Goal: Contribute content: Contribute content

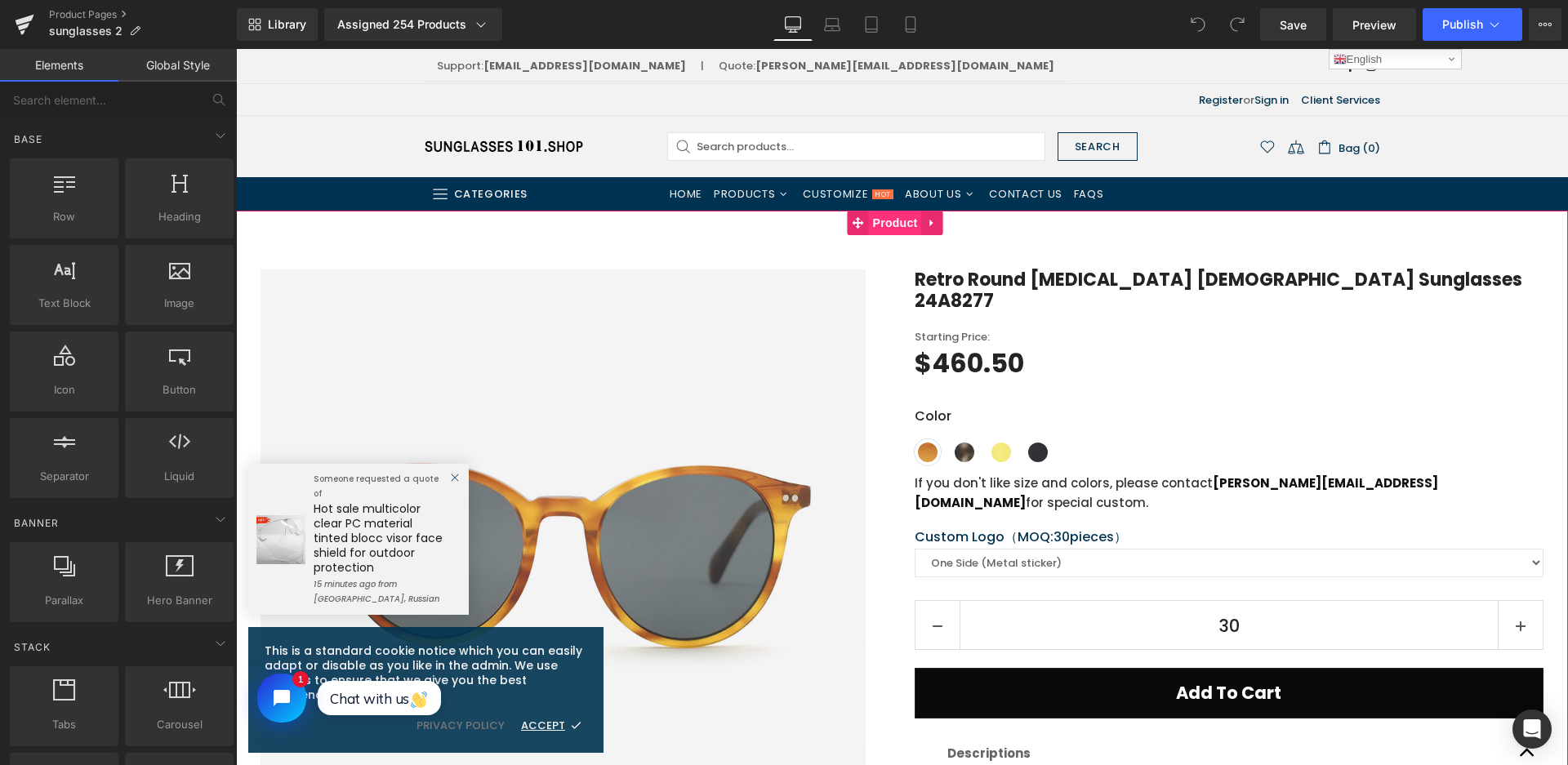
click at [904, 220] on span "Product" at bounding box center [896, 223] width 53 height 25
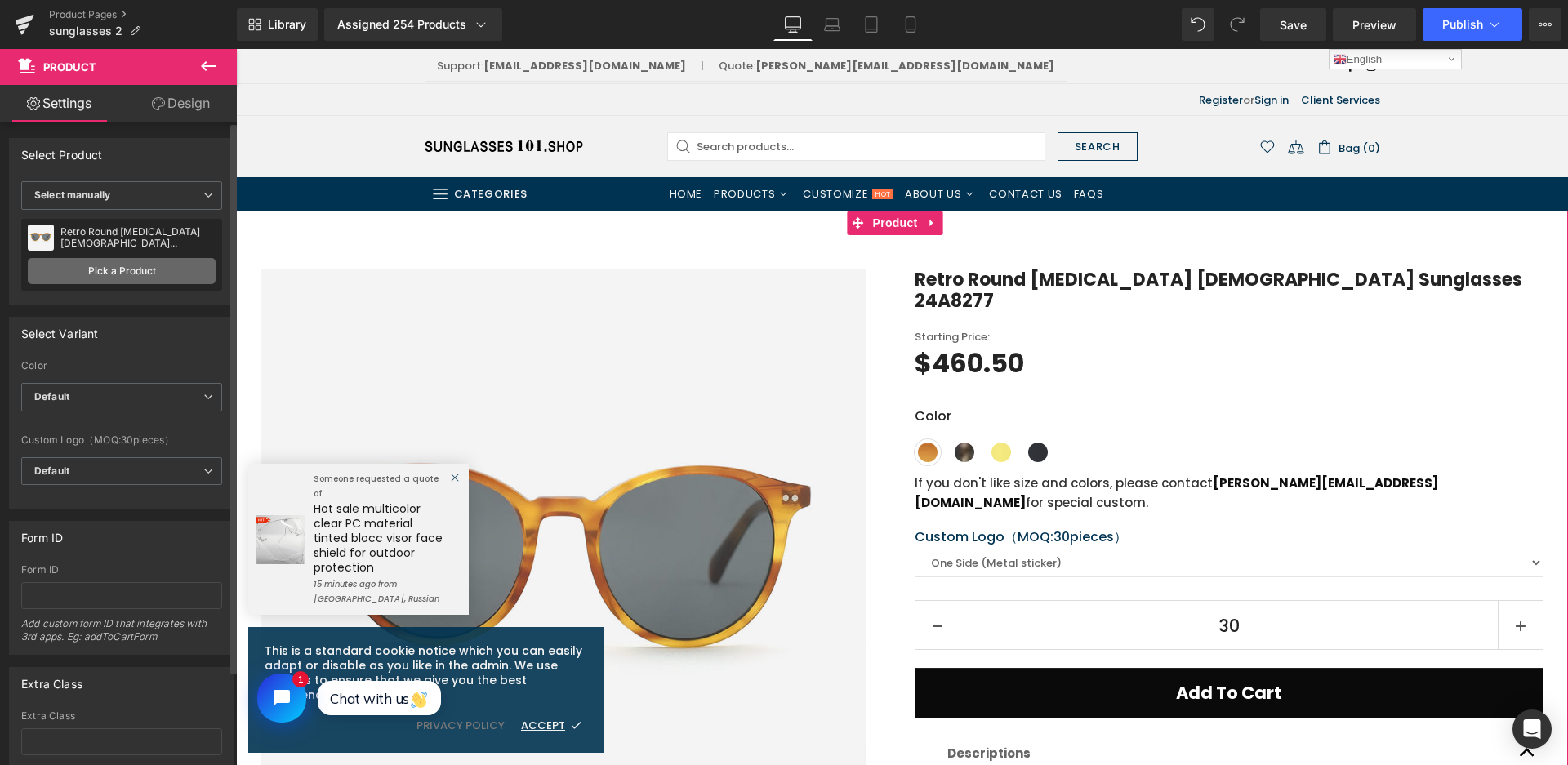
click at [160, 274] on link "Pick a Product" at bounding box center [121, 271] width 188 height 26
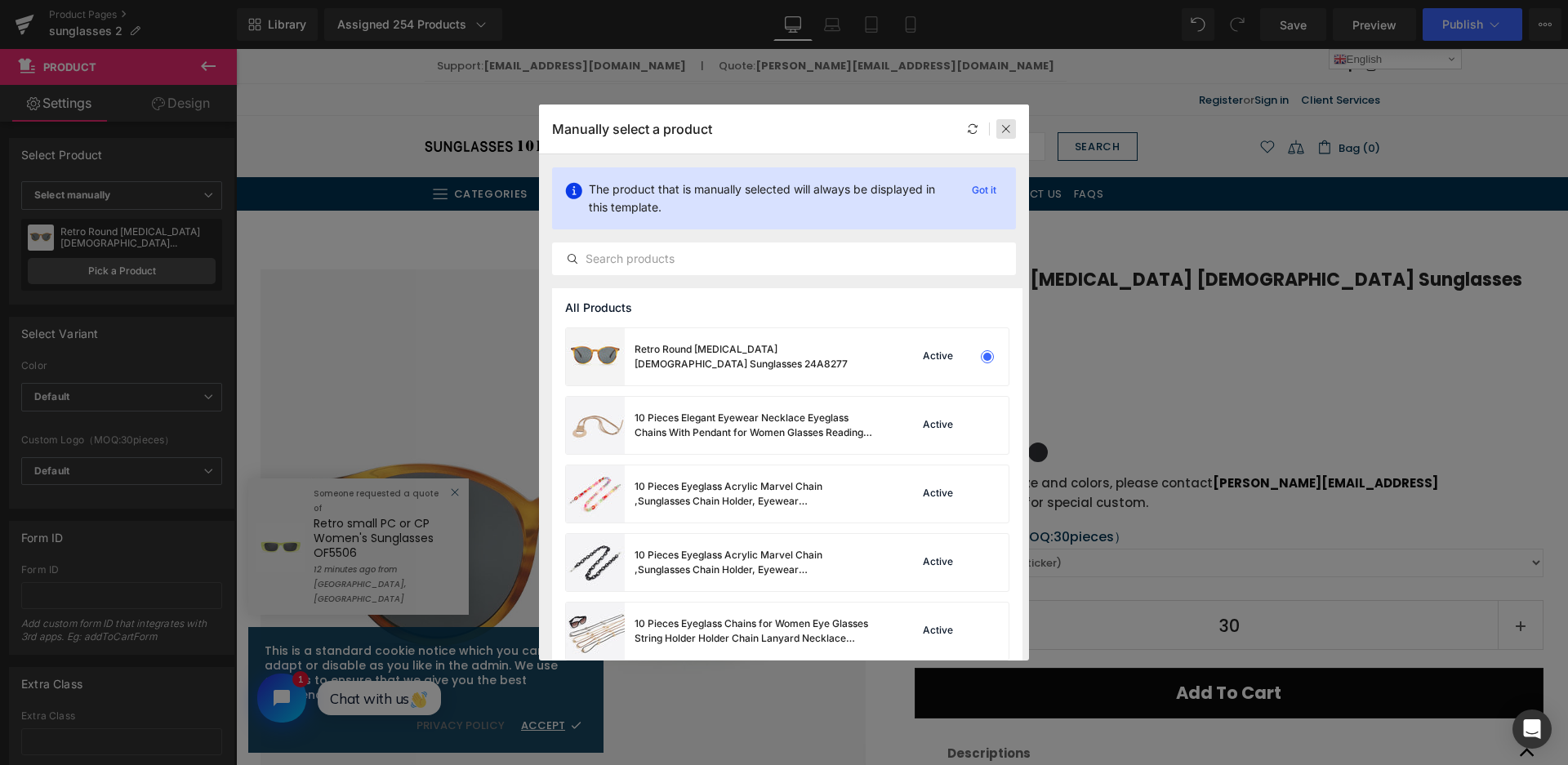
drag, startPoint x: 1002, startPoint y: 129, endPoint x: 764, endPoint y: 78, distance: 243.4
click at [1002, 129] on icon at bounding box center [1006, 129] width 11 height 11
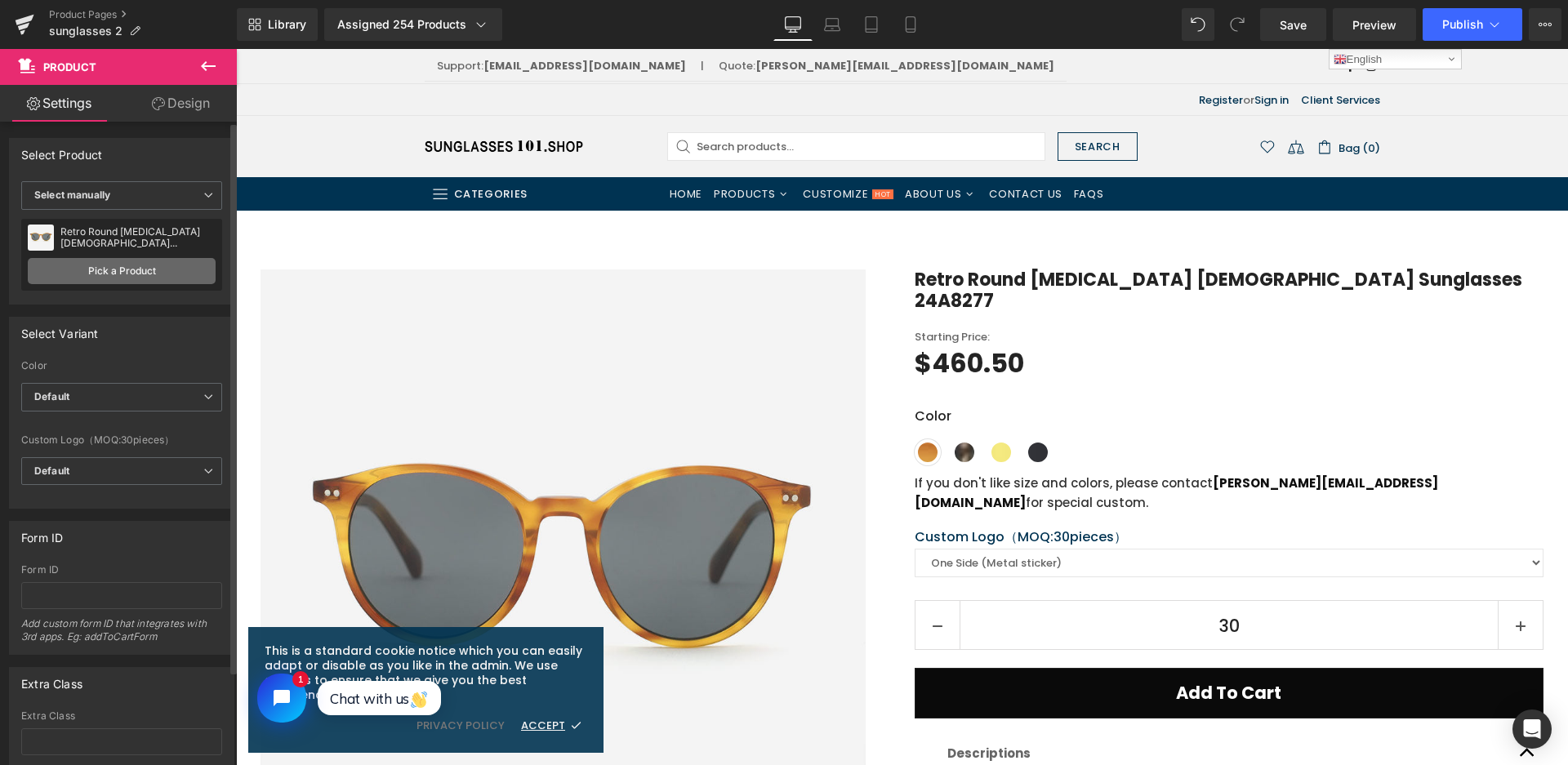
click at [158, 278] on link "Pick a Product" at bounding box center [121, 271] width 188 height 26
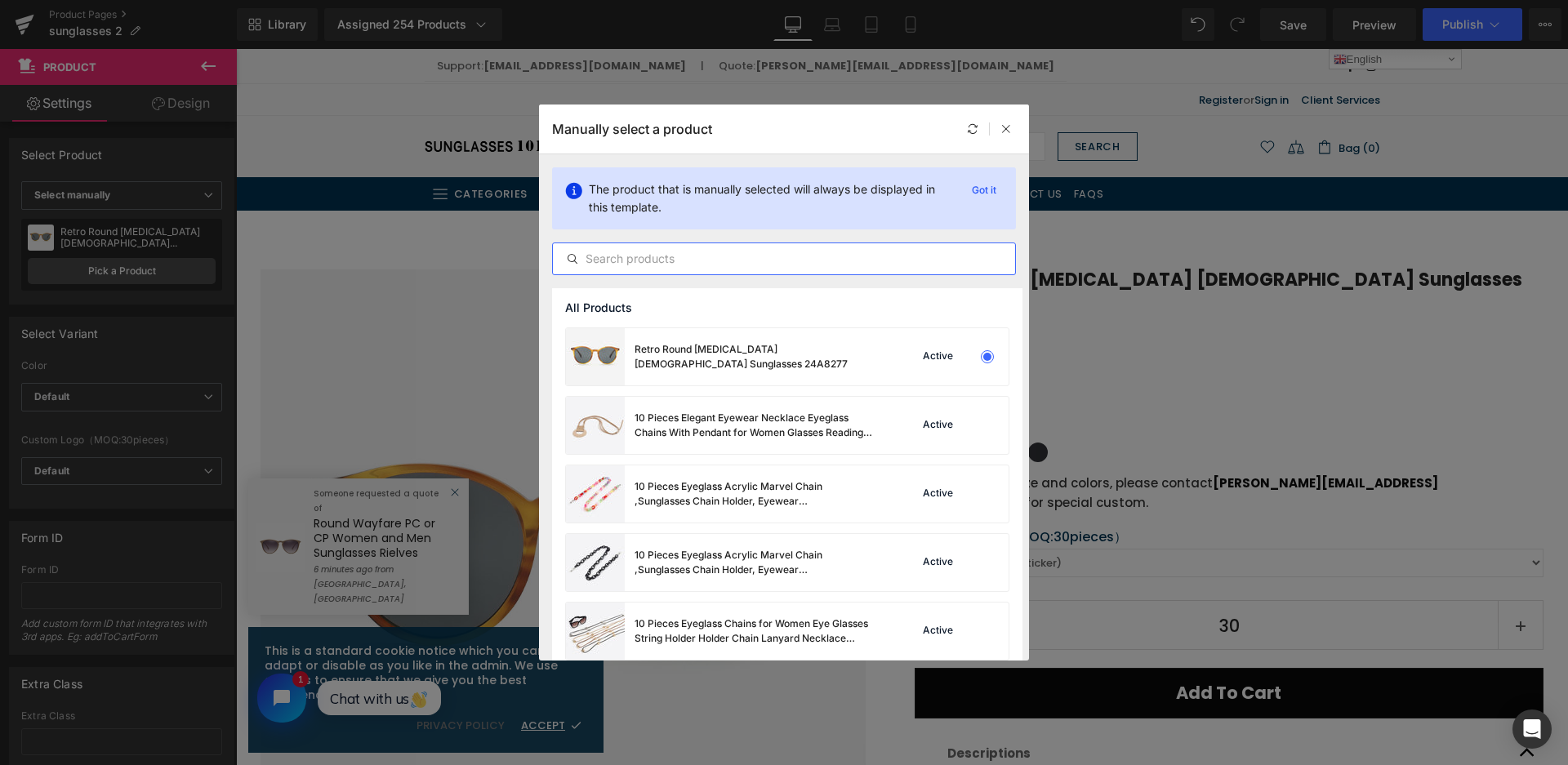
click at [687, 259] on input "text" at bounding box center [784, 258] width 462 height 20
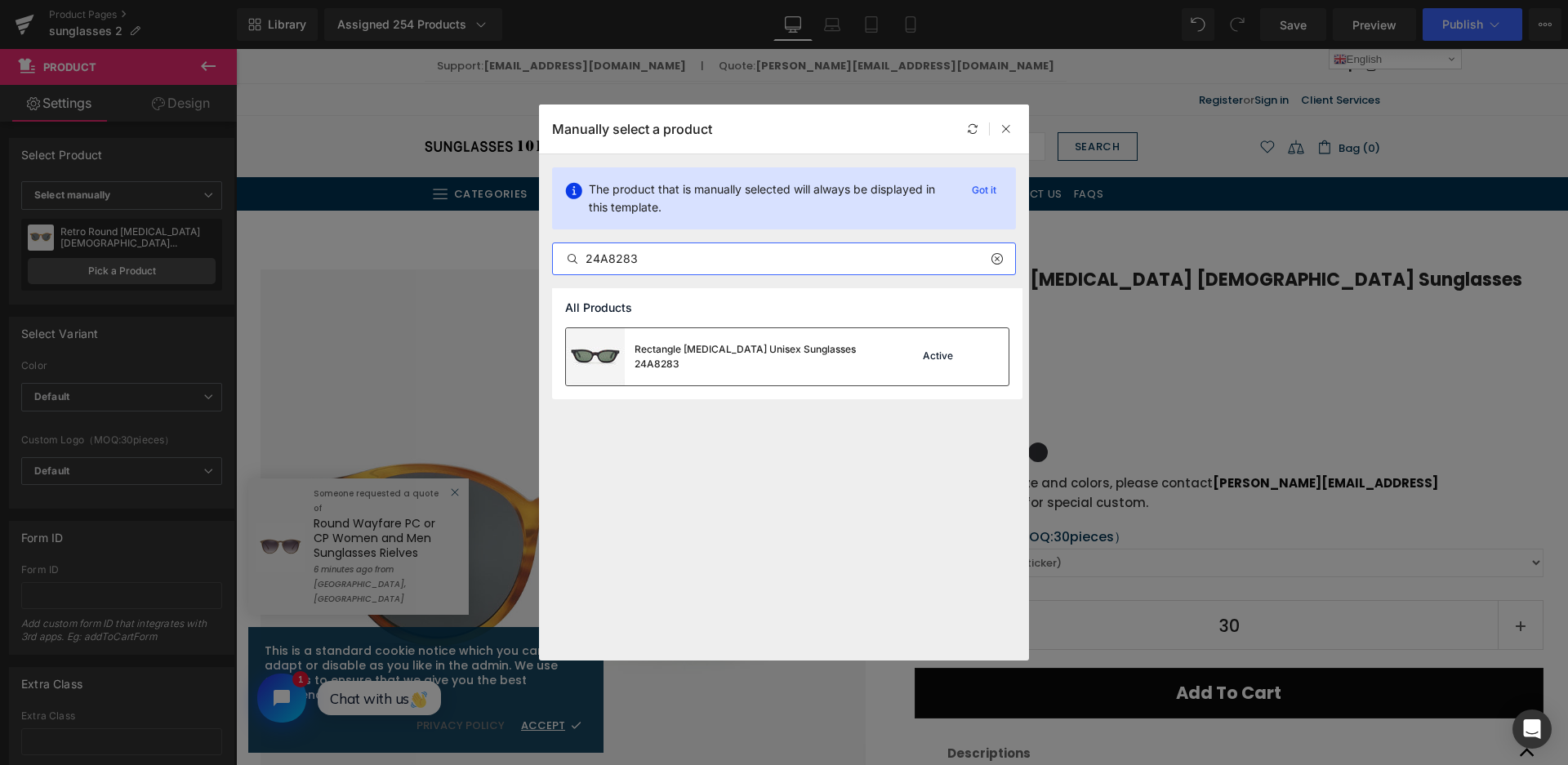
type input "24A8283"
click at [777, 340] on div "Rectangle Acetate Unisex Sunglasses 24A8283" at bounding box center [723, 356] width 314 height 57
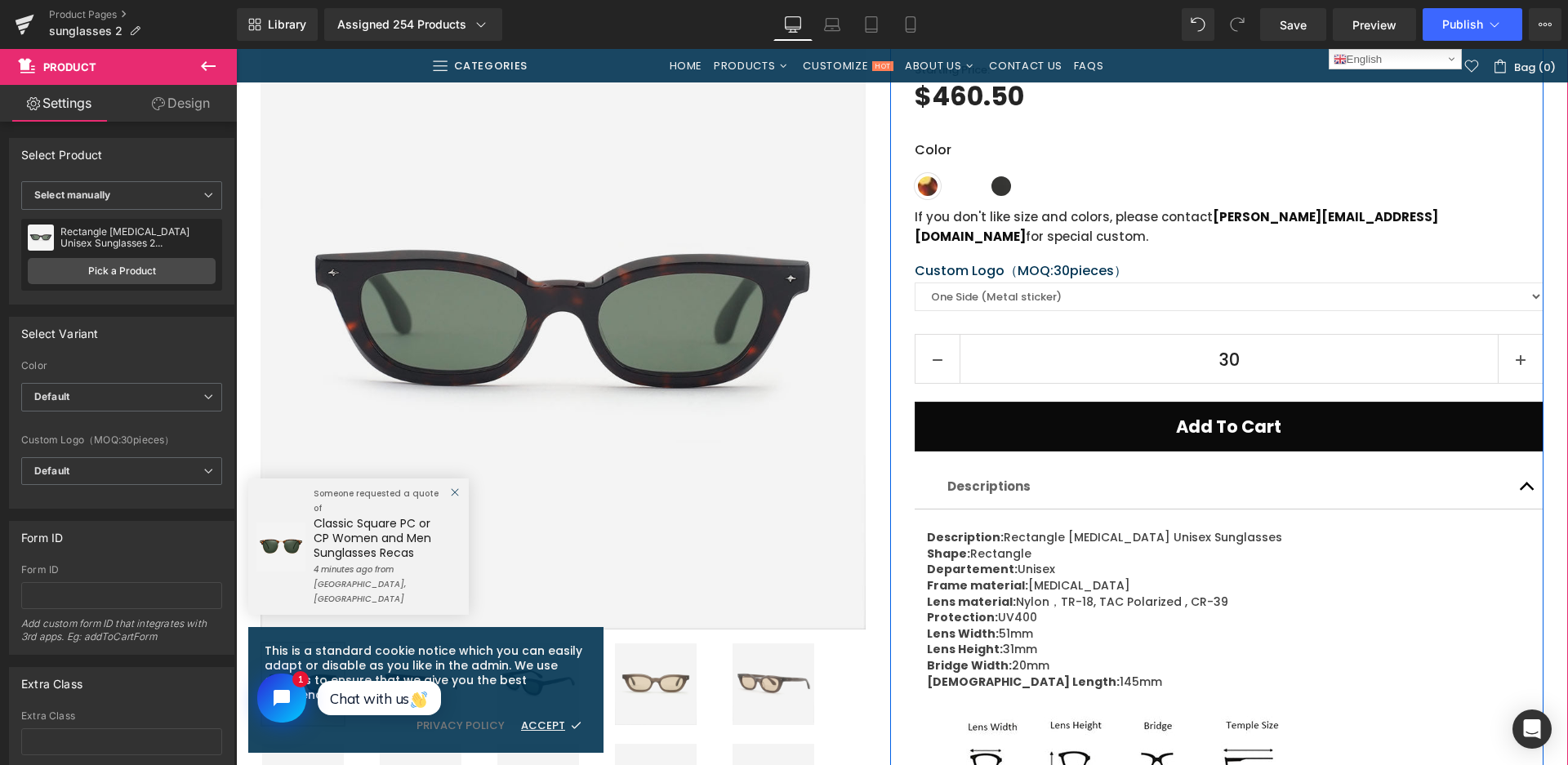
scroll to position [490, 0]
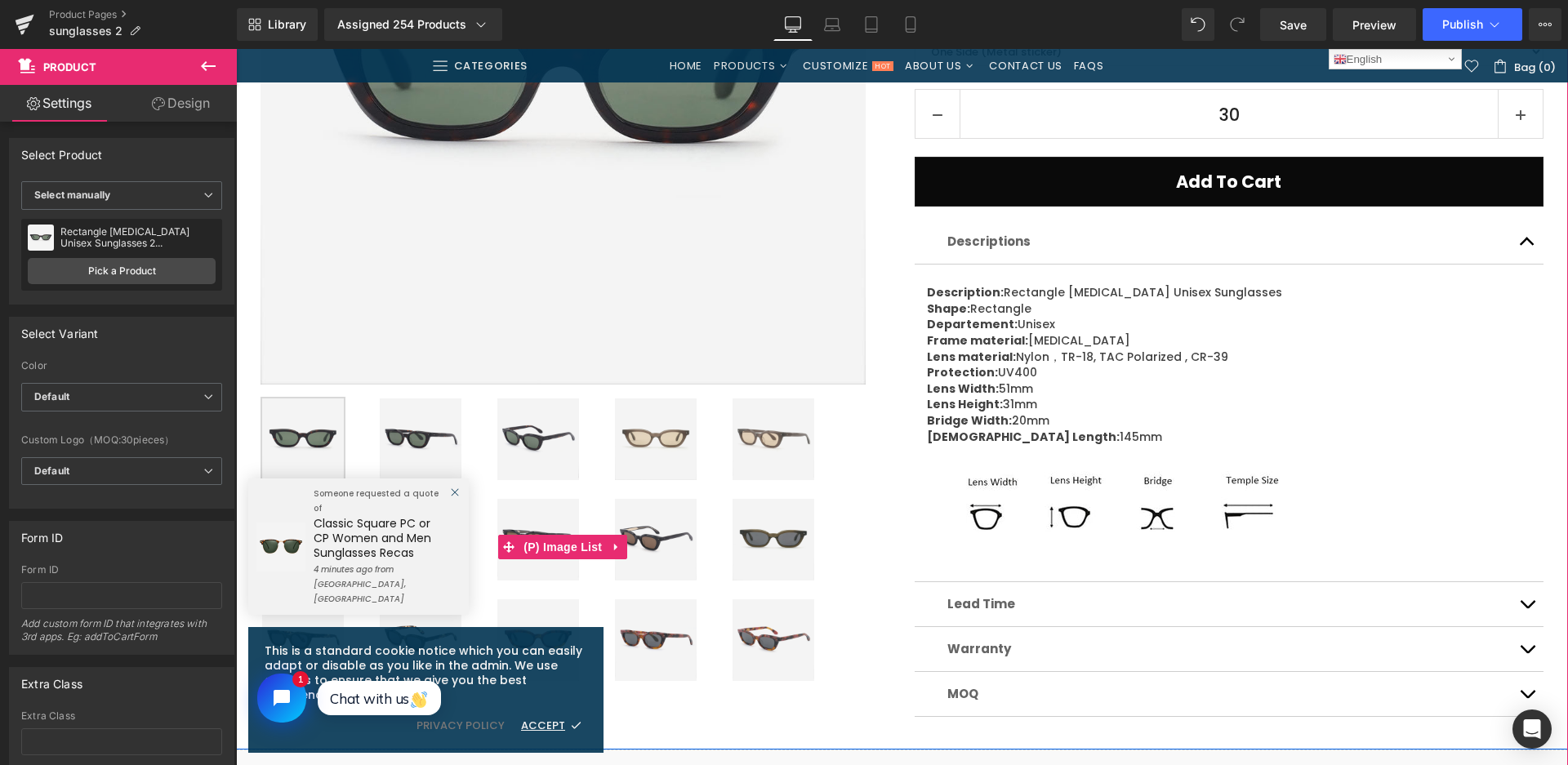
click at [658, 443] on img at bounding box center [655, 439] width 81 height 81
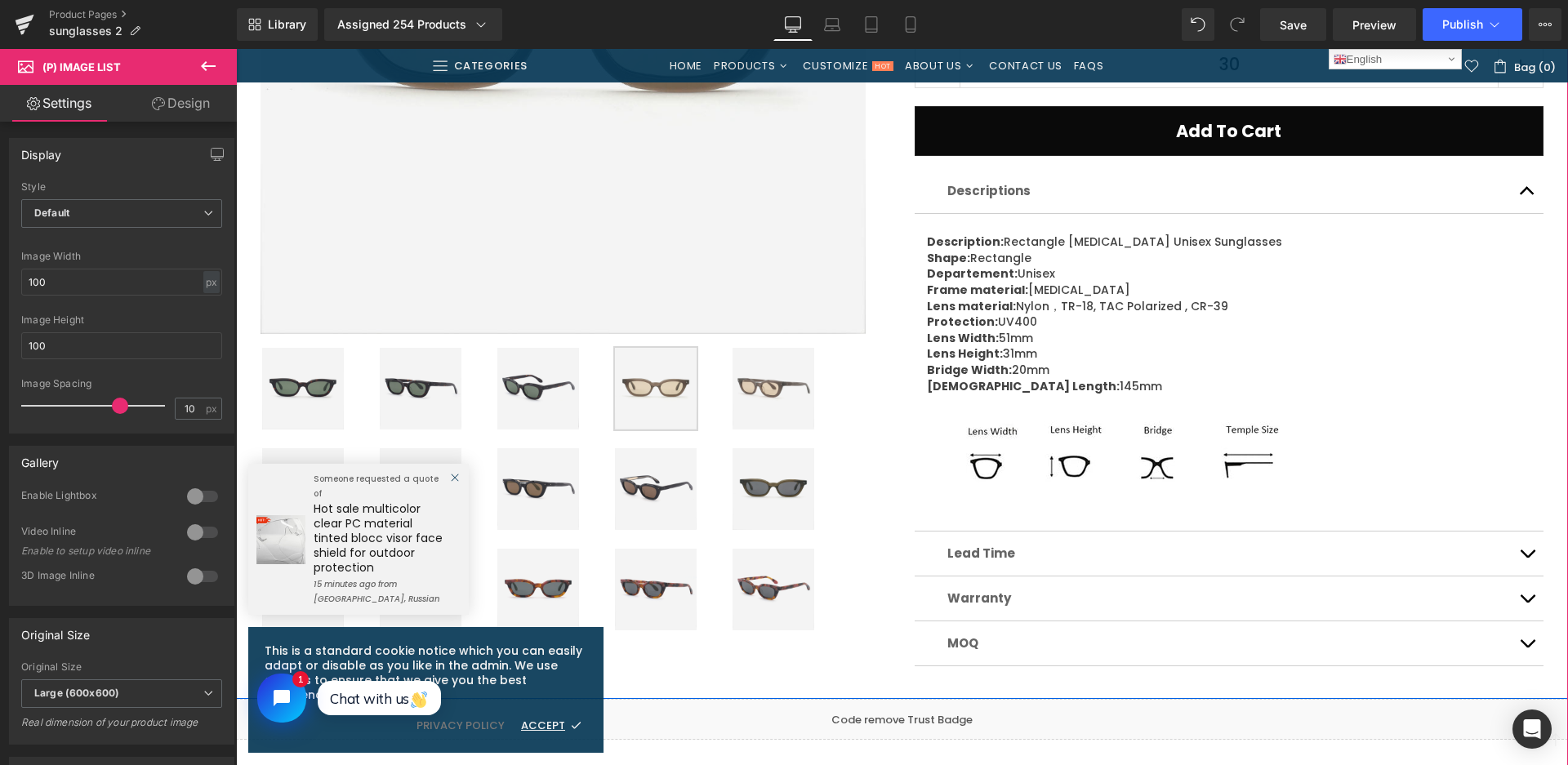
scroll to position [653, 0]
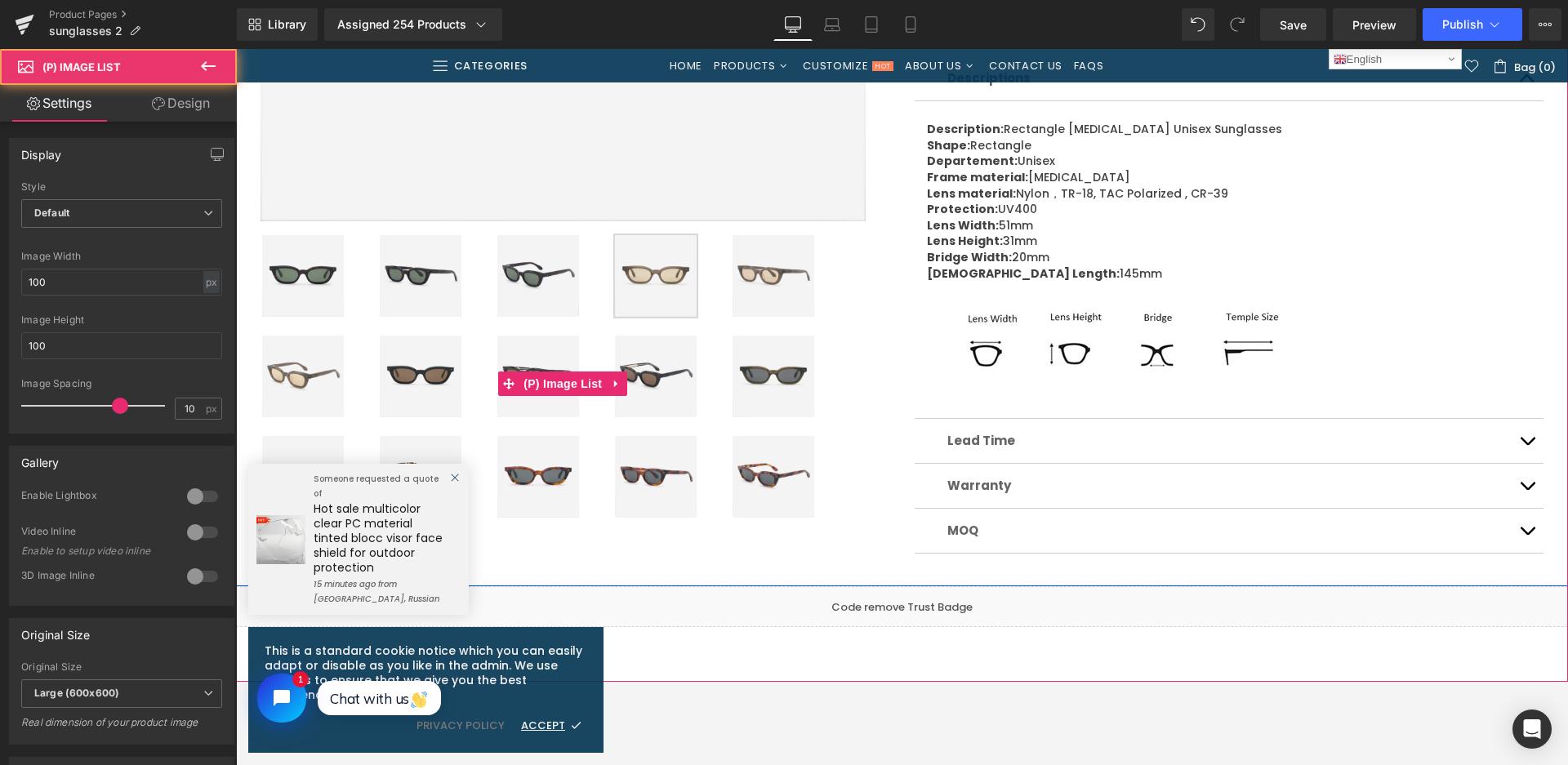
click at [769, 377] on img at bounding box center [774, 376] width 81 height 81
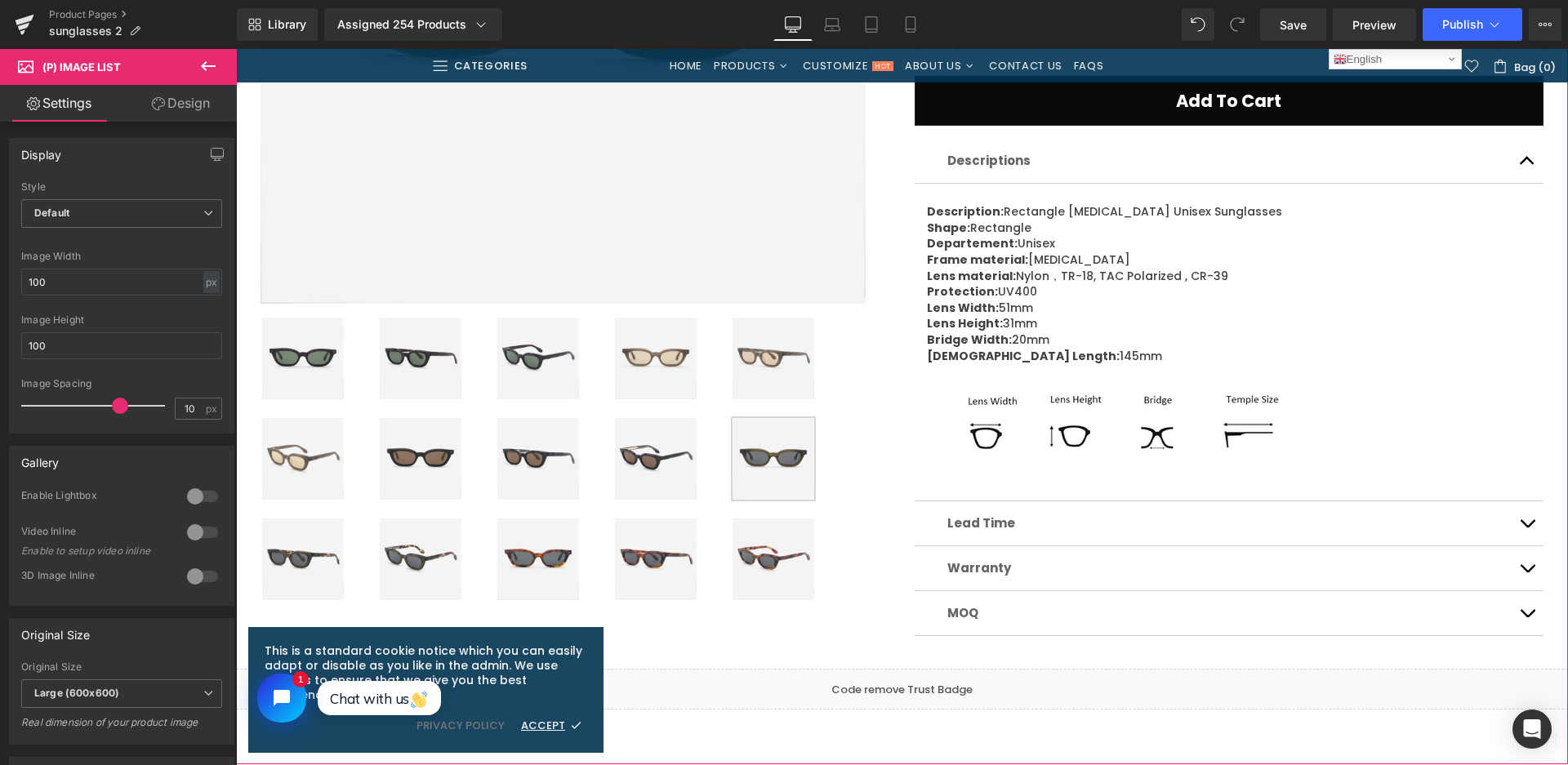
scroll to position [735, 0]
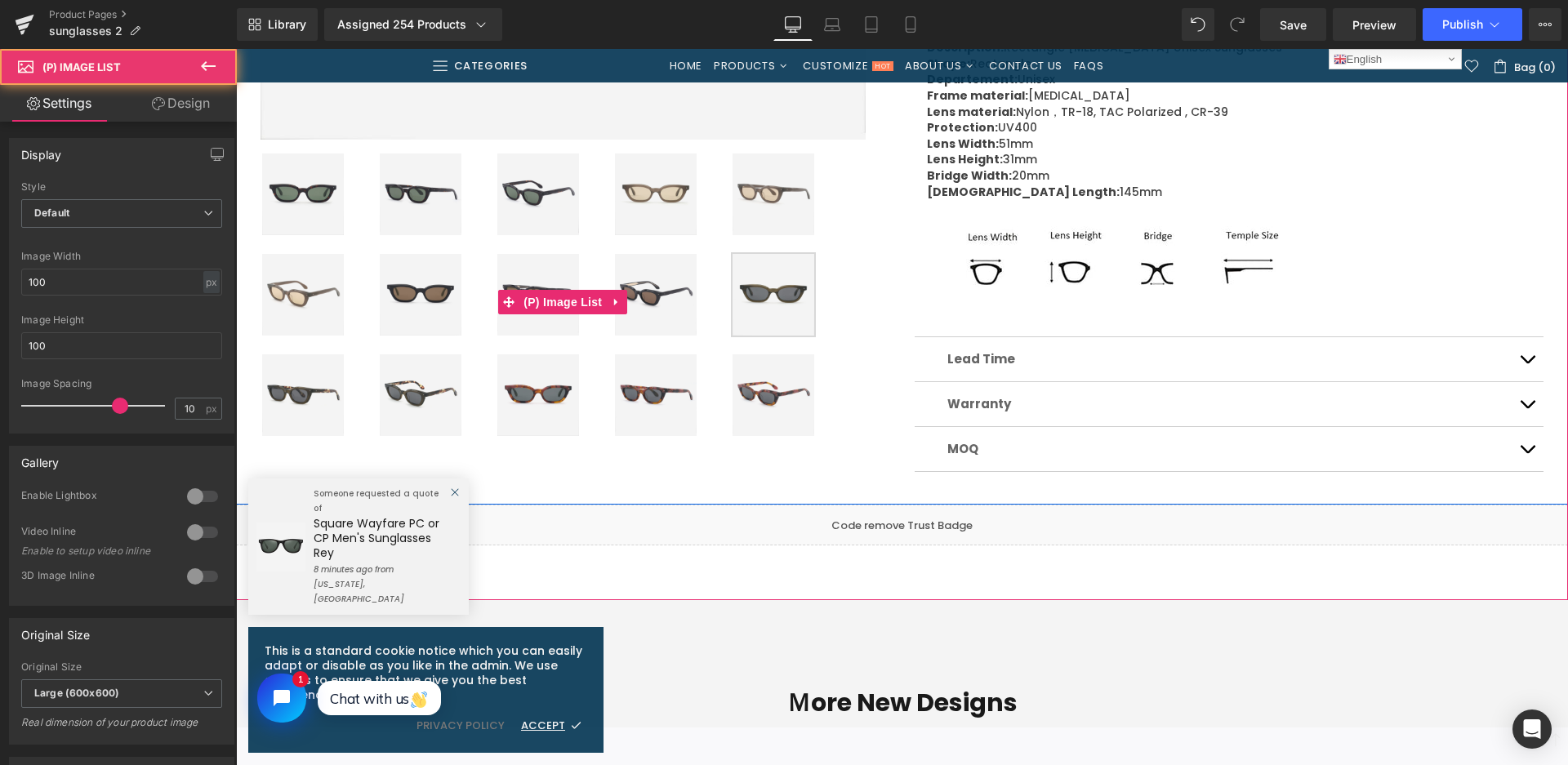
click at [548, 391] on img at bounding box center [538, 395] width 81 height 81
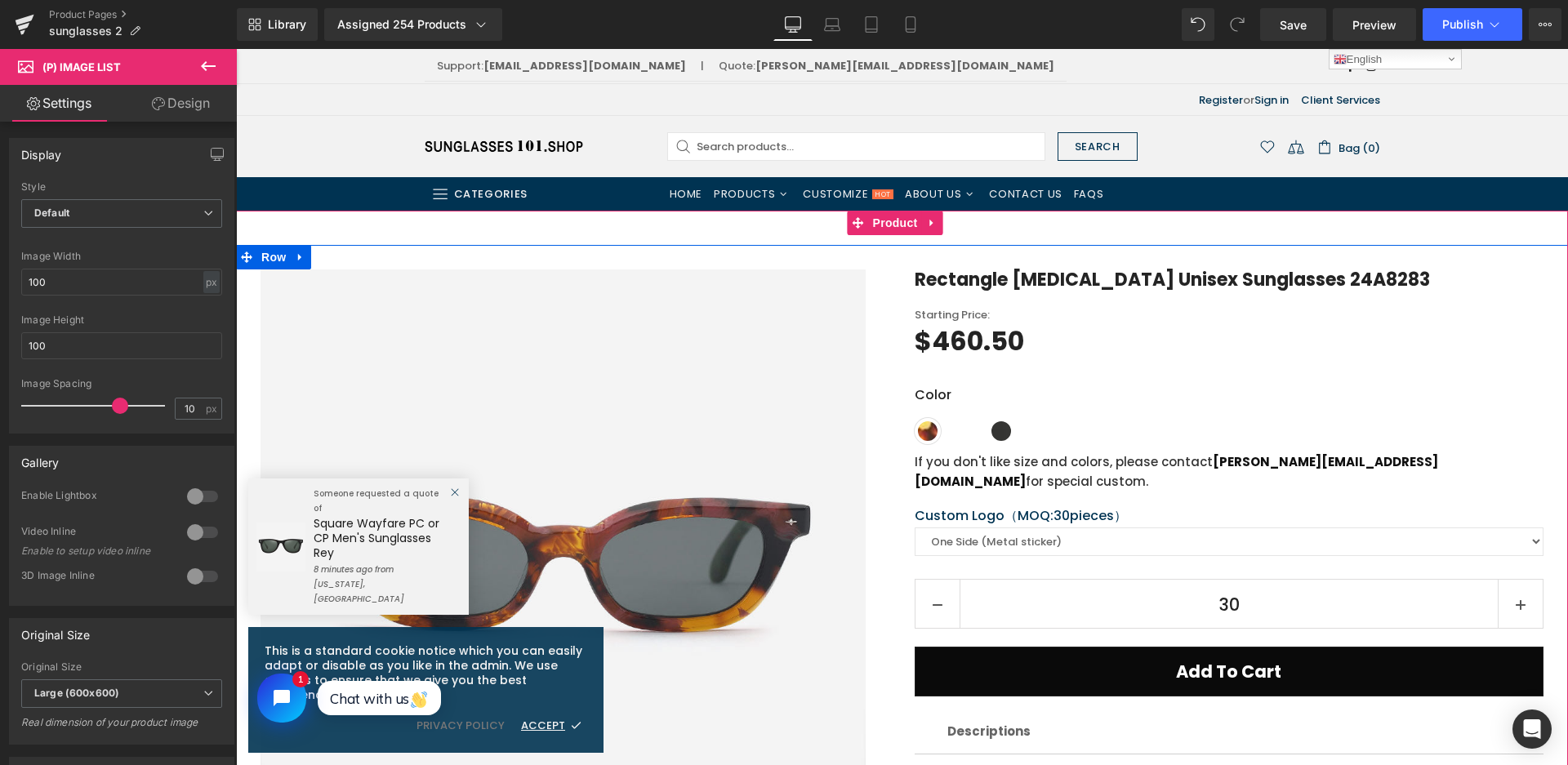
scroll to position [245, 0]
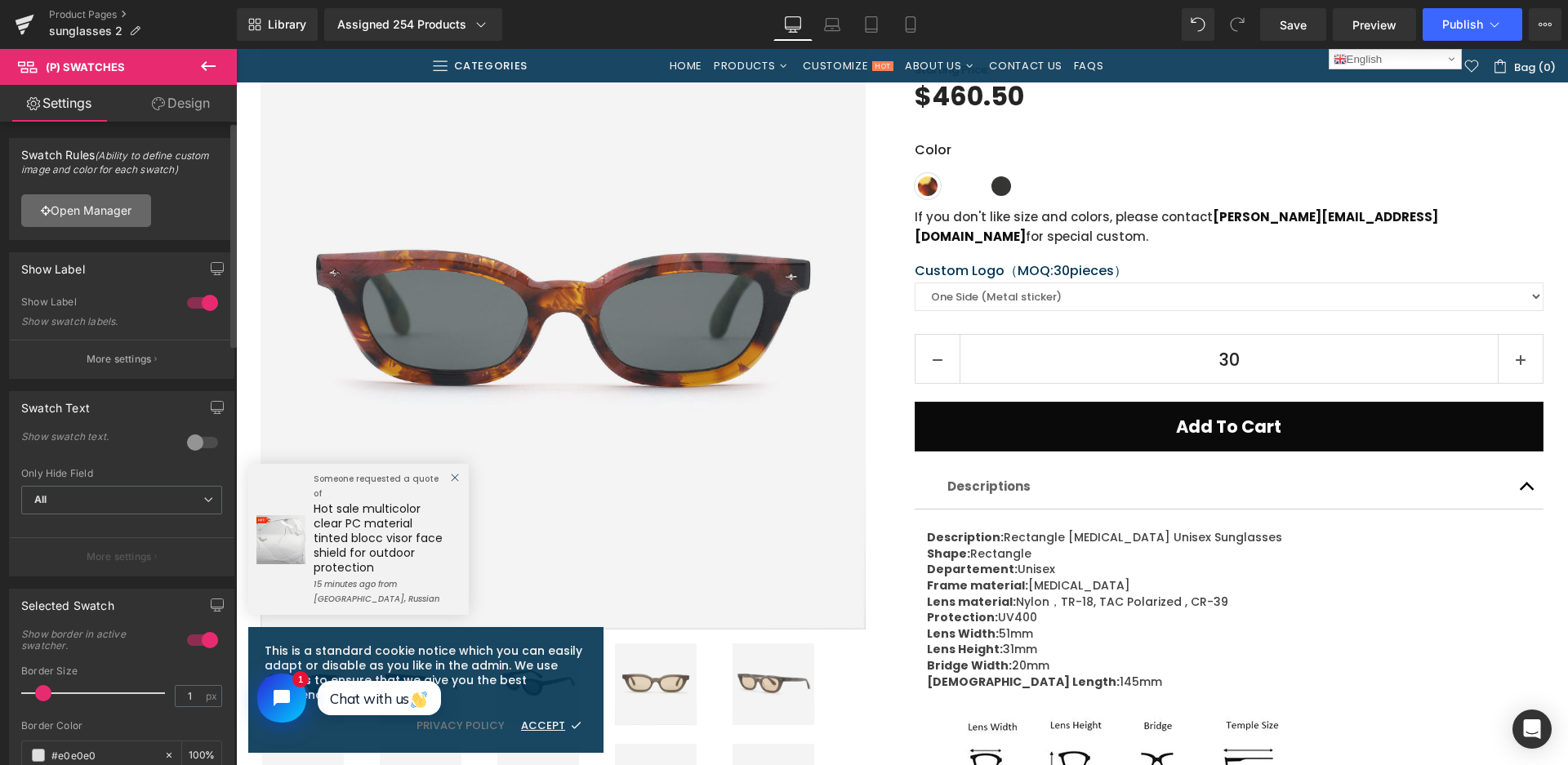
click at [141, 209] on link "Open Manager" at bounding box center [85, 211] width 130 height 33
click at [130, 218] on link "Open Manager" at bounding box center [85, 211] width 130 height 33
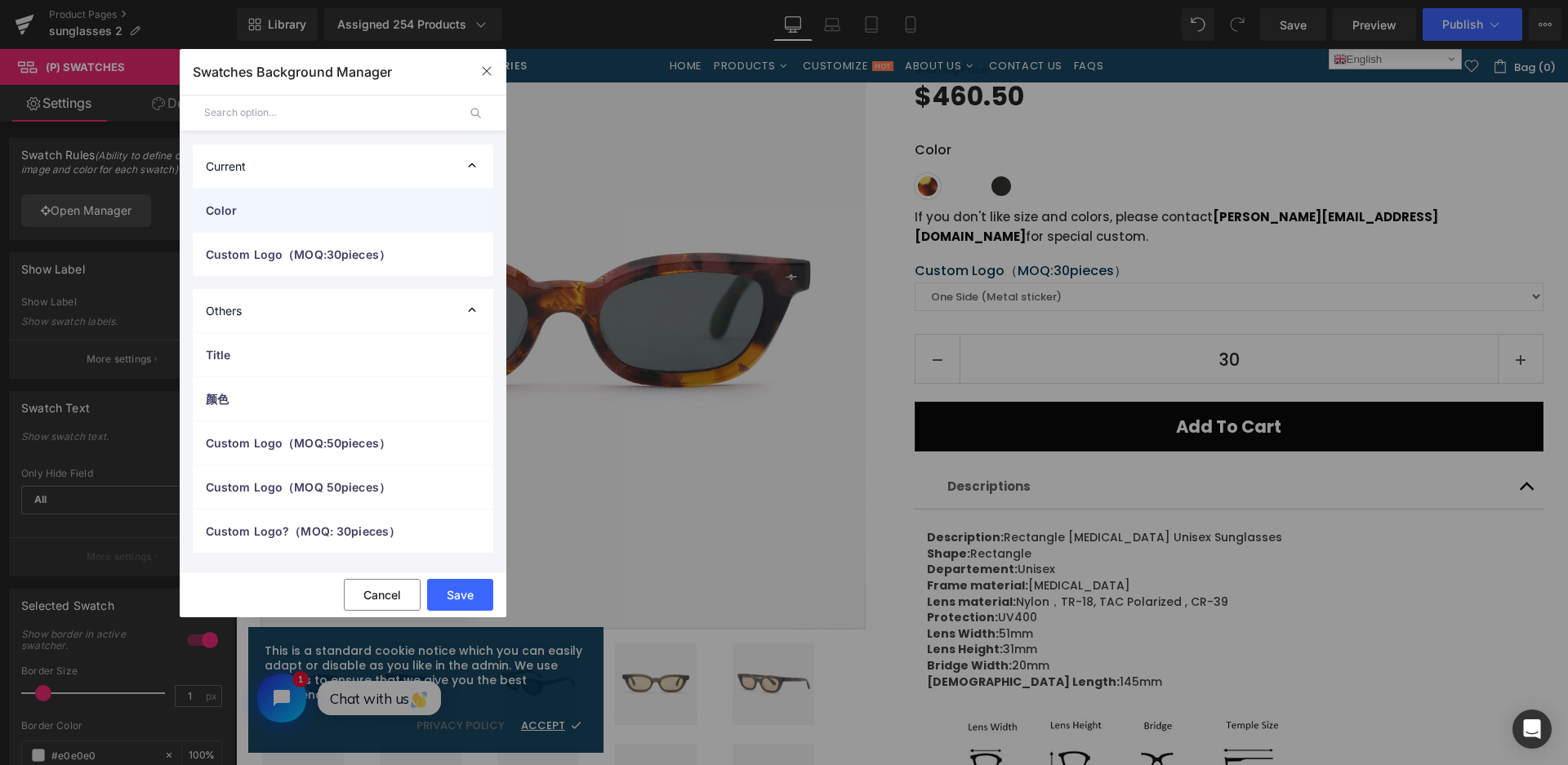
click at [245, 200] on div "Color" at bounding box center [343, 210] width 301 height 43
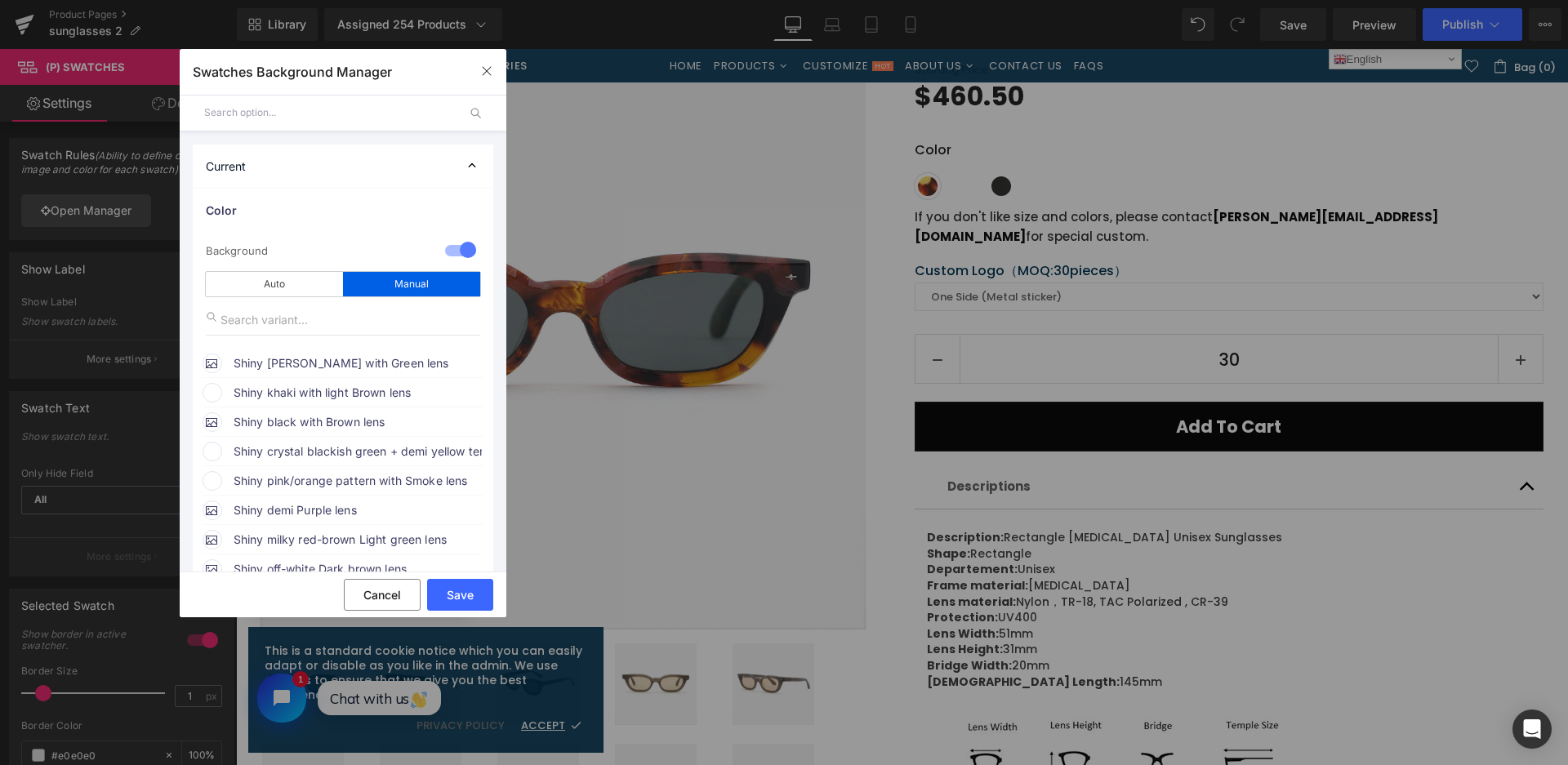
click at [364, 389] on span "Shiny khaki with light Brown lens" at bounding box center [357, 392] width 248 height 20
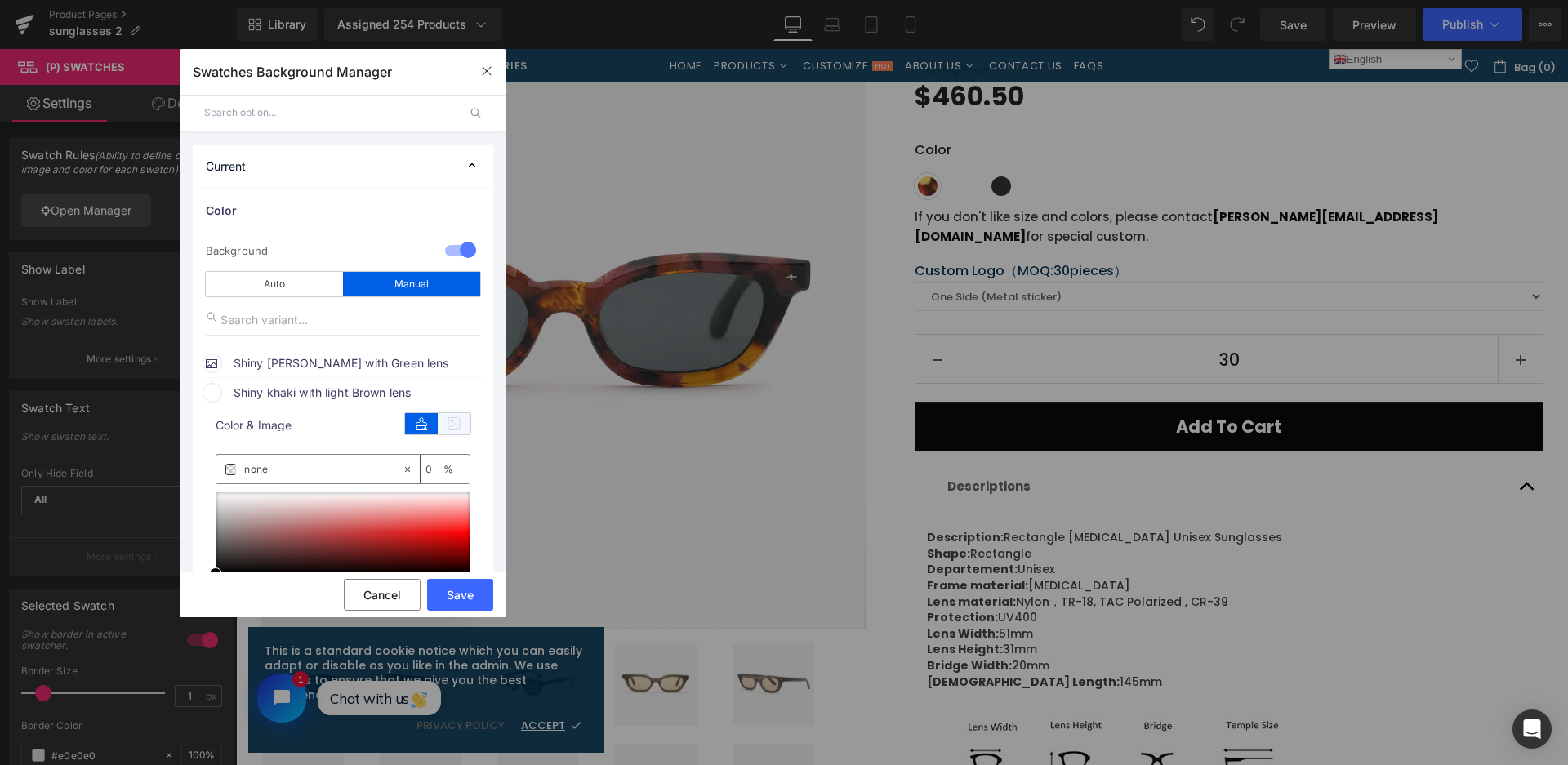
click at [455, 422] on icon at bounding box center [454, 424] width 33 height 21
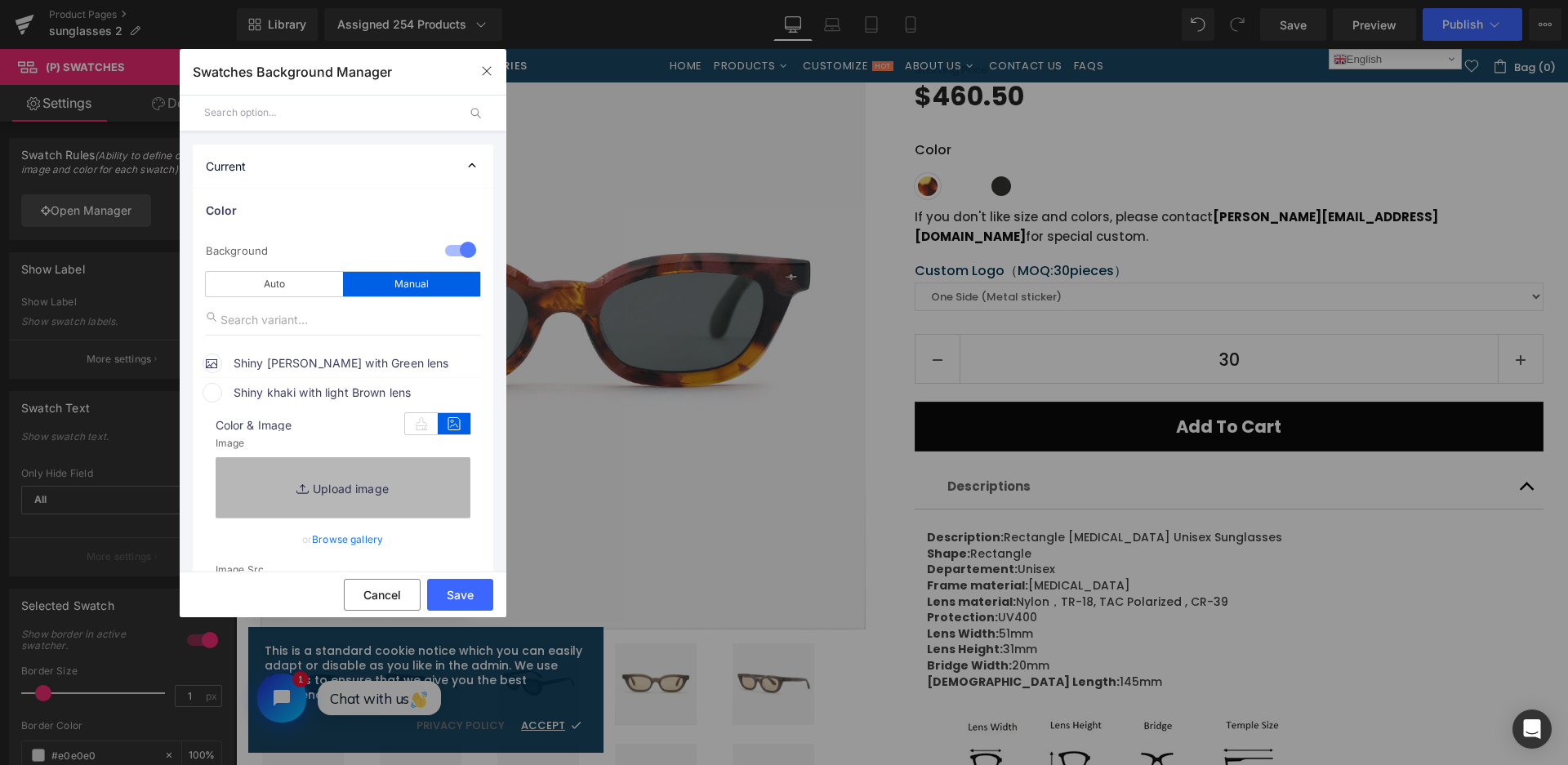
click at [410, 487] on link "Replace Image" at bounding box center [342, 488] width 254 height 61
type input "C:\fakepath\微信截图_20250901112503.png"
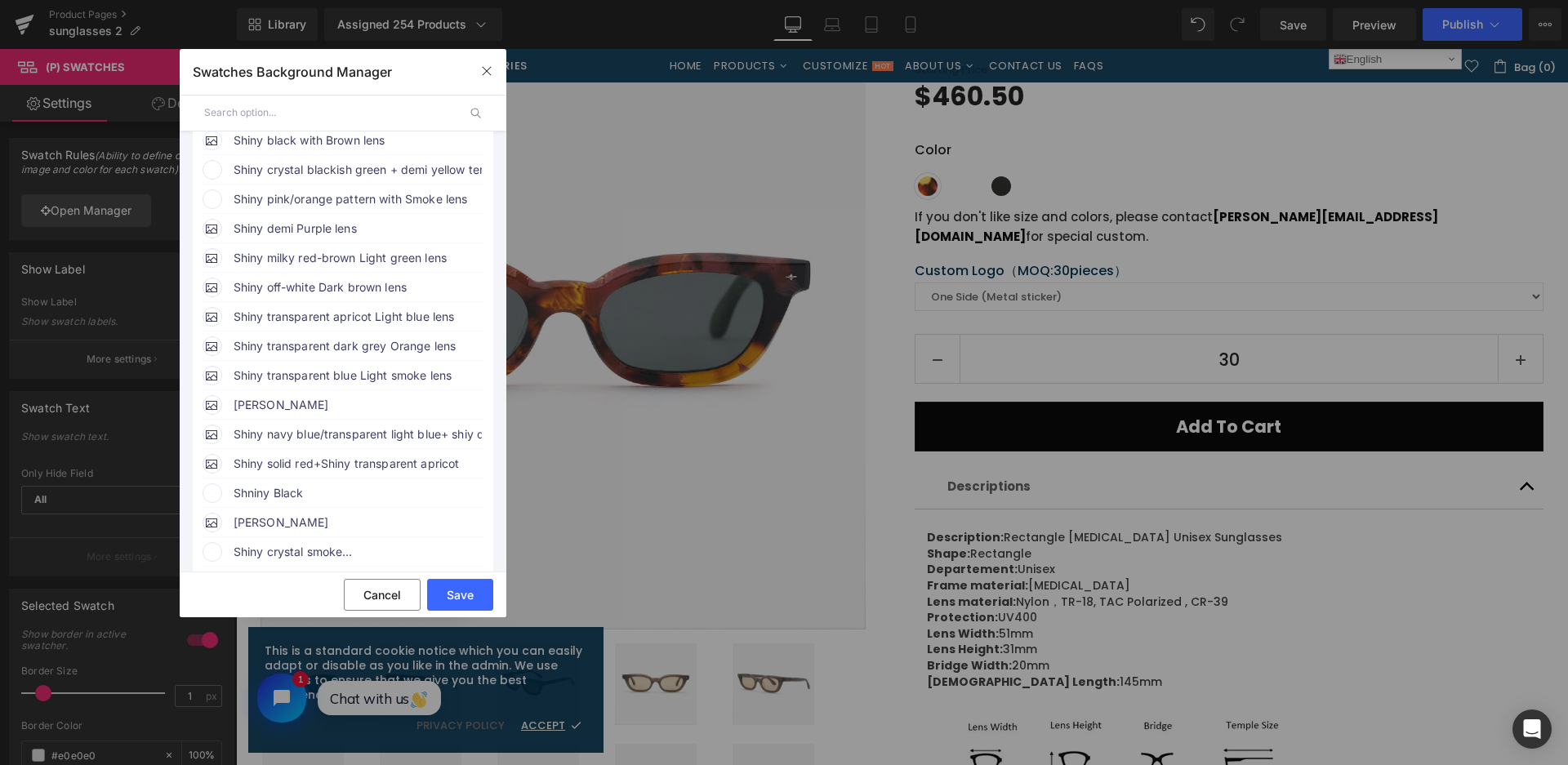
scroll to position [571, 0]
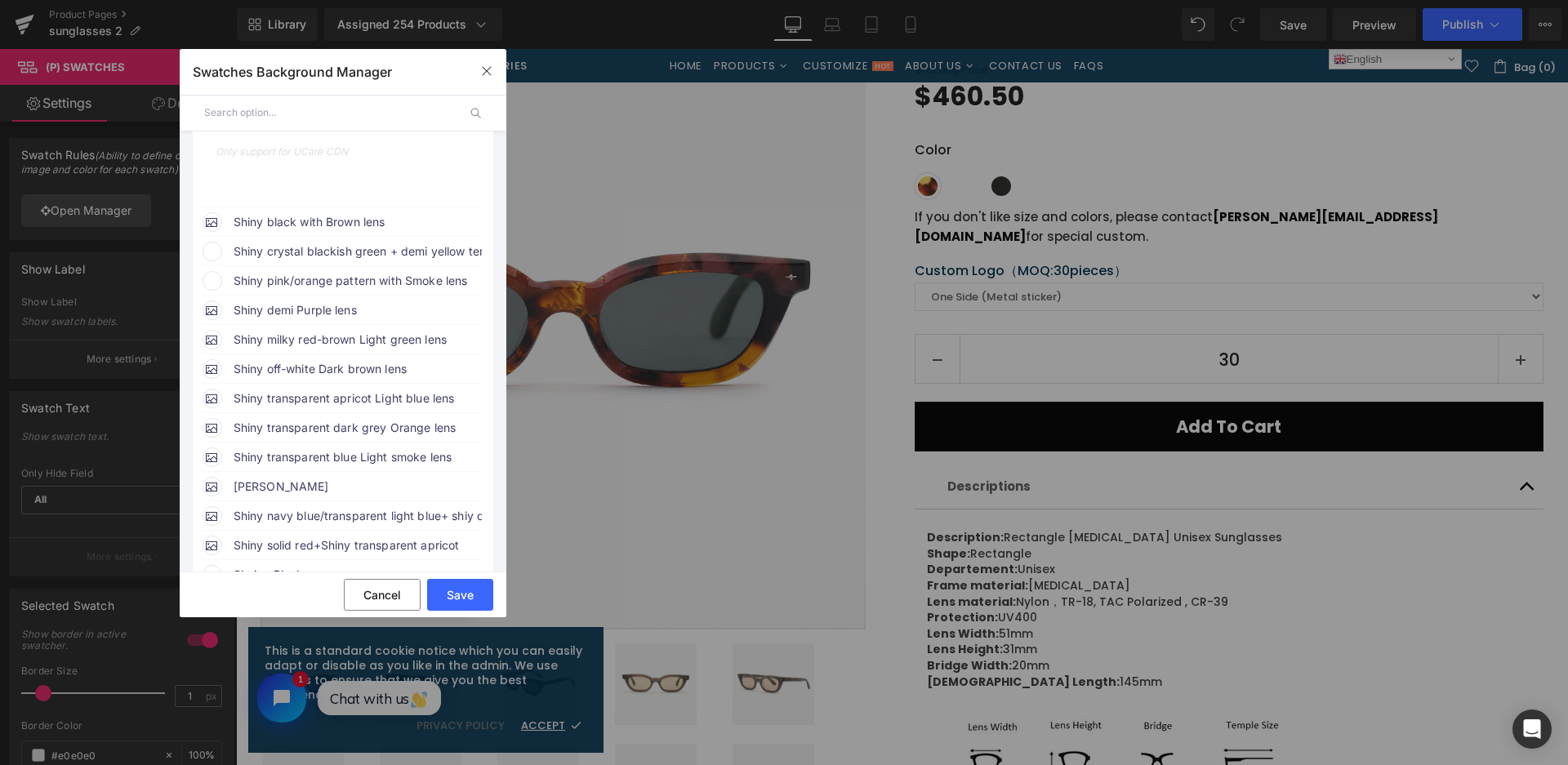
click at [414, 245] on span "Shiny crystal blackish green + demi yellow temples with Smoke lens" at bounding box center [357, 252] width 248 height 20
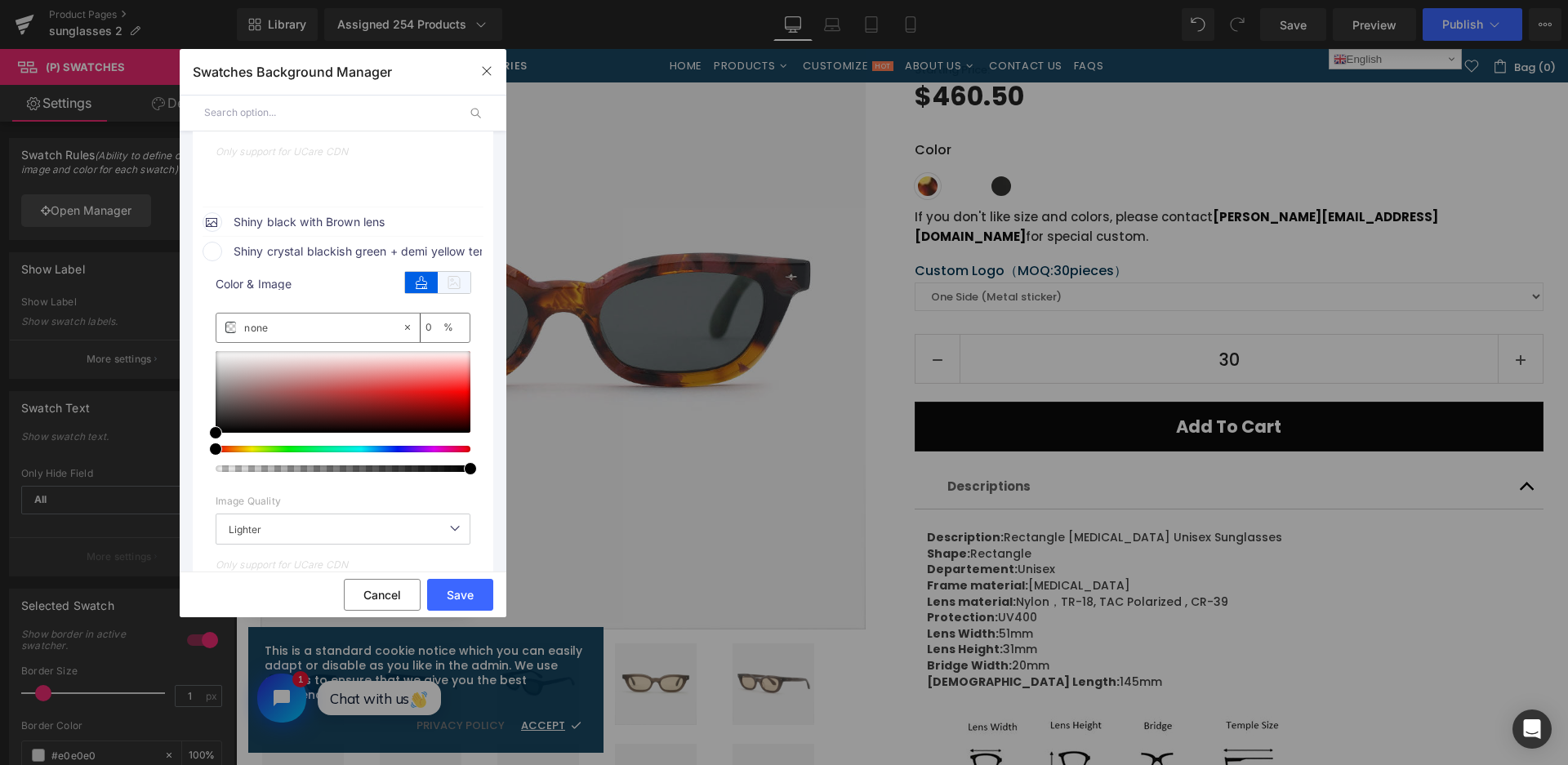
click at [457, 281] on icon at bounding box center [454, 283] width 33 height 21
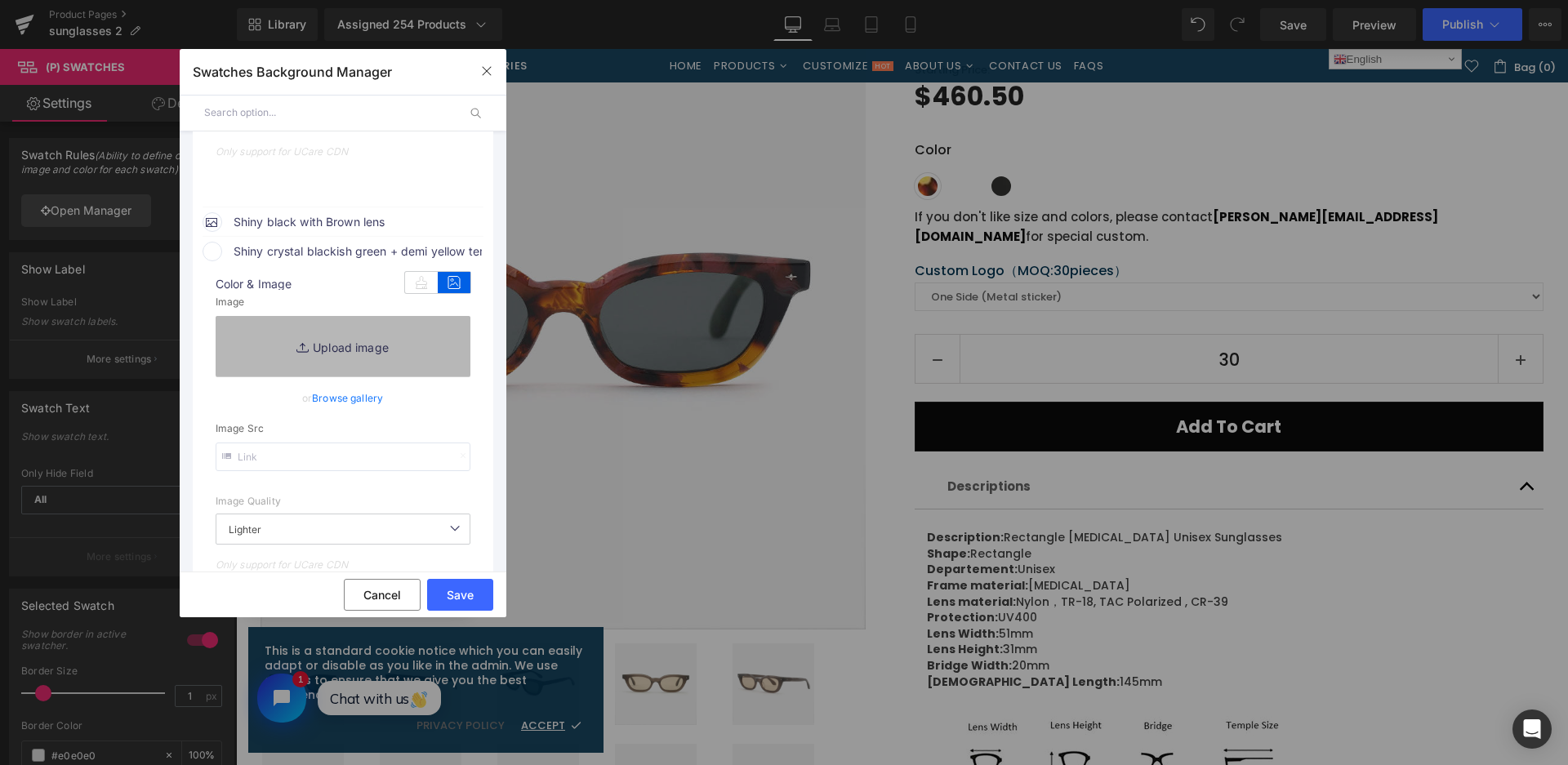
click at [419, 344] on link "Replace Image" at bounding box center [342, 346] width 254 height 61
type input "https://ucarecdn.com/e9eaab2e-4048-4b56-82c3-5ff192b53473/-/format/auto/-/previ…"
type input "C:\fakepath\微信截图_20250901112516.png"
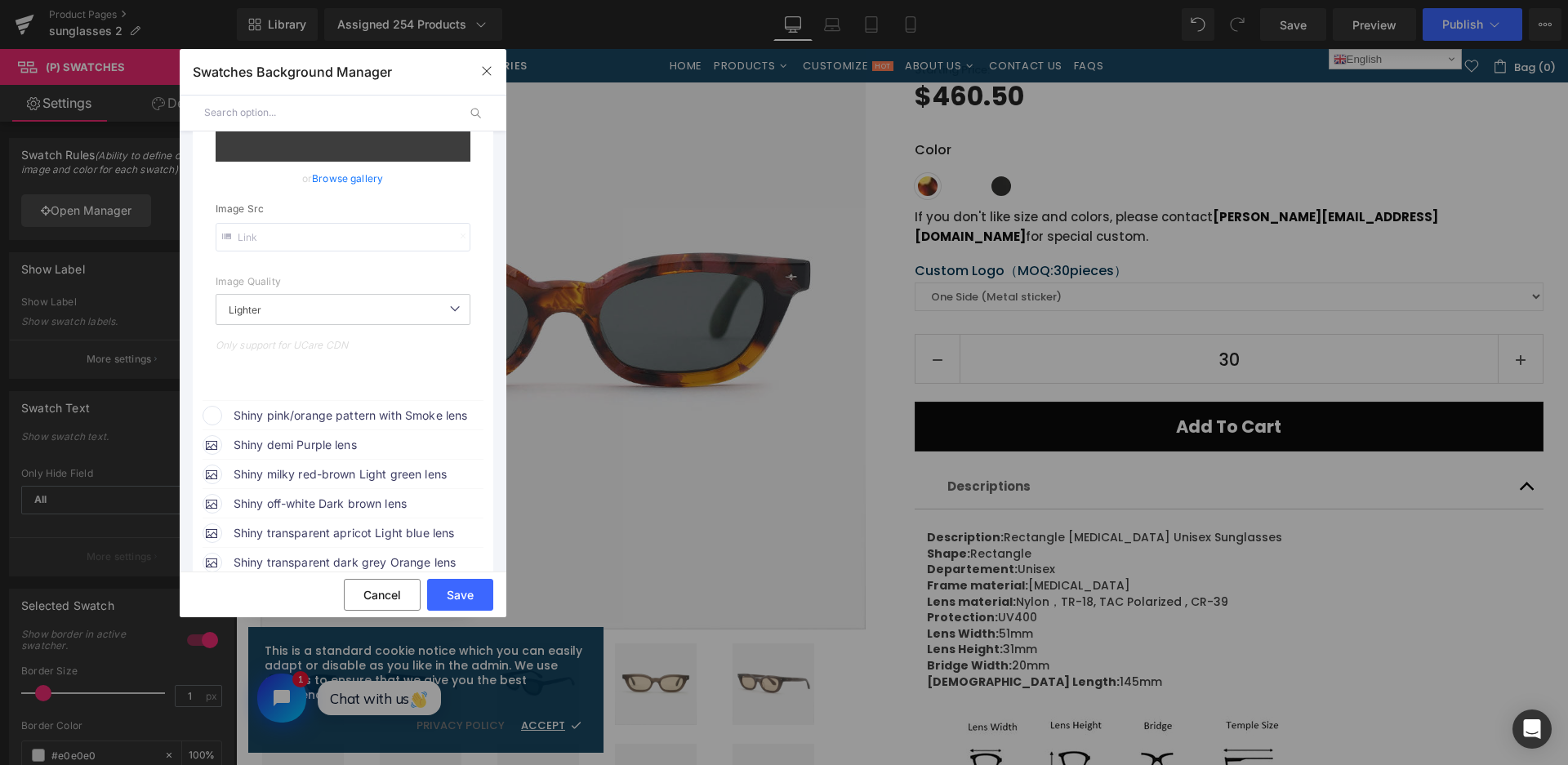
scroll to position [828, 0]
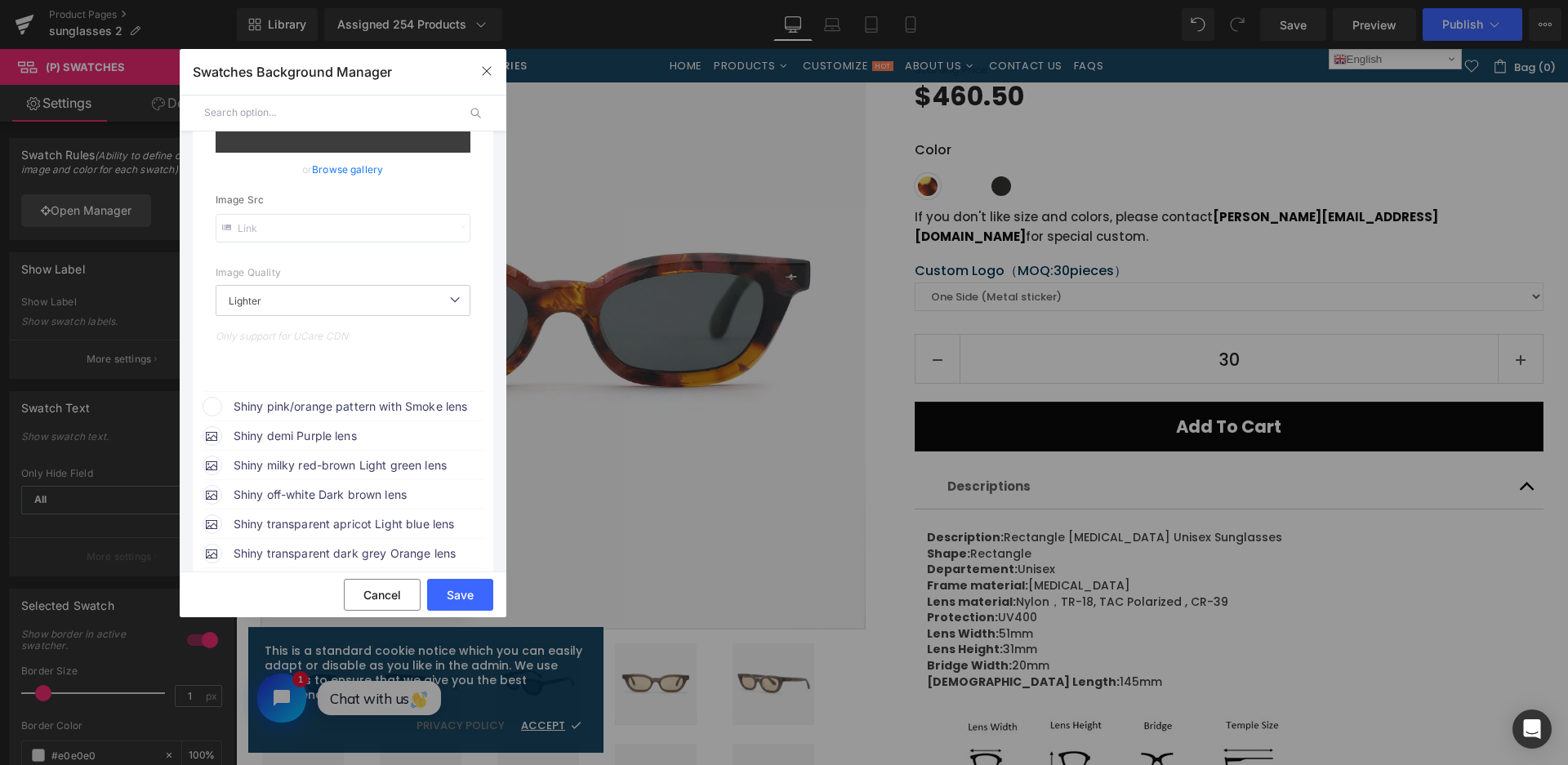
click at [379, 402] on span "Shiny pink/orange pattern with Smoke lens" at bounding box center [357, 407] width 248 height 20
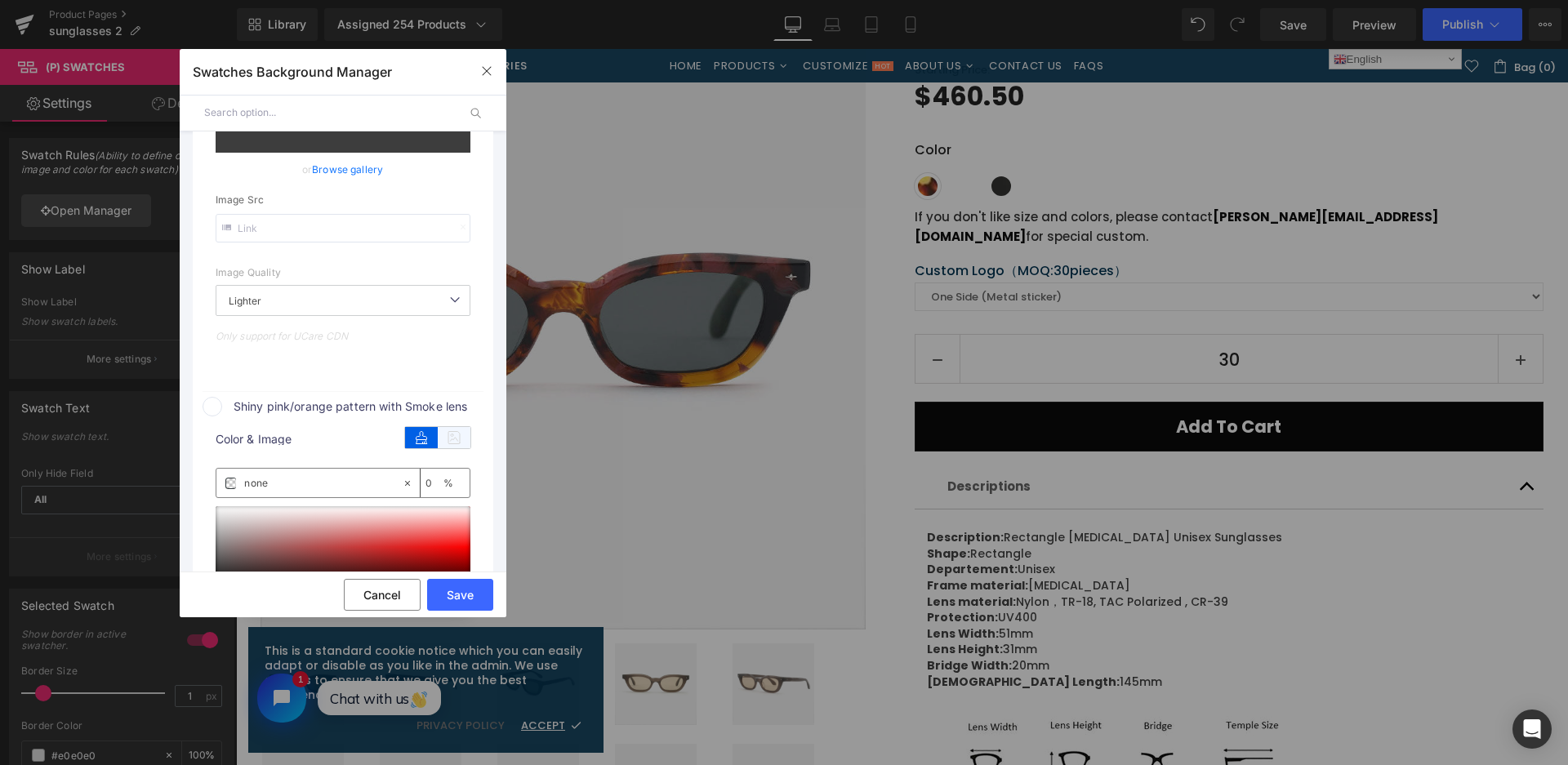
click at [458, 433] on icon at bounding box center [454, 438] width 33 height 21
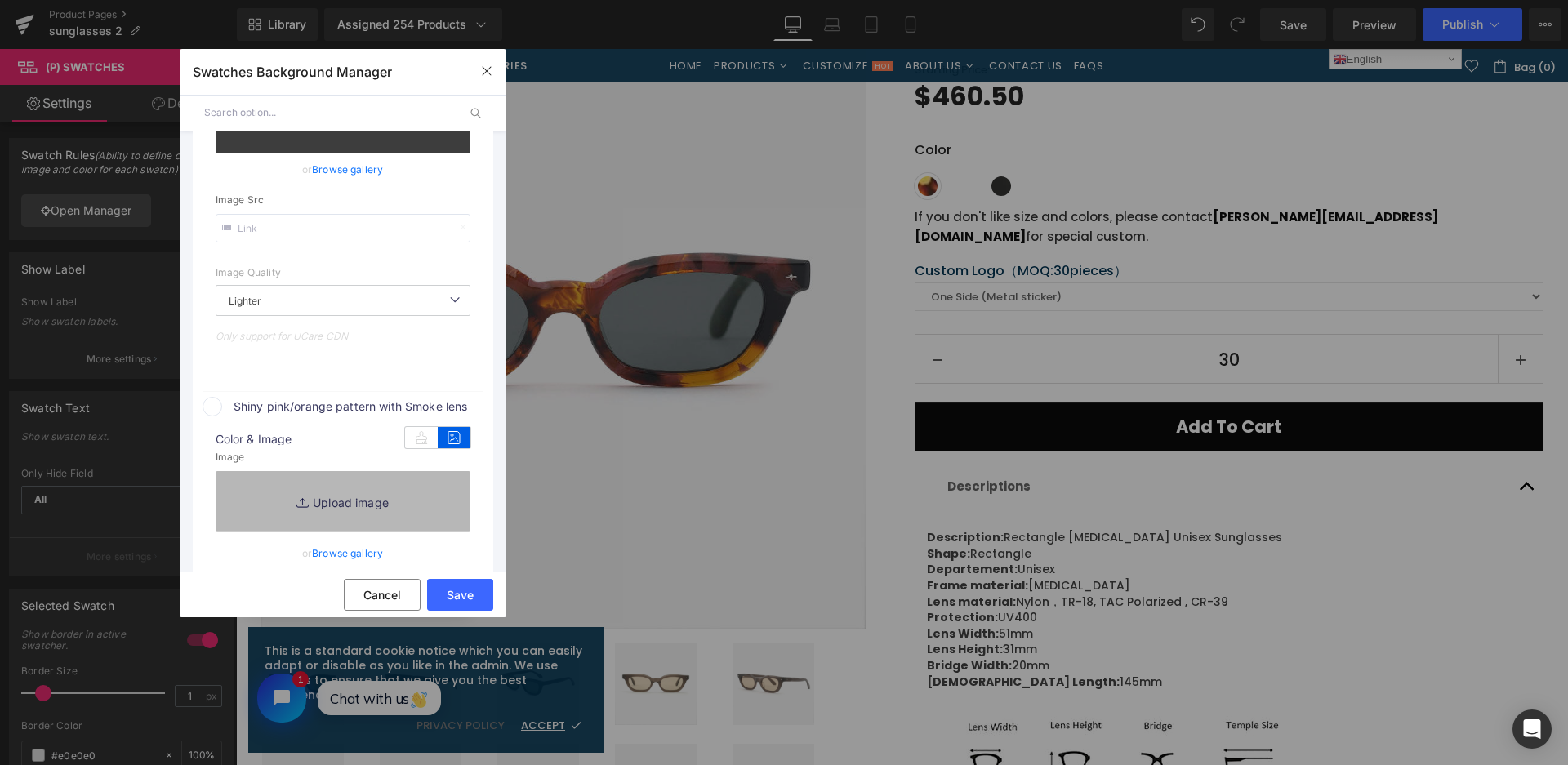
type input "https://ucarecdn.com/925ce983-28c7-4d28-8584-de9006fbf4ac/-/format/auto/-/previ…"
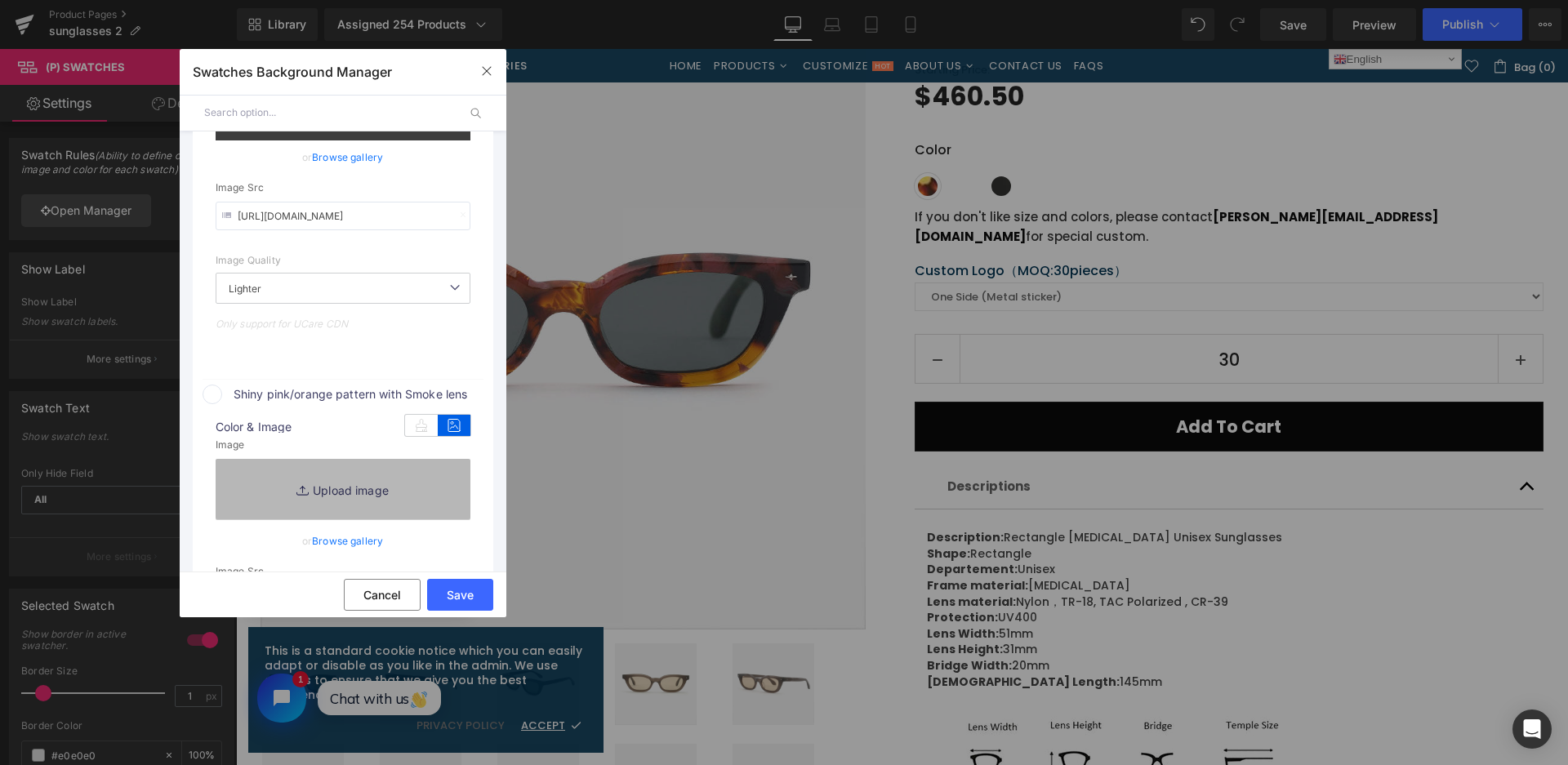
click at [427, 481] on link "Replace Image" at bounding box center [342, 489] width 254 height 61
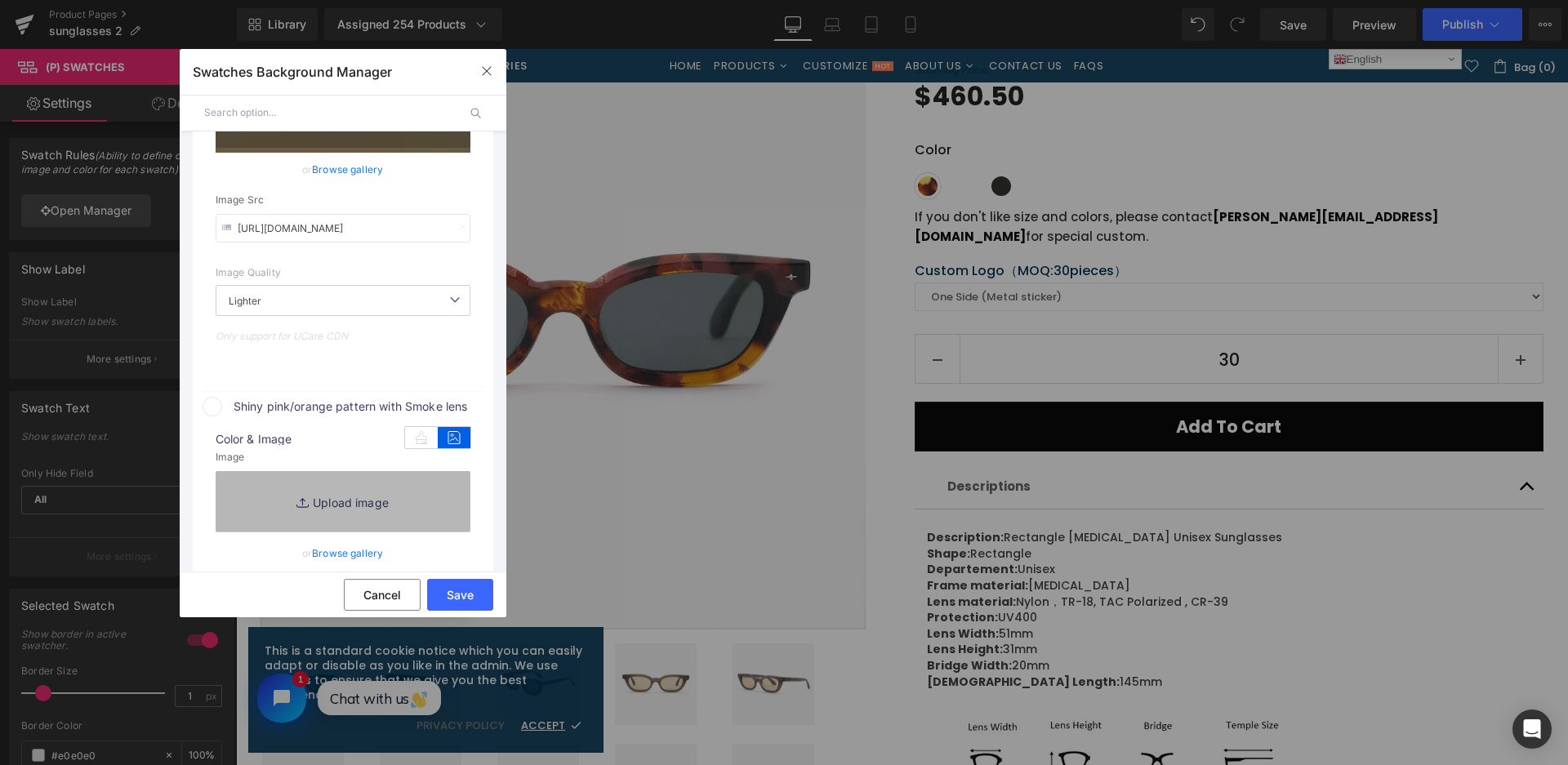
type input "C:\fakepath\微信截图_20250901112524.png"
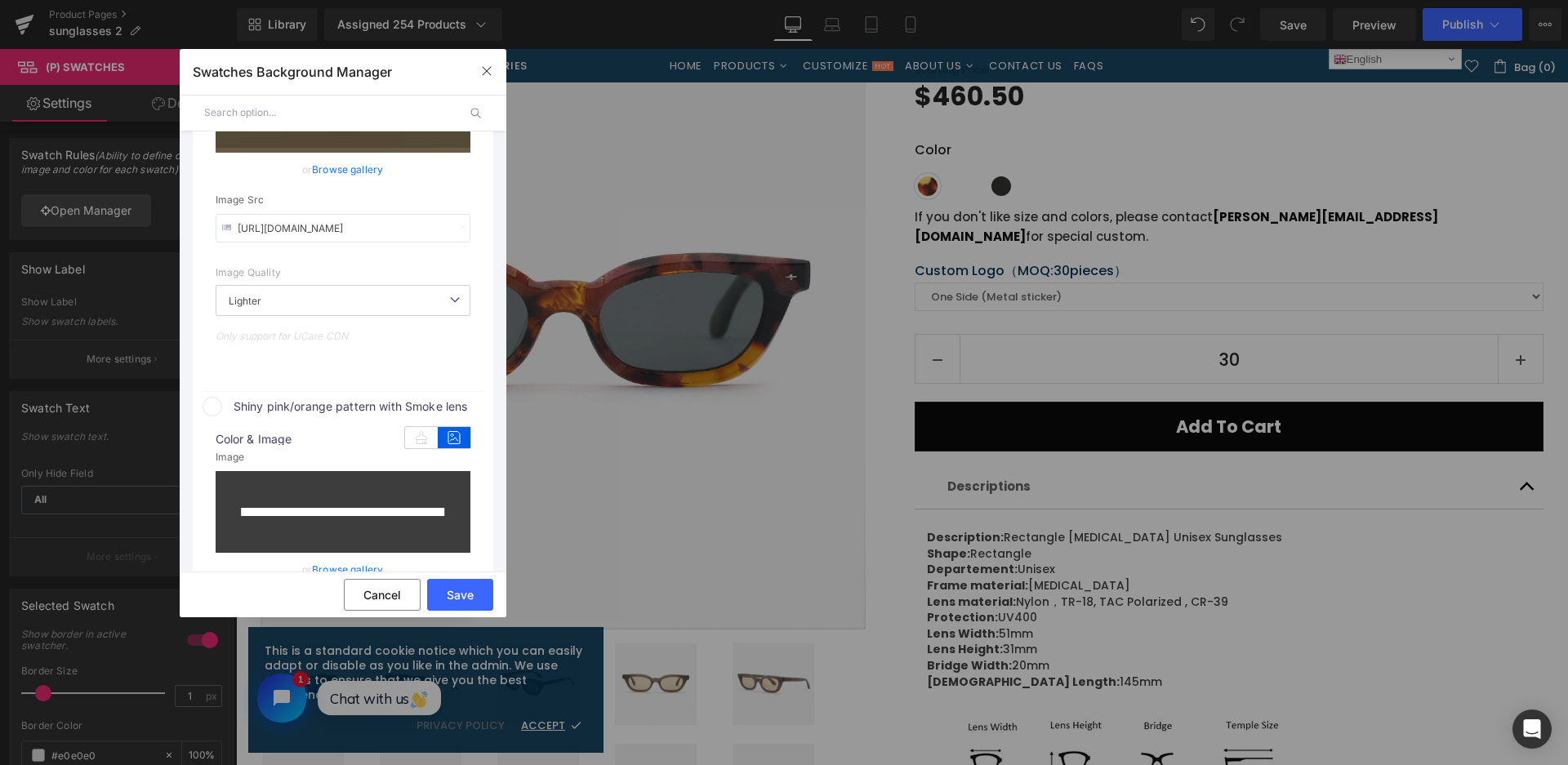
type input "https://ucarecdn.com/1eed8af3-cedf-4d03-8bbf-79395087b95e/-/format/auto/-/previ…"
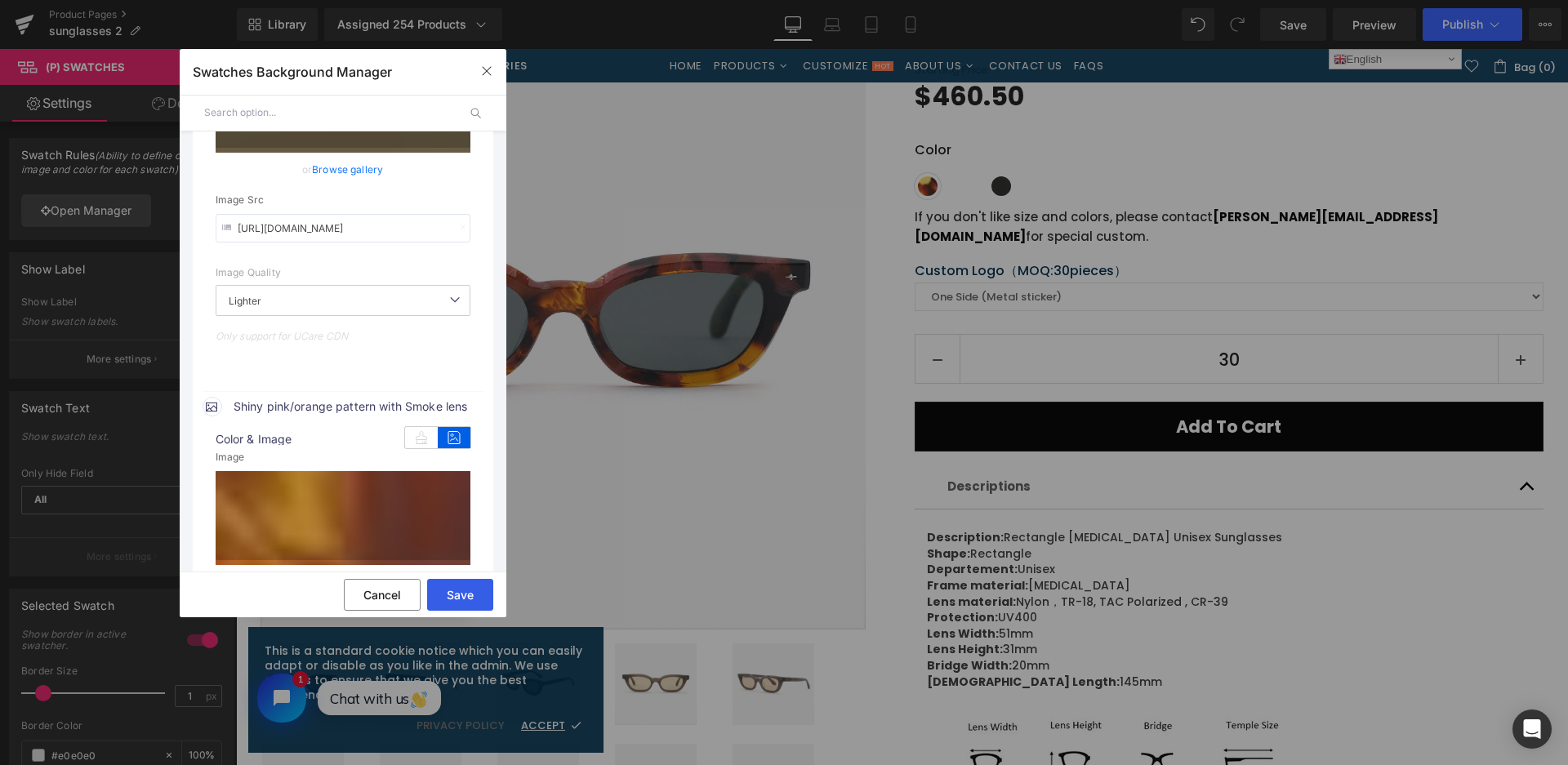
click at [452, 588] on button "Save" at bounding box center [461, 595] width 66 height 32
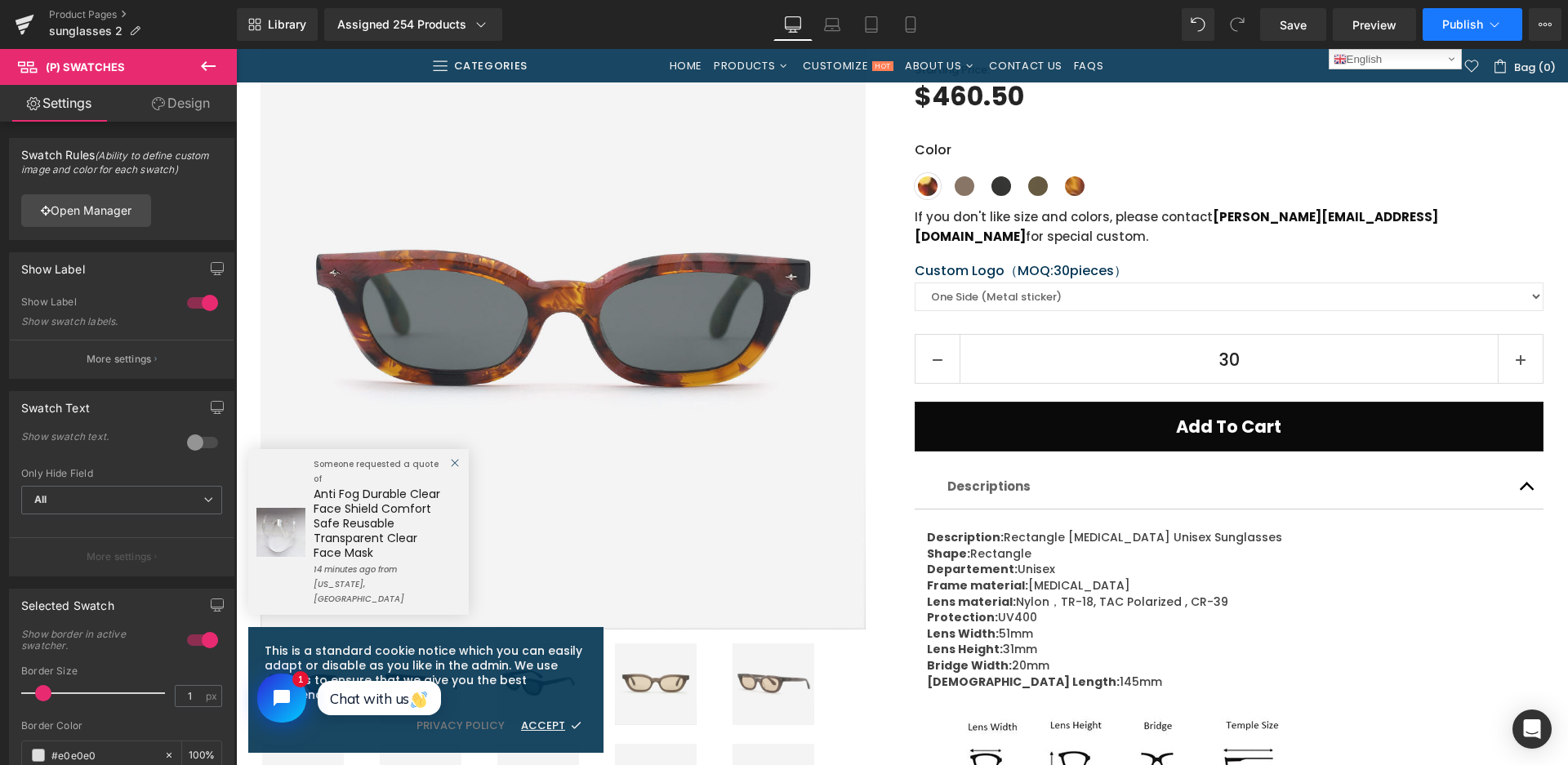
click at [1455, 26] on span "Publish" at bounding box center [1462, 25] width 41 height 13
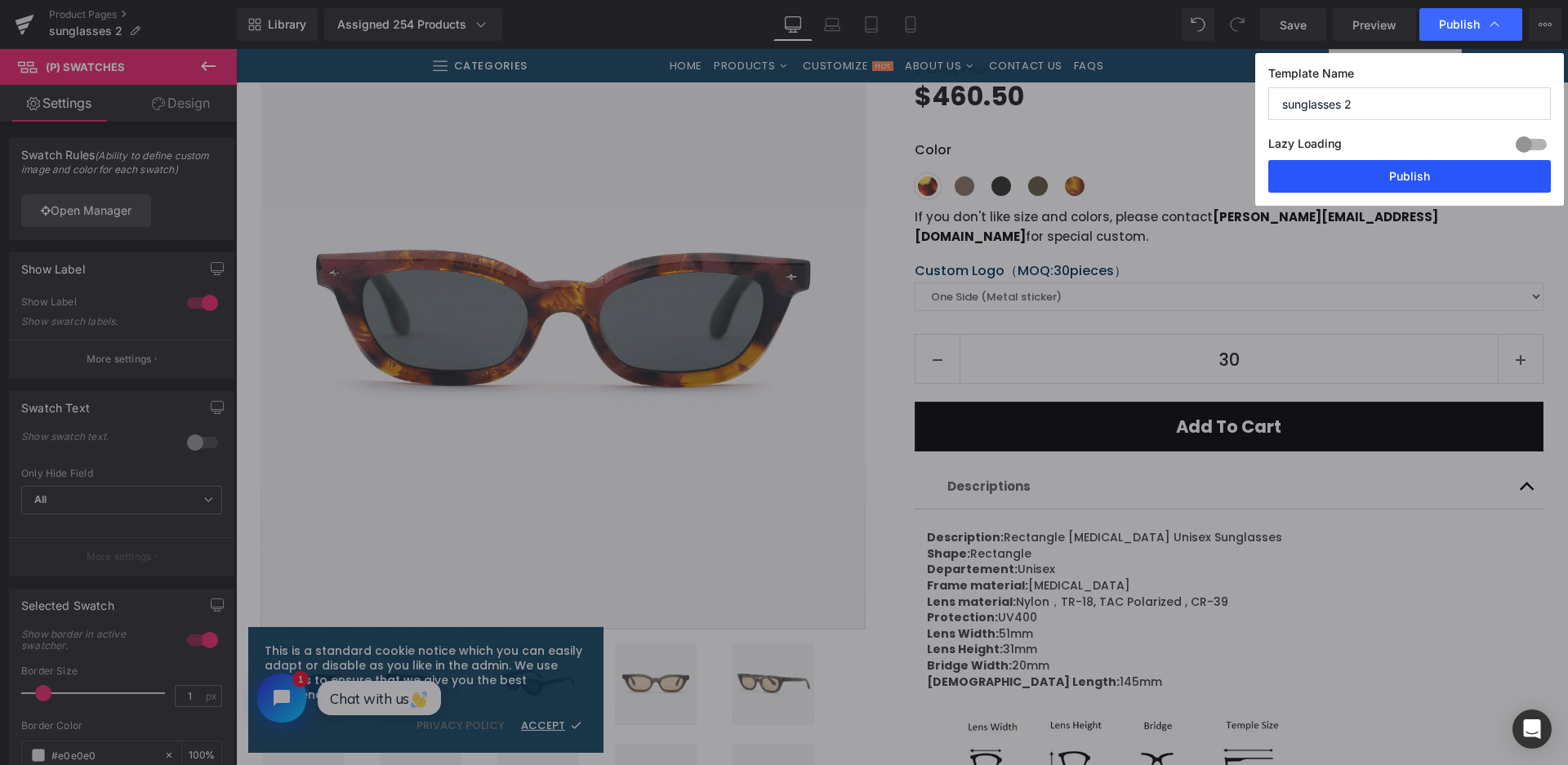
click at [1376, 166] on button "Publish" at bounding box center [1409, 176] width 283 height 33
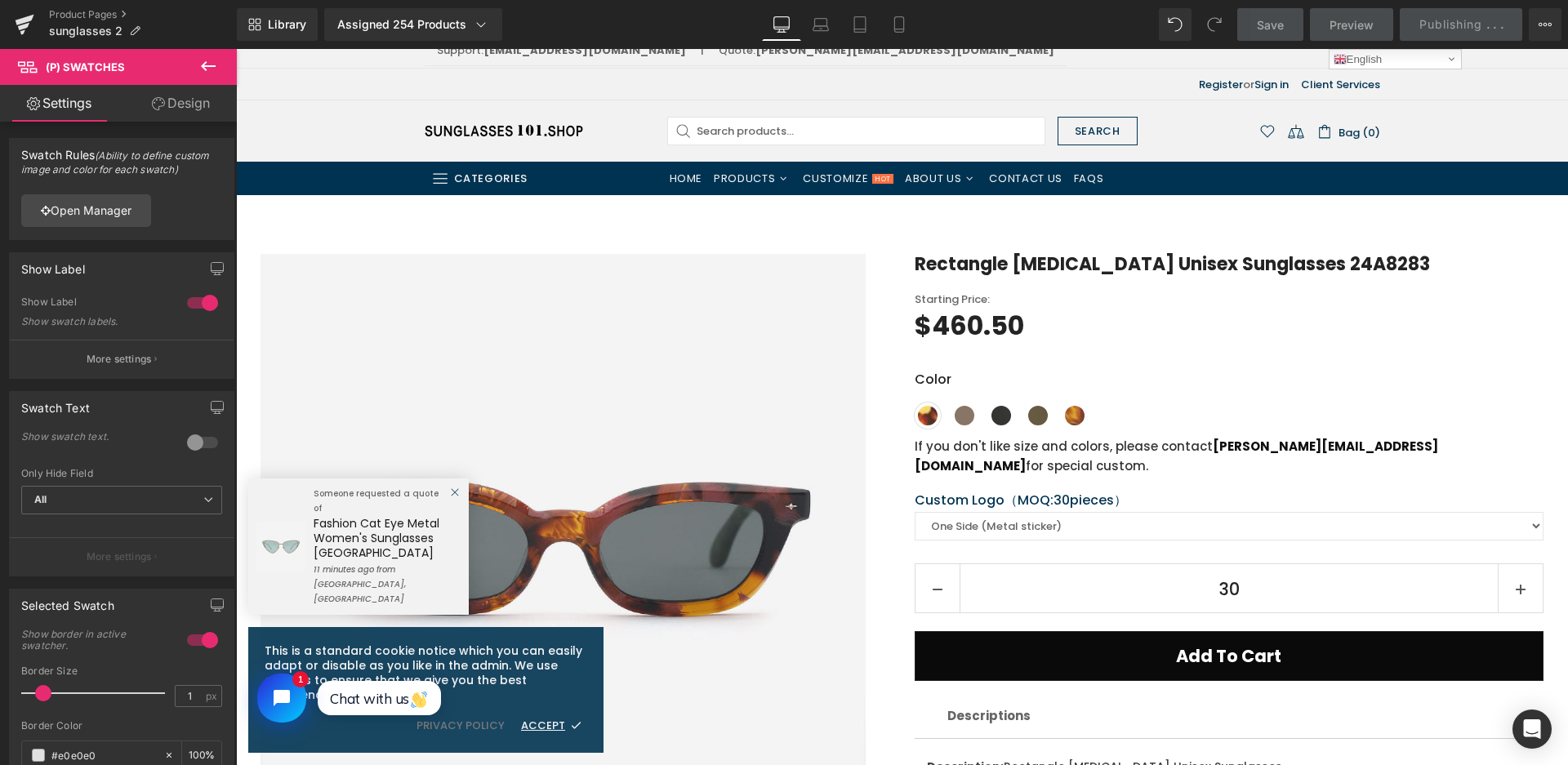
scroll to position [0, 0]
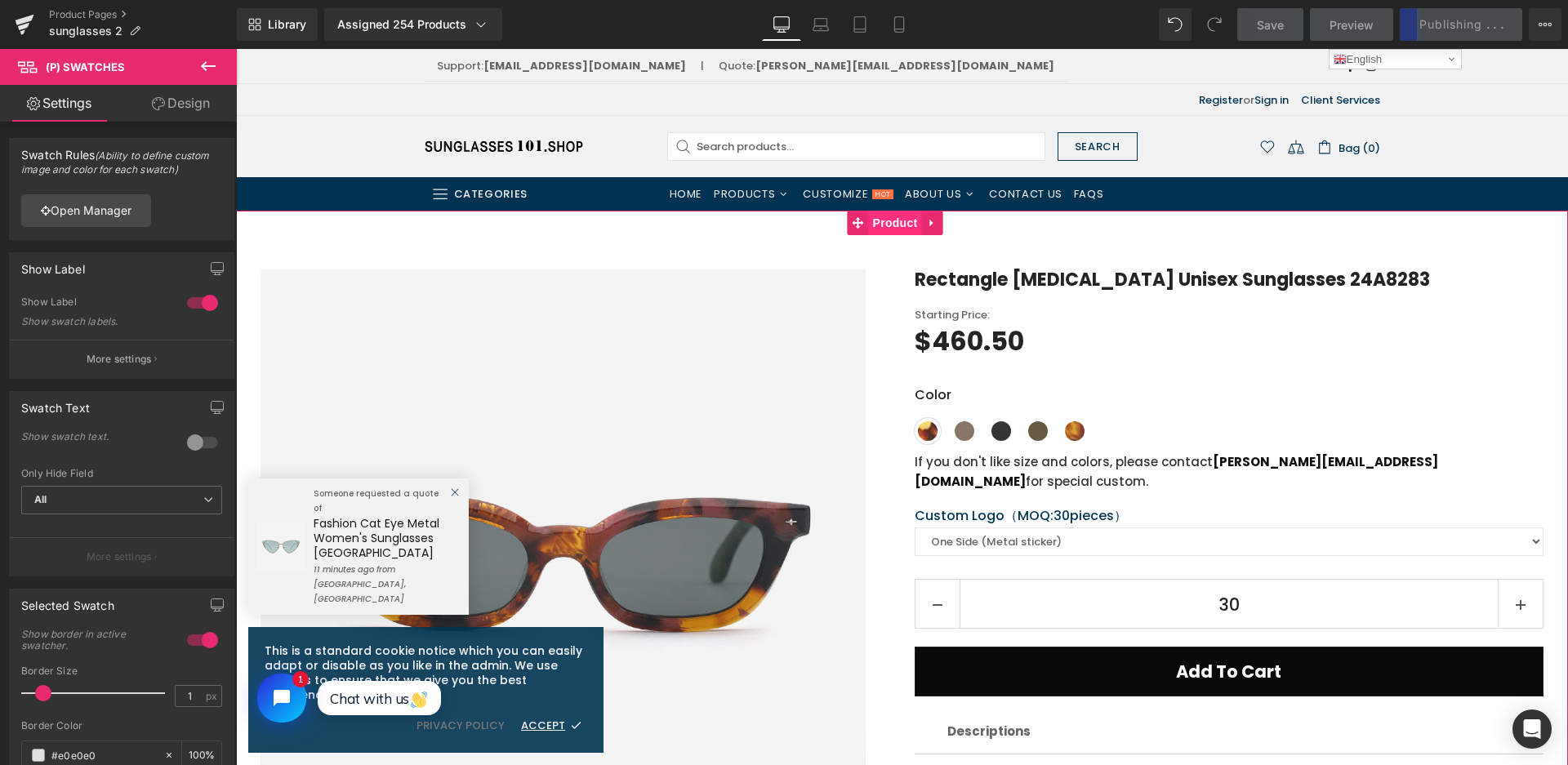
click at [895, 228] on span "Product" at bounding box center [896, 223] width 53 height 25
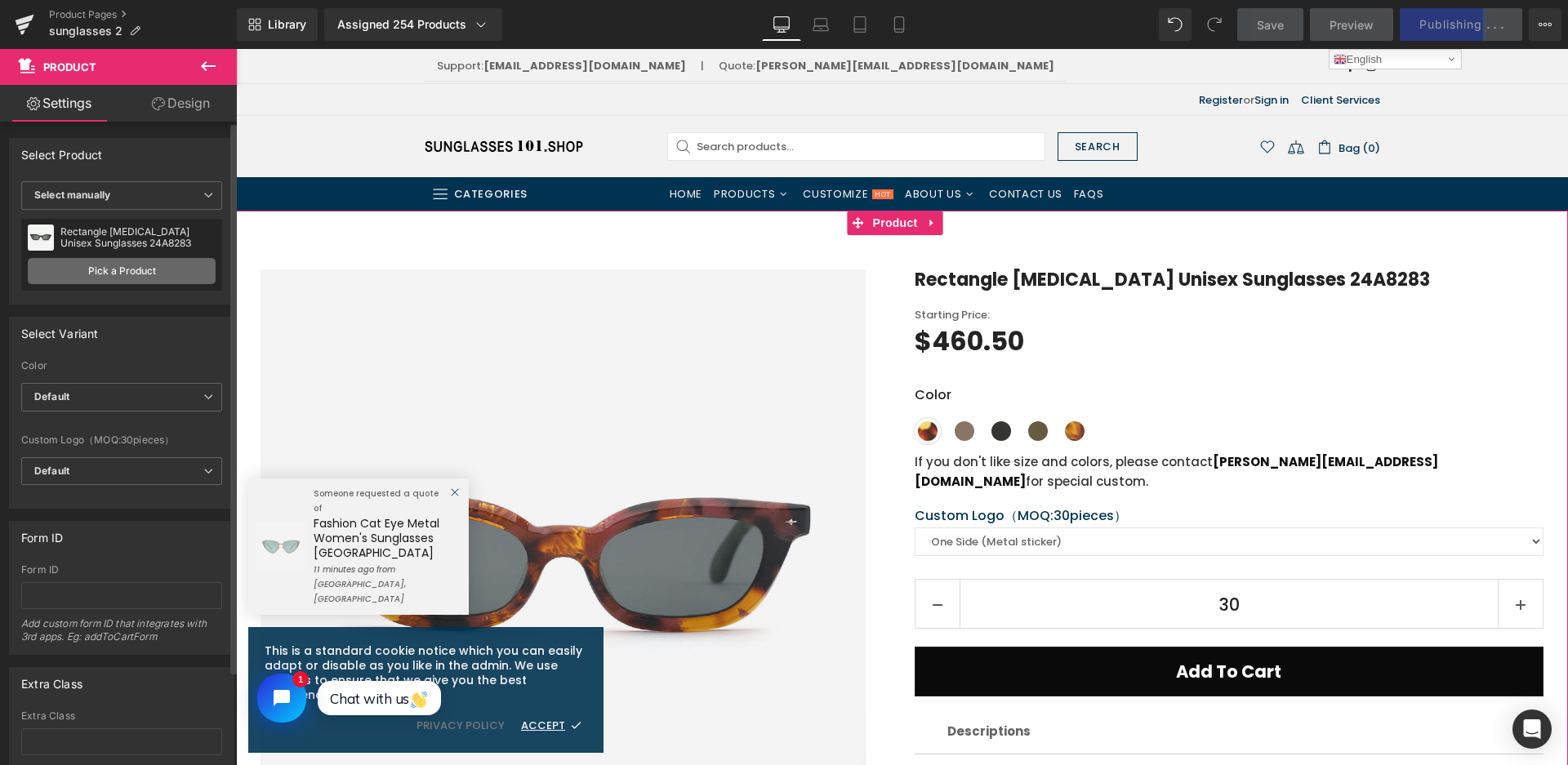
click at [134, 267] on link "Pick a Product" at bounding box center [121, 271] width 188 height 26
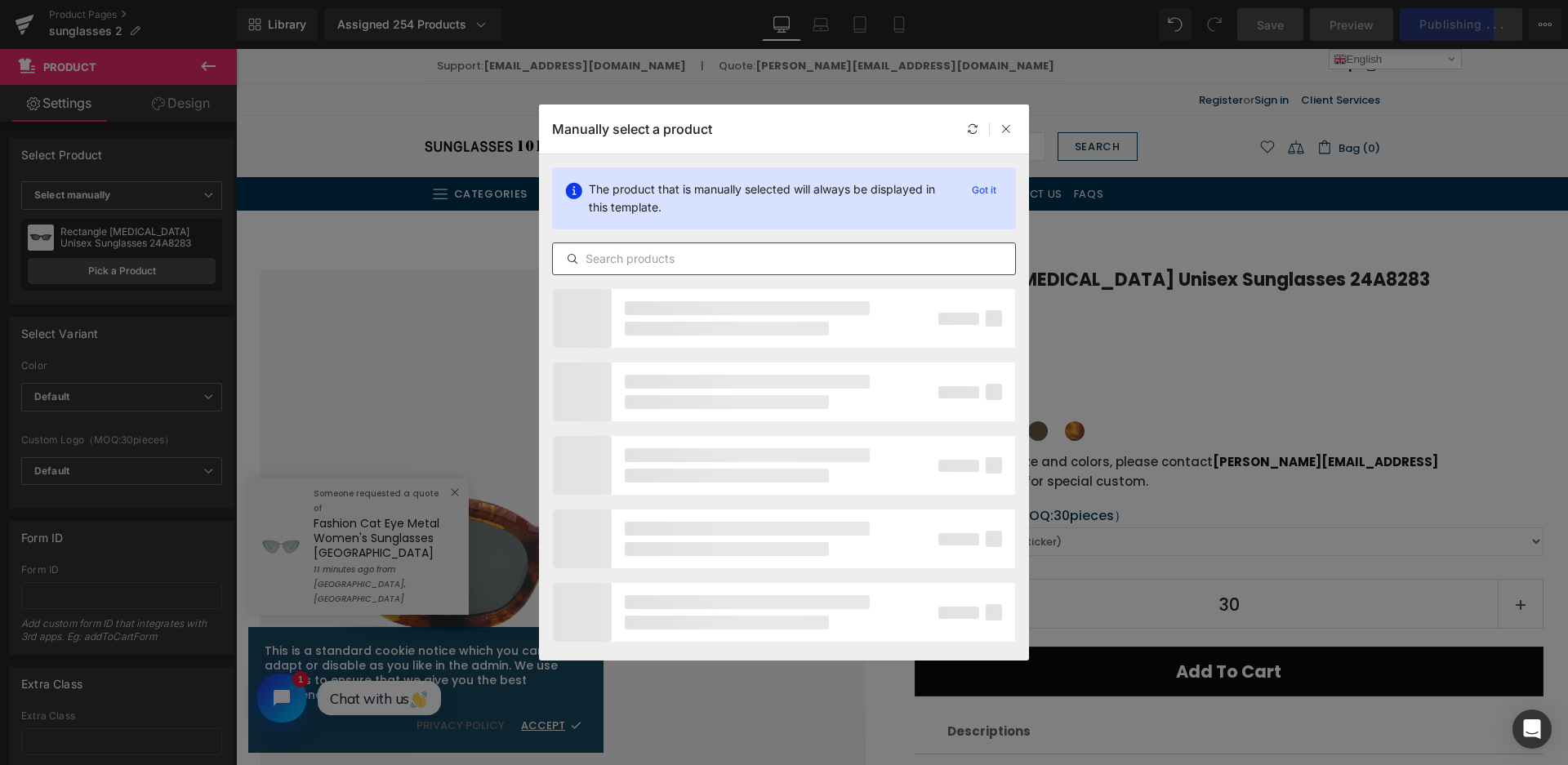
click at [683, 252] on input "text" at bounding box center [784, 258] width 462 height 20
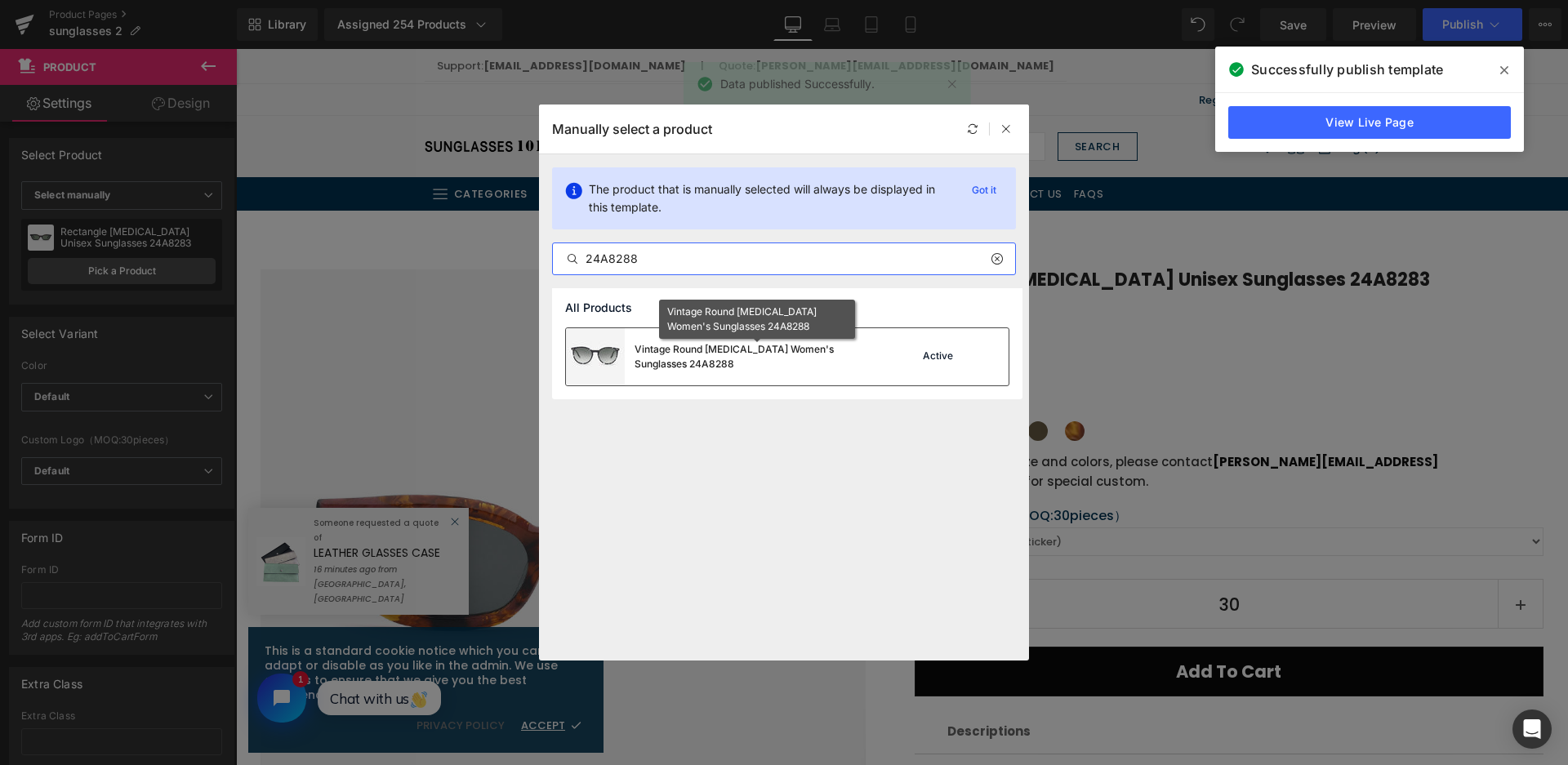
type input "24A8288"
click at [820, 368] on div "Vintage Round Acetate Women's Sunglasses 24A8288" at bounding box center [757, 356] width 245 height 29
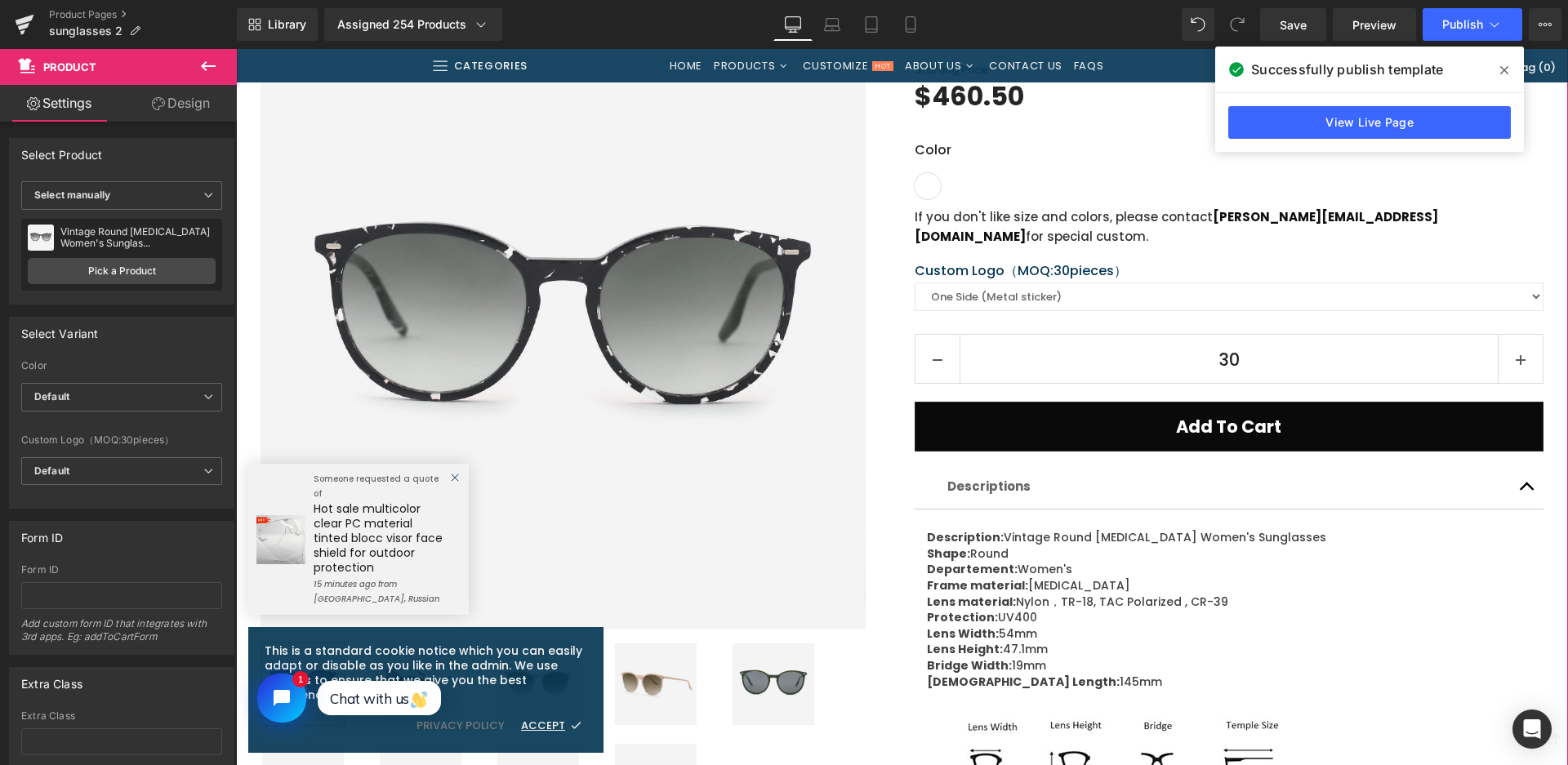
scroll to position [571, 0]
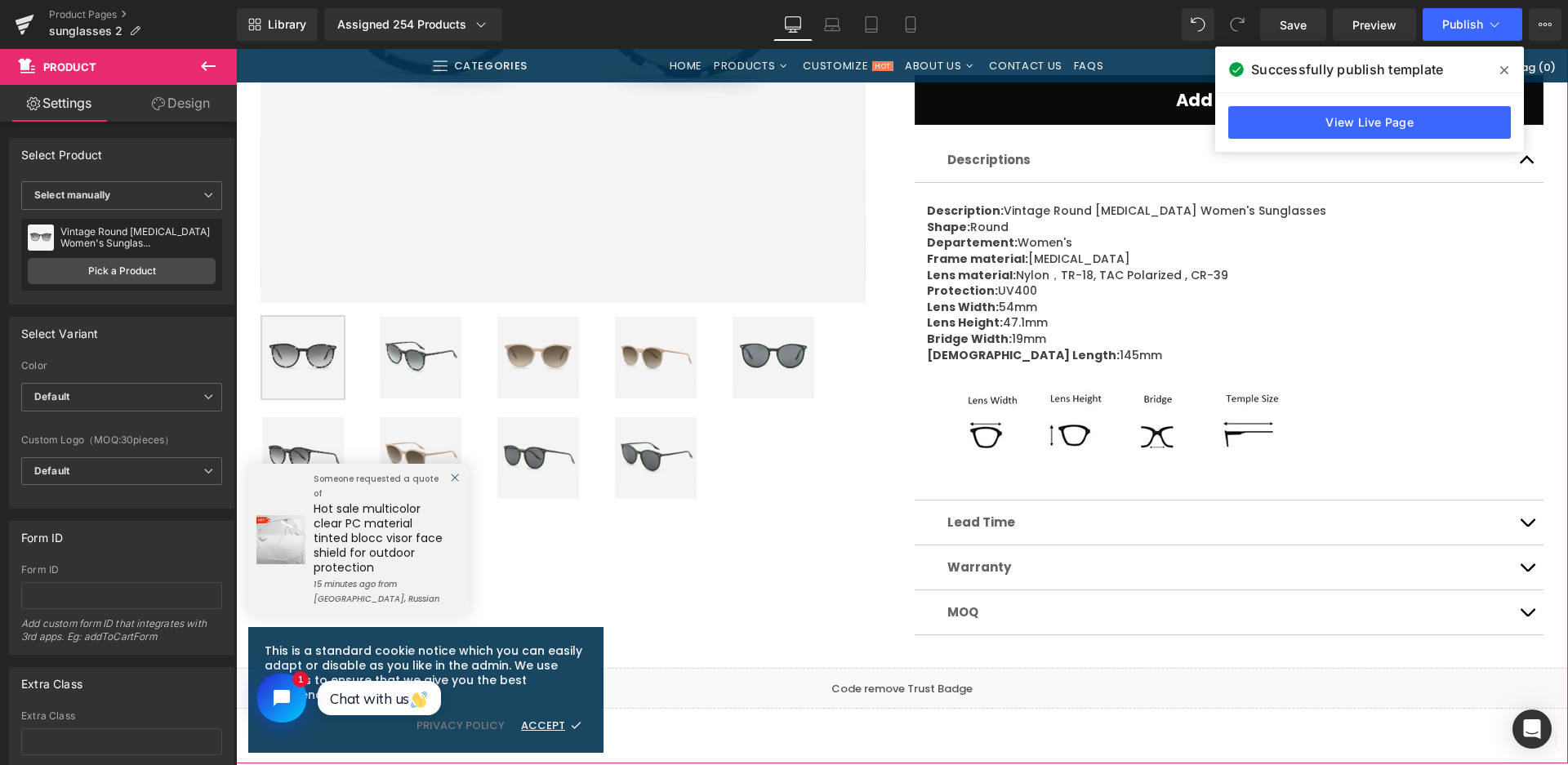
click at [551, 356] on img at bounding box center [538, 357] width 81 height 81
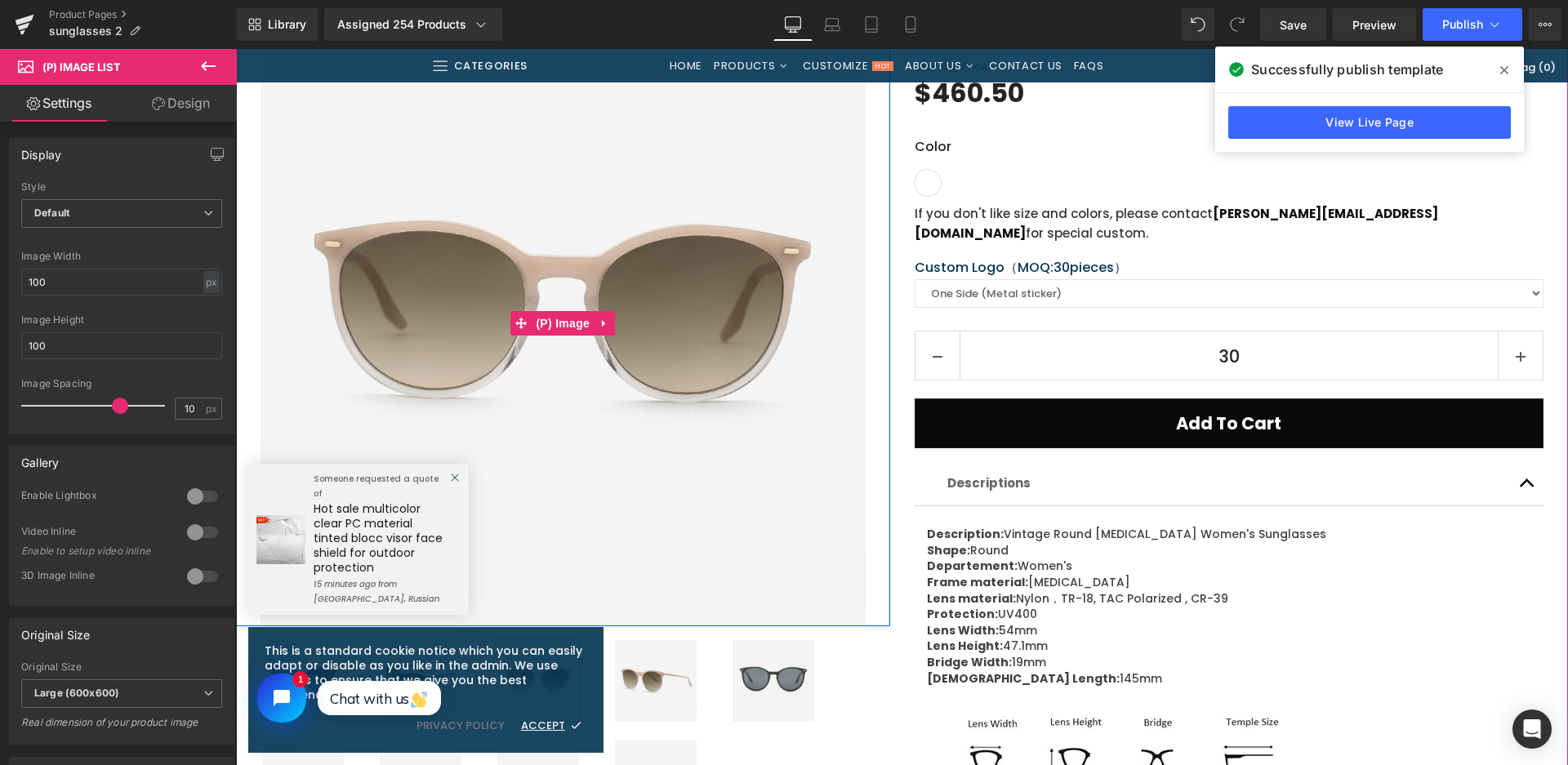
scroll to position [653, 0]
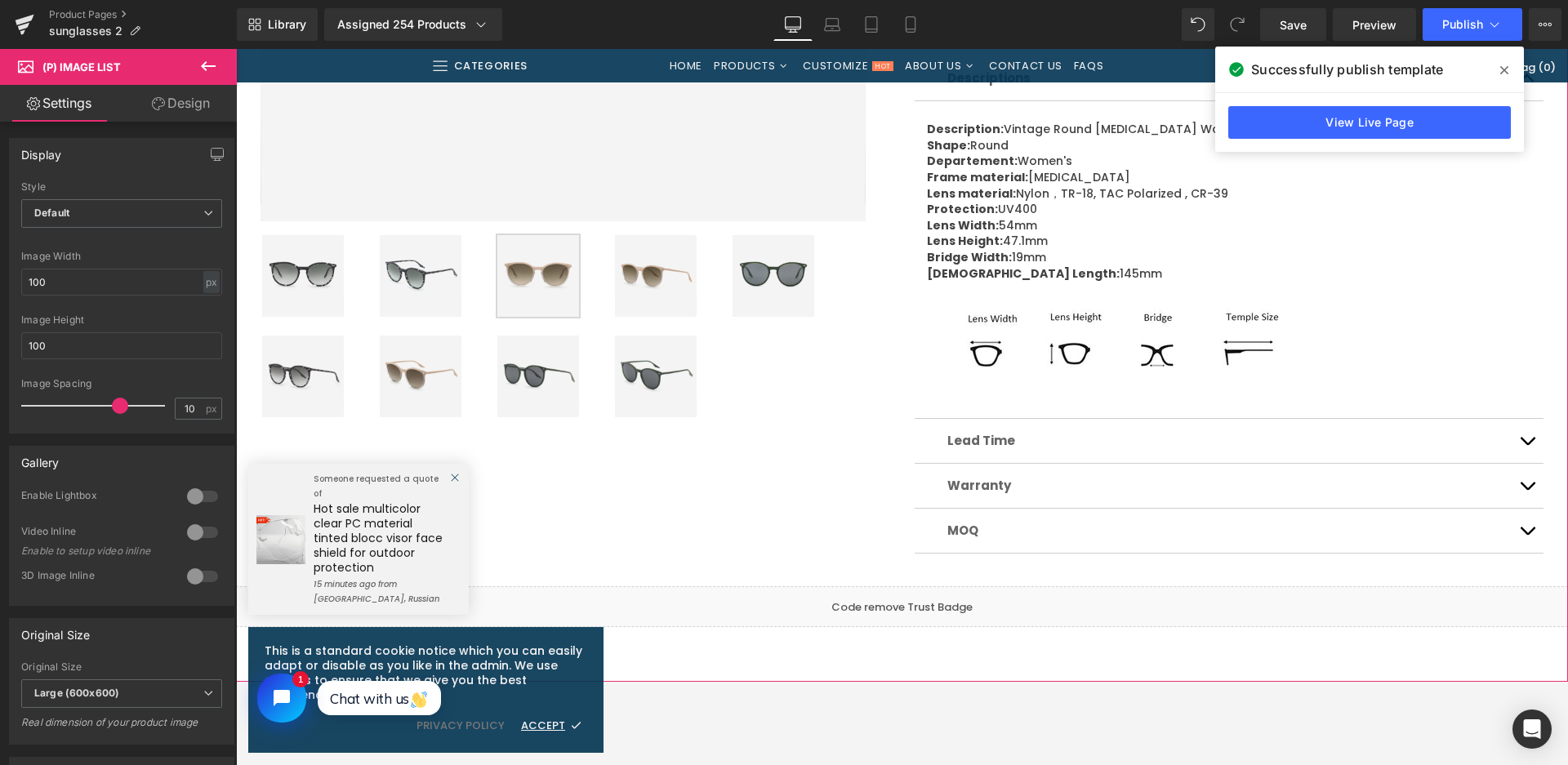
click at [657, 287] on img at bounding box center [655, 276] width 81 height 81
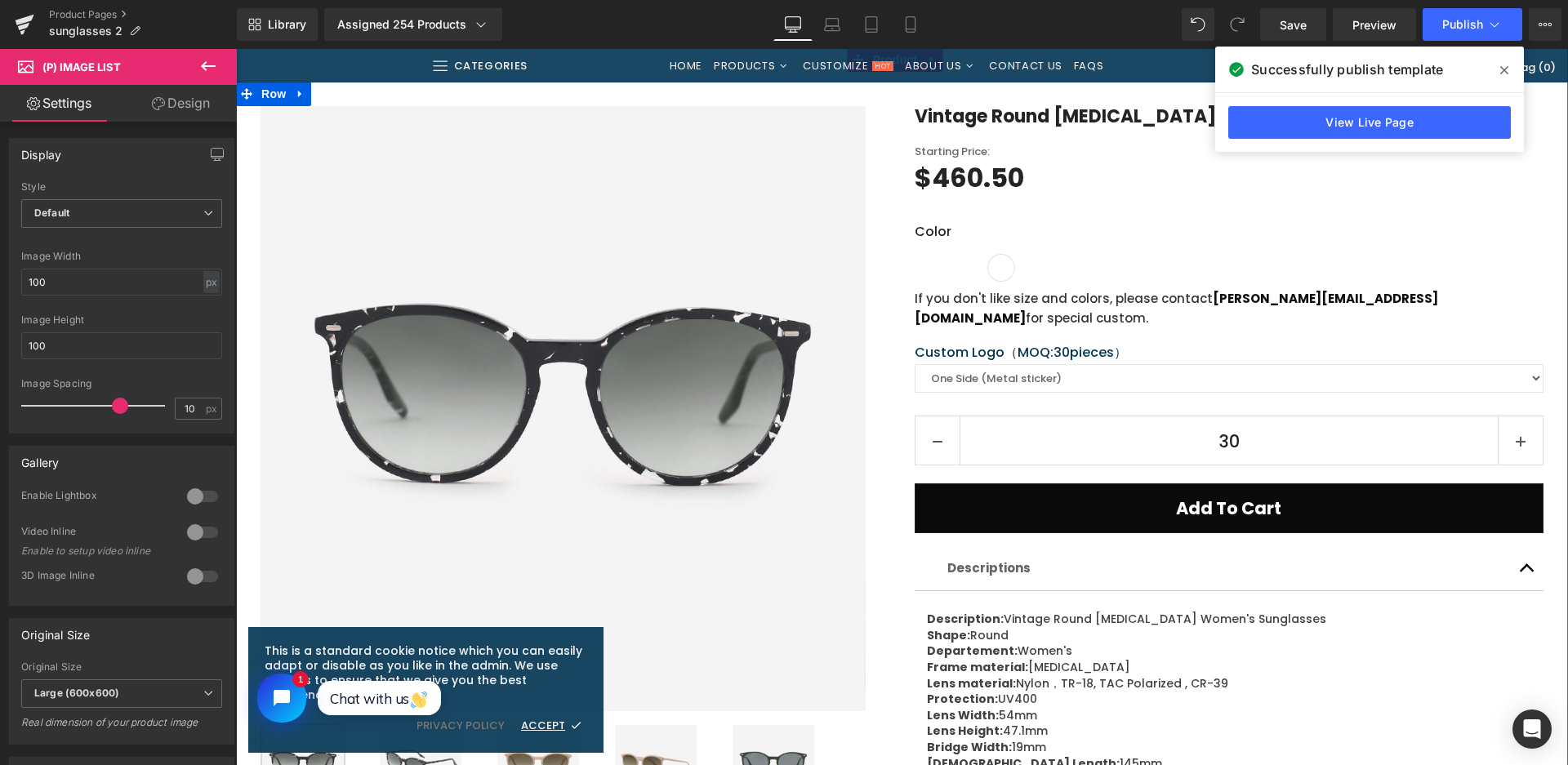
scroll to position [571, 0]
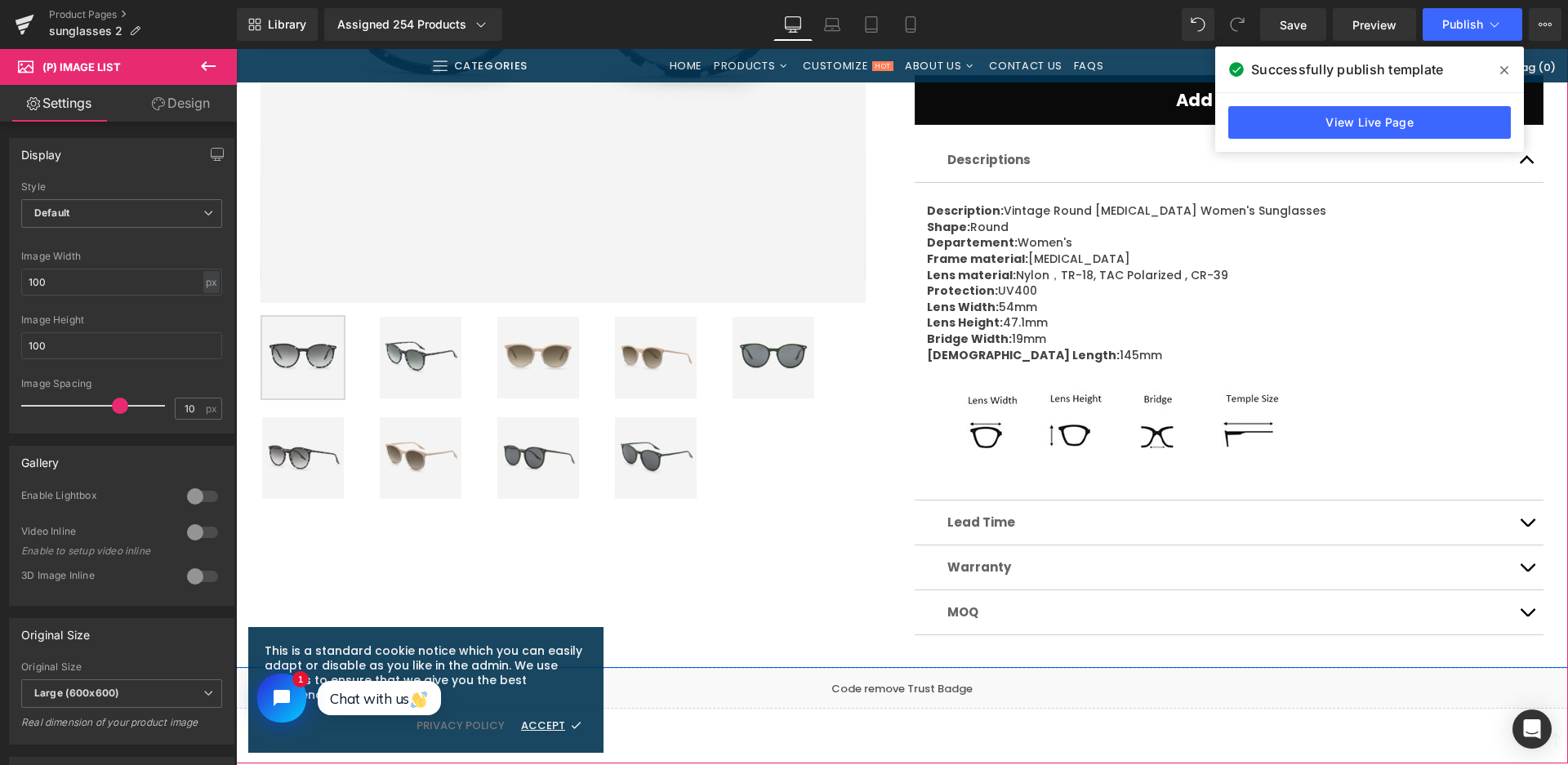
click at [415, 451] on img at bounding box center [421, 458] width 81 height 81
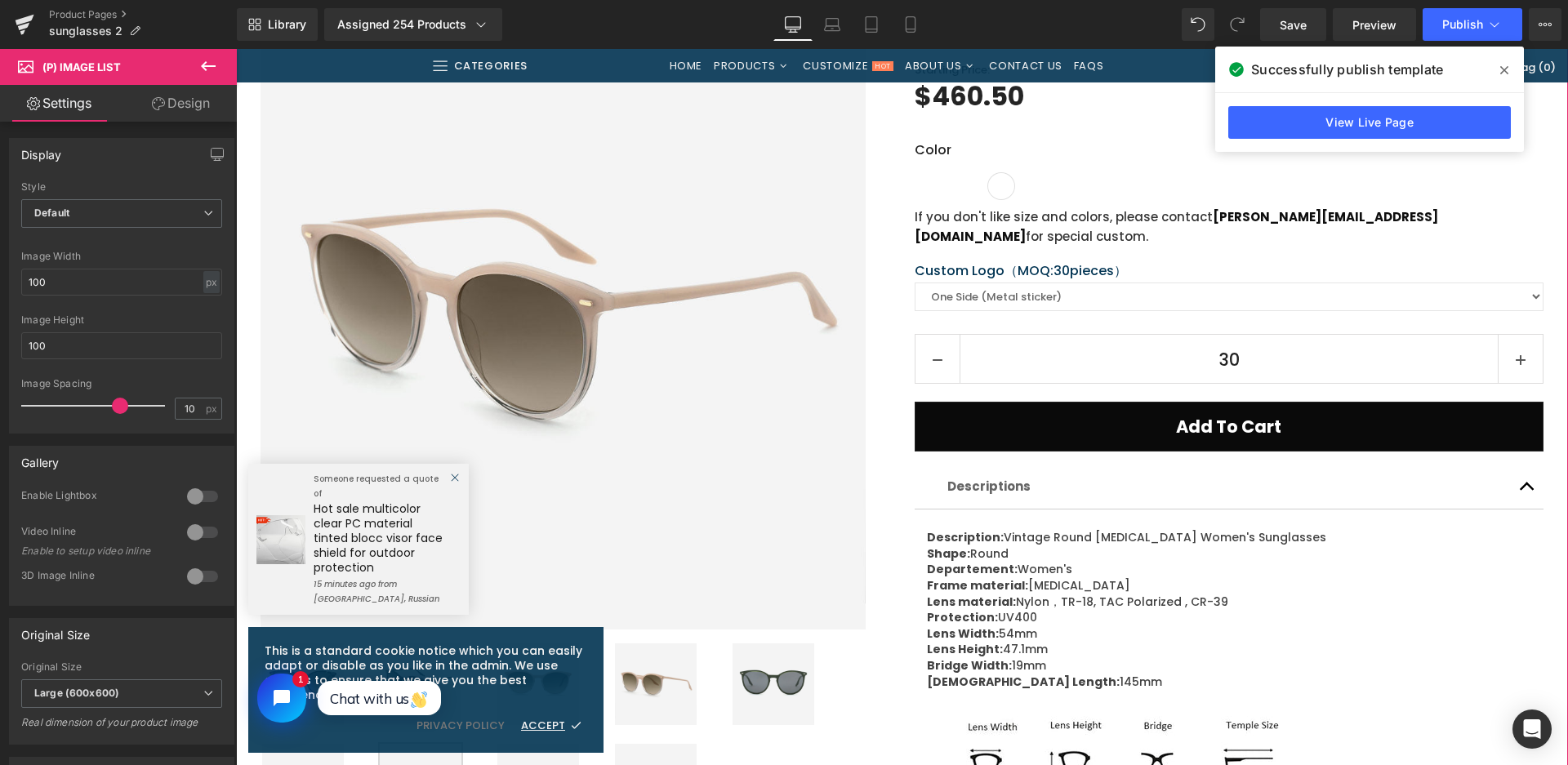
scroll to position [653, 0]
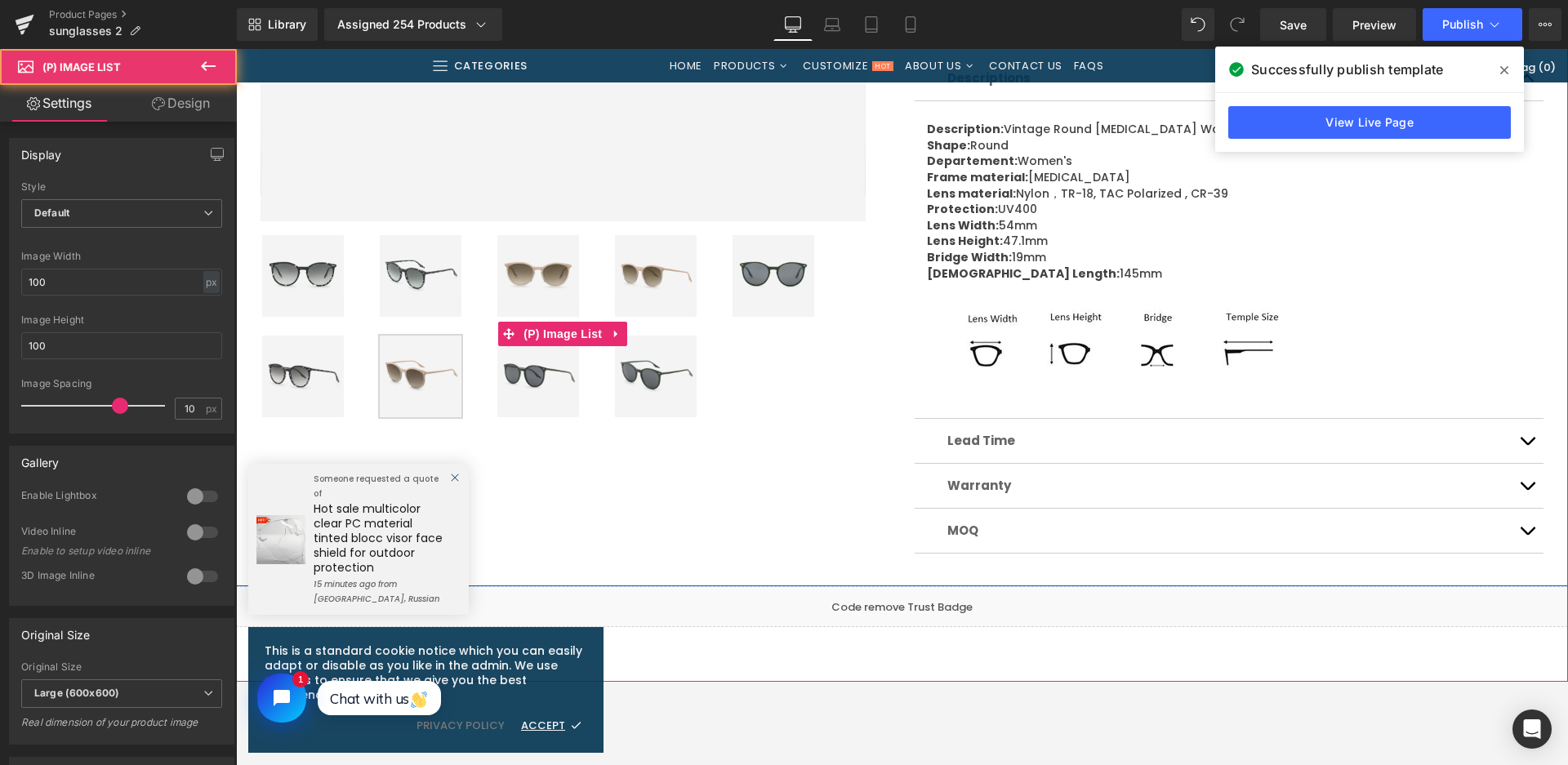
click at [545, 386] on img at bounding box center [538, 376] width 81 height 81
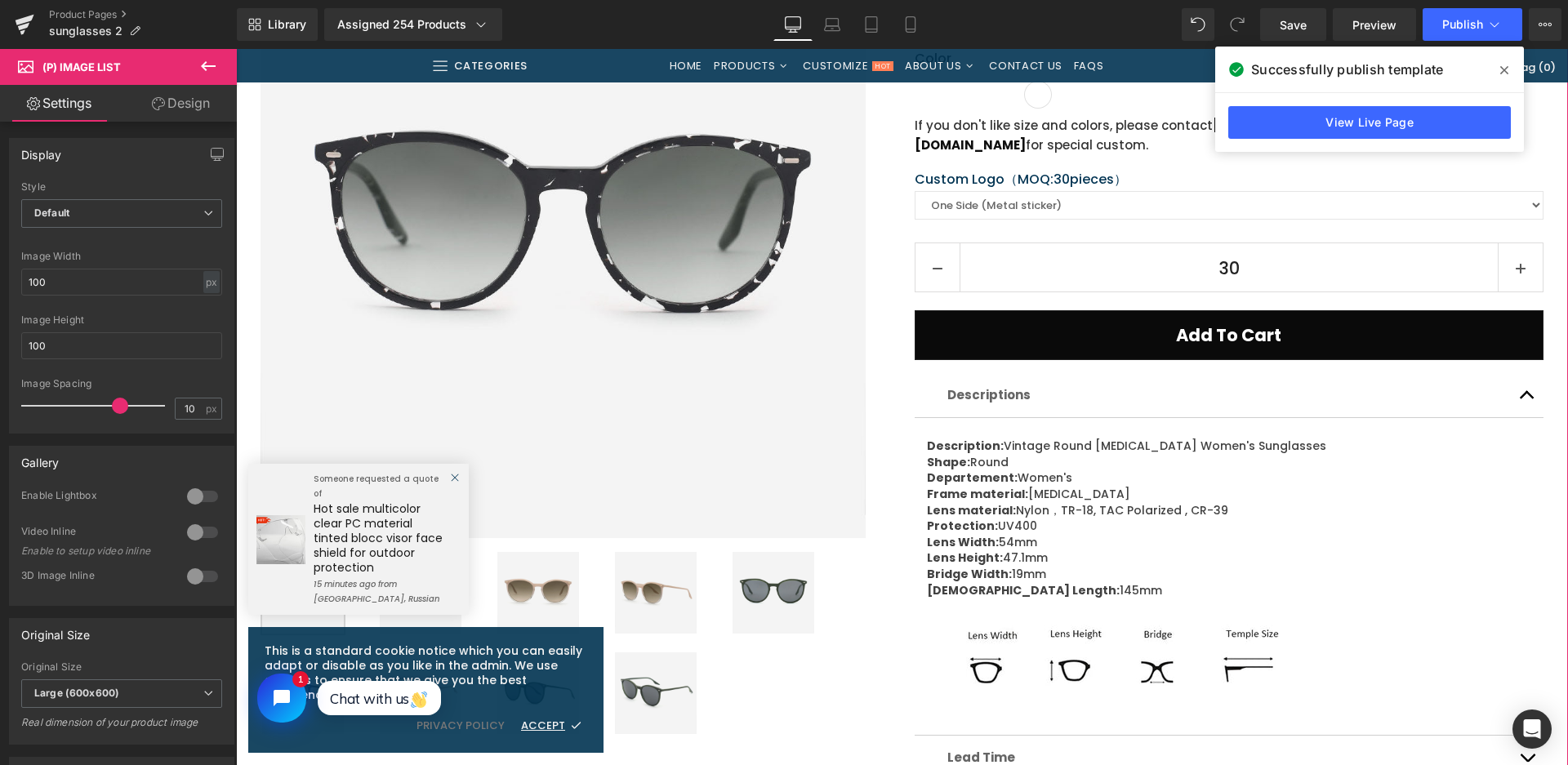
scroll to position [326, 0]
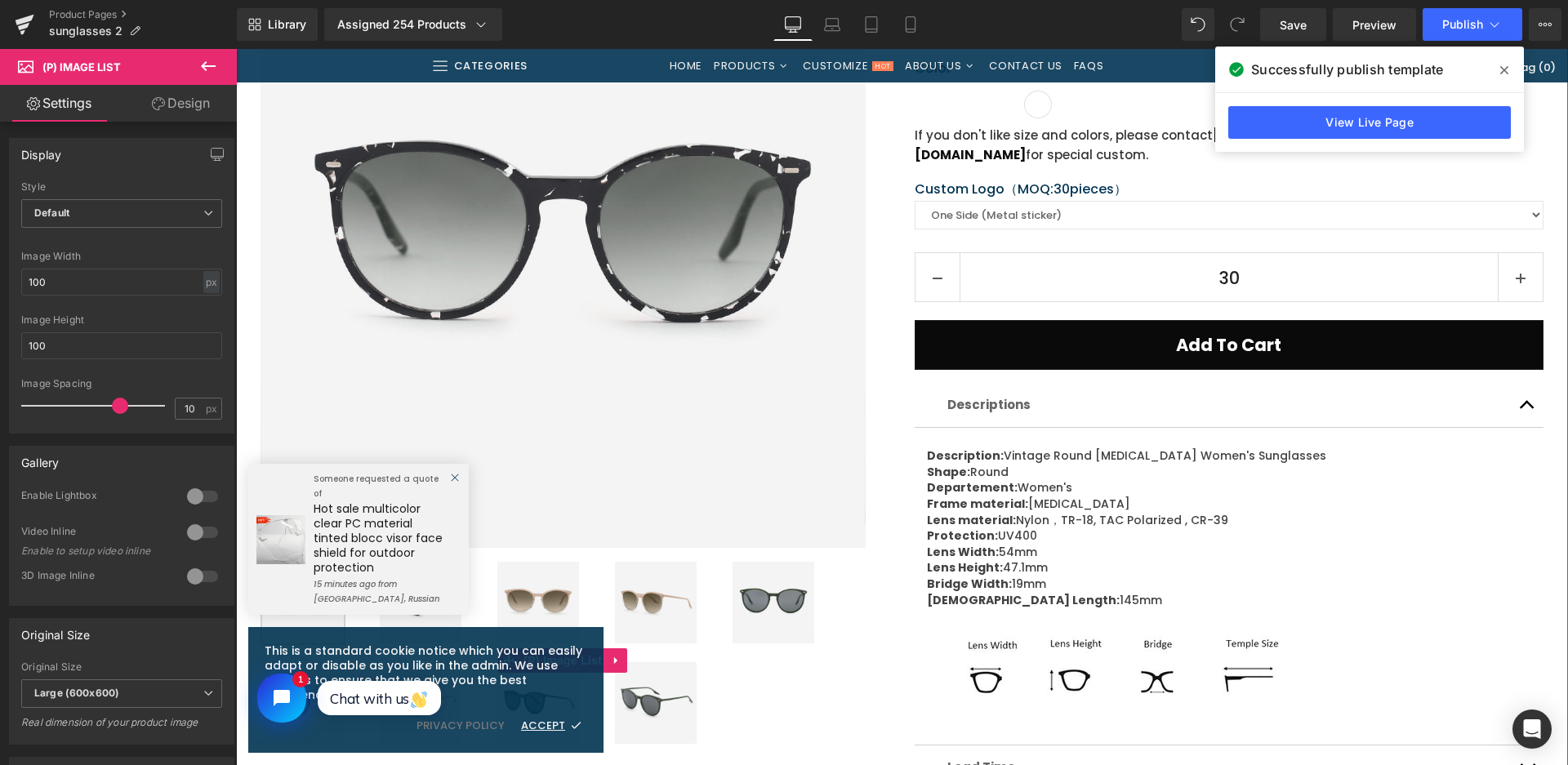
click at [757, 586] on img at bounding box center [774, 602] width 81 height 81
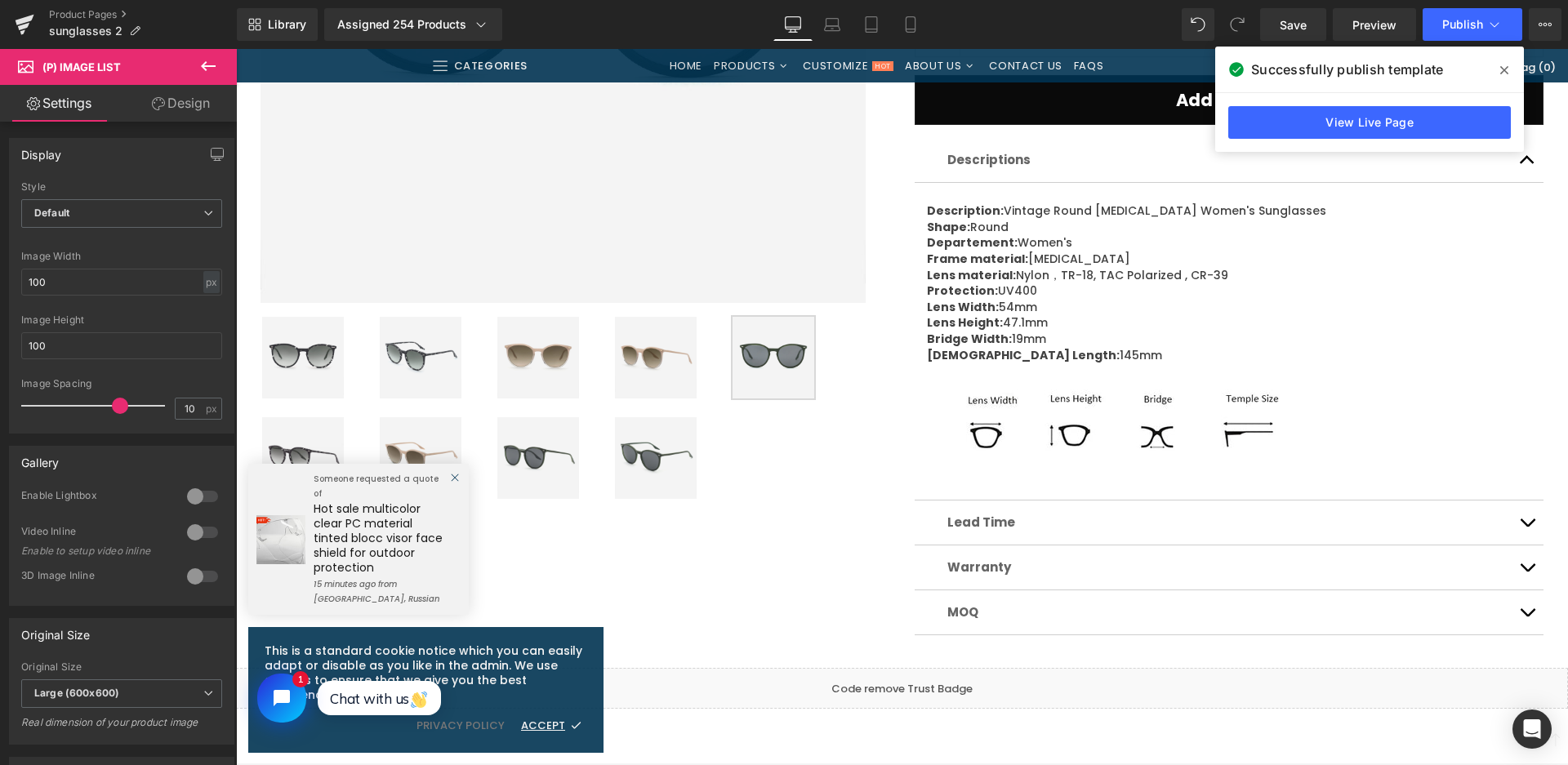
click at [524, 356] on img at bounding box center [538, 357] width 81 height 81
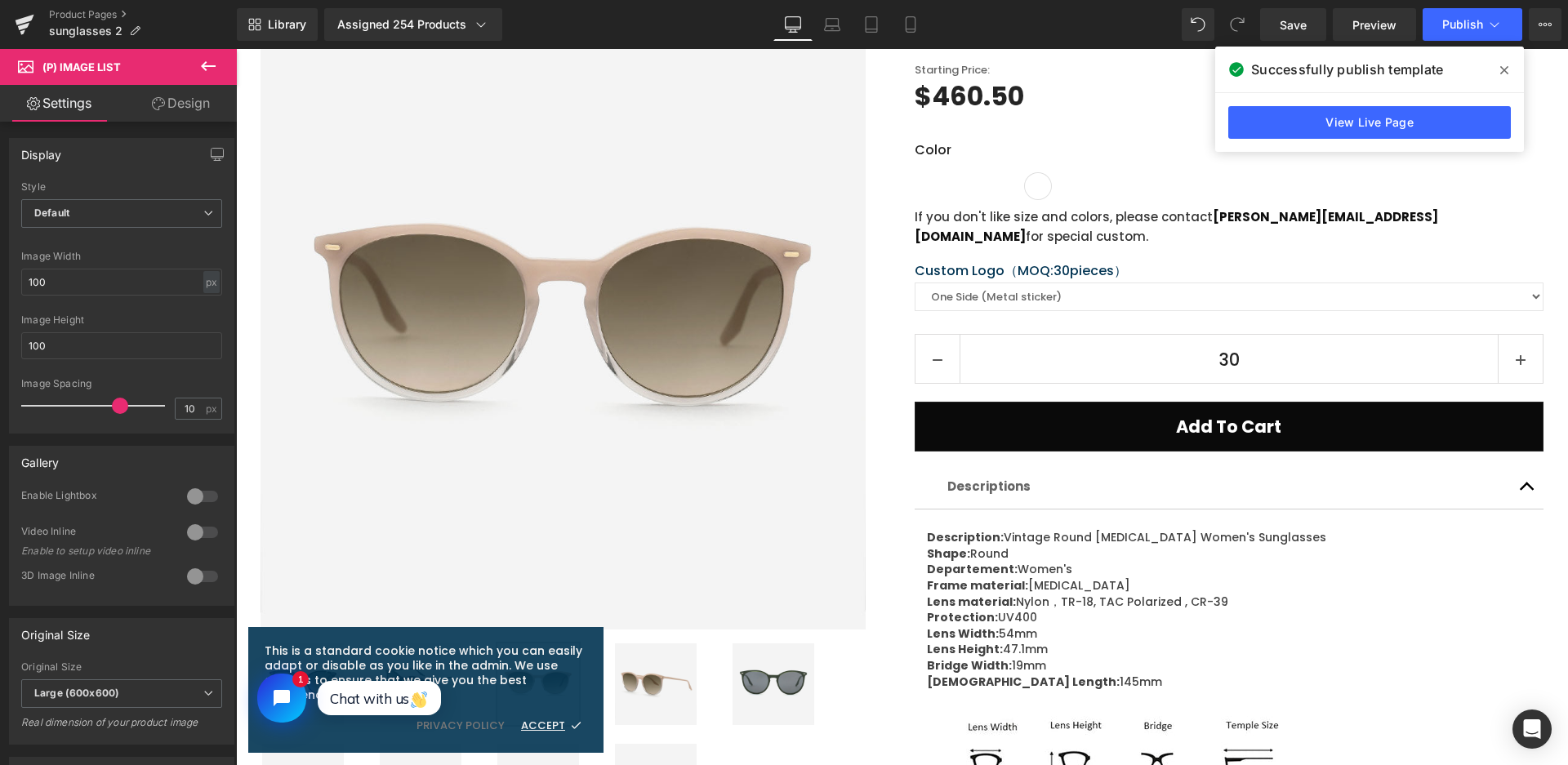
scroll to position [0, 0]
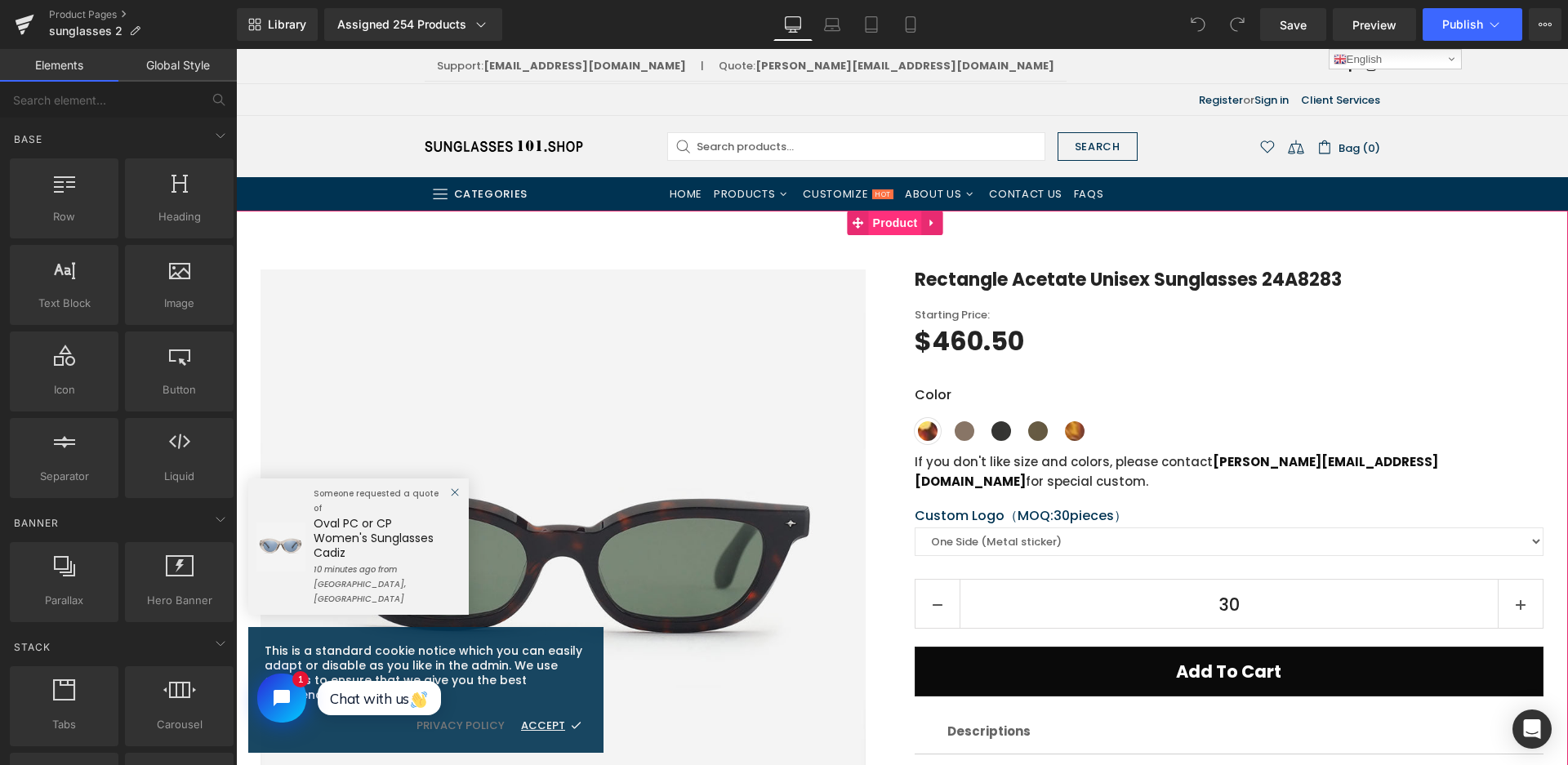
click at [909, 218] on span "Product" at bounding box center [896, 223] width 53 height 25
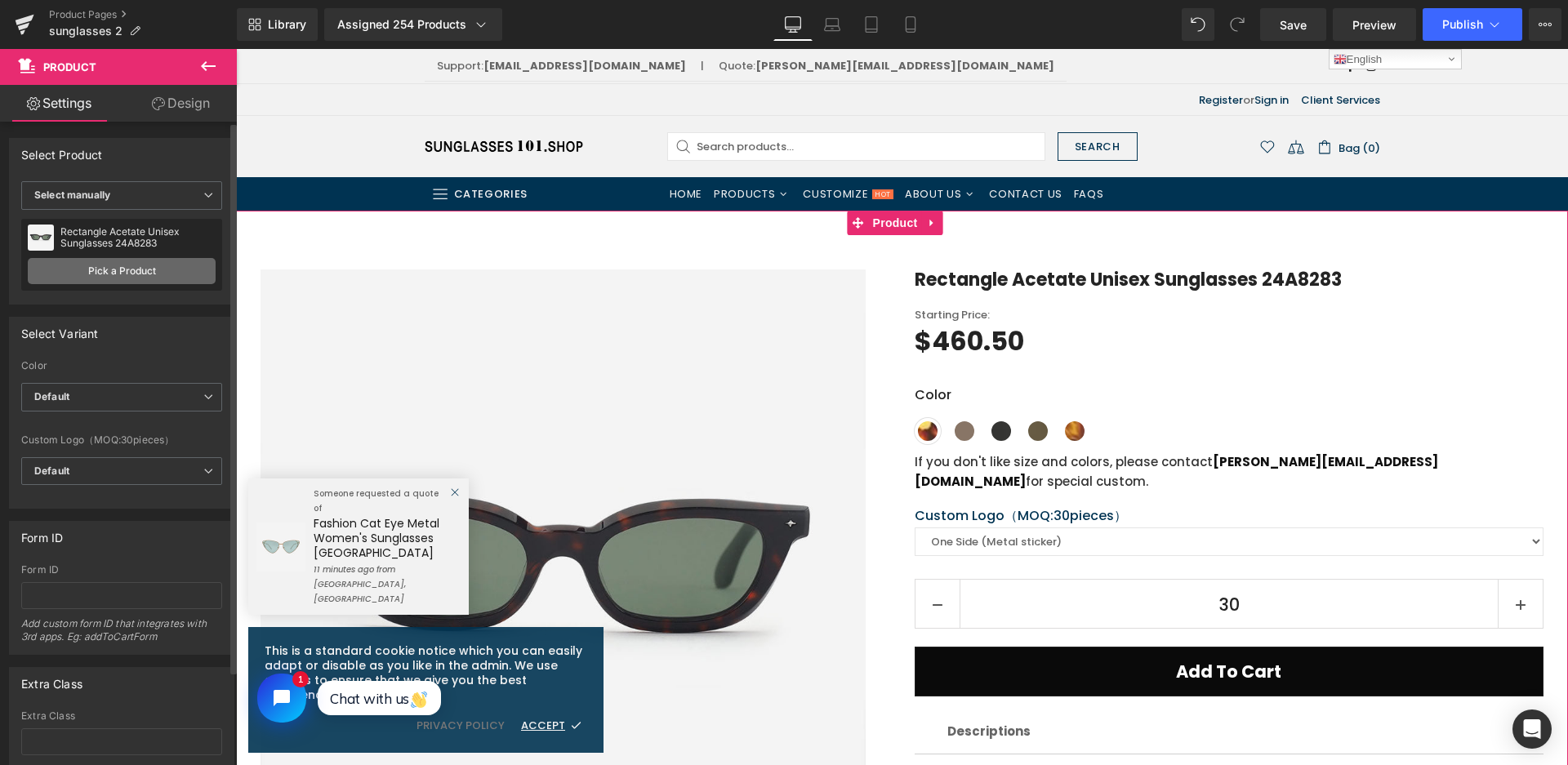
click at [137, 263] on link "Pick a Product" at bounding box center [121, 271] width 188 height 26
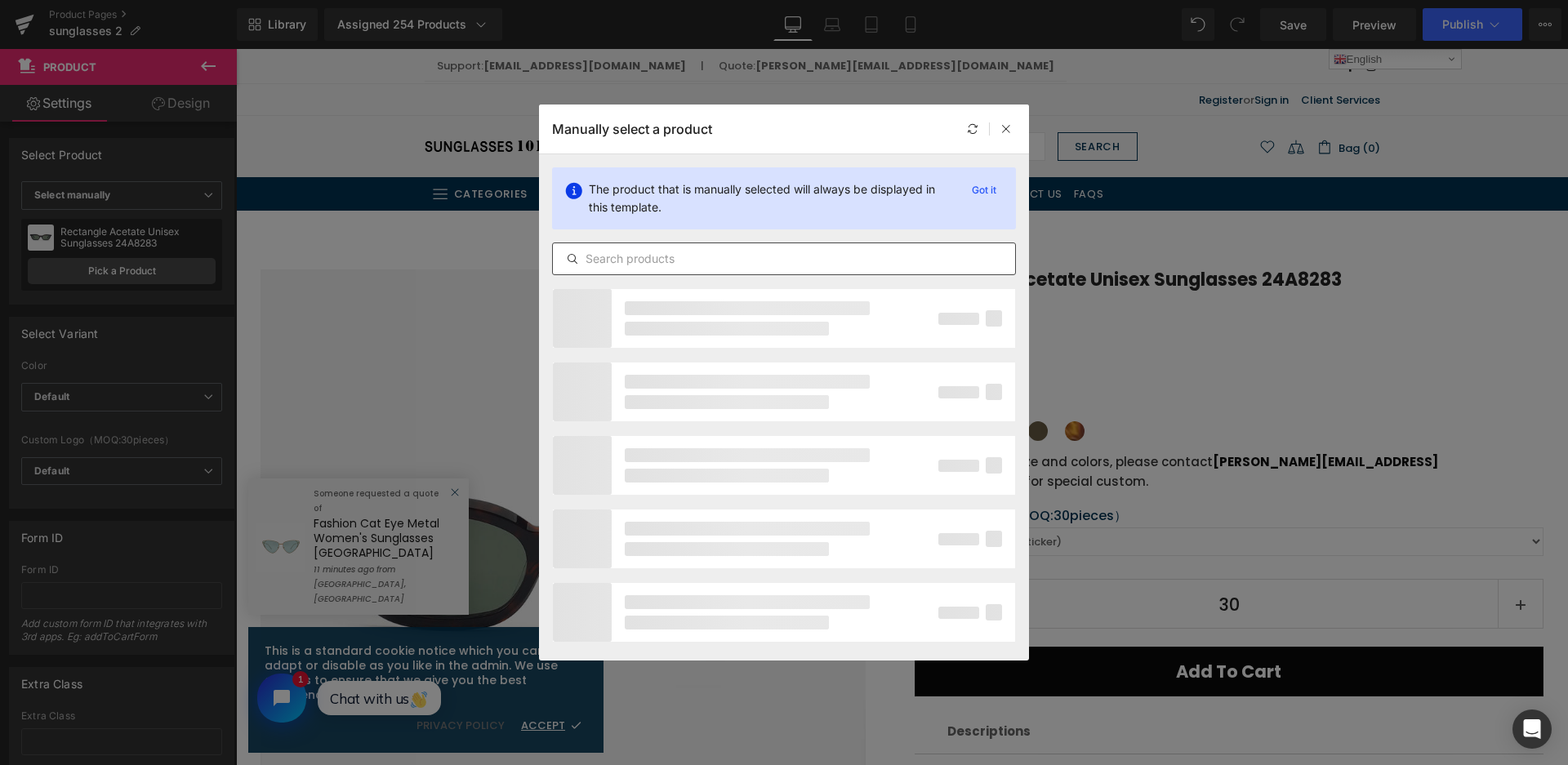
click at [689, 248] on div at bounding box center [784, 258] width 463 height 33
click at [688, 253] on input "text" at bounding box center [784, 258] width 462 height 20
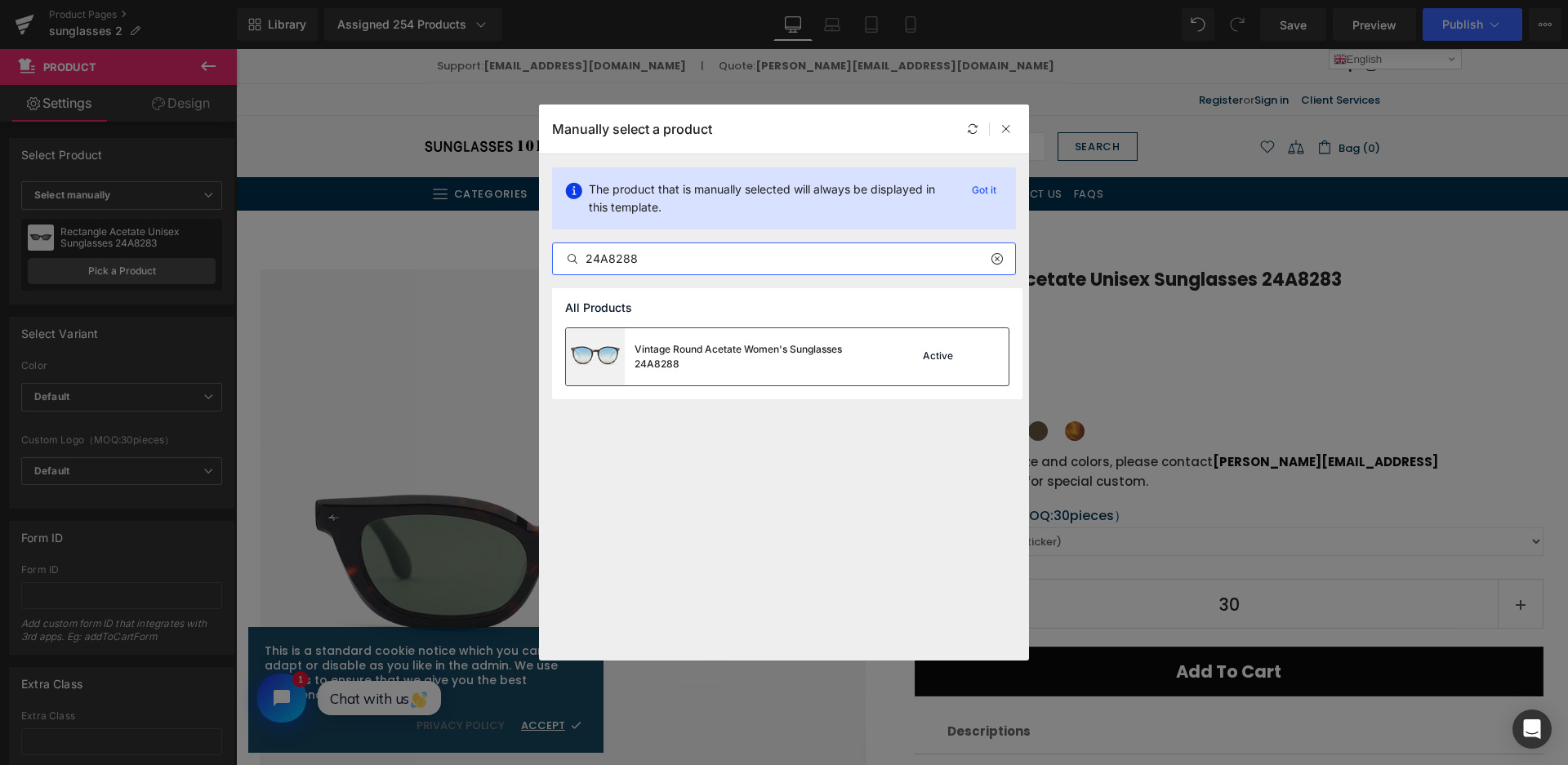
type input "24A8288"
click at [652, 345] on div "Vintage Round Acetate Women's Sunglasses 24A8288" at bounding box center [757, 356] width 245 height 29
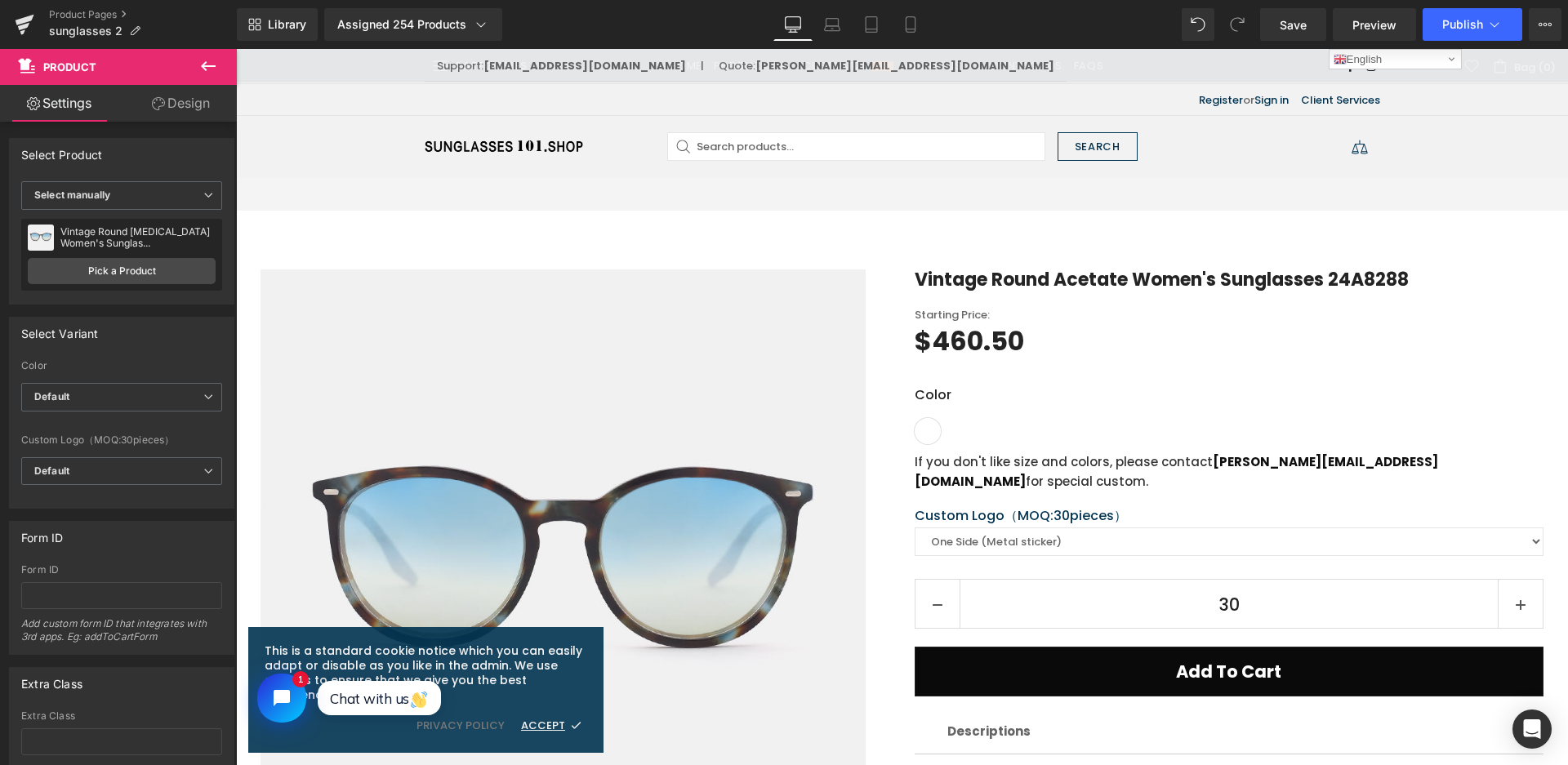
scroll to position [245, 0]
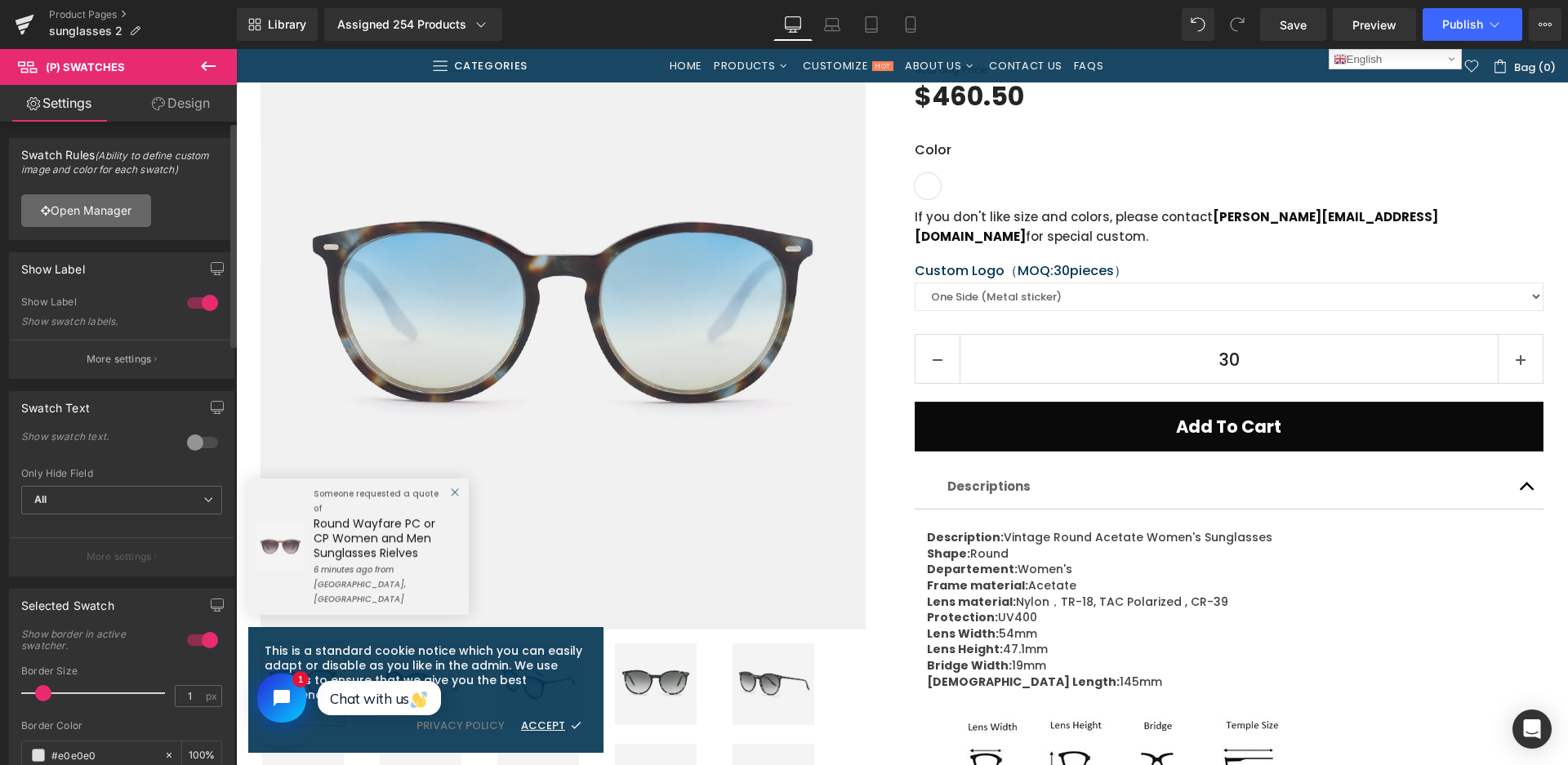
click at [108, 208] on link "Open Manager" at bounding box center [85, 211] width 130 height 33
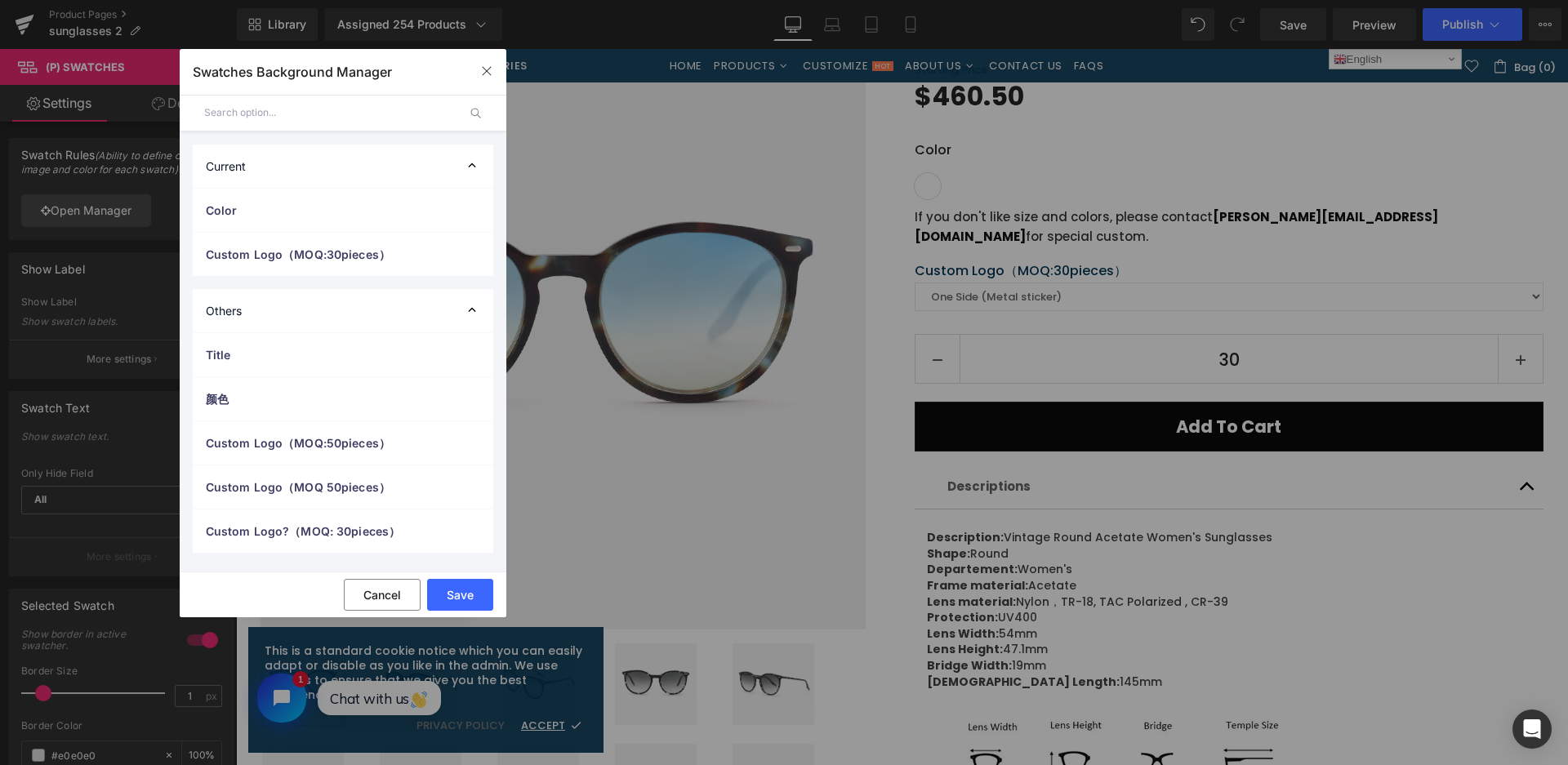
click at [289, 218] on div "Color" at bounding box center [343, 210] width 301 height 43
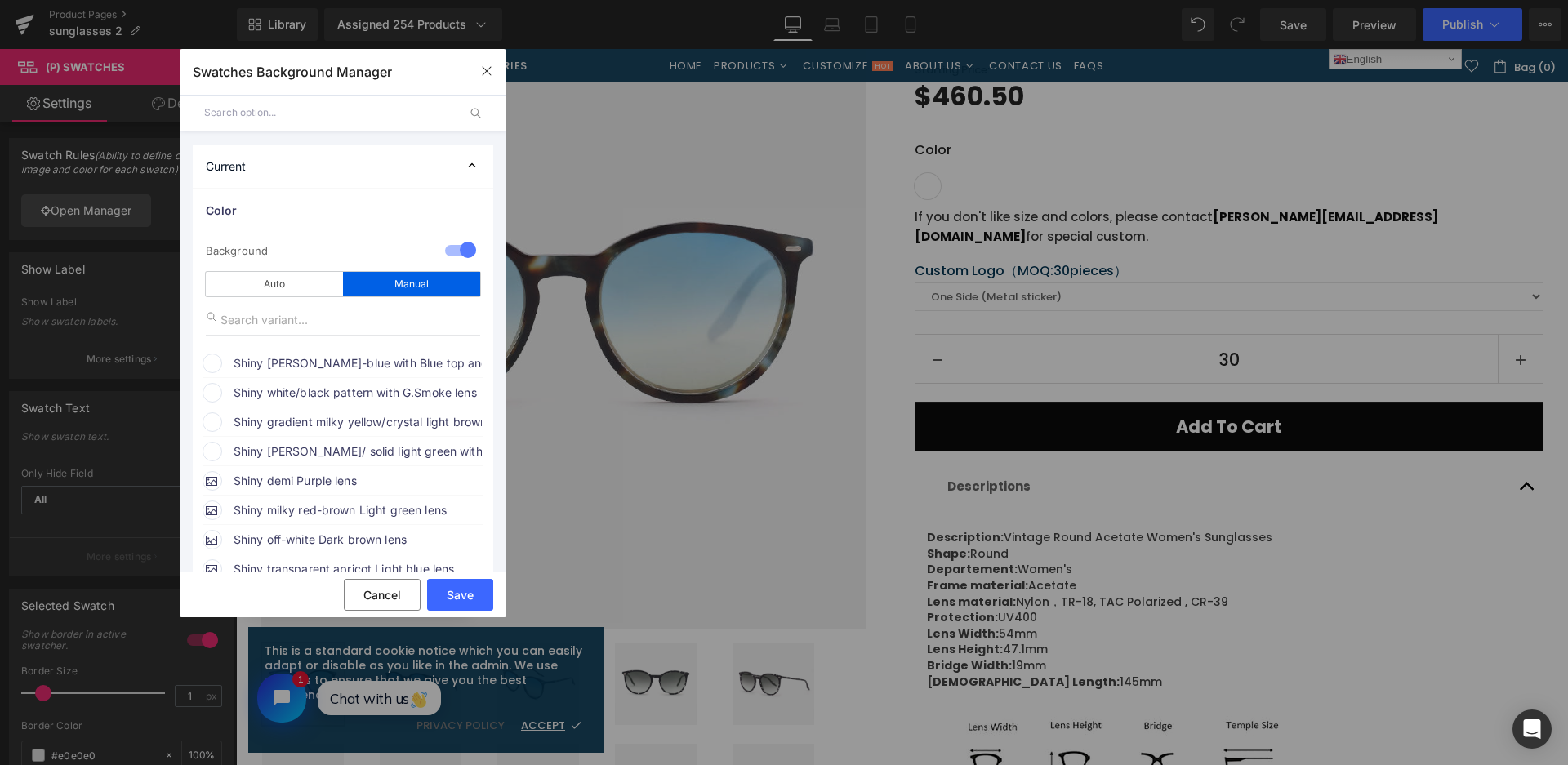
click at [369, 360] on span "Shiny [PERSON_NAME]-blue with Blue top and Yellow bottom" at bounding box center [357, 363] width 248 height 20
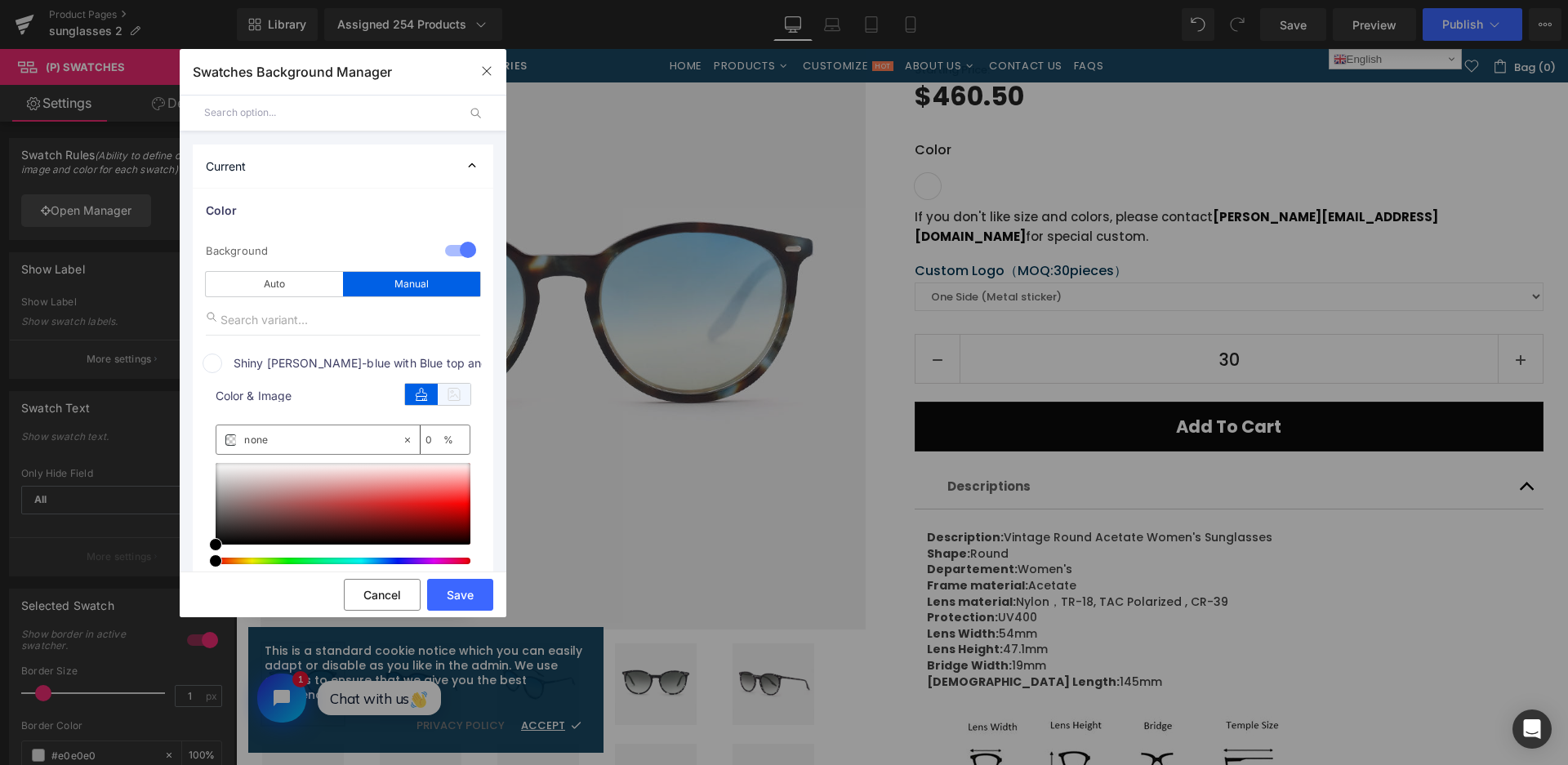
click at [449, 397] on icon at bounding box center [454, 394] width 33 height 21
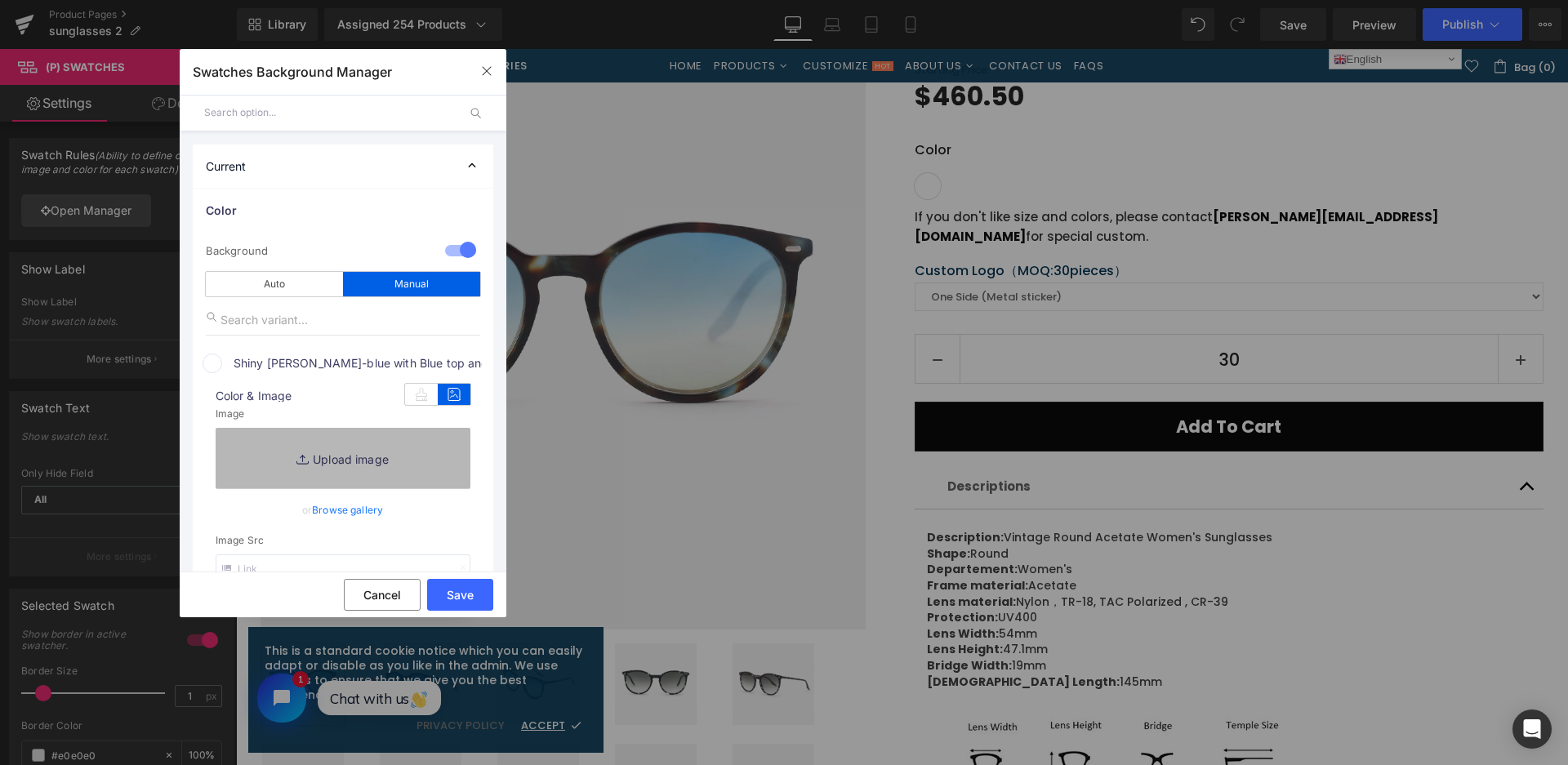
click at [426, 465] on link "Replace Image" at bounding box center [342, 458] width 254 height 61
type input "C:\fakepath\微信截图_20250901114131.png"
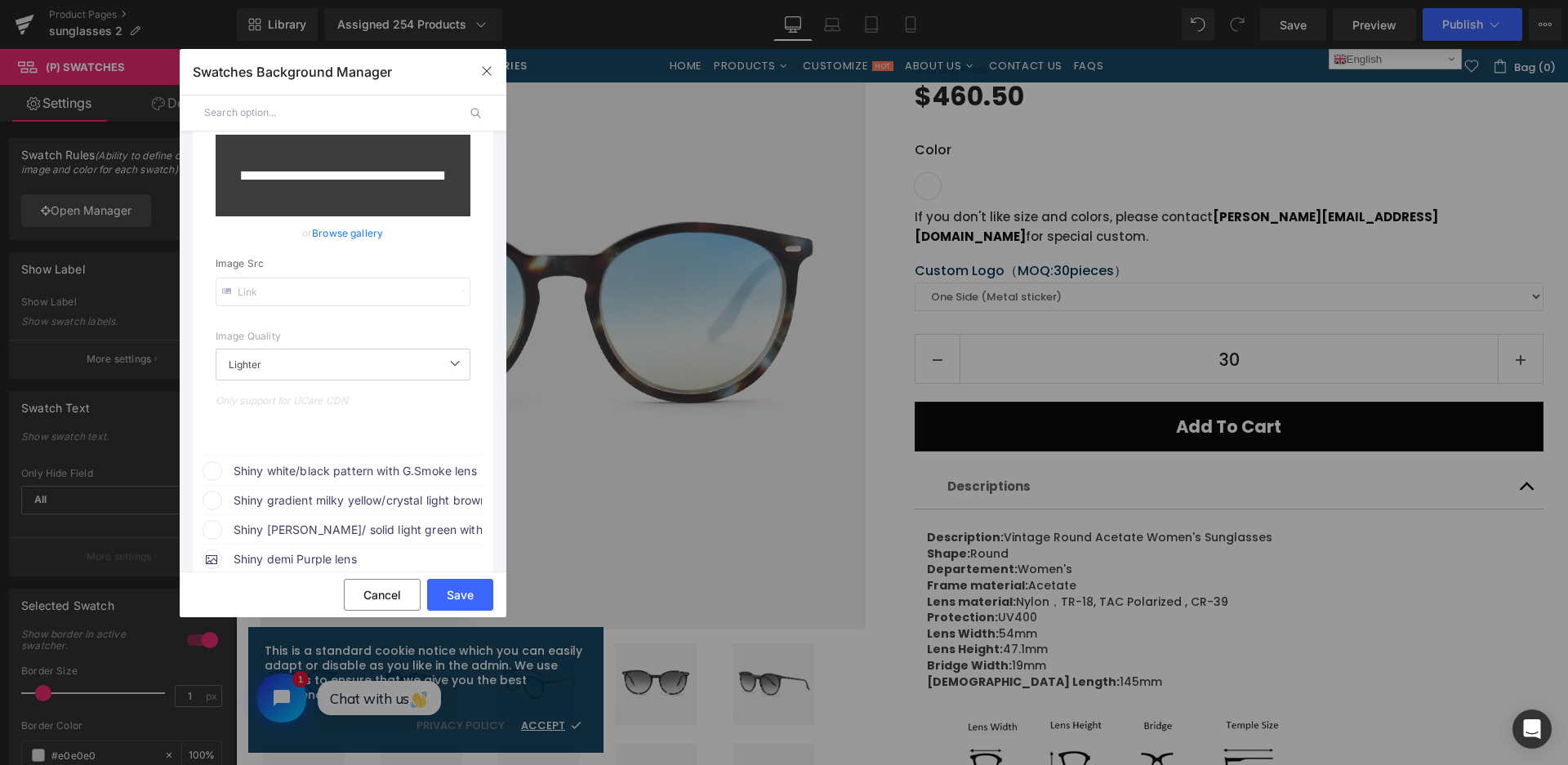
scroll to position [326, 0]
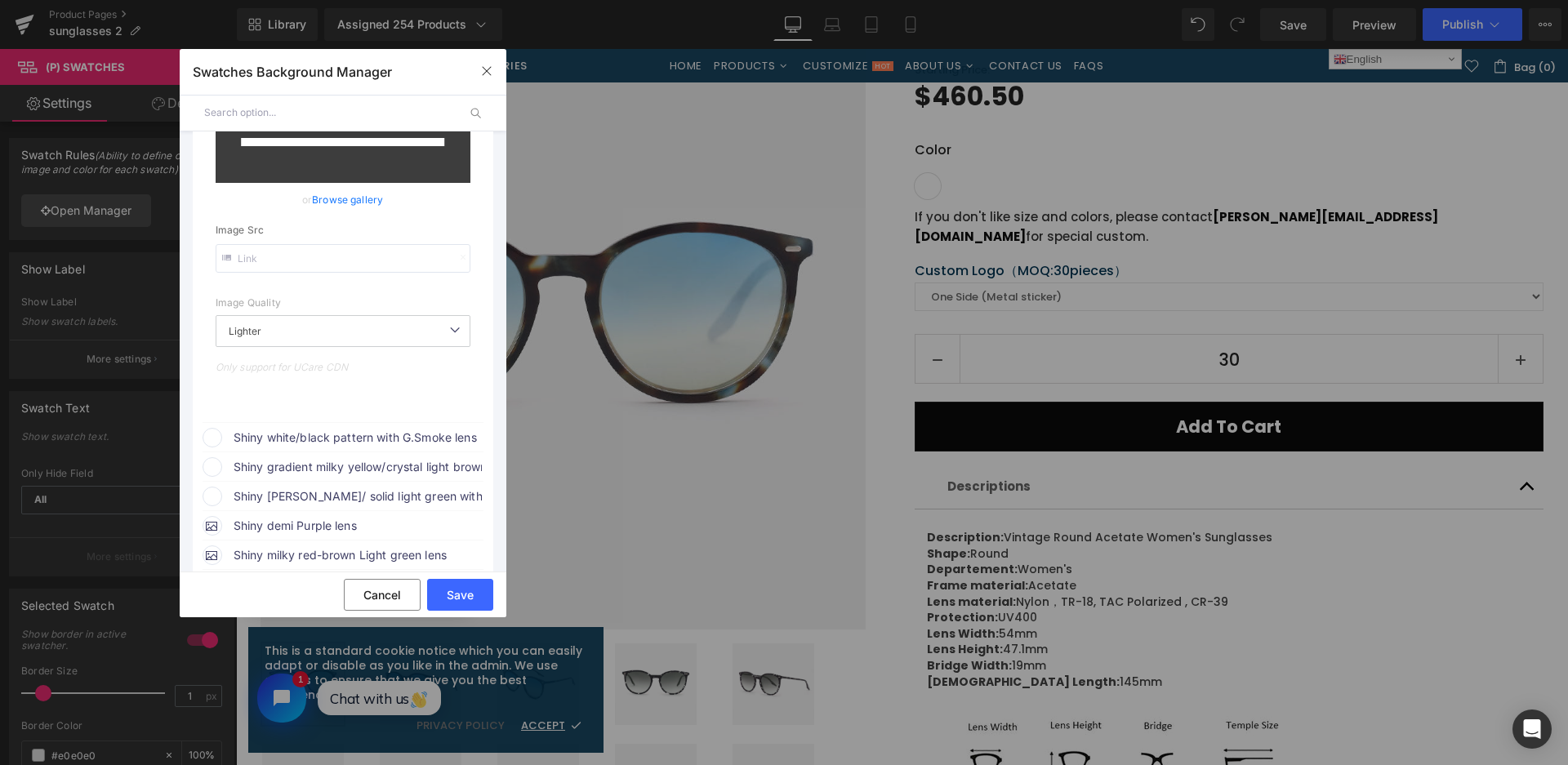
click at [384, 435] on span "Shiny white/black pattern with G.Smoke lens" at bounding box center [357, 437] width 248 height 20
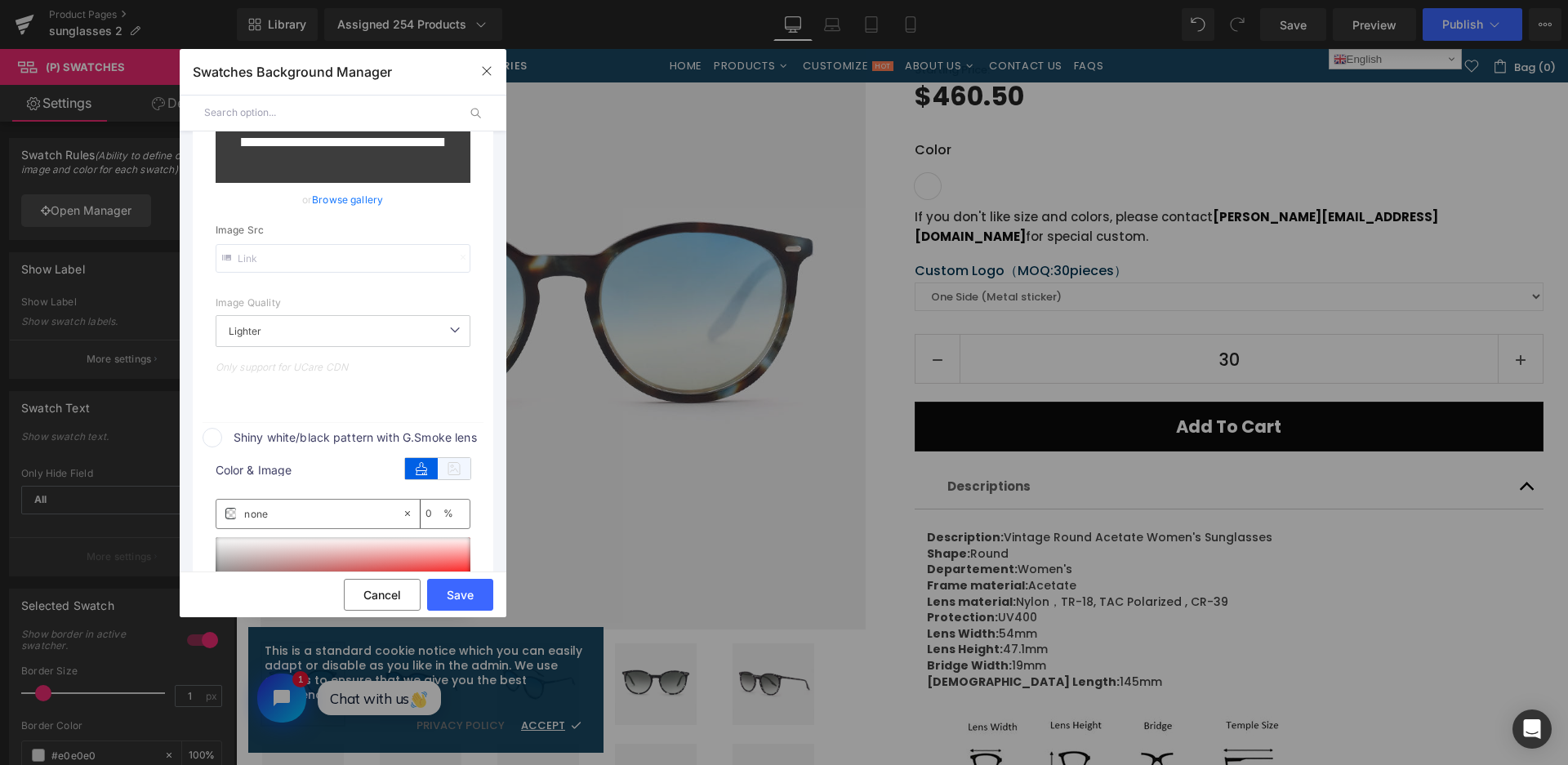
click at [465, 463] on icon at bounding box center [454, 468] width 33 height 21
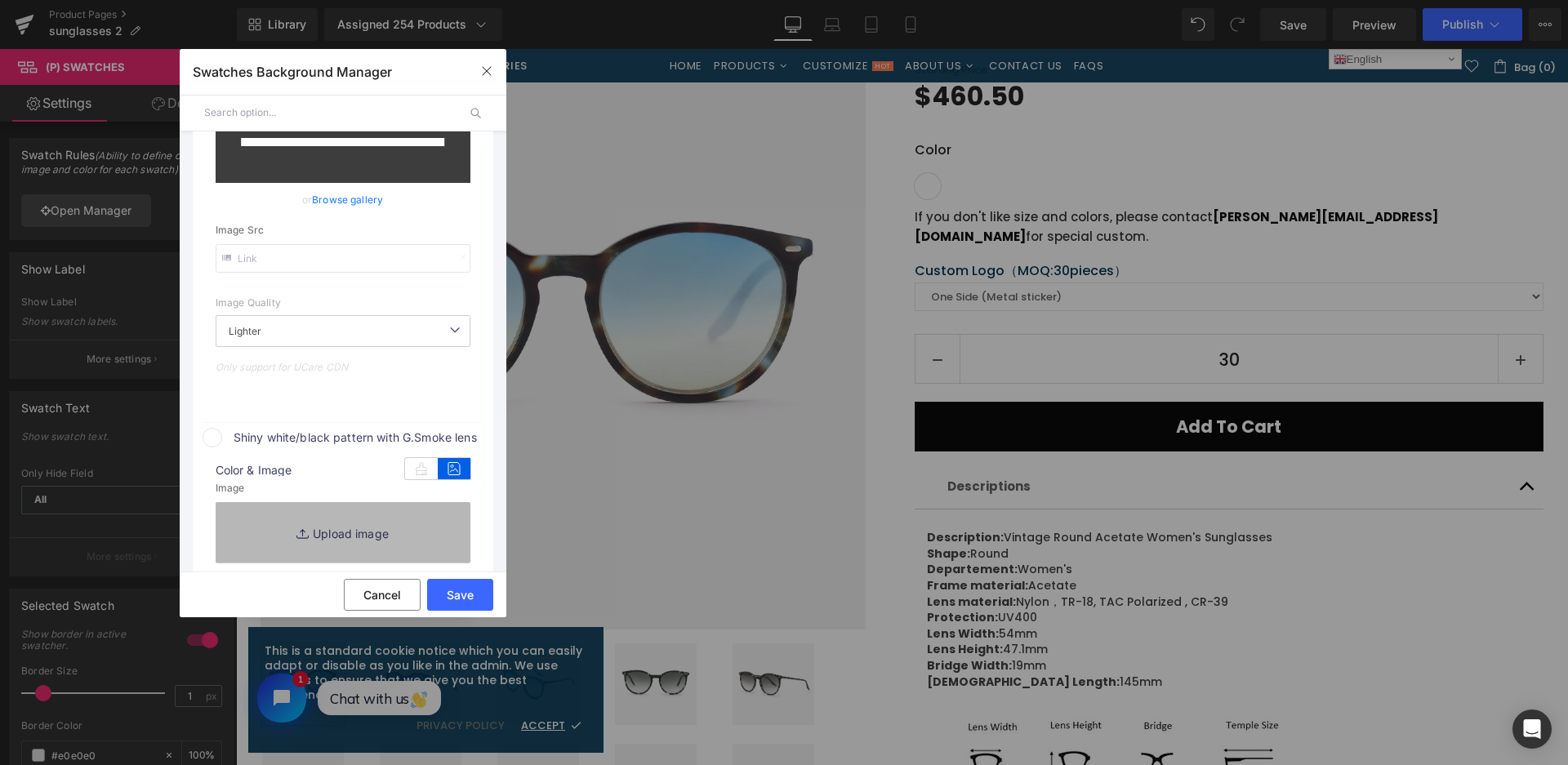
click at [409, 517] on link "Replace Image" at bounding box center [342, 532] width 254 height 61
type input "[URL][DOMAIN_NAME]"
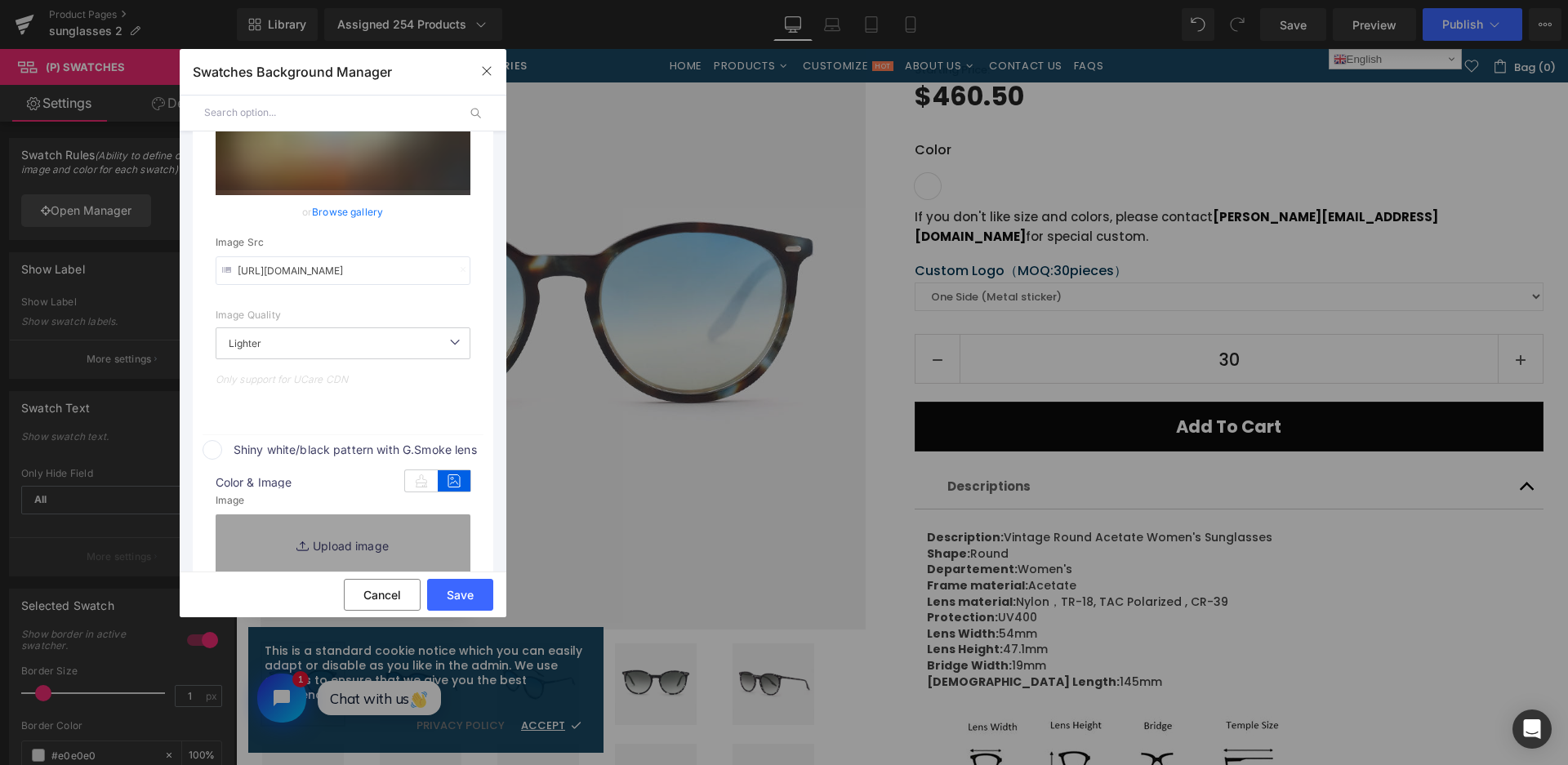
scroll to position [339, 0]
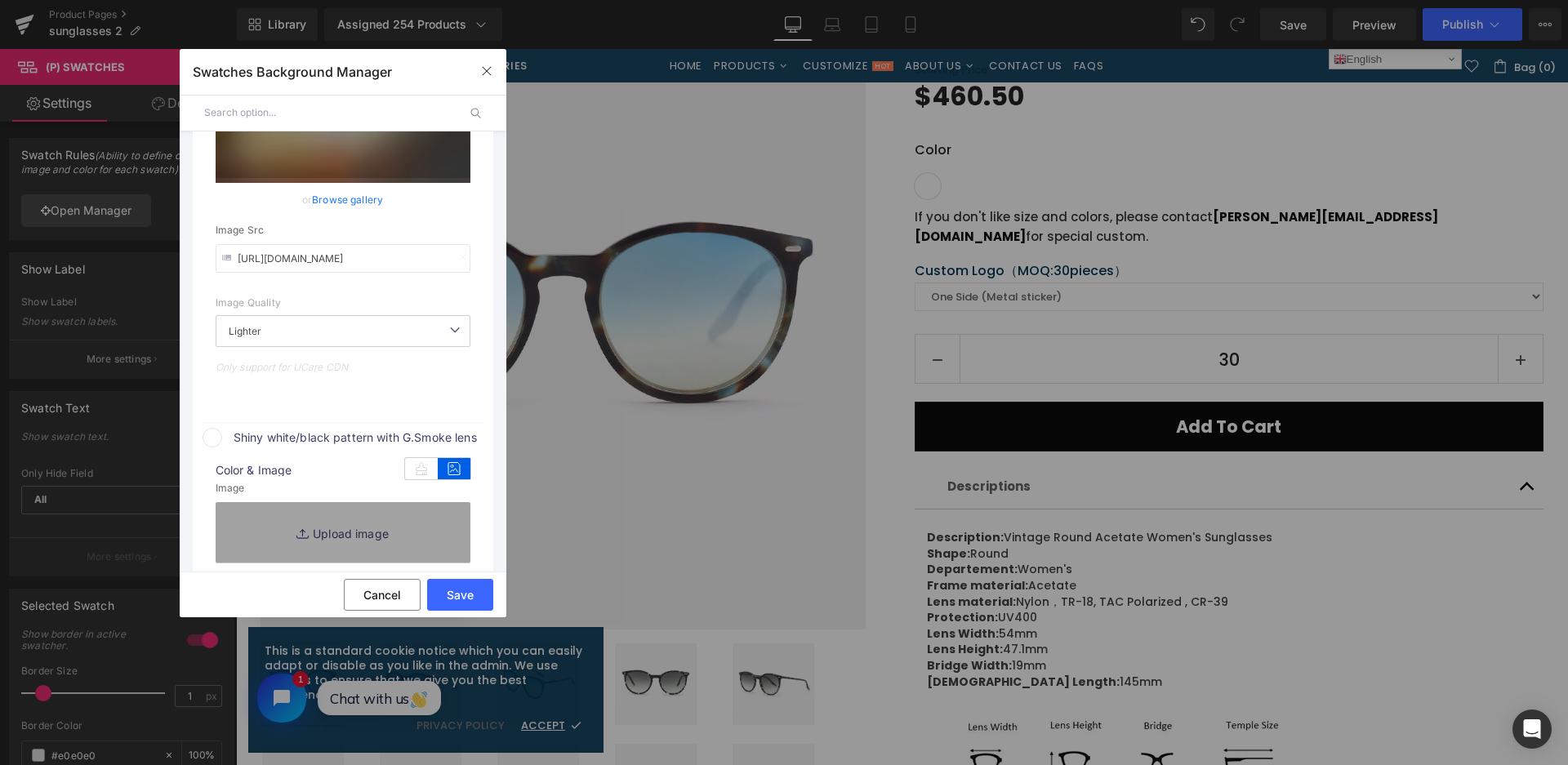
type input "C:\fakepath\微信截图_20250901112837.png"
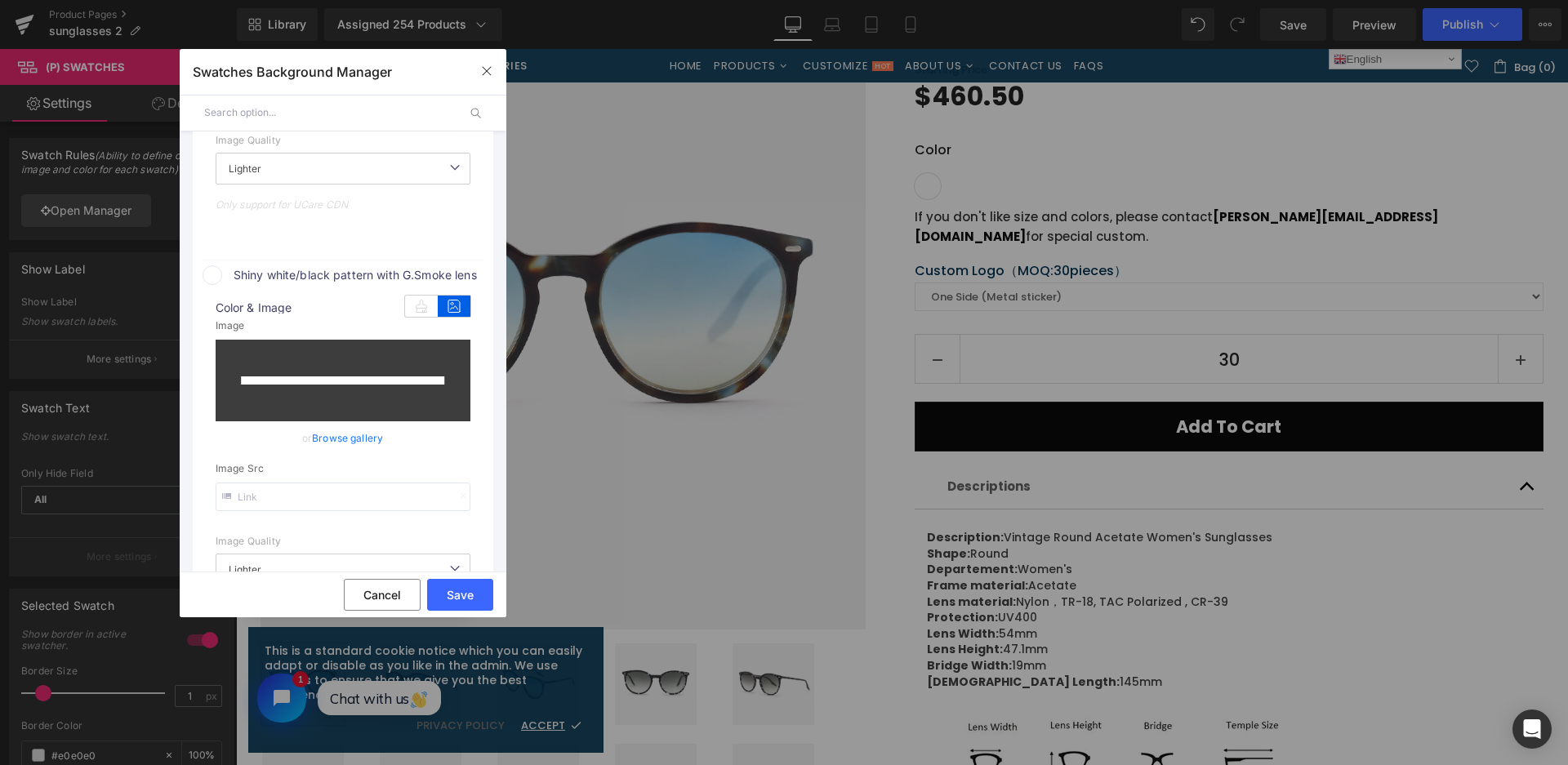
scroll to position [666, 0]
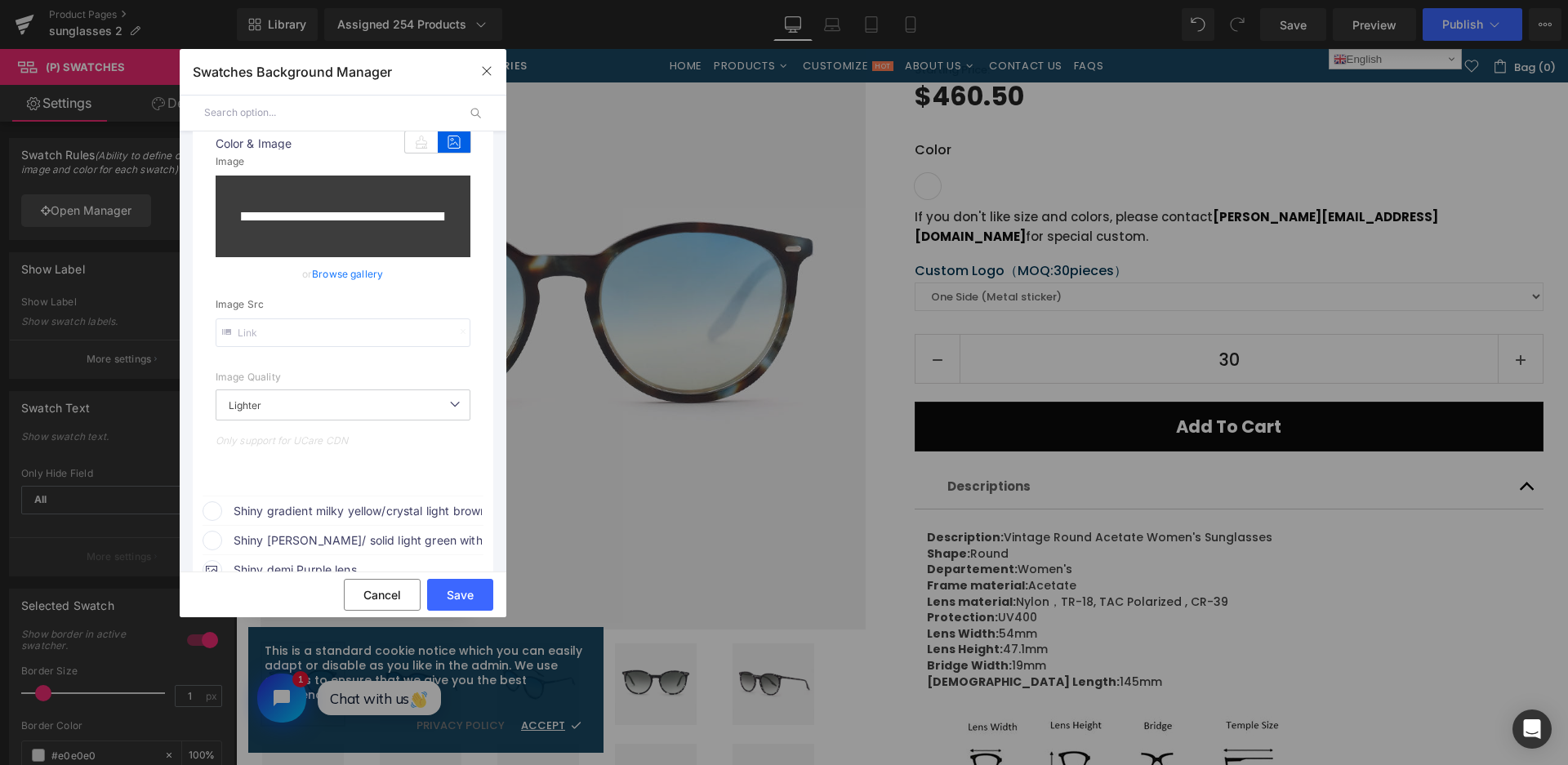
click at [392, 511] on span "Shiny gradient milky yellow/crystal light brown + yellow temples with [PERSON_N…" at bounding box center [357, 511] width 248 height 20
click at [469, 541] on icon at bounding box center [454, 542] width 33 height 21
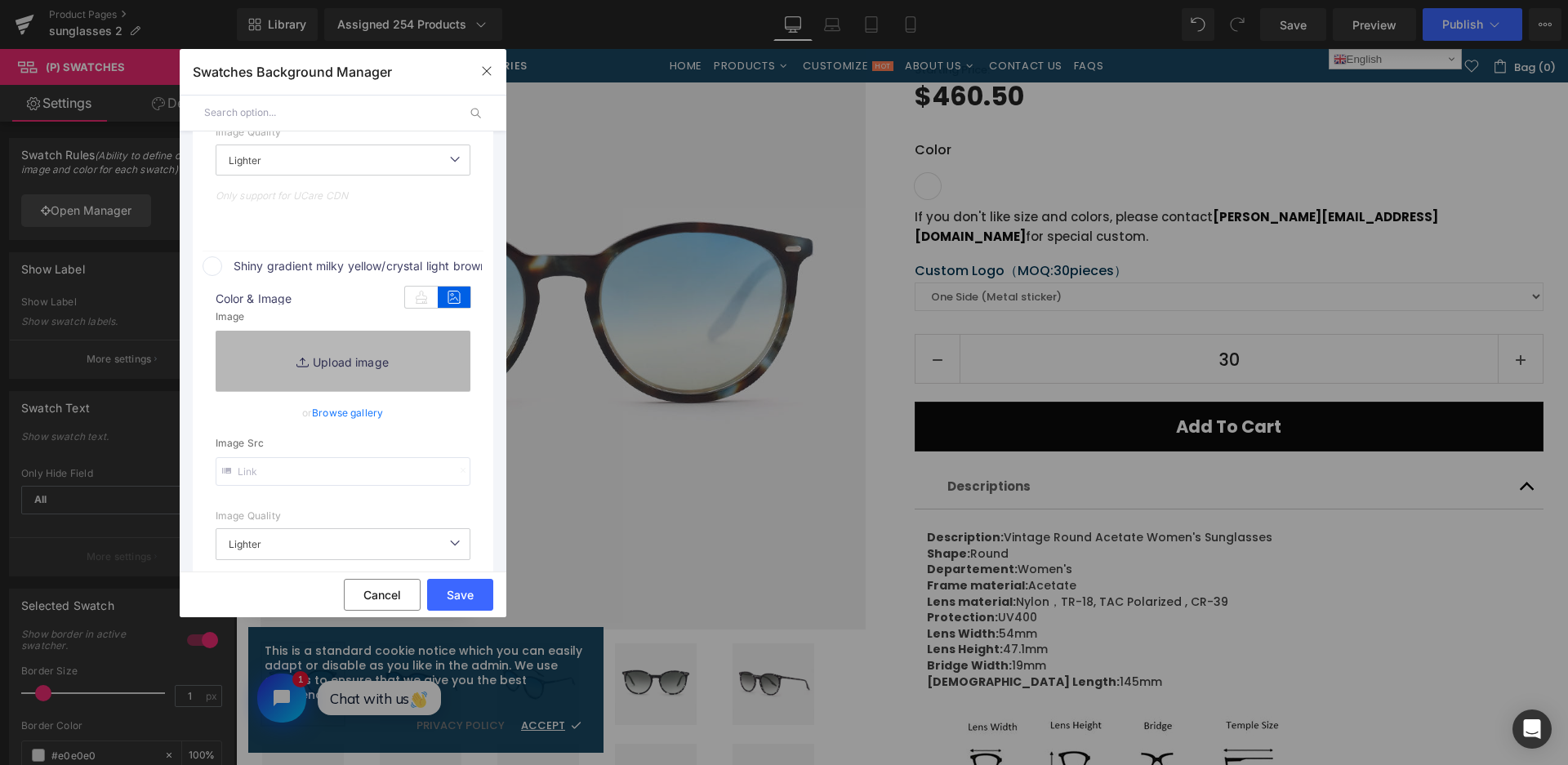
type input "[URL][DOMAIN_NAME]"
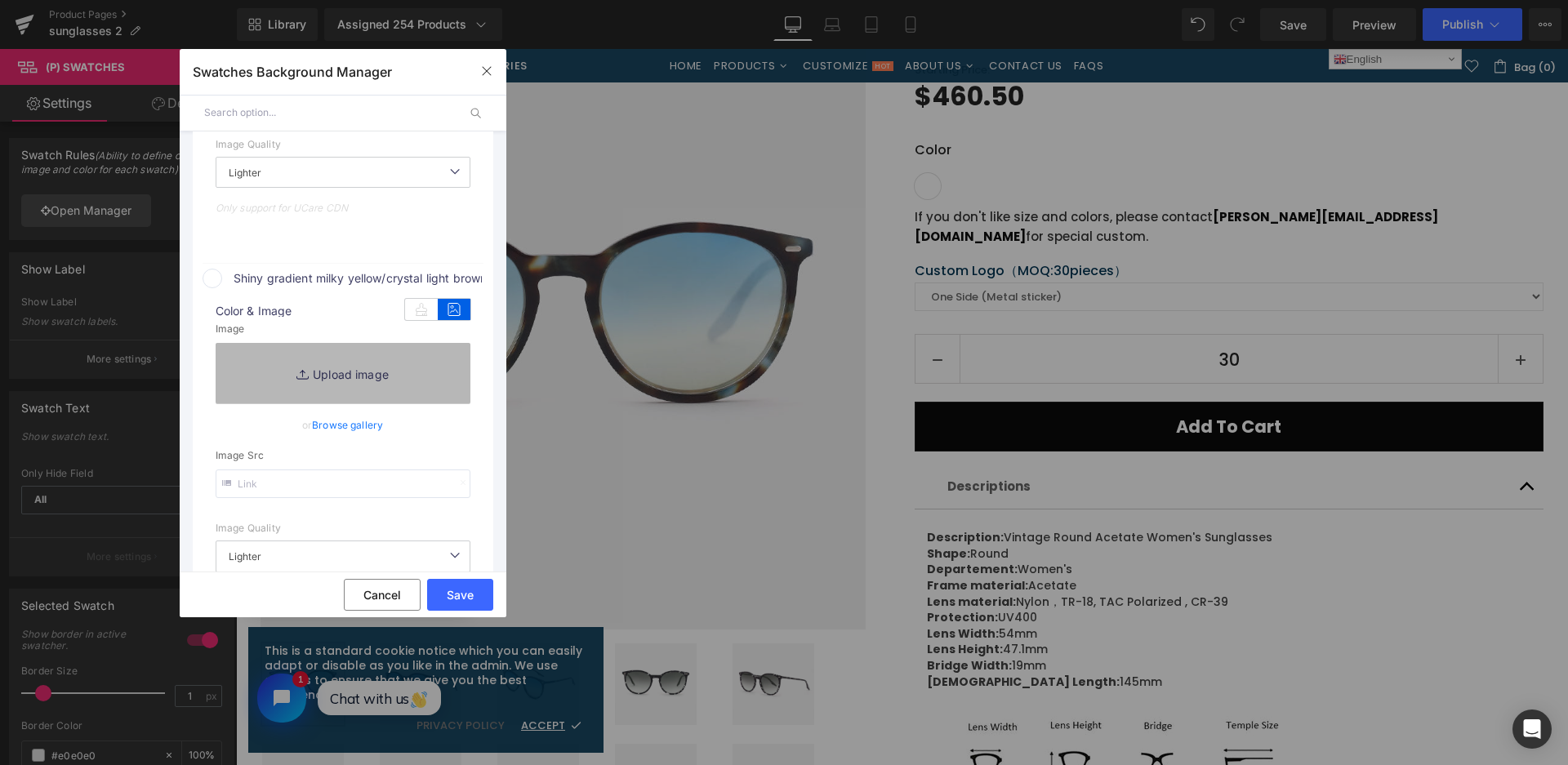
click at [402, 376] on link "Replace Image" at bounding box center [342, 374] width 254 height 61
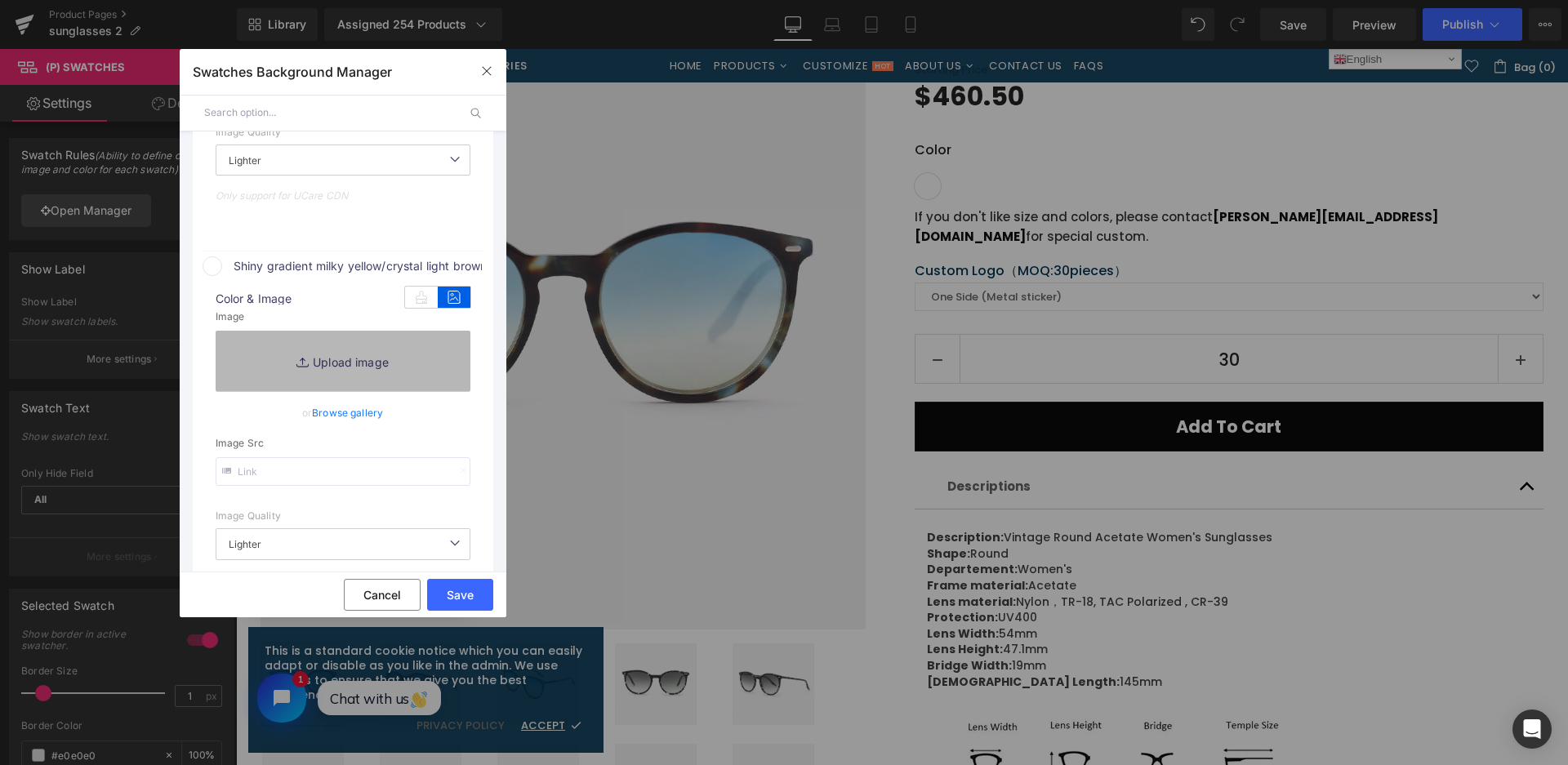
type input "C:\fakepath\微信截图_20250901112910.png"
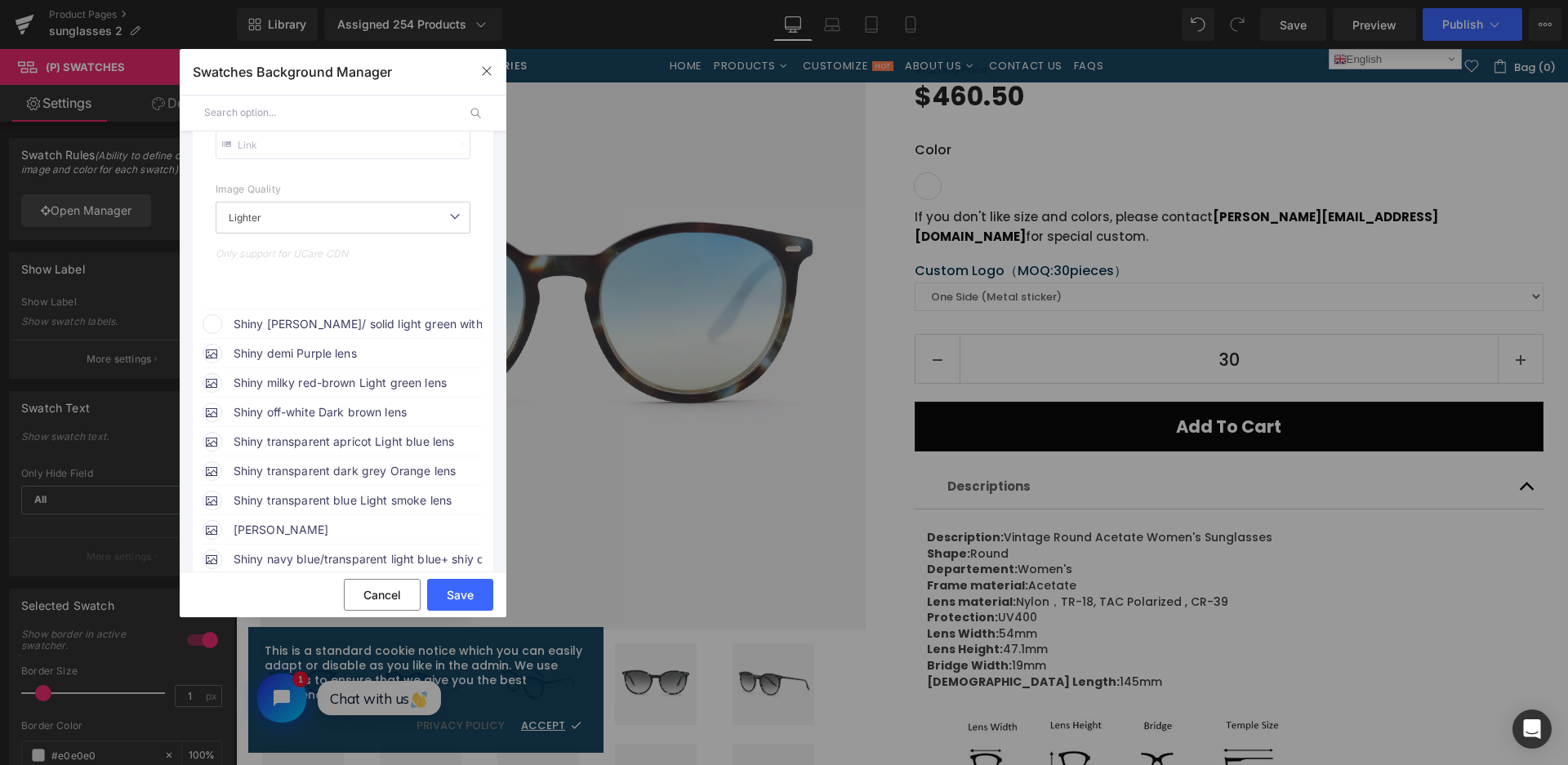
scroll to position [1330, 0]
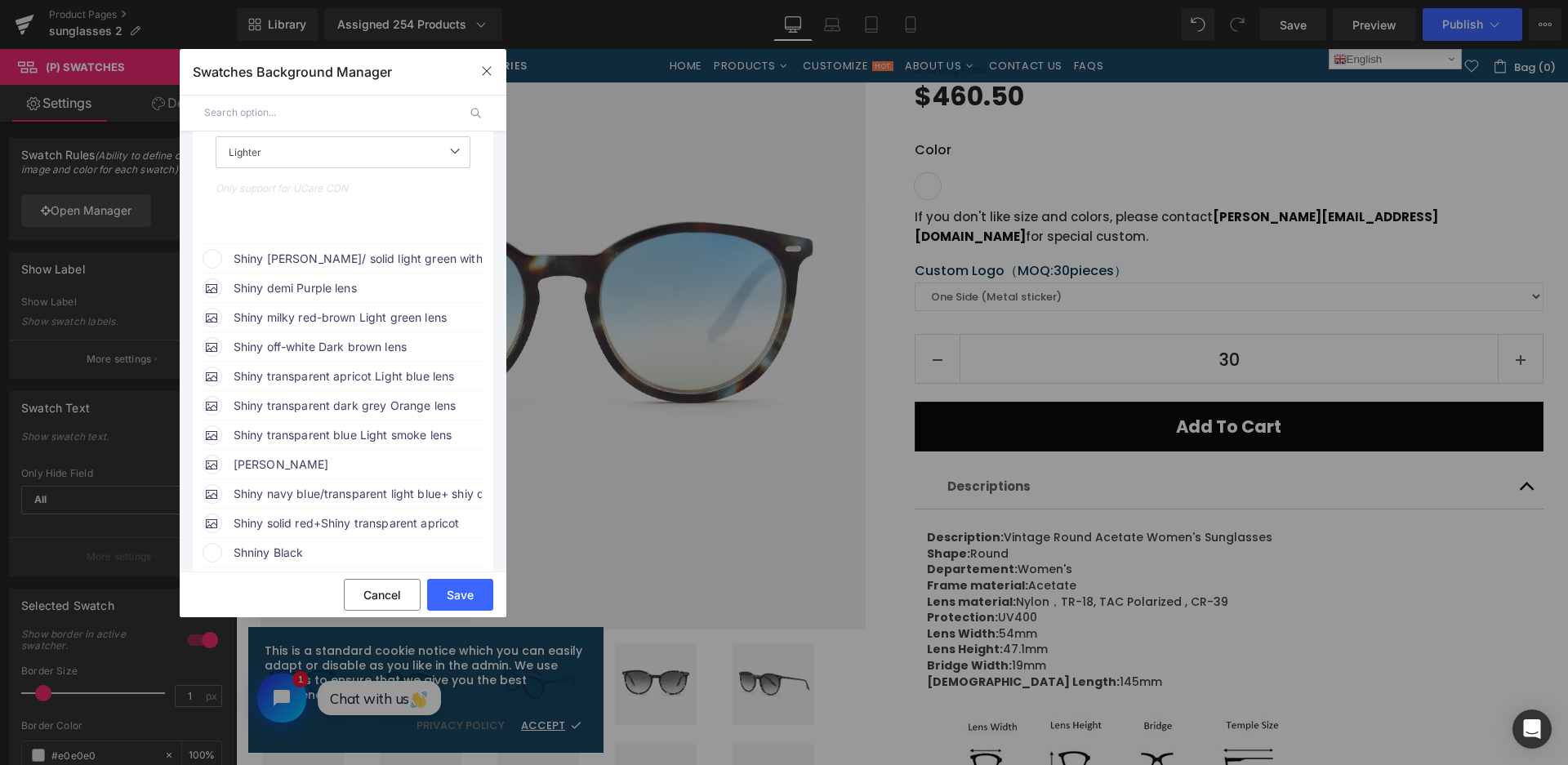
drag, startPoint x: 347, startPoint y: 252, endPoint x: 400, endPoint y: 266, distance: 54.8
click at [348, 252] on span "Shiny [PERSON_NAME]/ solid light green with Smoke lens" at bounding box center [357, 258] width 248 height 20
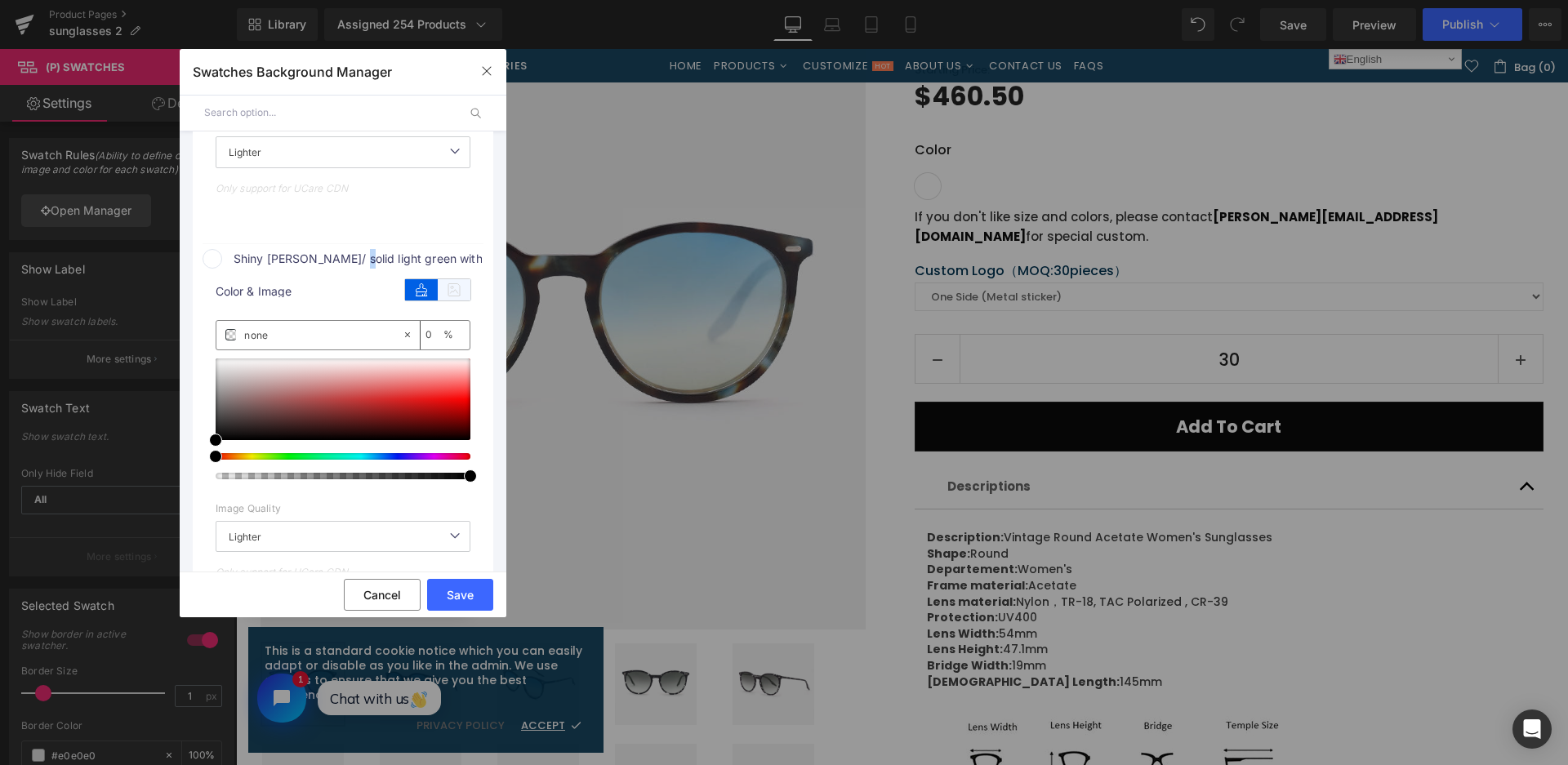
click at [454, 284] on icon at bounding box center [454, 289] width 33 height 21
type input "[URL][DOMAIN_NAME]"
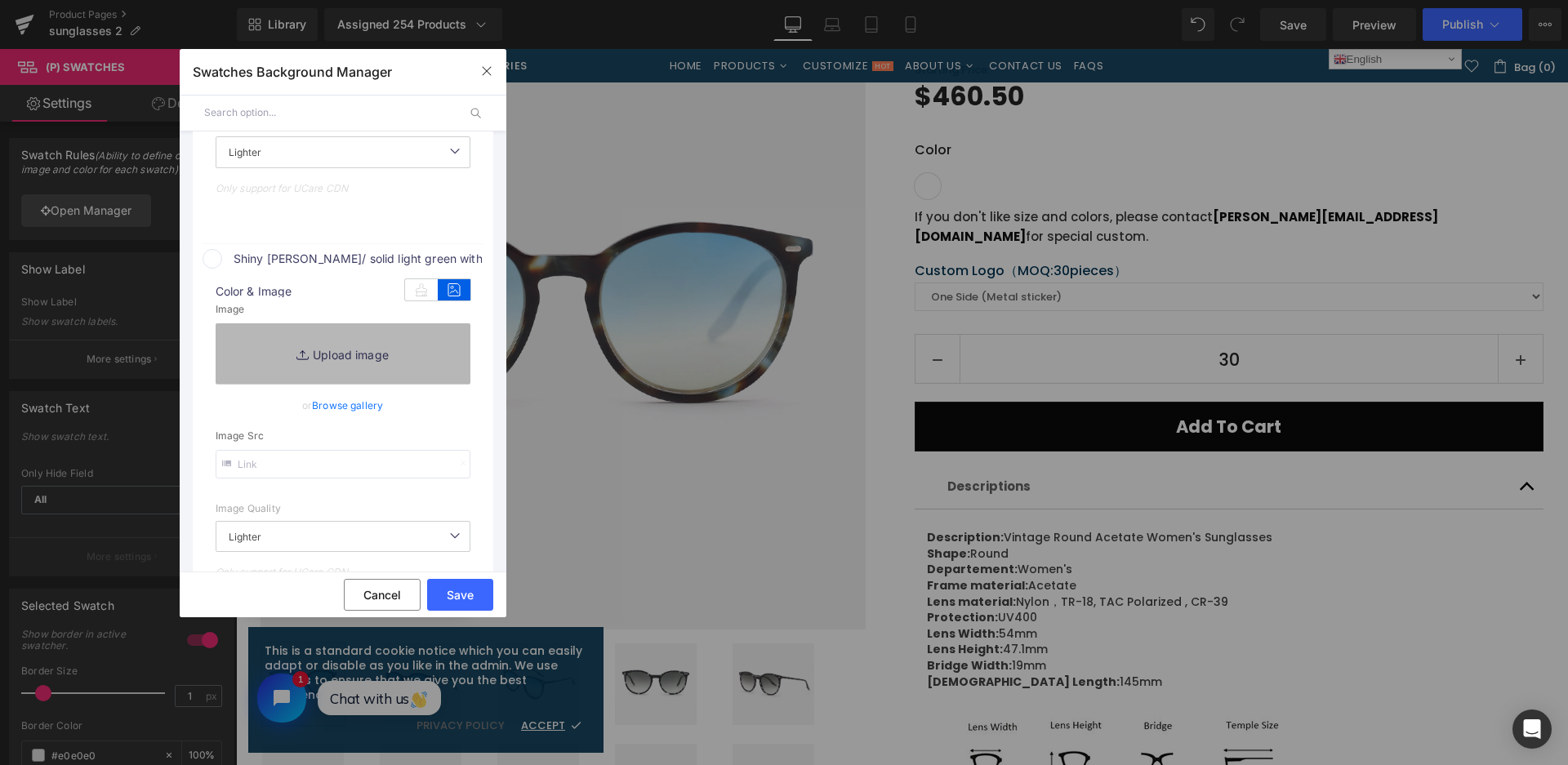
click at [427, 365] on link "Replace Image" at bounding box center [342, 354] width 254 height 61
type input "C:\fakepath\微信截图_20250901112901.png"
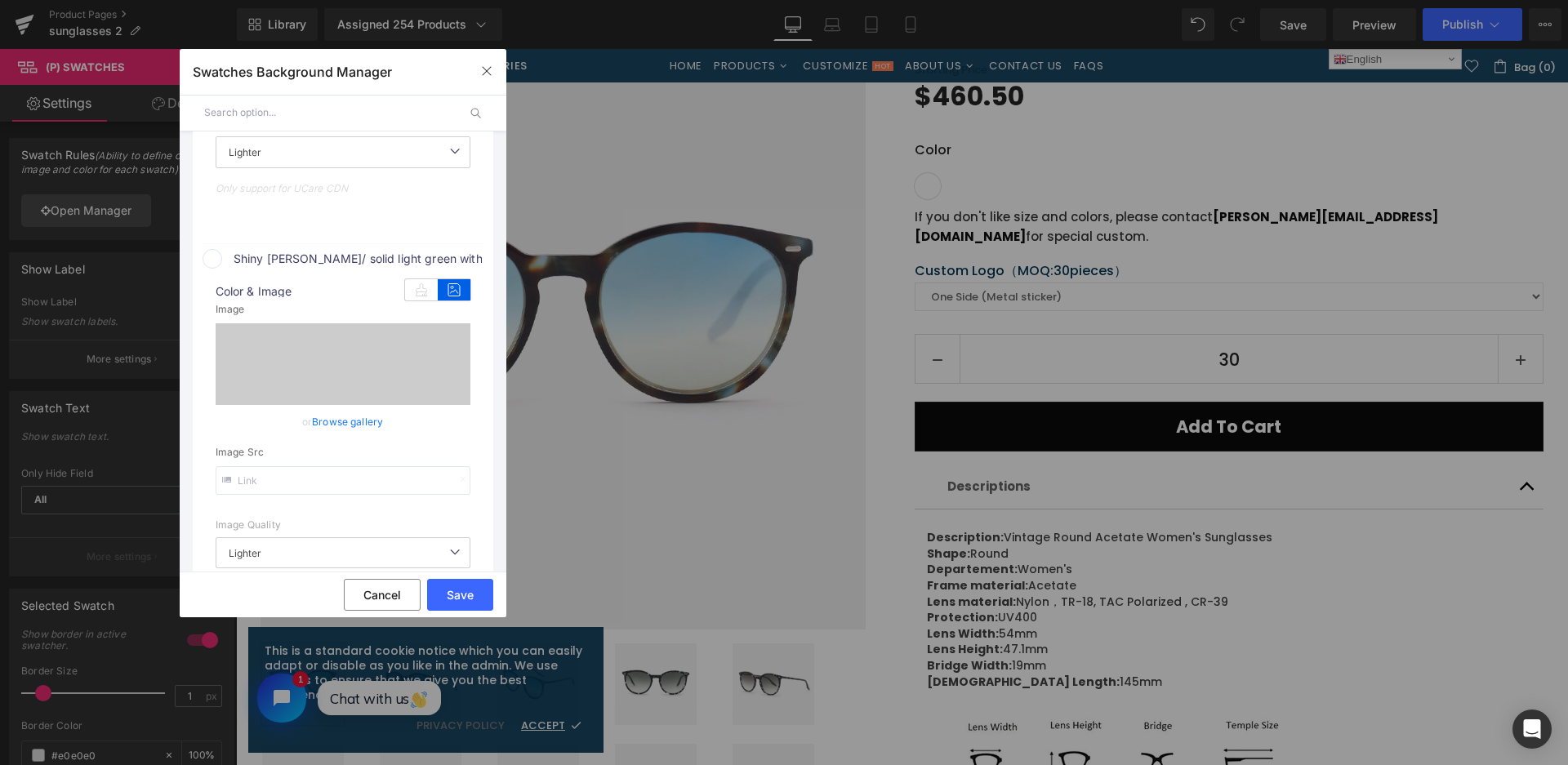
type input "[URL][DOMAIN_NAME]"
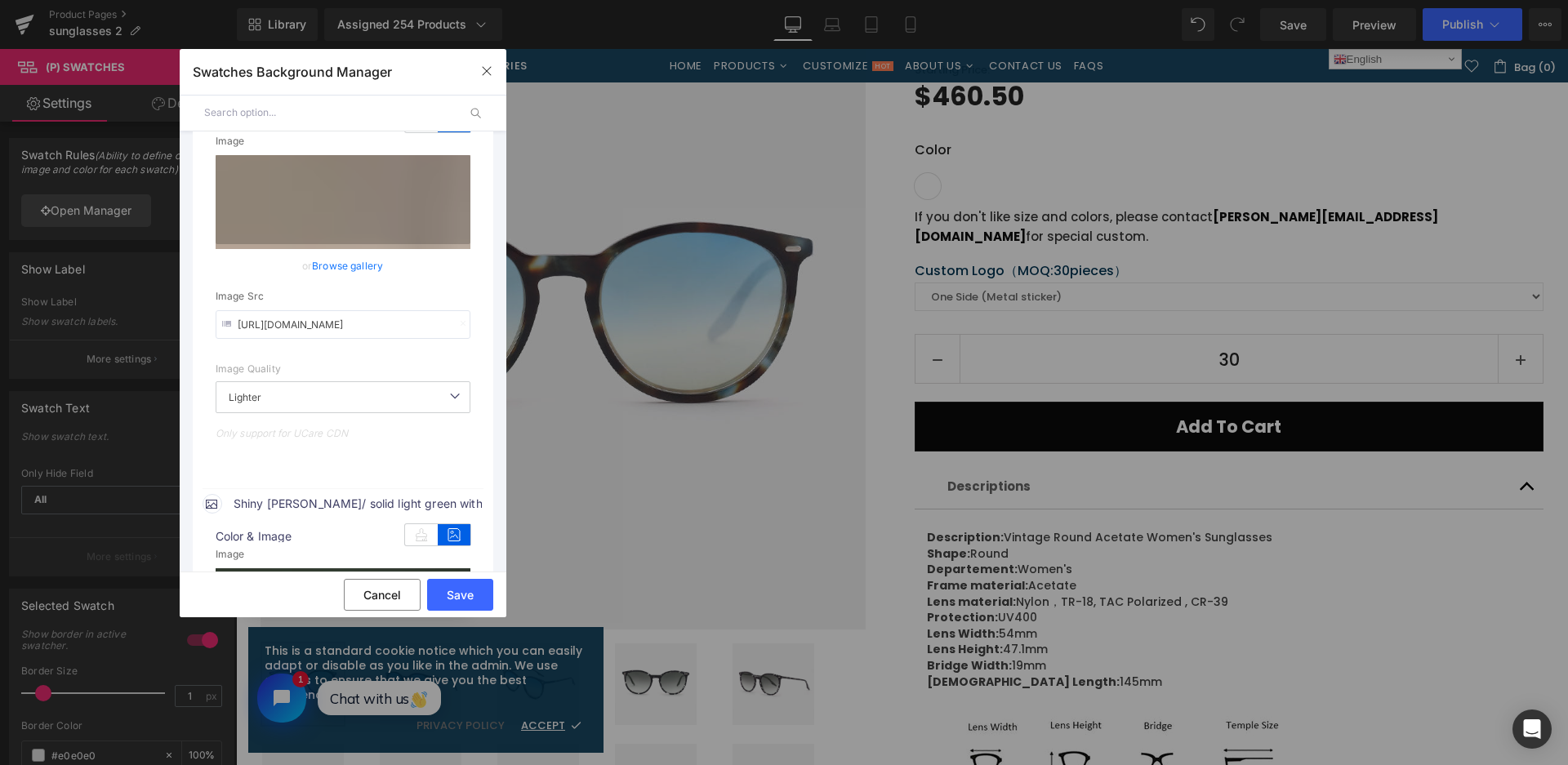
scroll to position [935, 0]
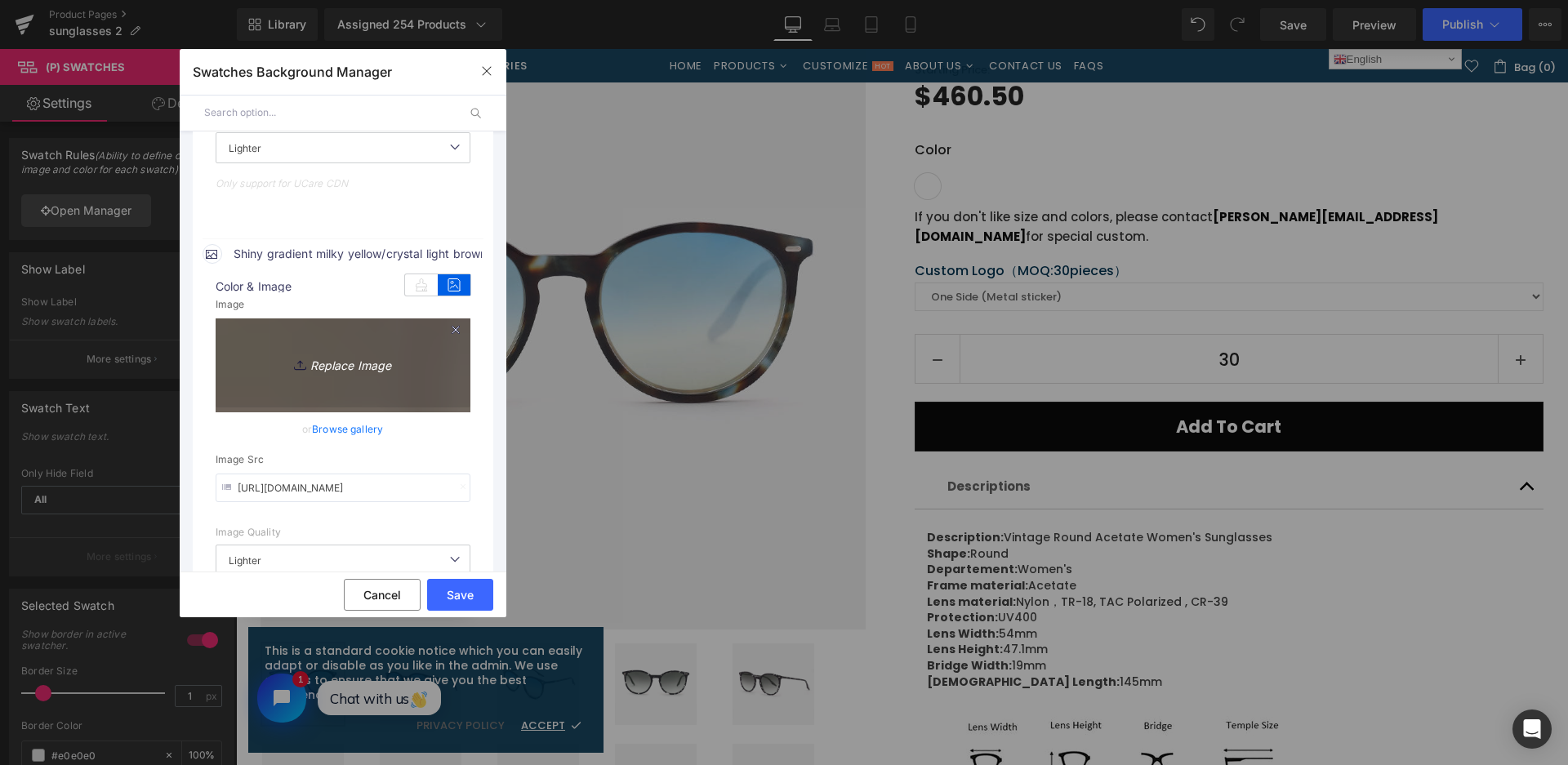
click at [363, 358] on icon "Replace Image" at bounding box center [343, 363] width 131 height 21
type input "C:\fakepath\微信截图_20250901114416.png"
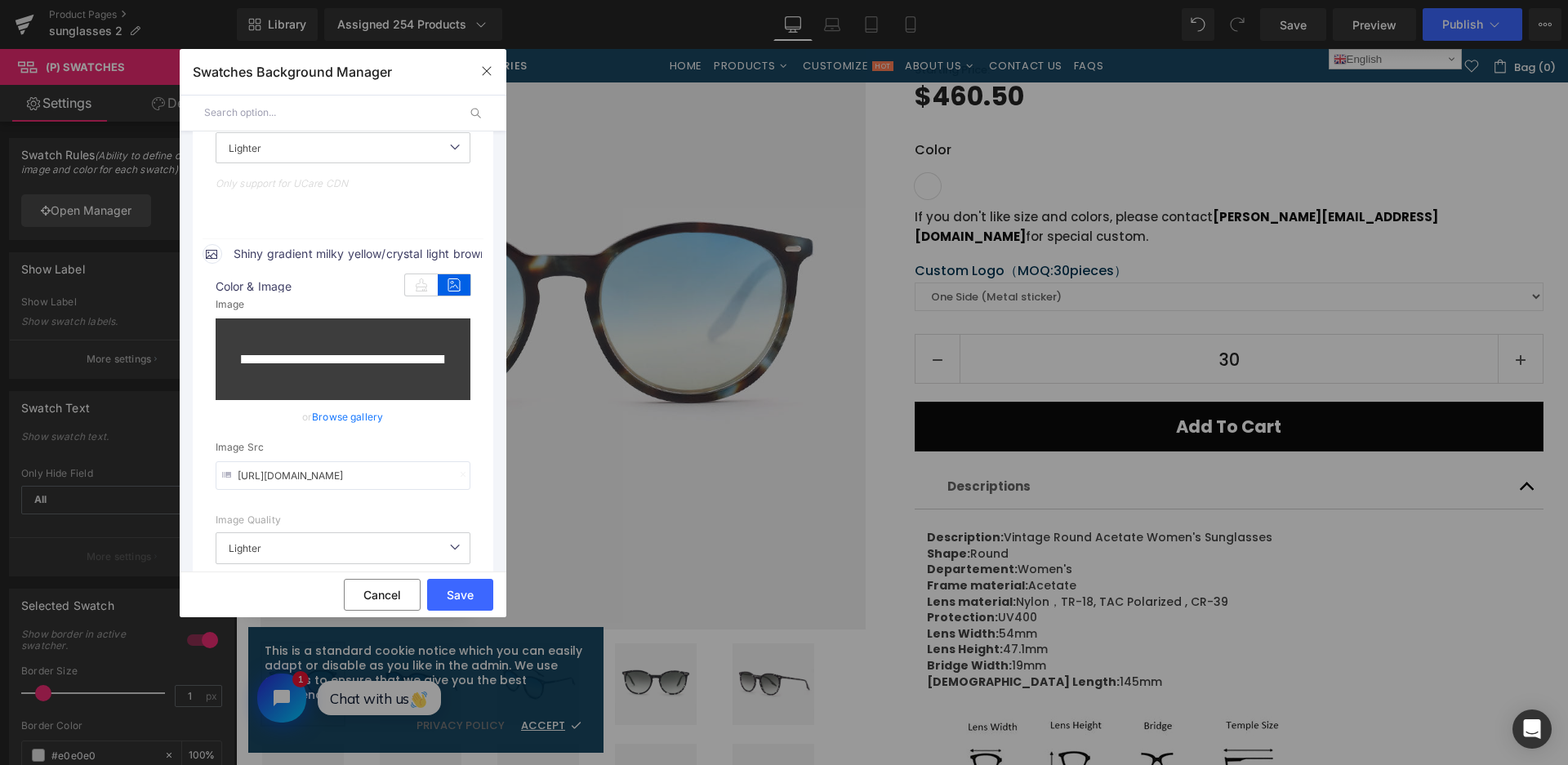
type input "[URL][DOMAIN_NAME]"
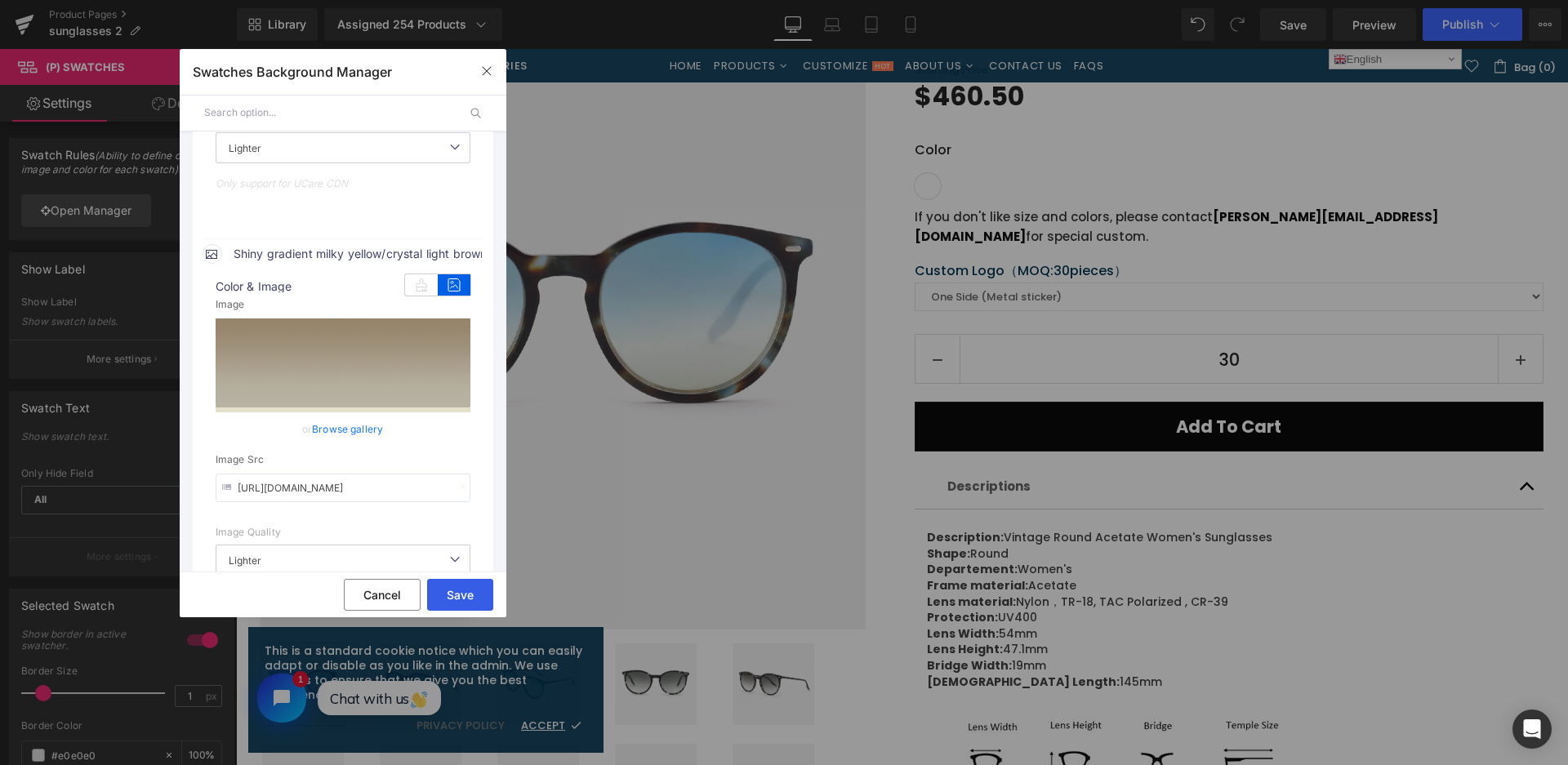
click at [434, 602] on button "Save" at bounding box center [461, 595] width 66 height 32
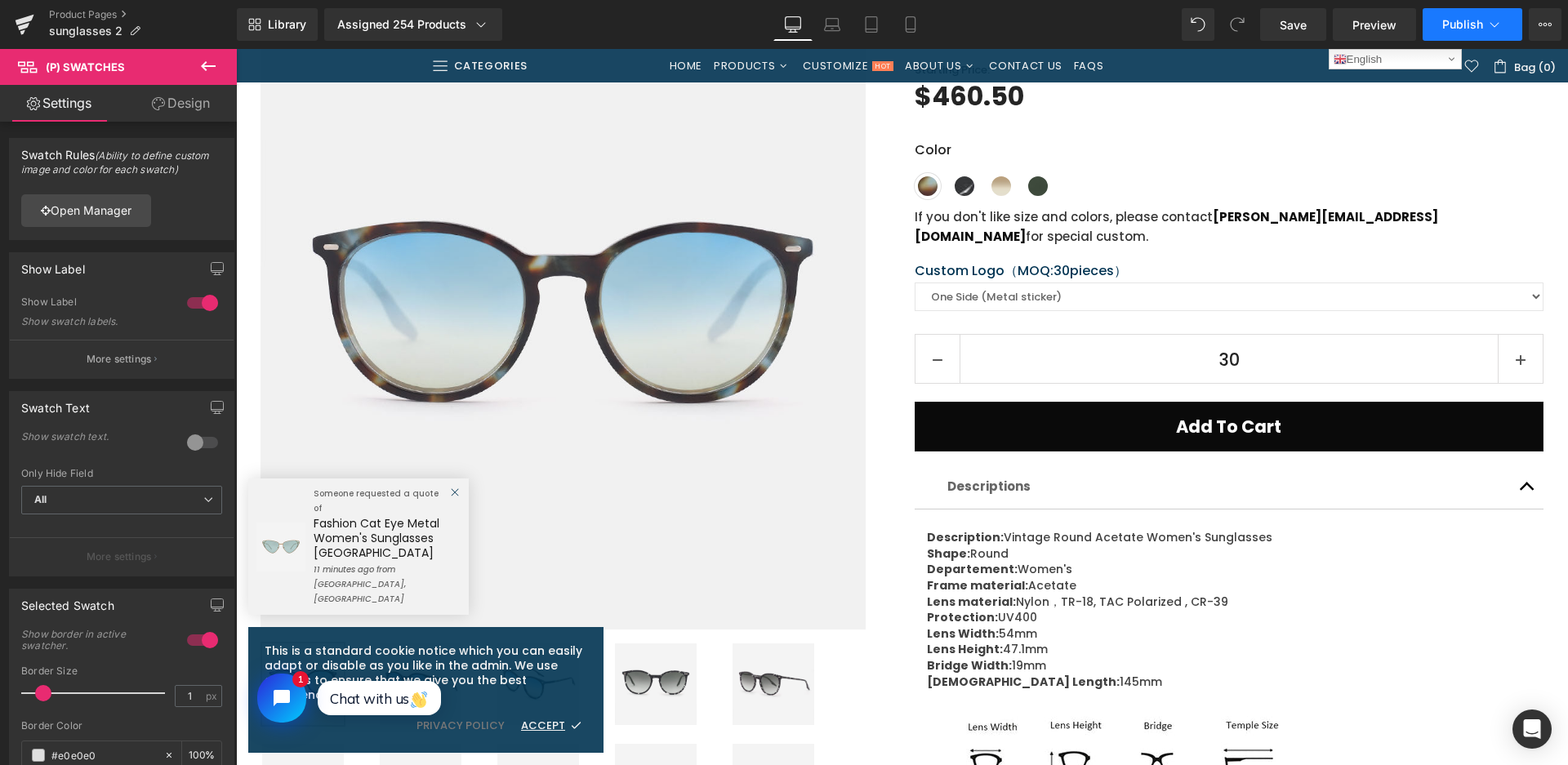
click at [1474, 26] on span "Publish" at bounding box center [1462, 25] width 41 height 13
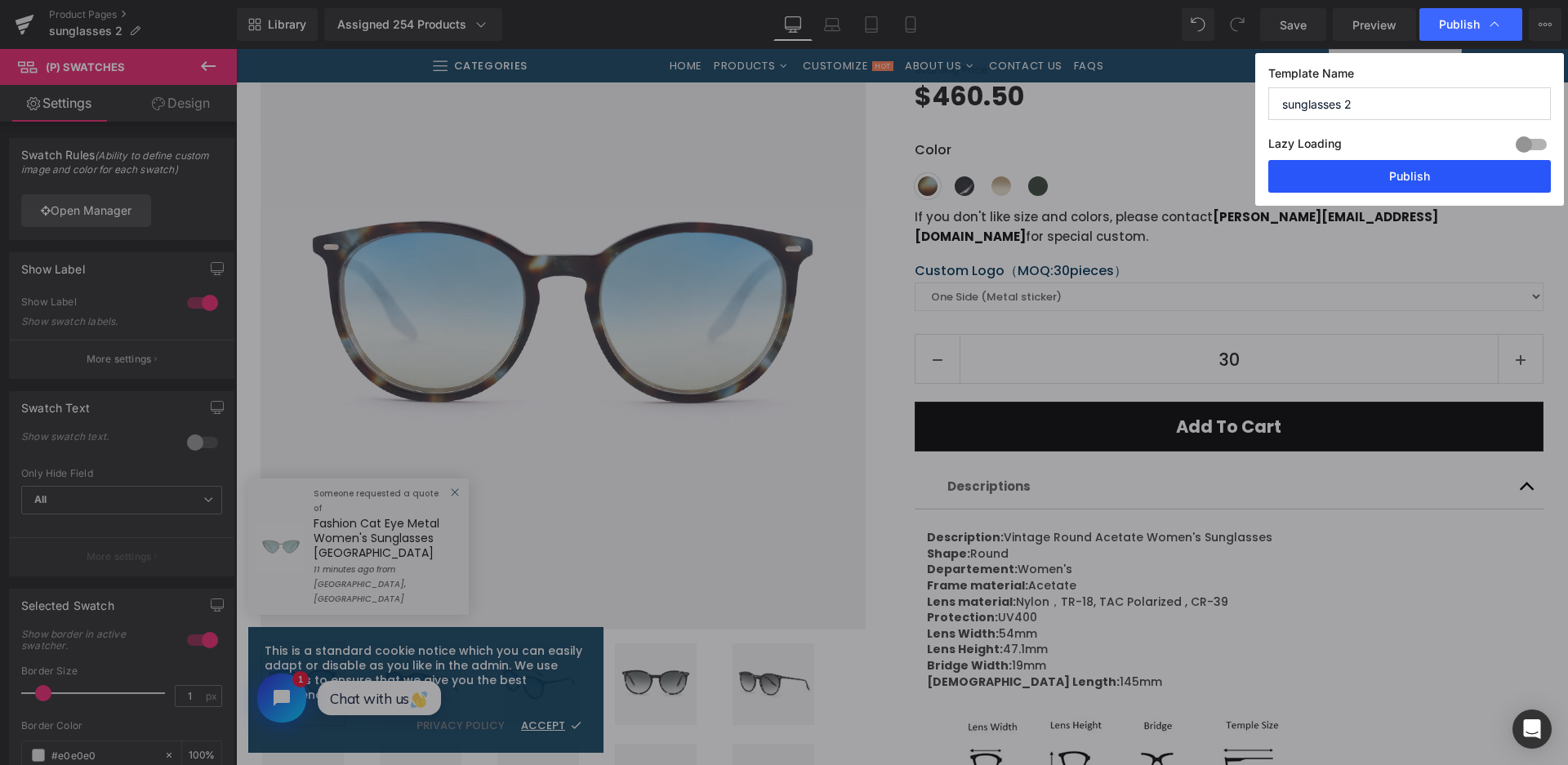
click at [1348, 172] on button "Publish" at bounding box center [1409, 176] width 283 height 33
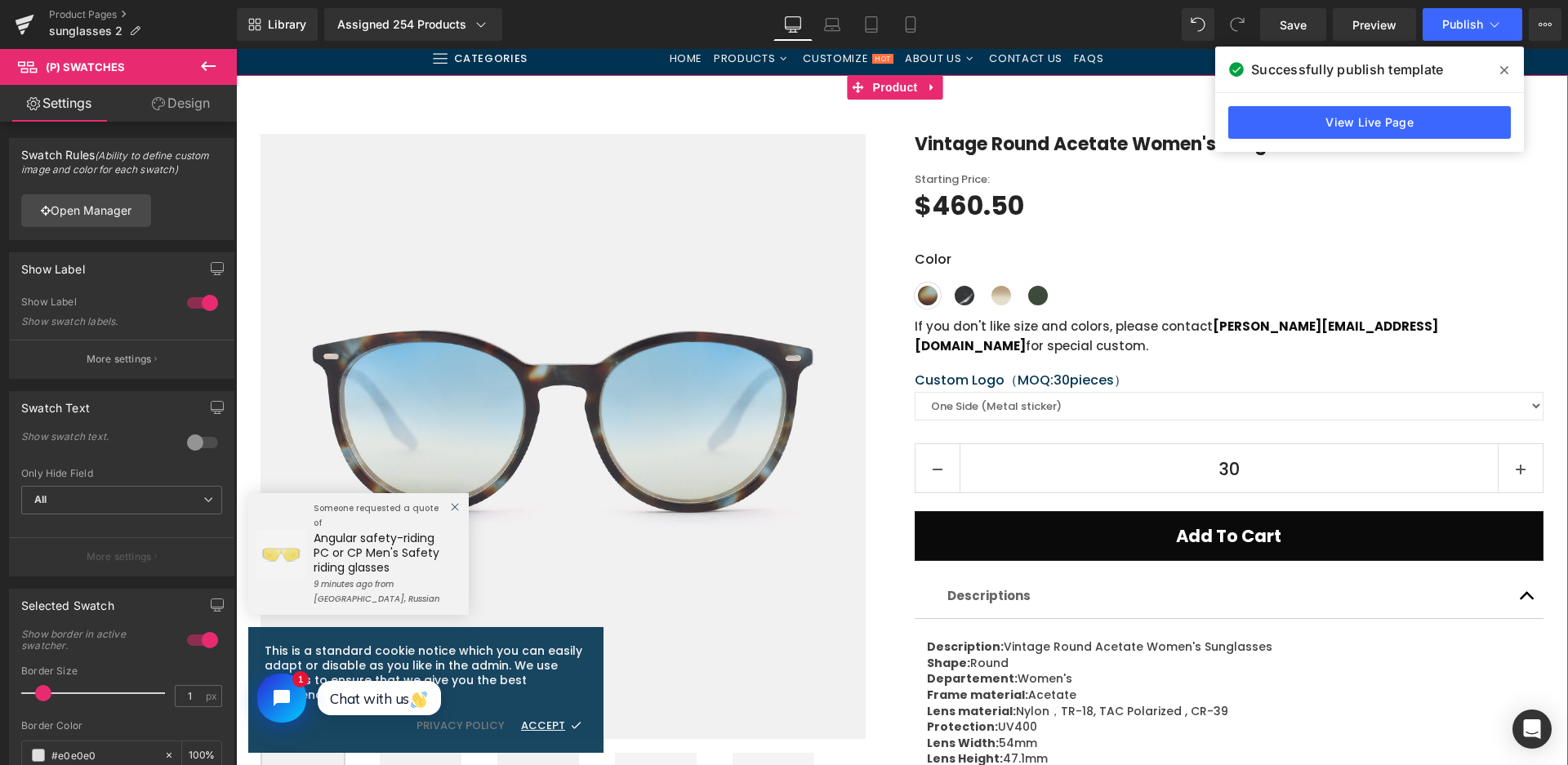
scroll to position [0, 0]
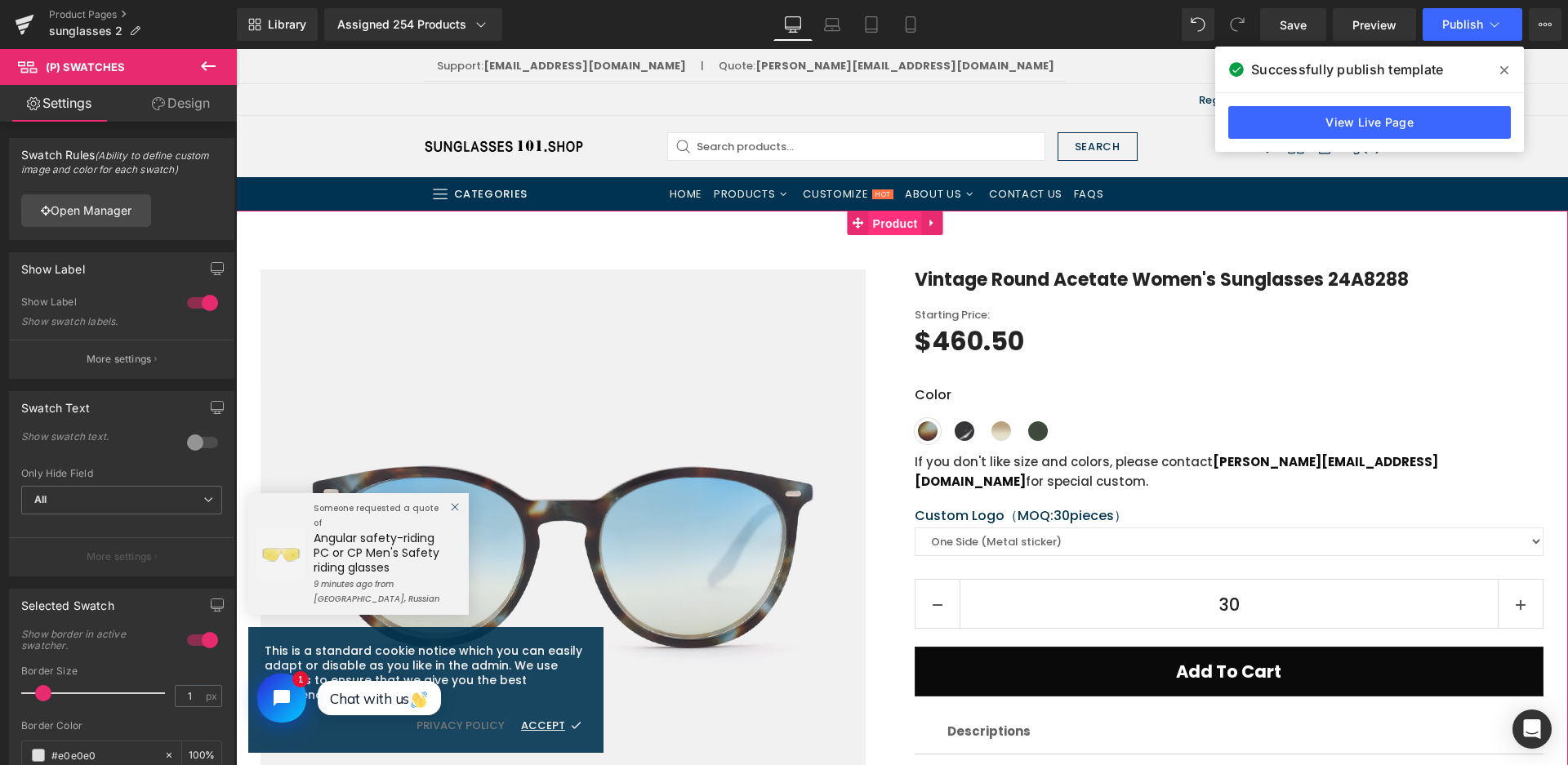
click at [900, 224] on span "Product" at bounding box center [896, 224] width 53 height 25
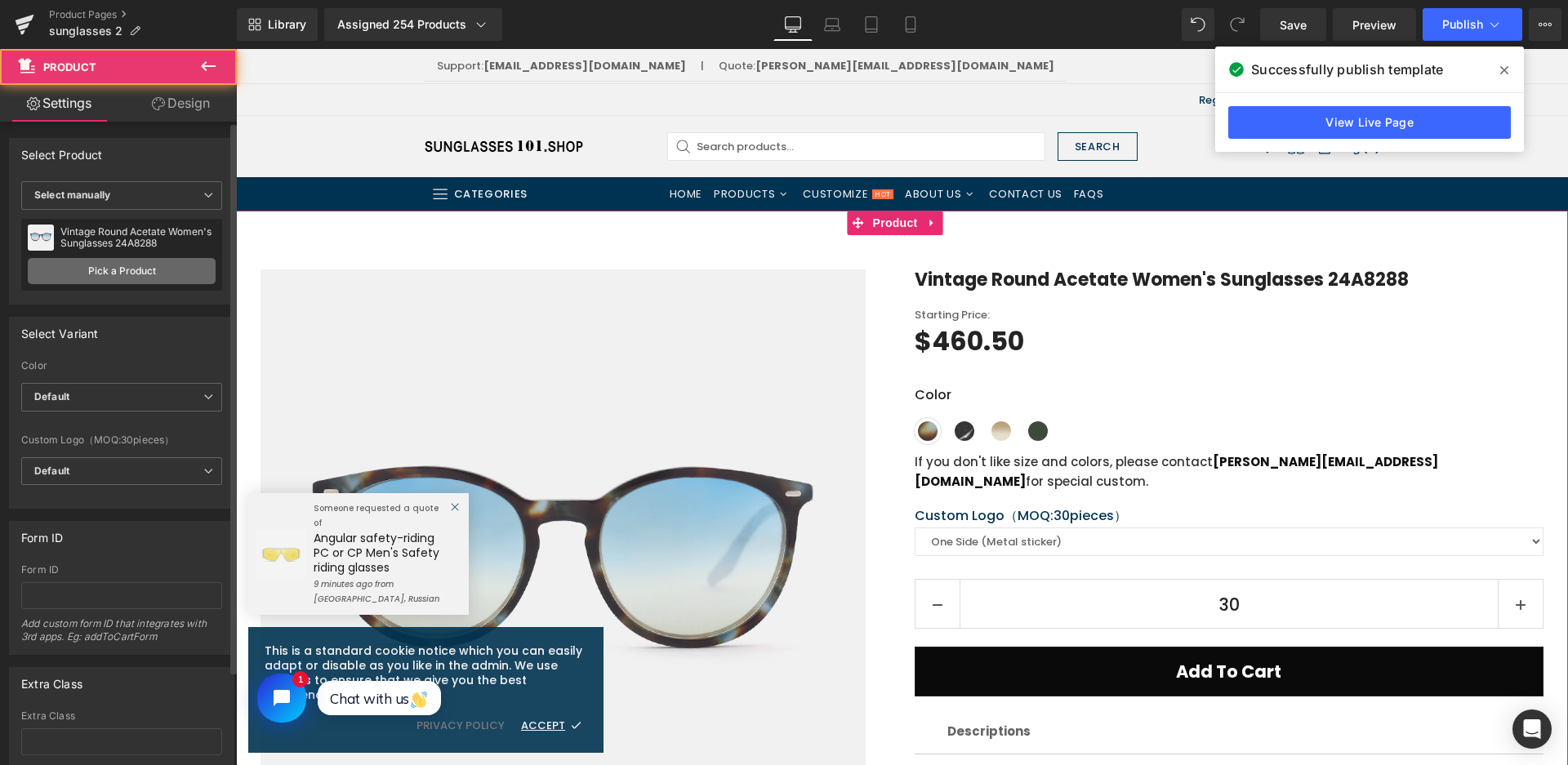
click at [131, 274] on link "Pick a Product" at bounding box center [121, 271] width 188 height 26
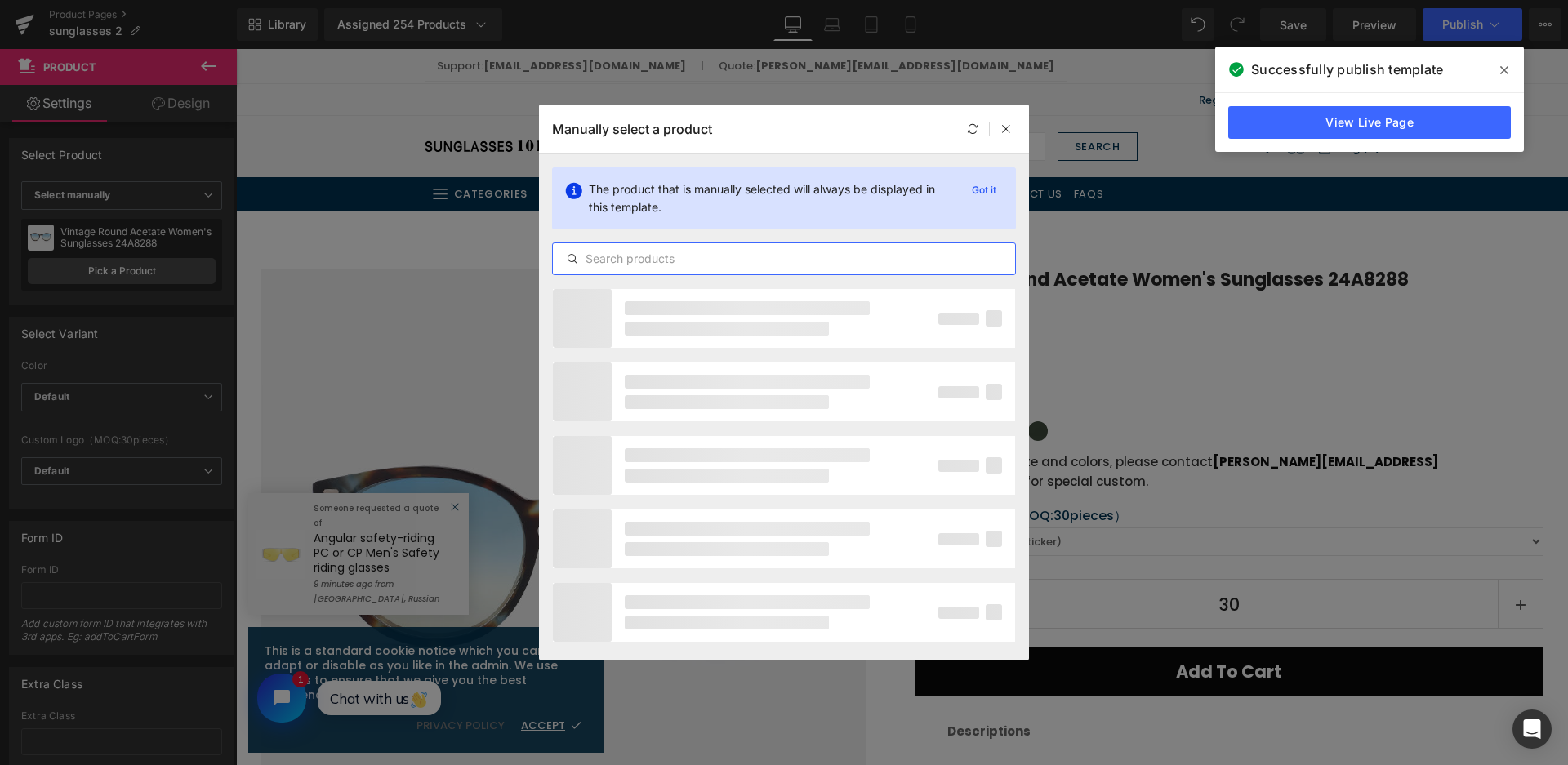
click at [588, 252] on input "text" at bounding box center [784, 258] width 462 height 20
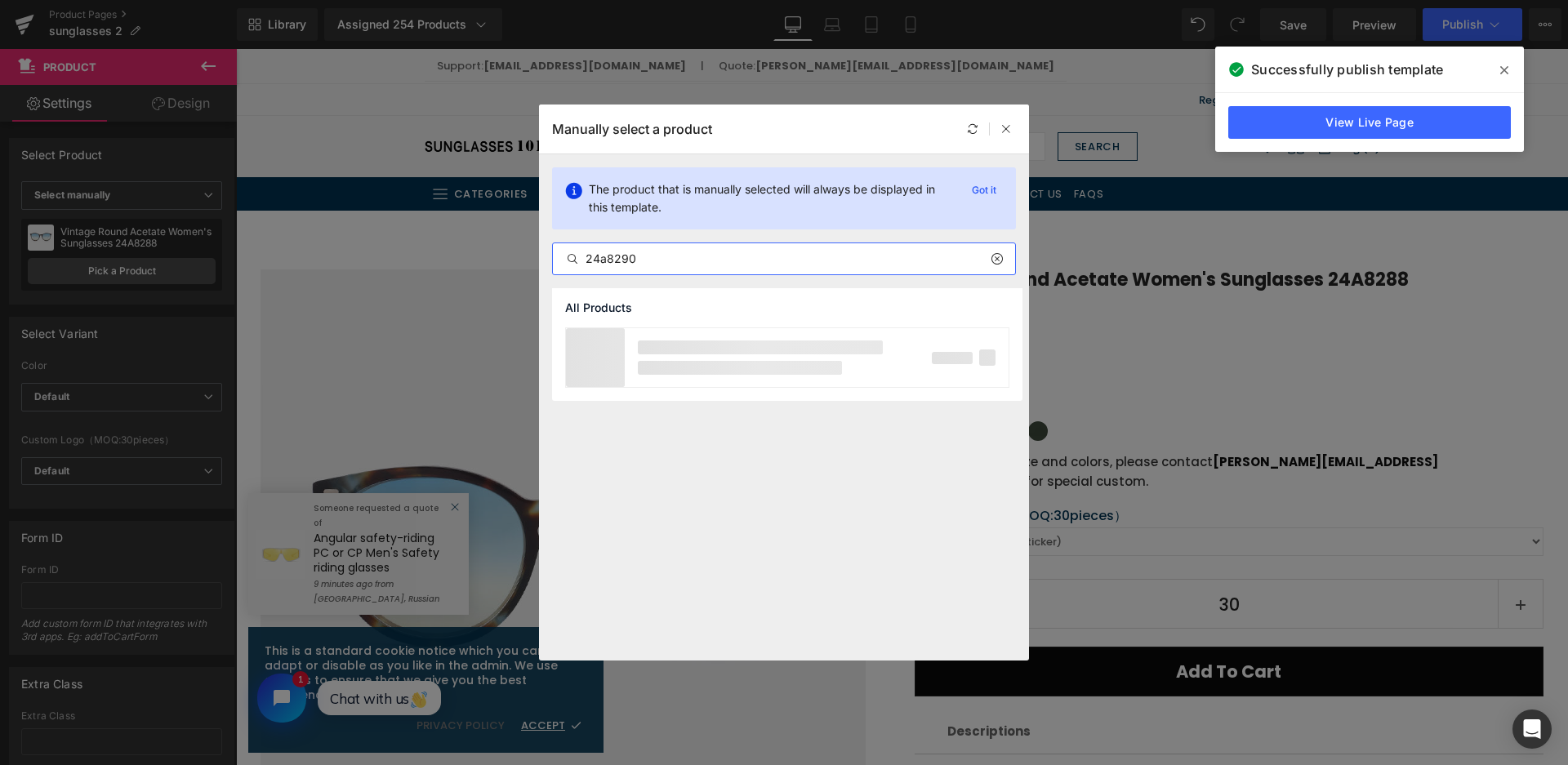
click at [606, 251] on input "24a8290" at bounding box center [784, 258] width 462 height 20
type input "24A8290"
click at [798, 359] on div "Vintage Round Acetate Women's Sunglasses 24A8290" at bounding box center [757, 356] width 245 height 29
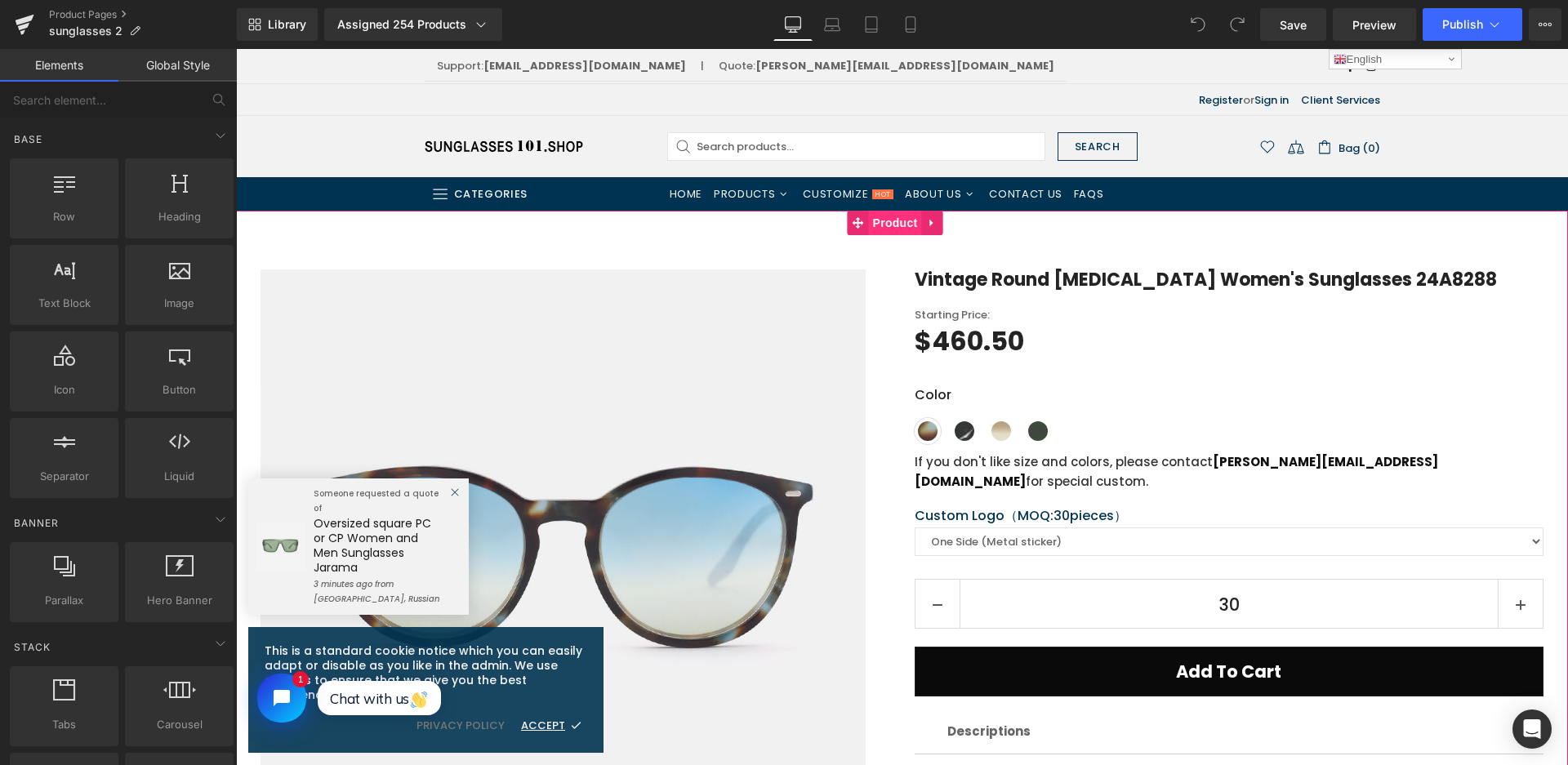
click at [906, 217] on span "Product" at bounding box center [896, 223] width 53 height 25
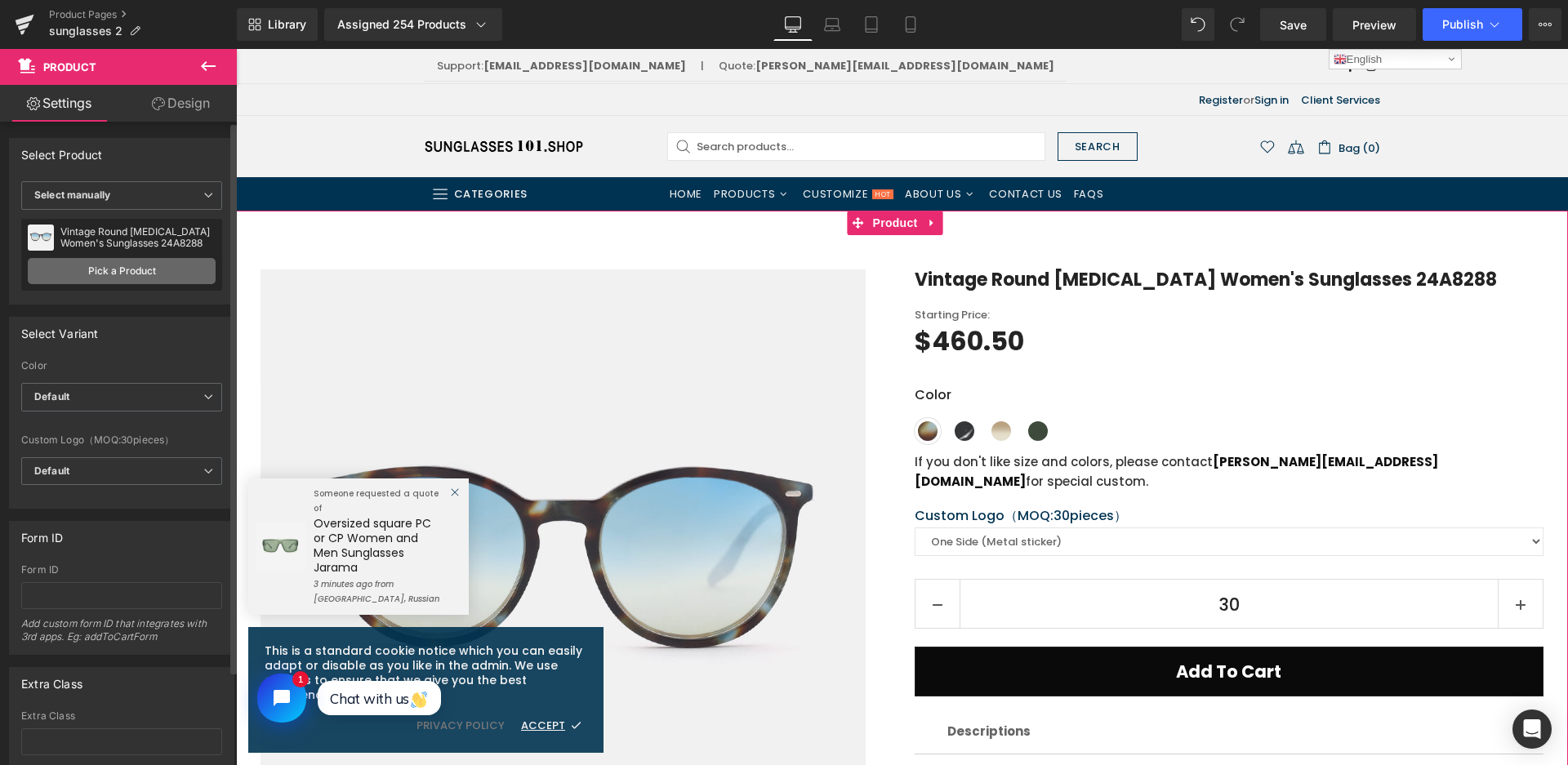
click at [93, 266] on link "Pick a Product" at bounding box center [121, 271] width 188 height 26
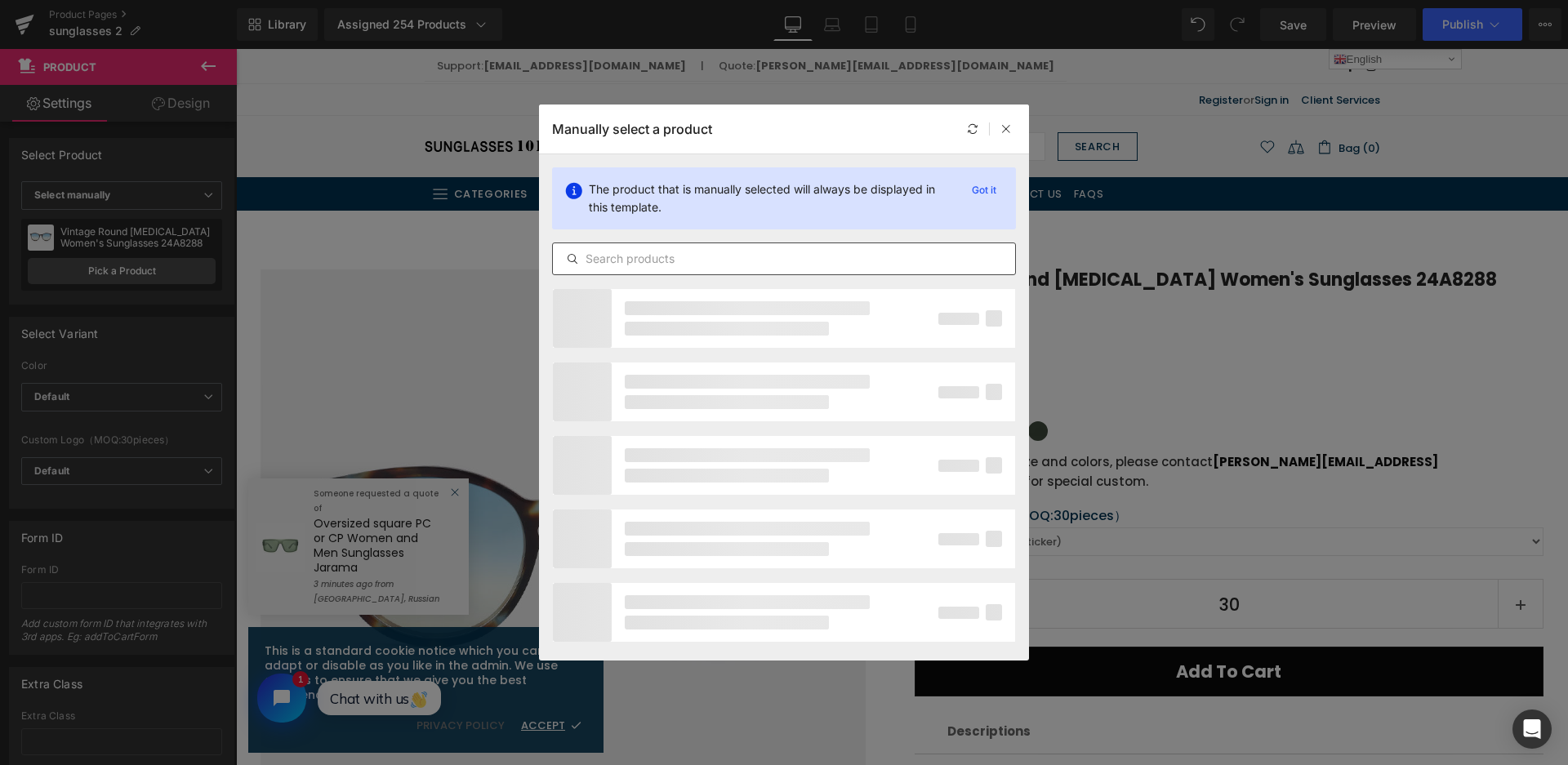
click at [649, 253] on input "text" at bounding box center [784, 258] width 462 height 20
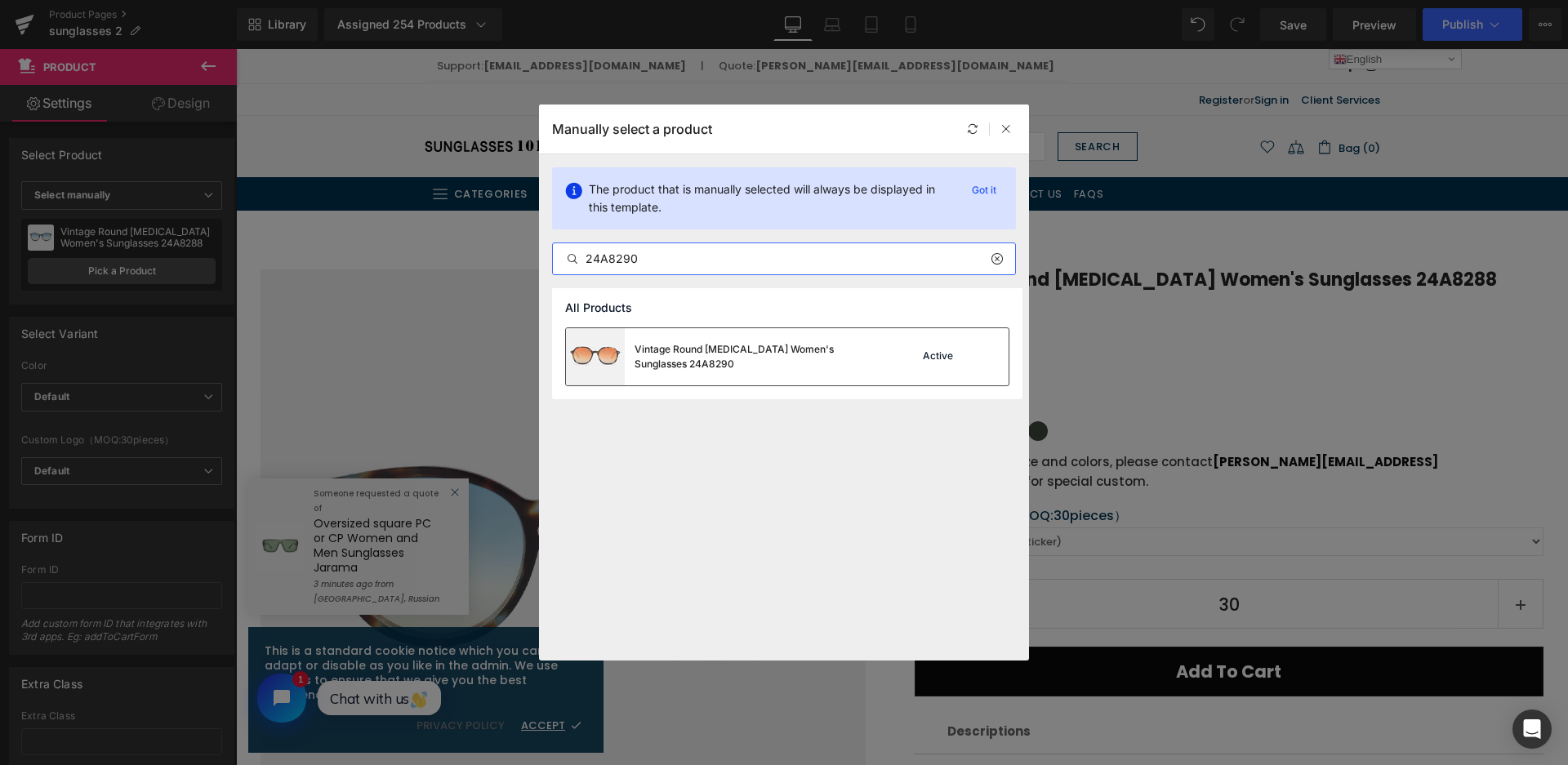
type input "24A8290"
click at [681, 348] on div "Vintage Round Acetate Women's Sunglasses 24A8290" at bounding box center [757, 356] width 245 height 29
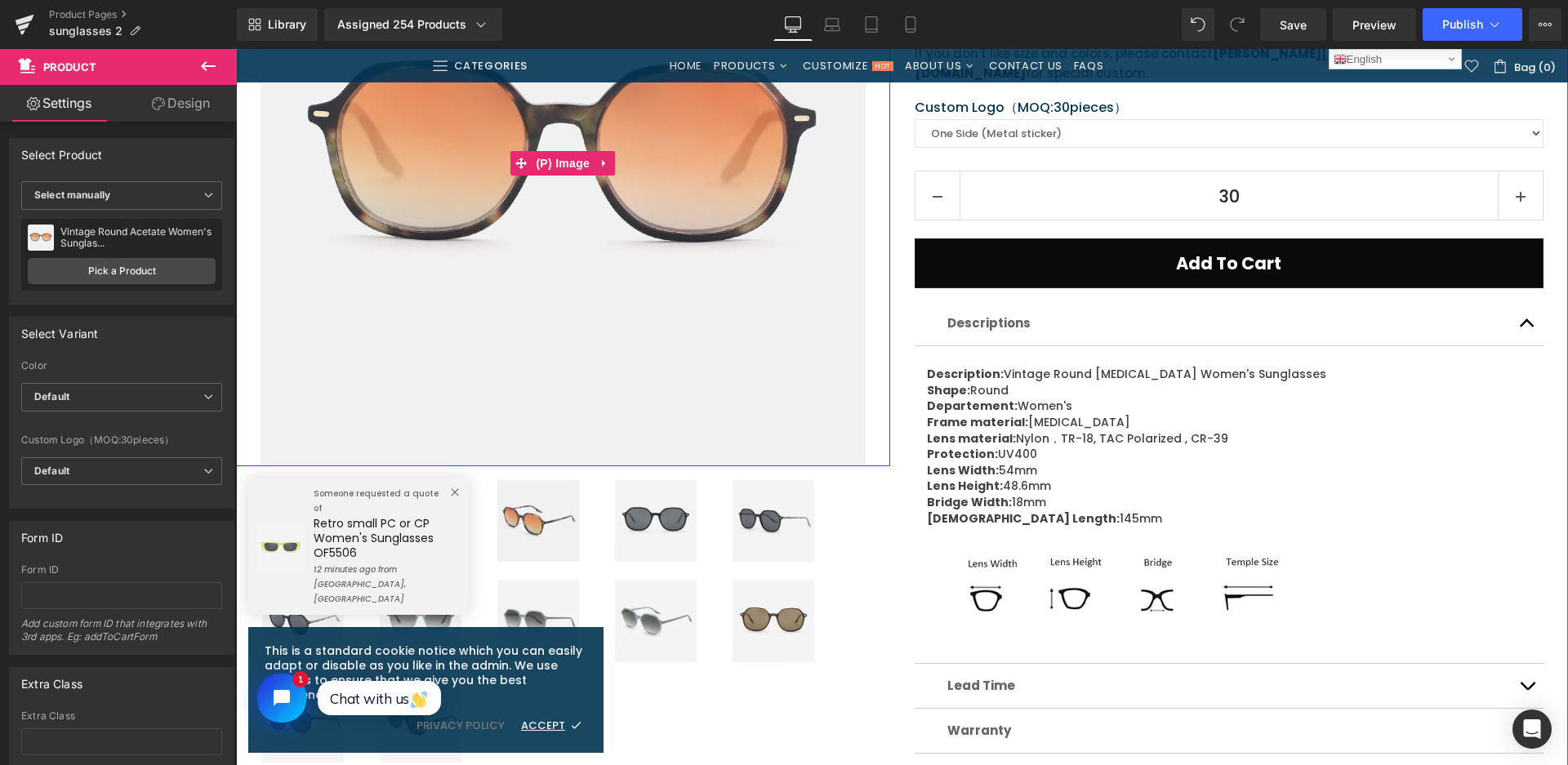
scroll to position [245, 0]
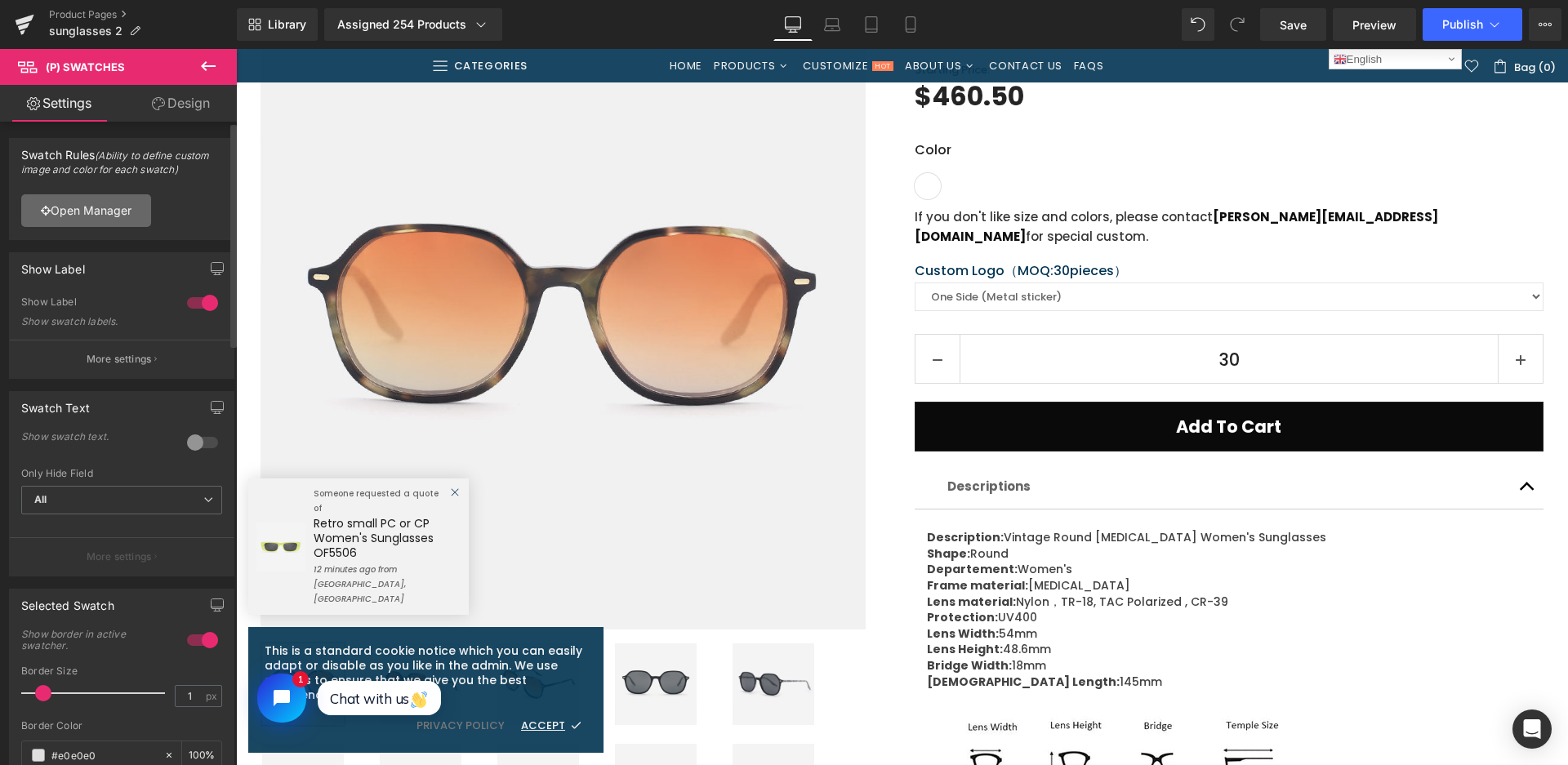
click at [112, 200] on link "Open Manager" at bounding box center [85, 211] width 130 height 33
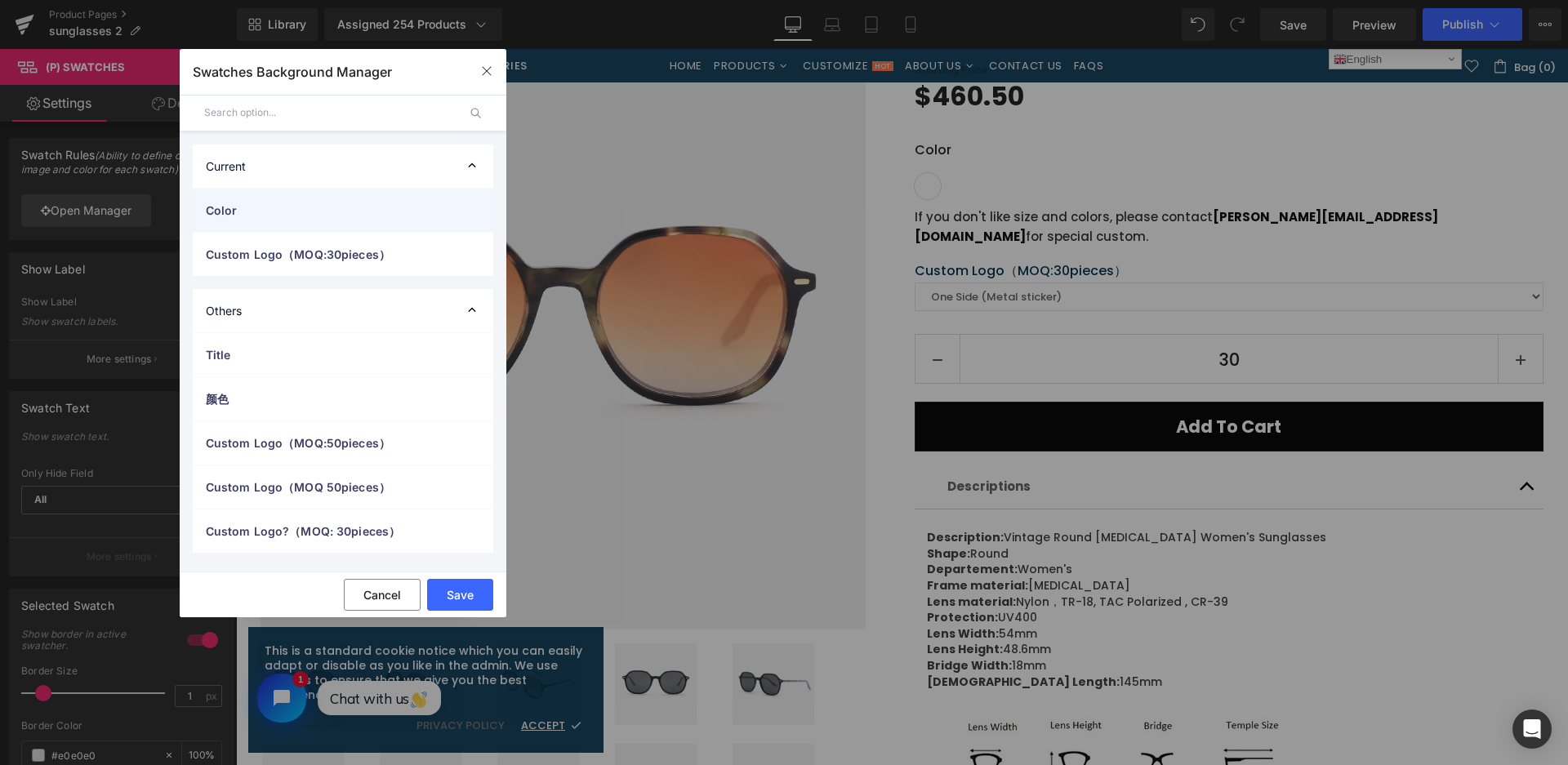
drag, startPoint x: 219, startPoint y: 216, endPoint x: 225, endPoint y: 227, distance: 12.5
click at [221, 216] on span "Color" at bounding box center [327, 210] width 242 height 17
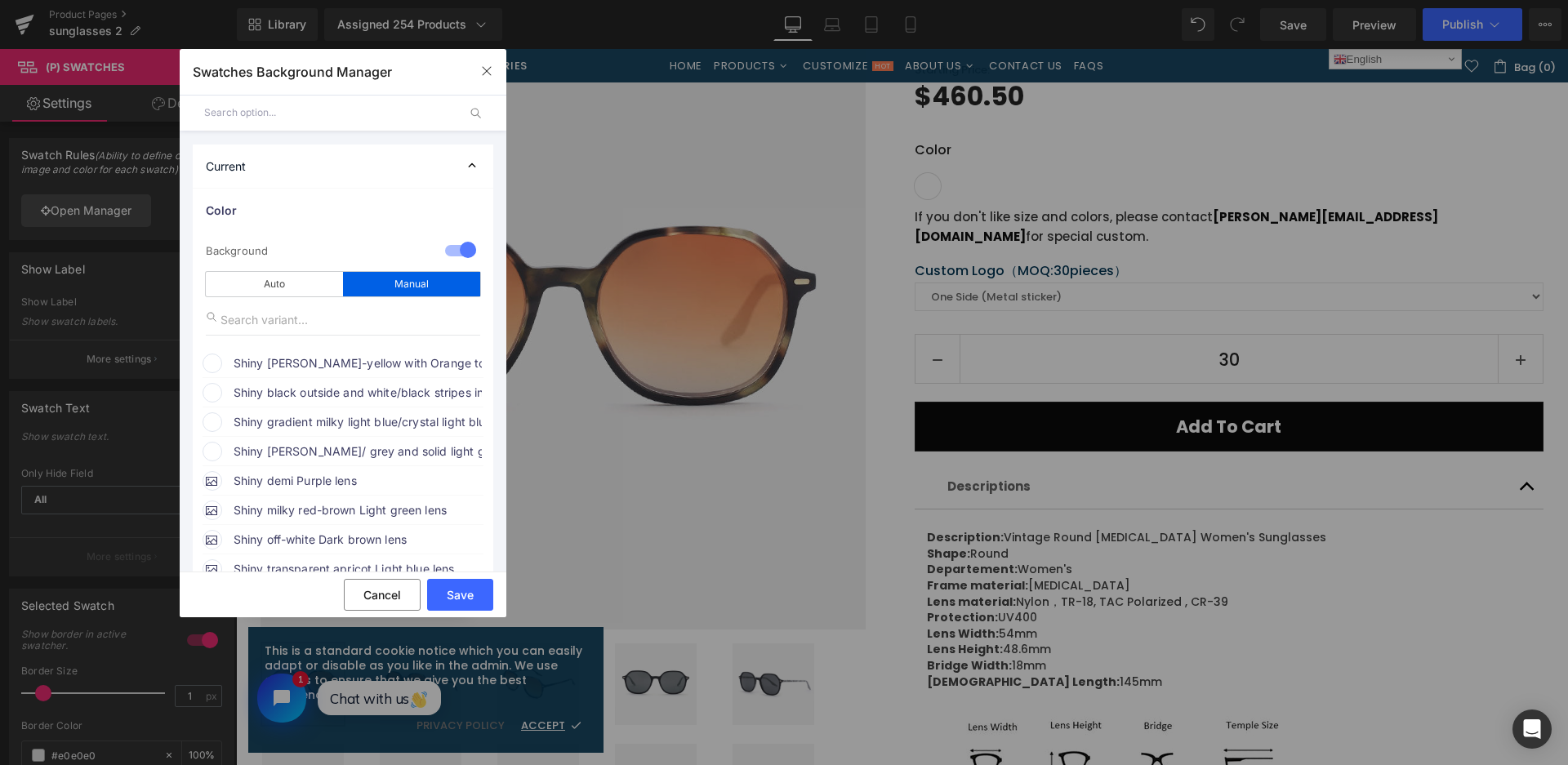
click at [349, 366] on span "Shiny [PERSON_NAME]-yellow with Orange top and Gold bottom" at bounding box center [357, 363] width 248 height 20
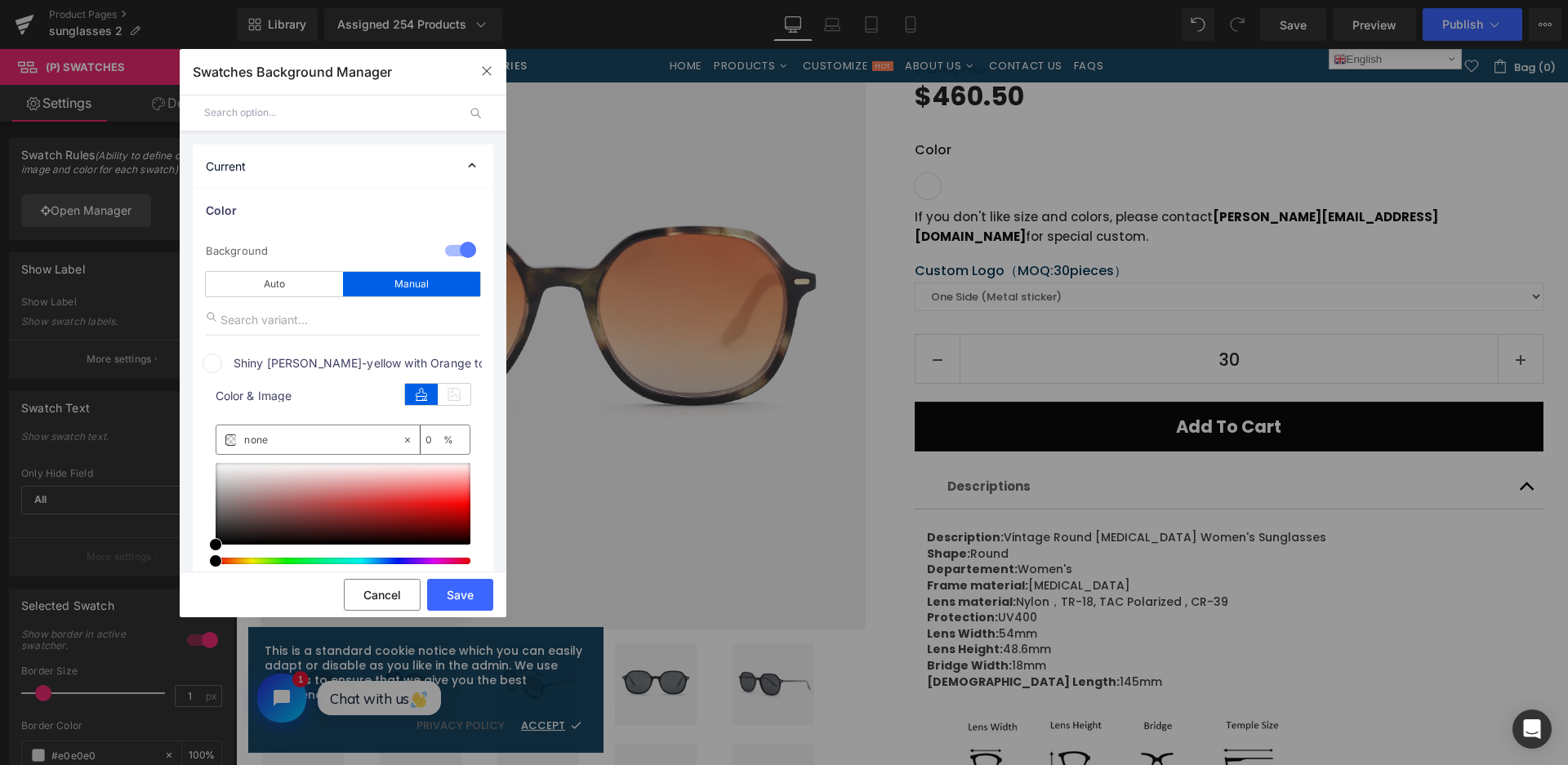
drag, startPoint x: 455, startPoint y: 394, endPoint x: 444, endPoint y: 429, distance: 36.7
click at [457, 394] on icon at bounding box center [454, 394] width 33 height 21
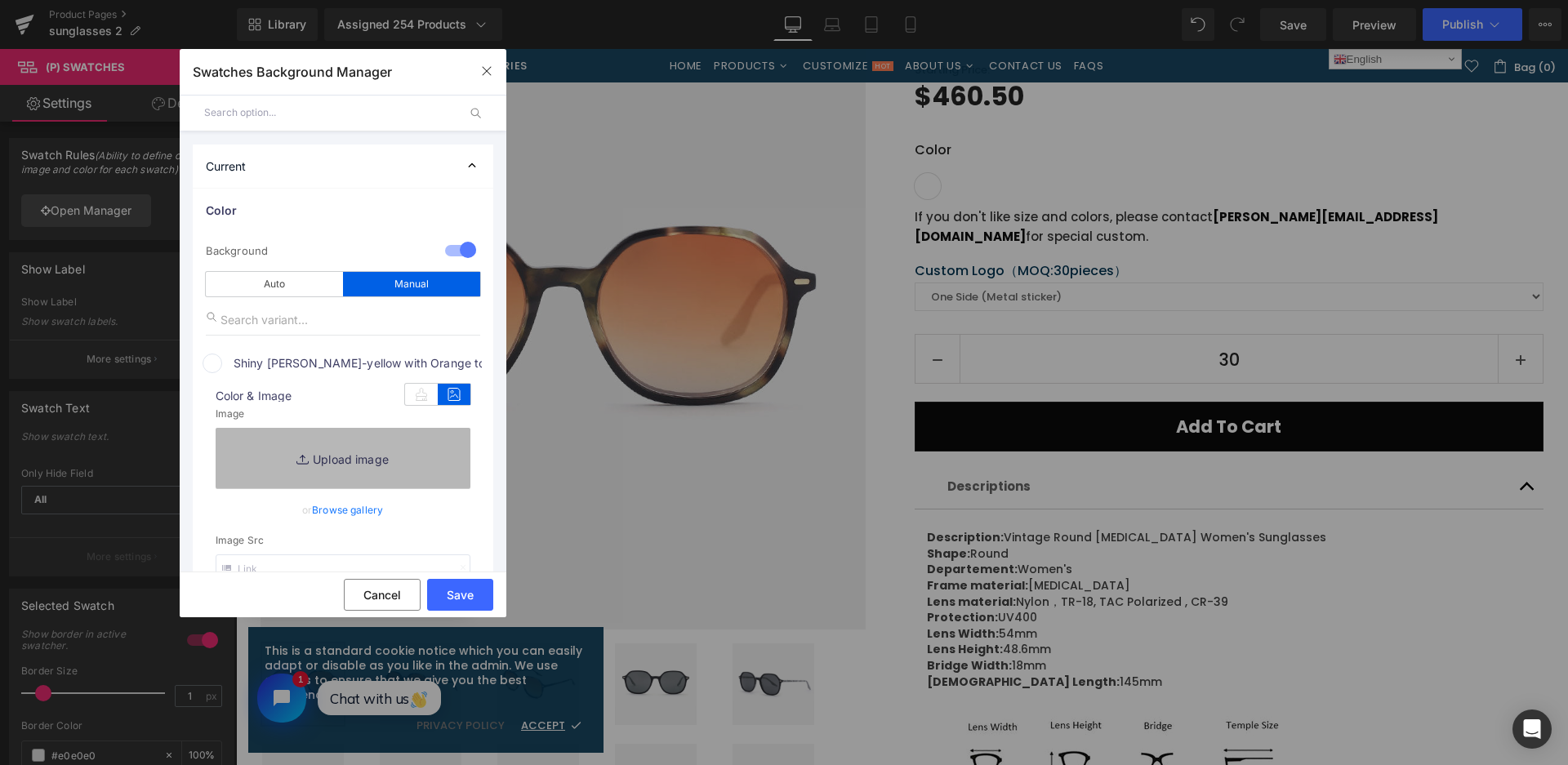
click at [441, 475] on link "Replace Image" at bounding box center [342, 458] width 254 height 61
type input "C:\fakepath\微信截图_20250901115614.png"
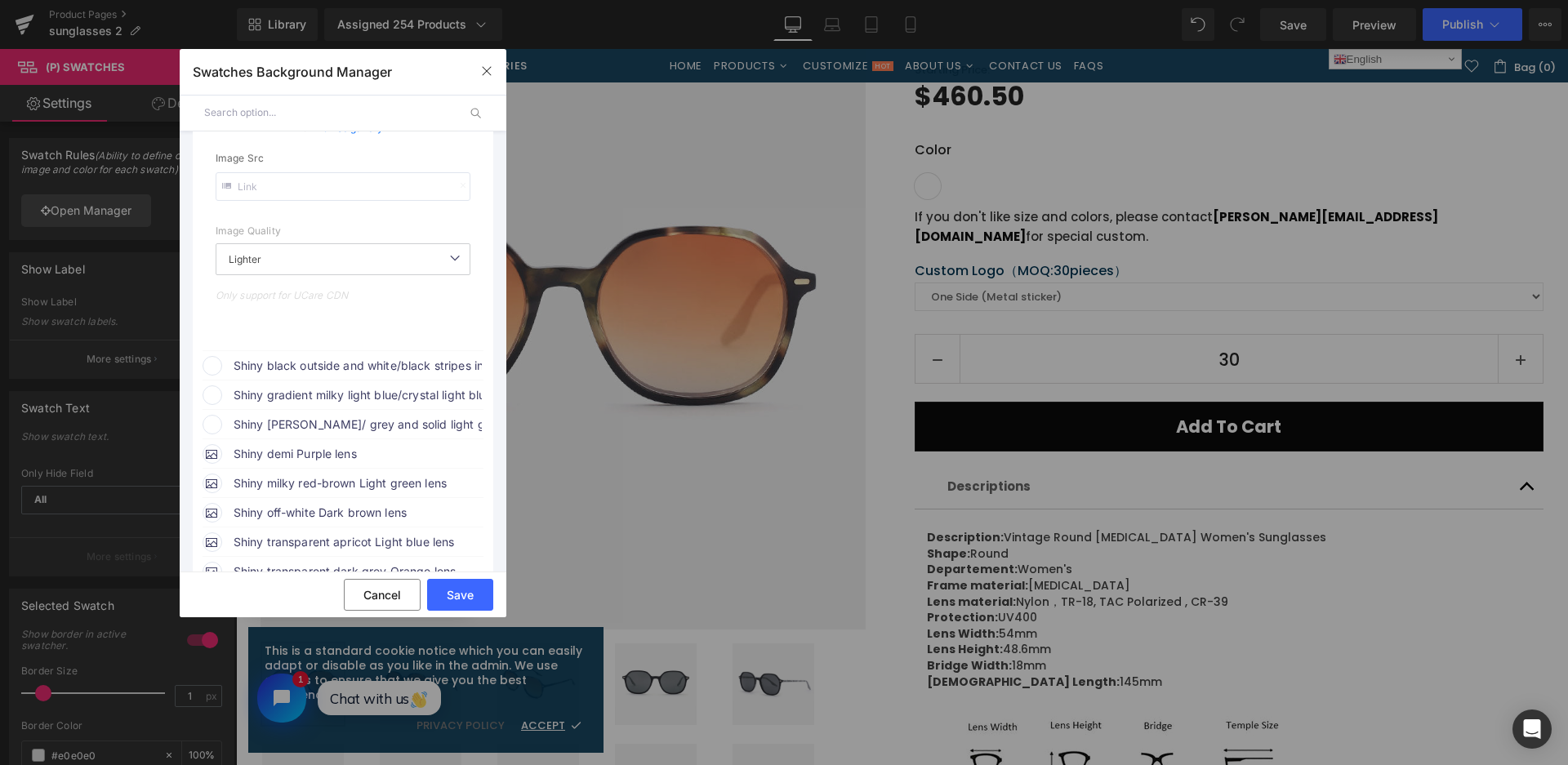
scroll to position [490, 0]
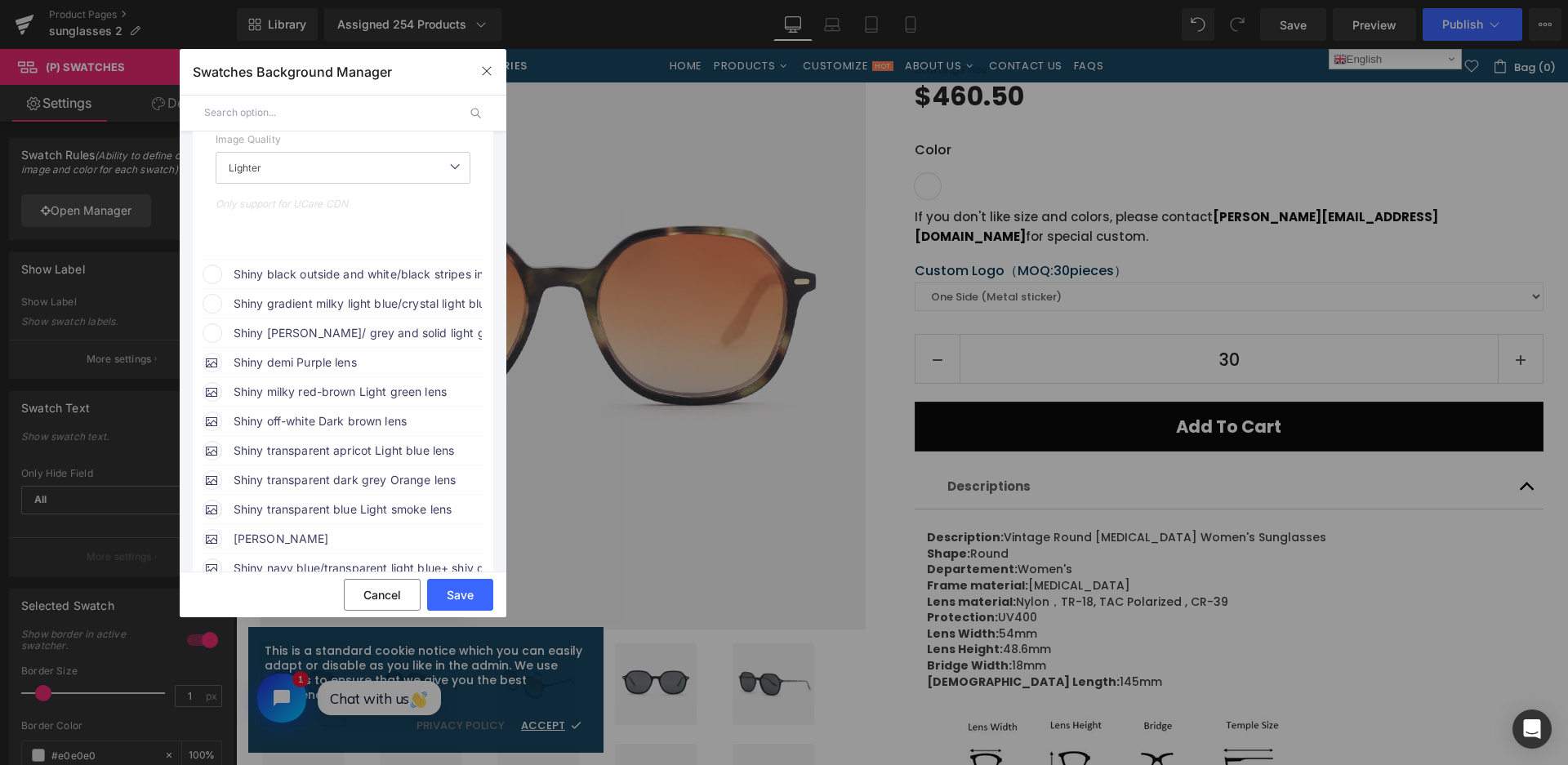
click at [401, 278] on span "Shiny black outside and white/black stripes inside with Smoke lens" at bounding box center [357, 274] width 248 height 20
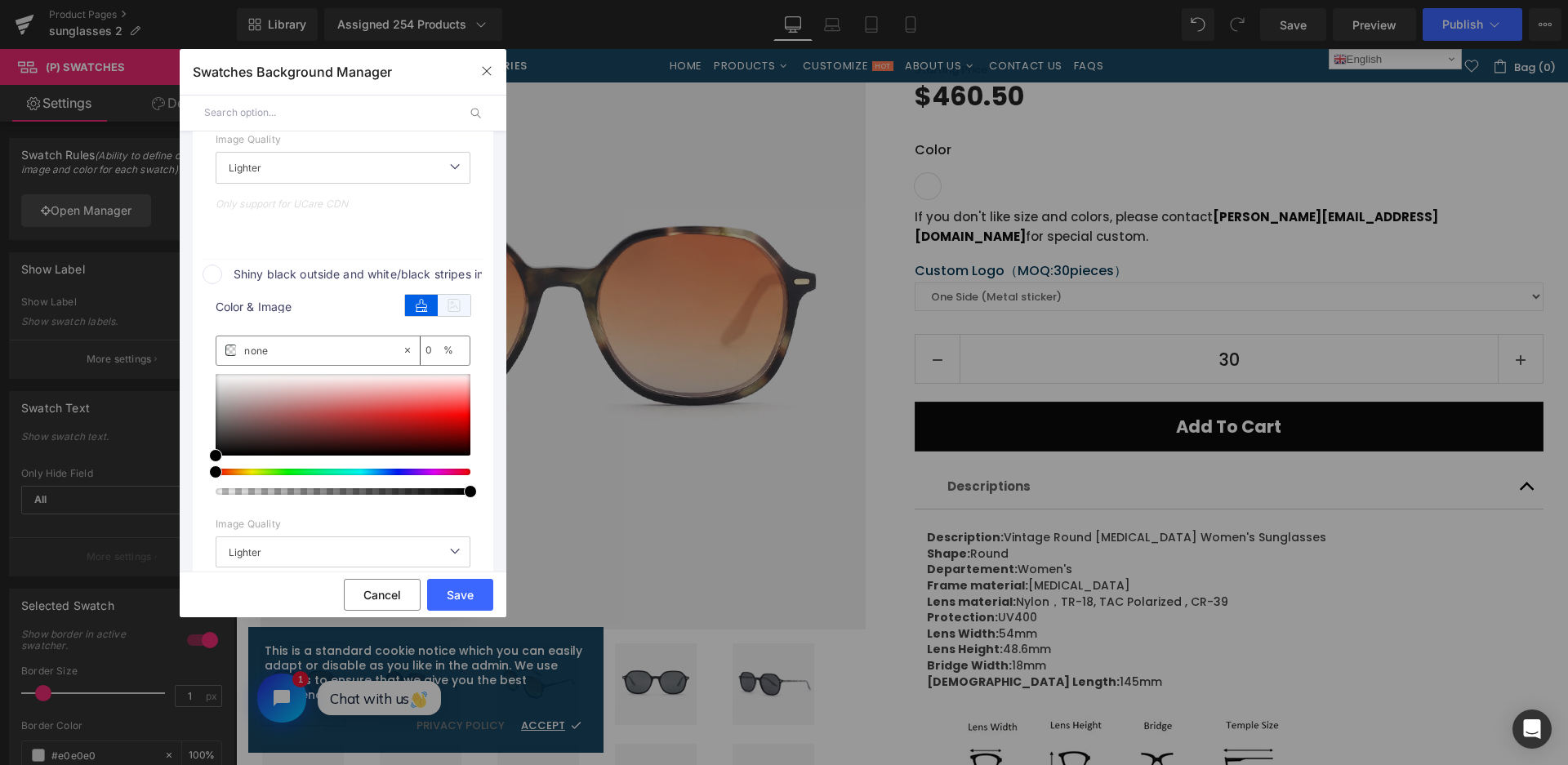
click at [447, 309] on icon at bounding box center [454, 305] width 33 height 21
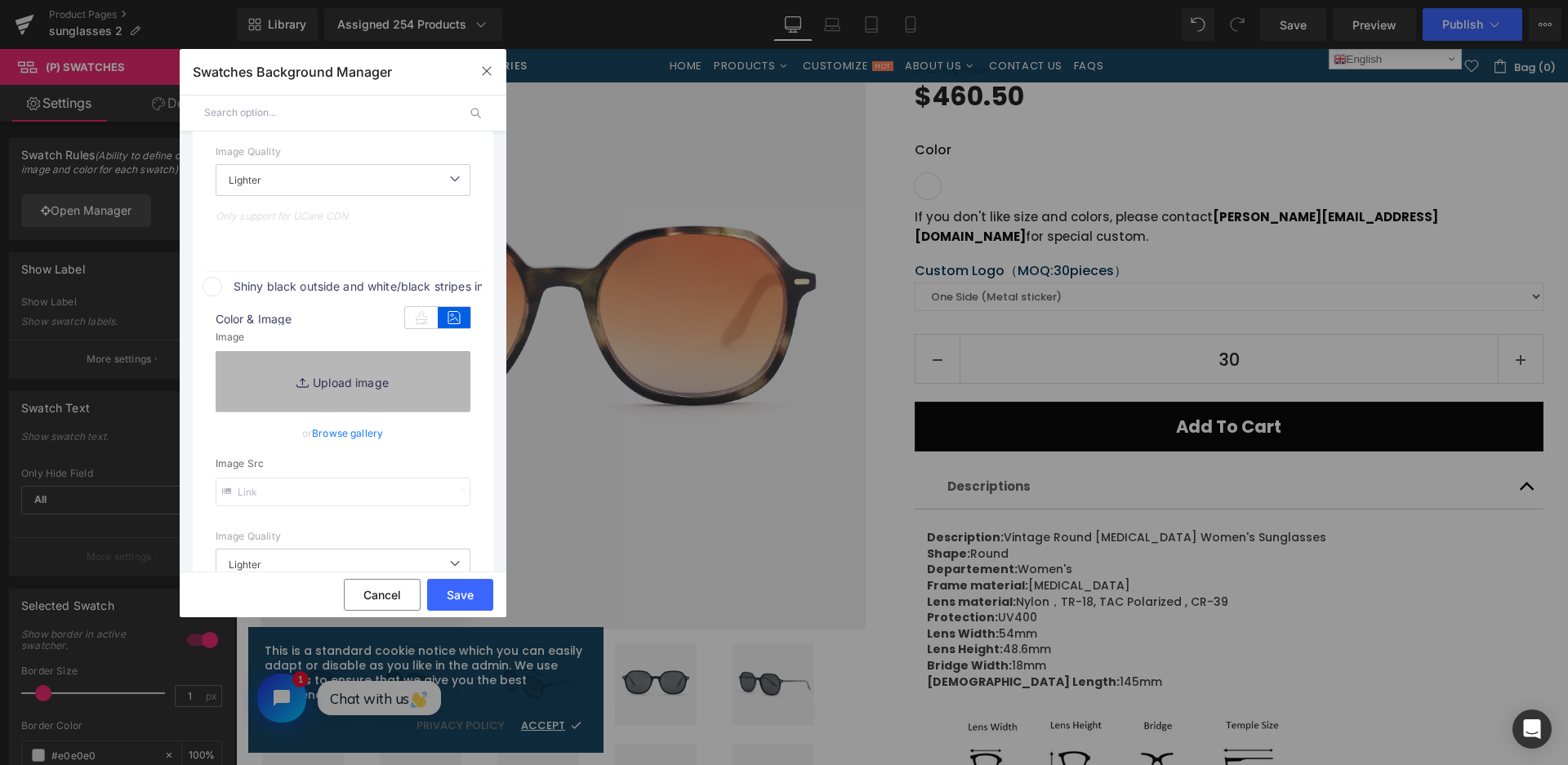
type input "https://ucarecdn.com/6130e9df-10ff-4440-895a-8dd73cd3a8d4/-/format/auto/-/previ…"
click at [406, 374] on link "Replace Image" at bounding box center [342, 381] width 254 height 61
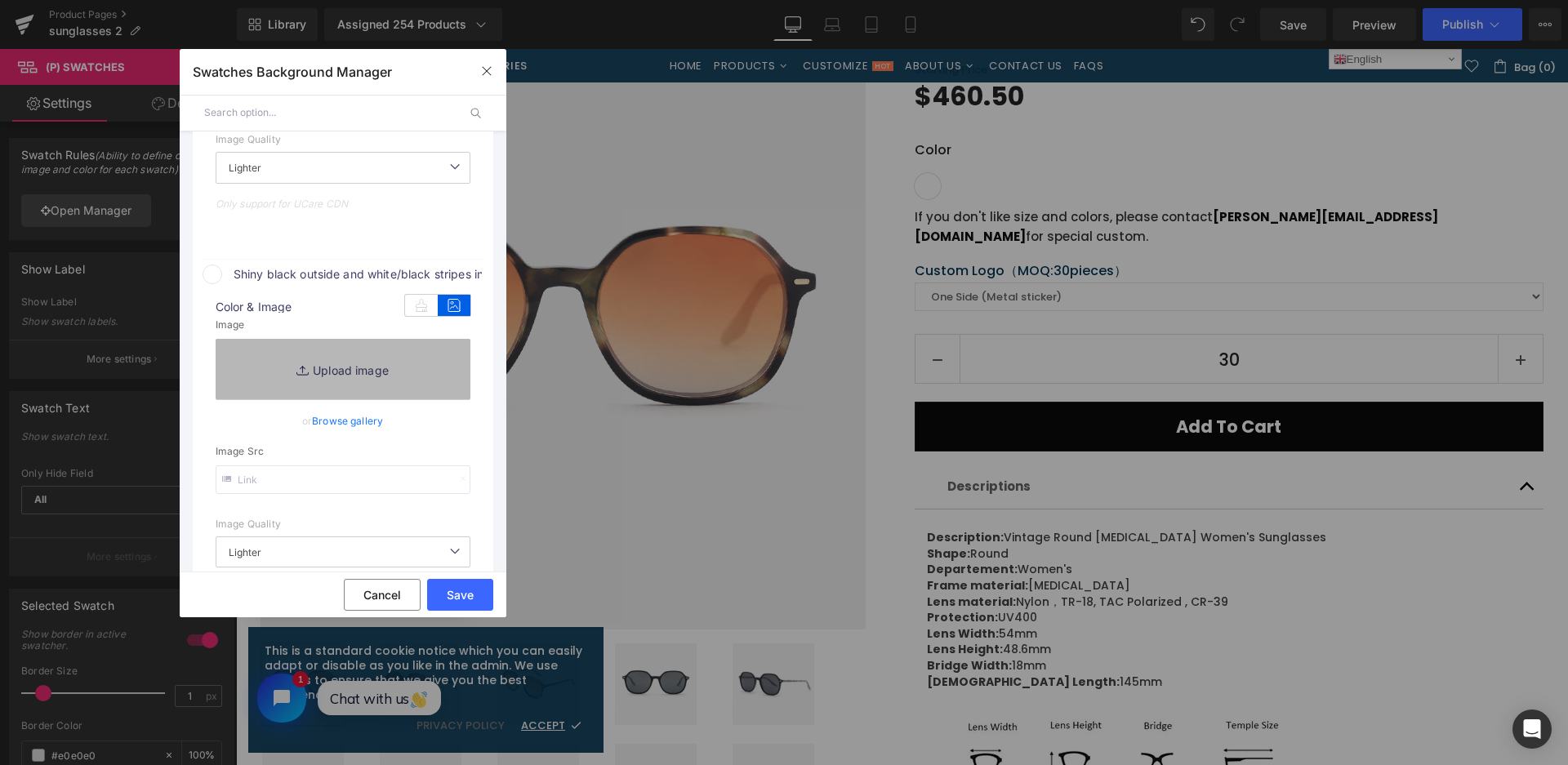
type input "C:\fakepath\微信截图_20250901115606.png"
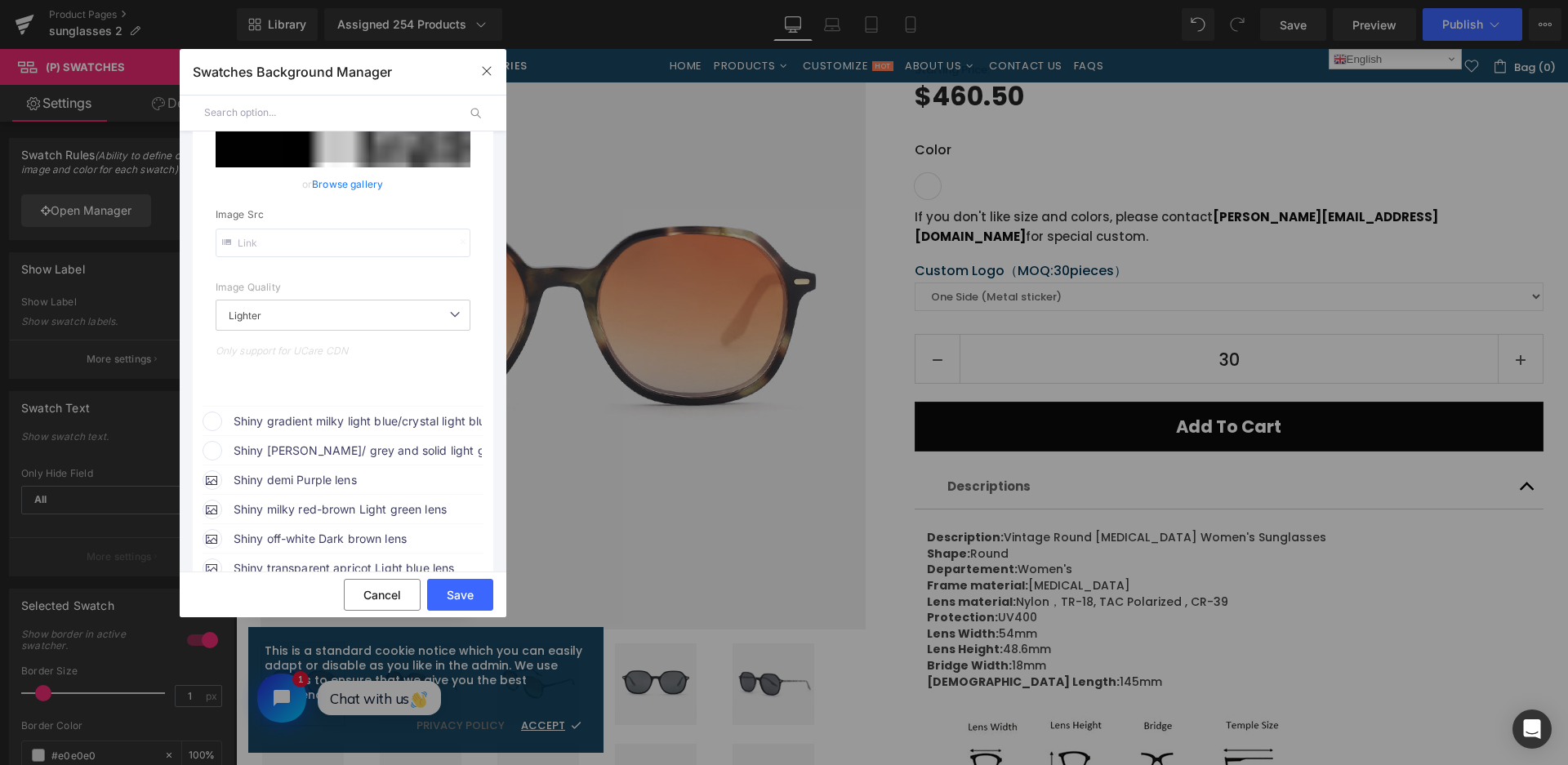
type input "https://ucarecdn.com/e45e3360-b6b9-443f-b829-16da236484a5/-/format/auto/-/previ…"
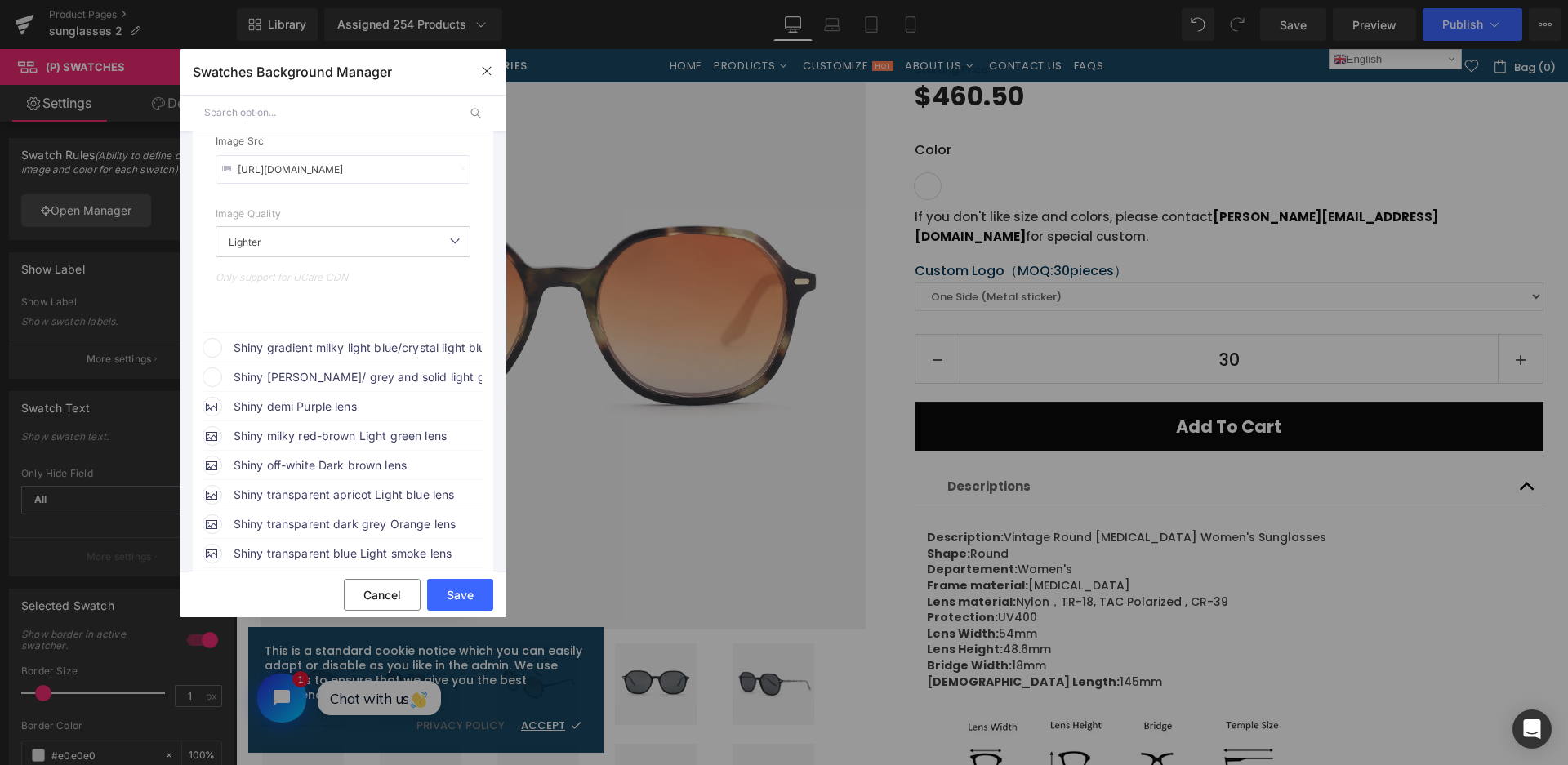
click at [416, 347] on span "Shiny gradient milky light blue/crystal light blue + light blue temples with G.…" at bounding box center [357, 347] width 248 height 20
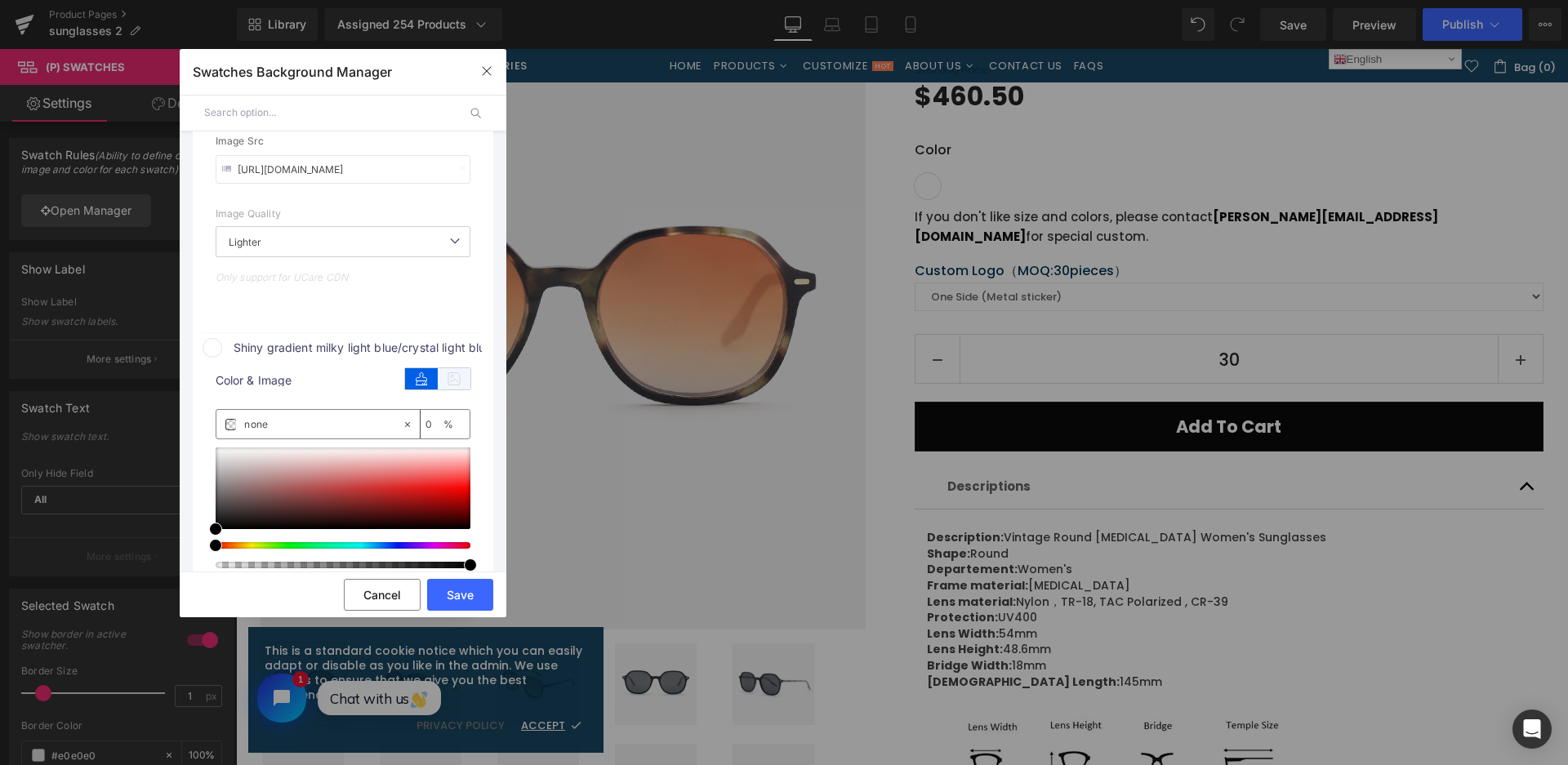
click at [462, 381] on icon at bounding box center [454, 378] width 33 height 21
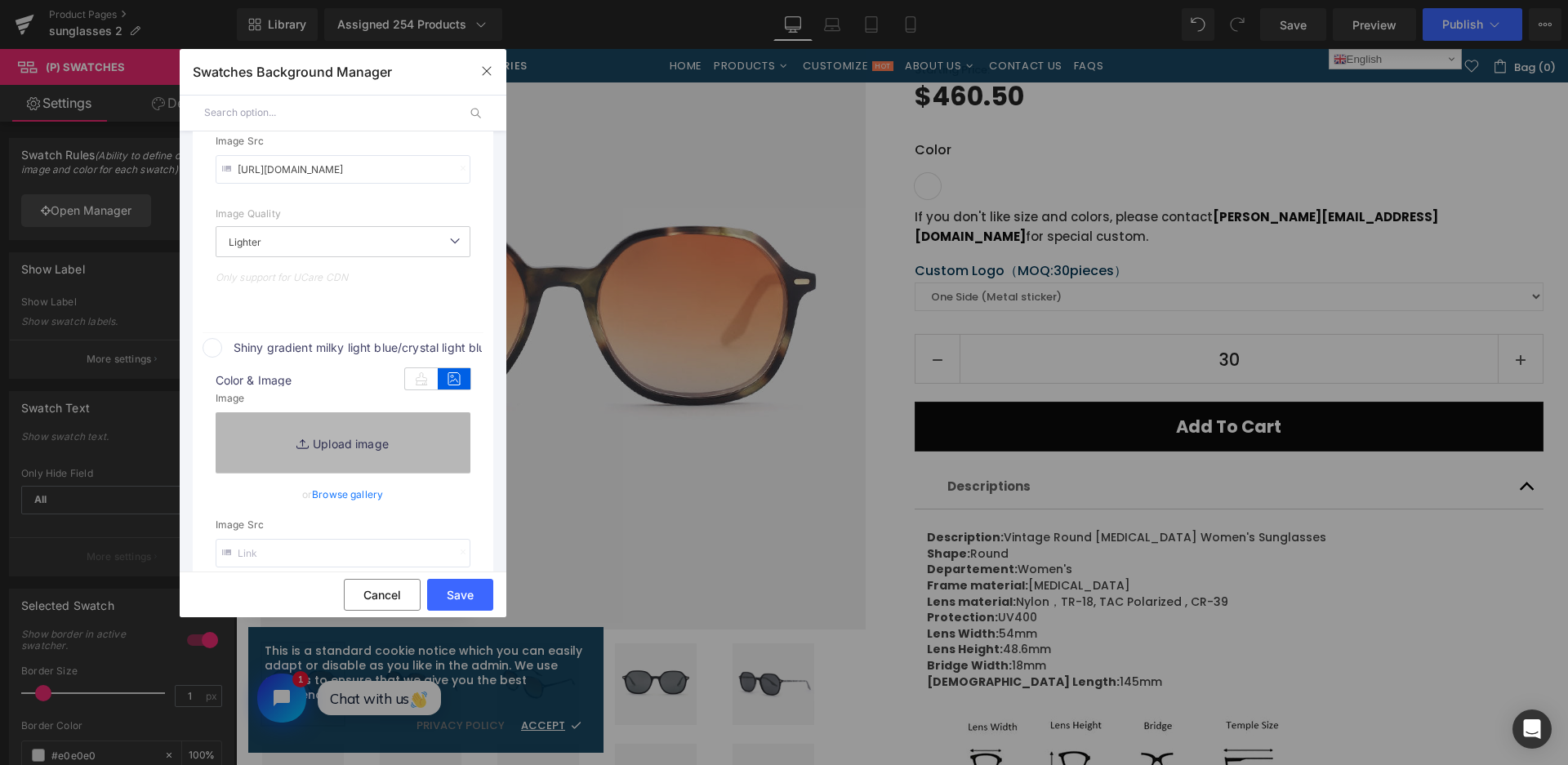
click at [412, 426] on link "Replace Image" at bounding box center [342, 443] width 254 height 61
type input "C:\fakepath\微信截图_20250901115554.png"
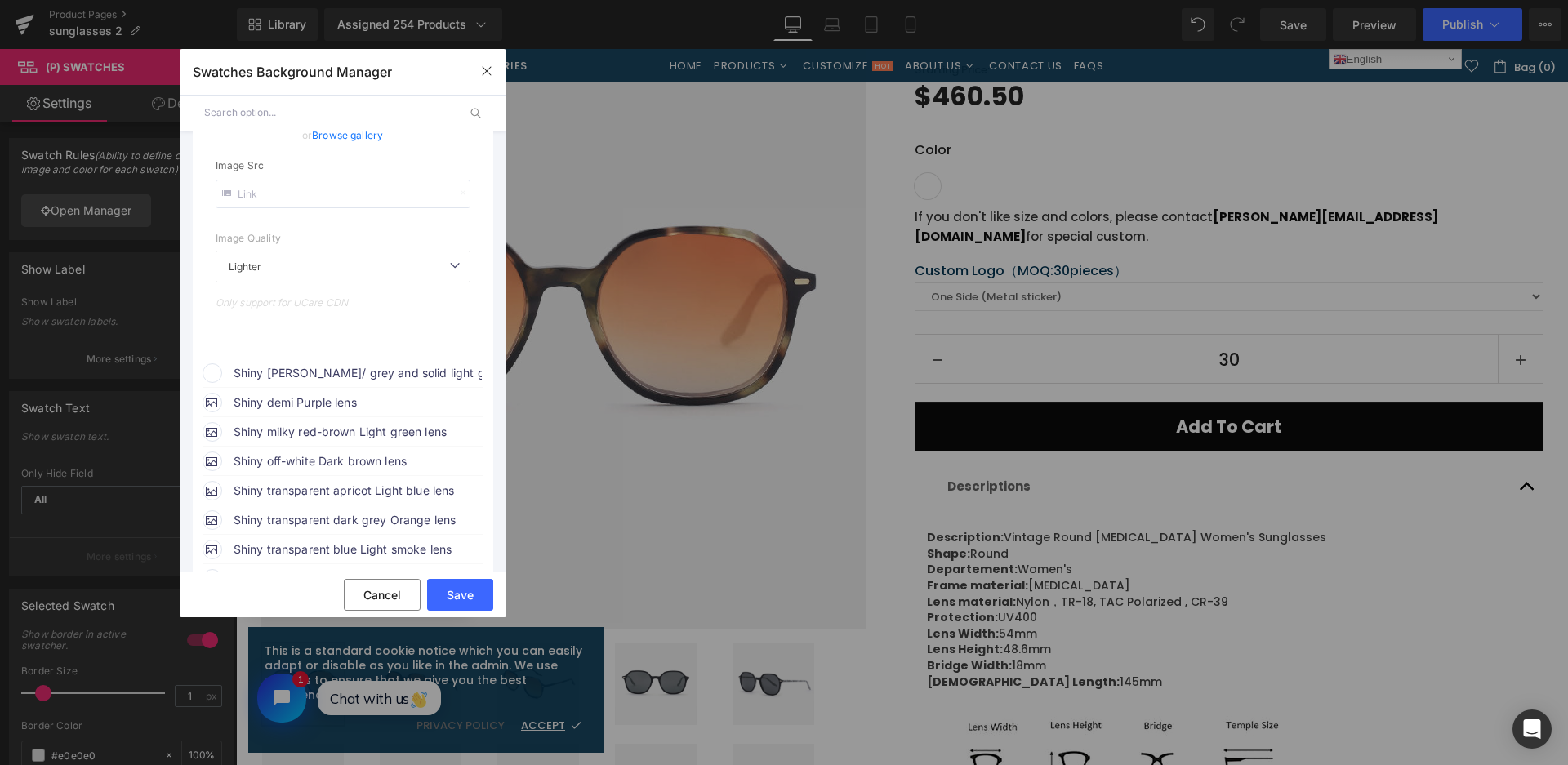
scroll to position [1249, 0]
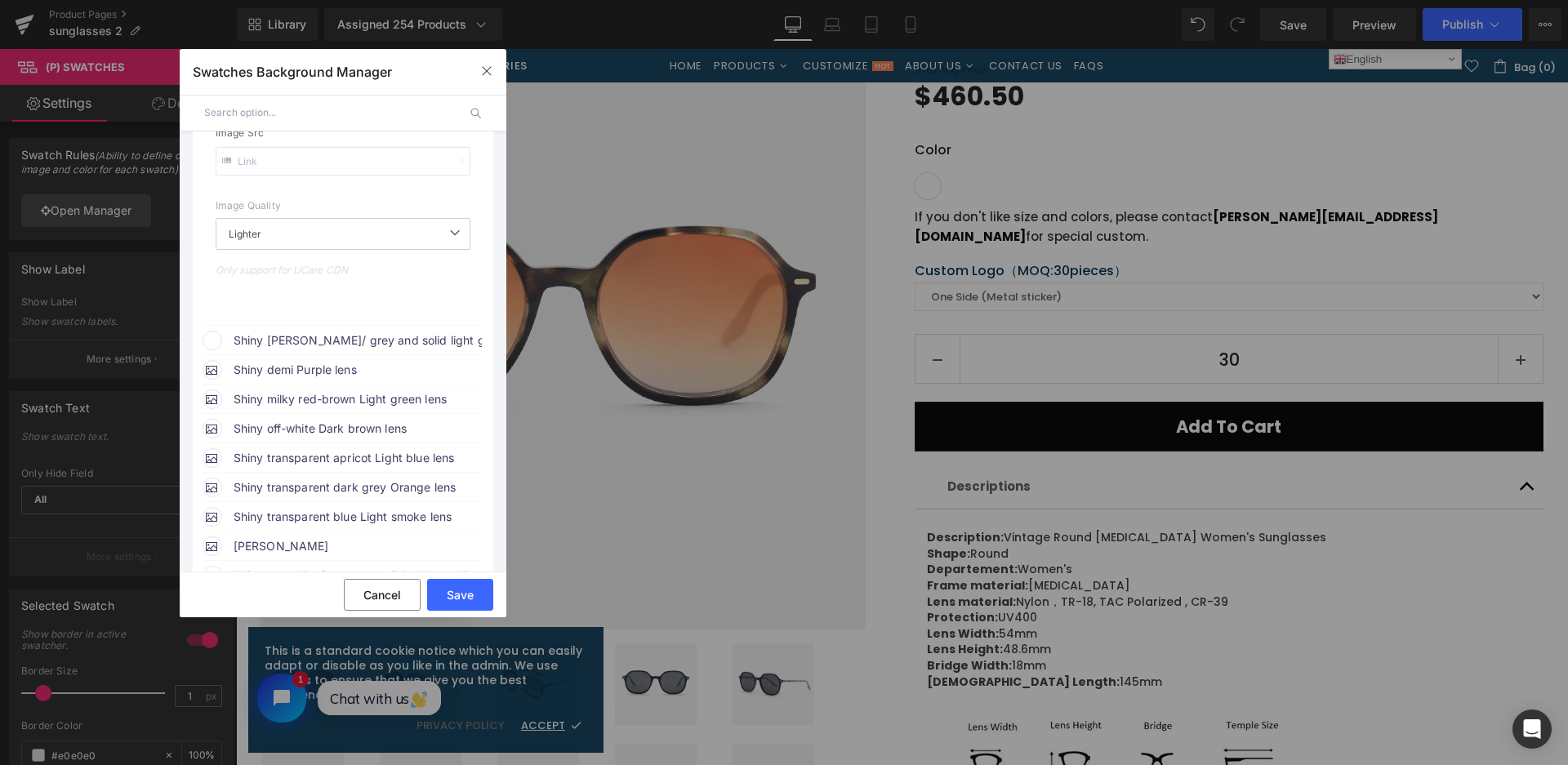
click at [380, 339] on span "Shiny [PERSON_NAME]/ grey and solid light grey with Brown lens" at bounding box center [357, 340] width 248 height 20
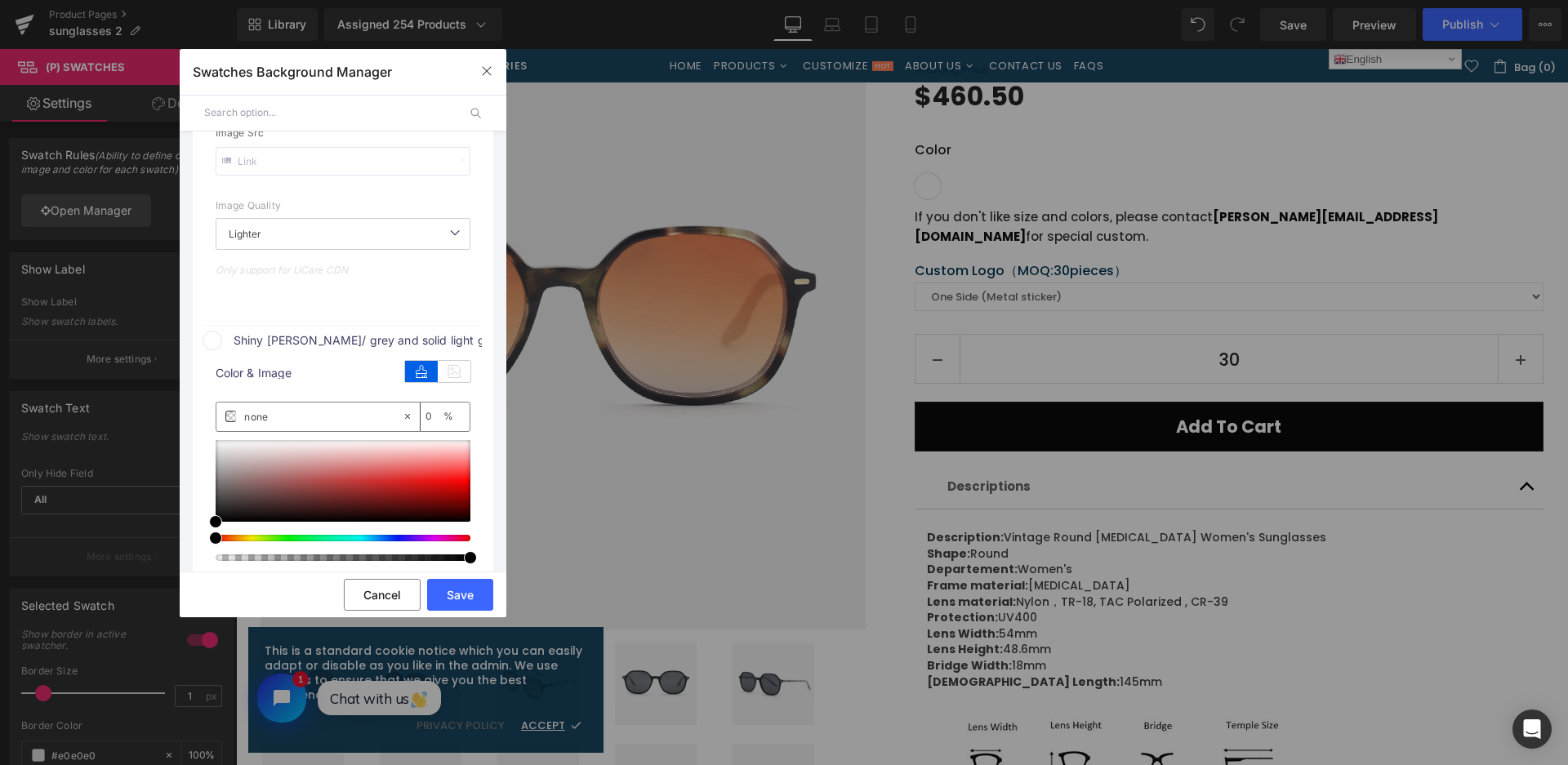
click at [456, 380] on div "Color & Image color" at bounding box center [342, 374] width 254 height 22
type input "https://ucarecdn.com/72930b44-8e71-4b5b-b3f0-7144ab8f0564/-/format/auto/-/previ…"
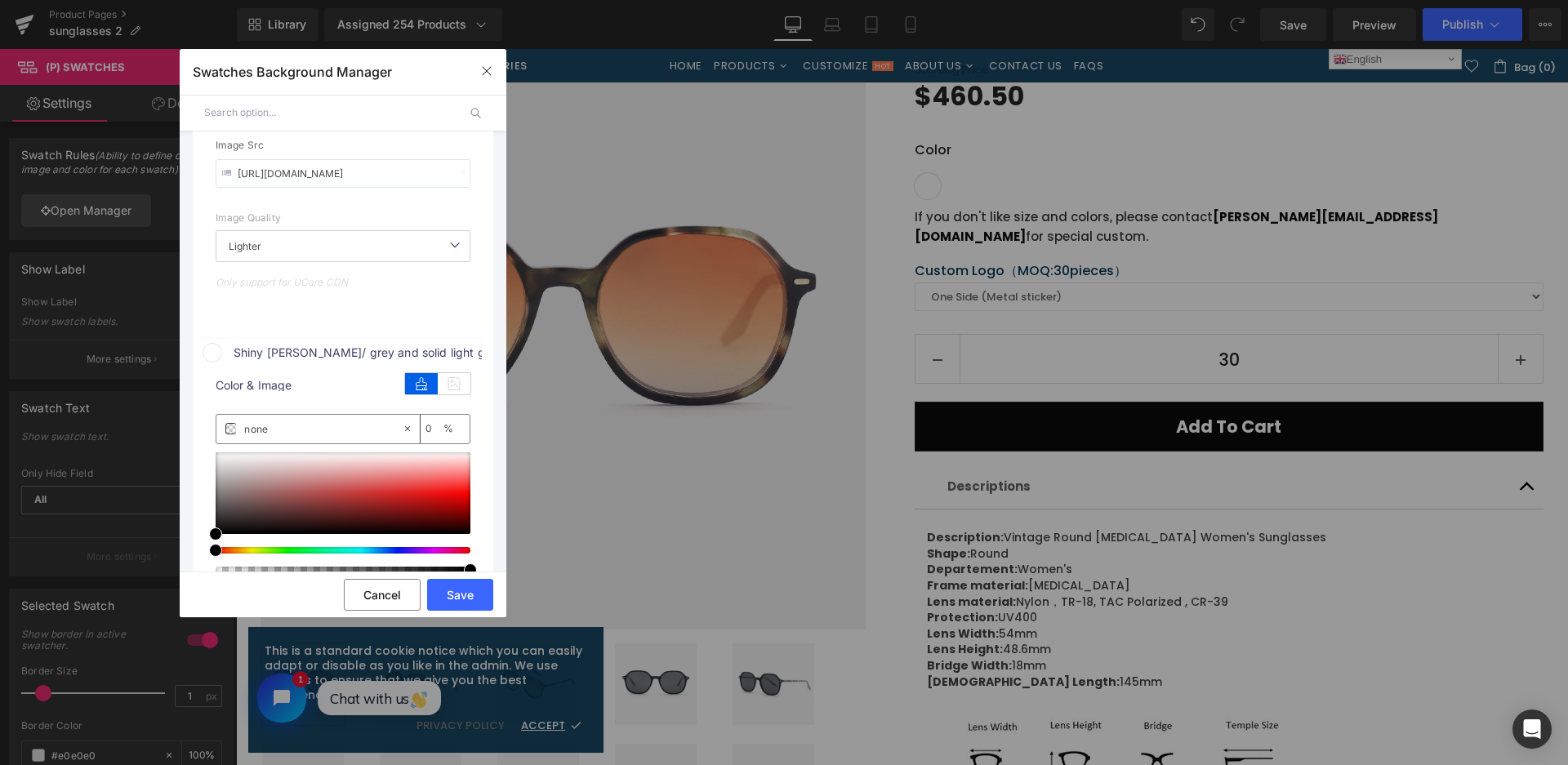
scroll to position [1261, 0]
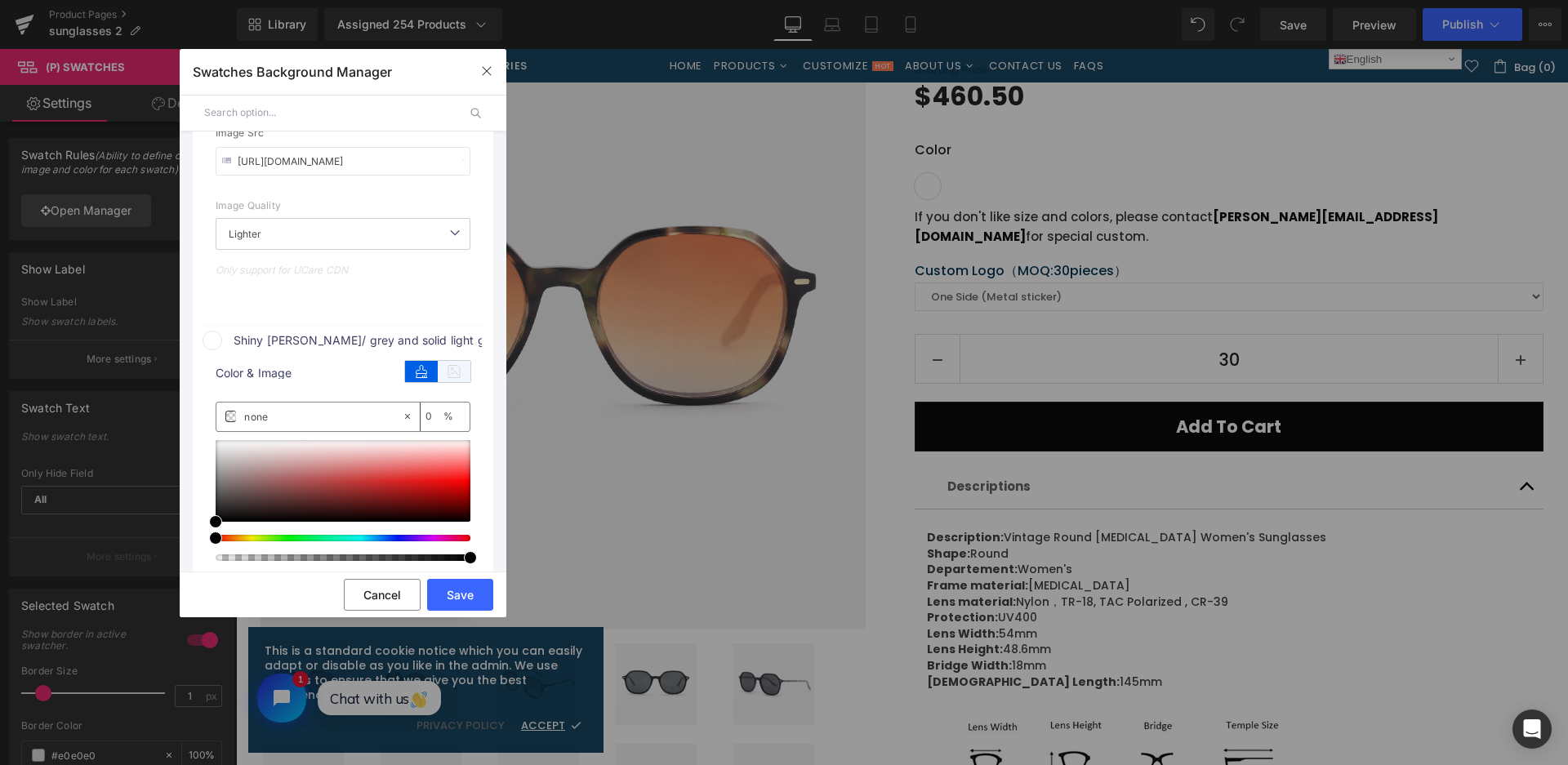
click at [458, 364] on icon at bounding box center [454, 372] width 33 height 21
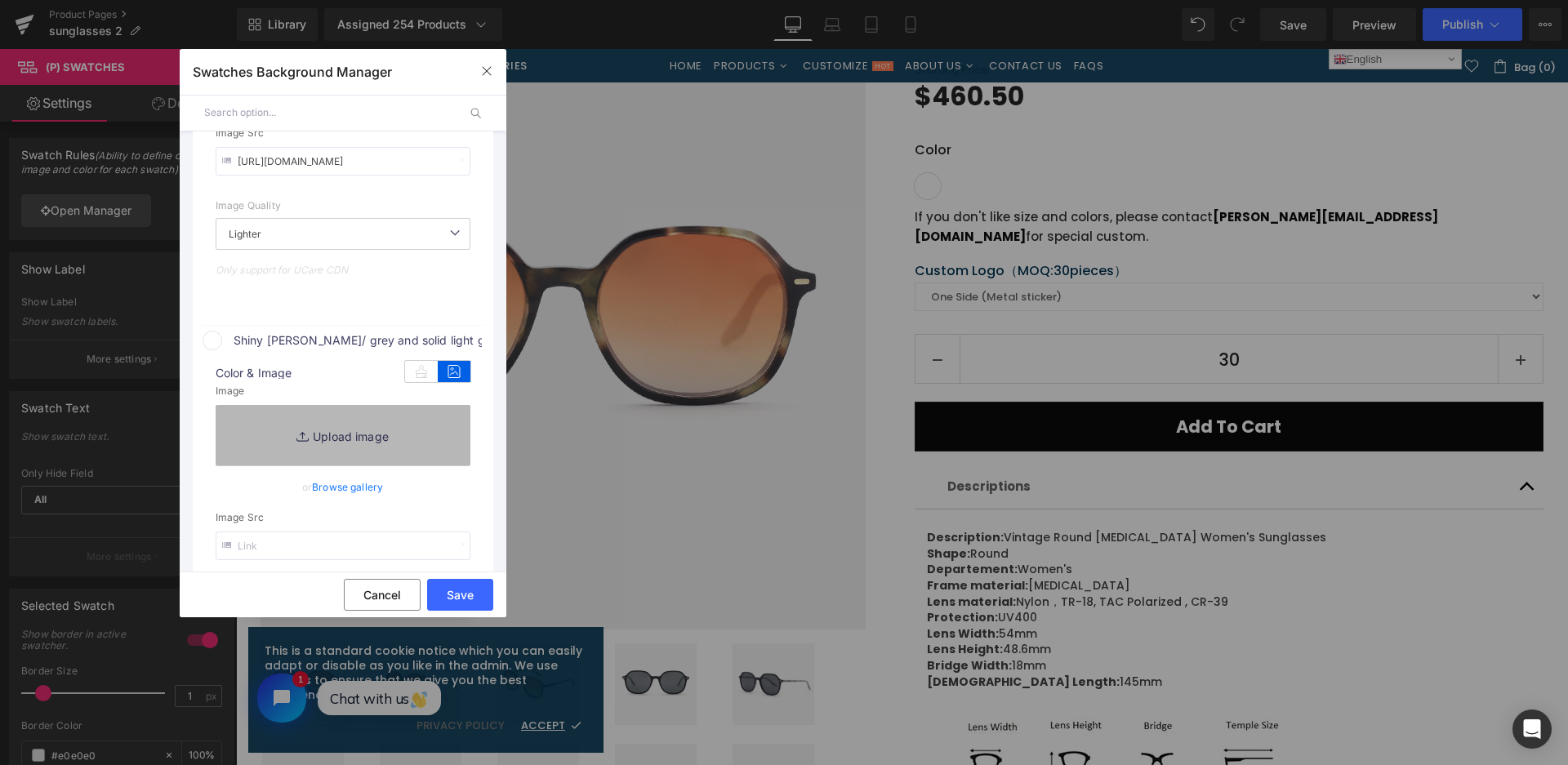
click at [427, 426] on link "Replace Image" at bounding box center [342, 435] width 254 height 61
type input "C:\fakepath\微信截图_20250901115558.png"
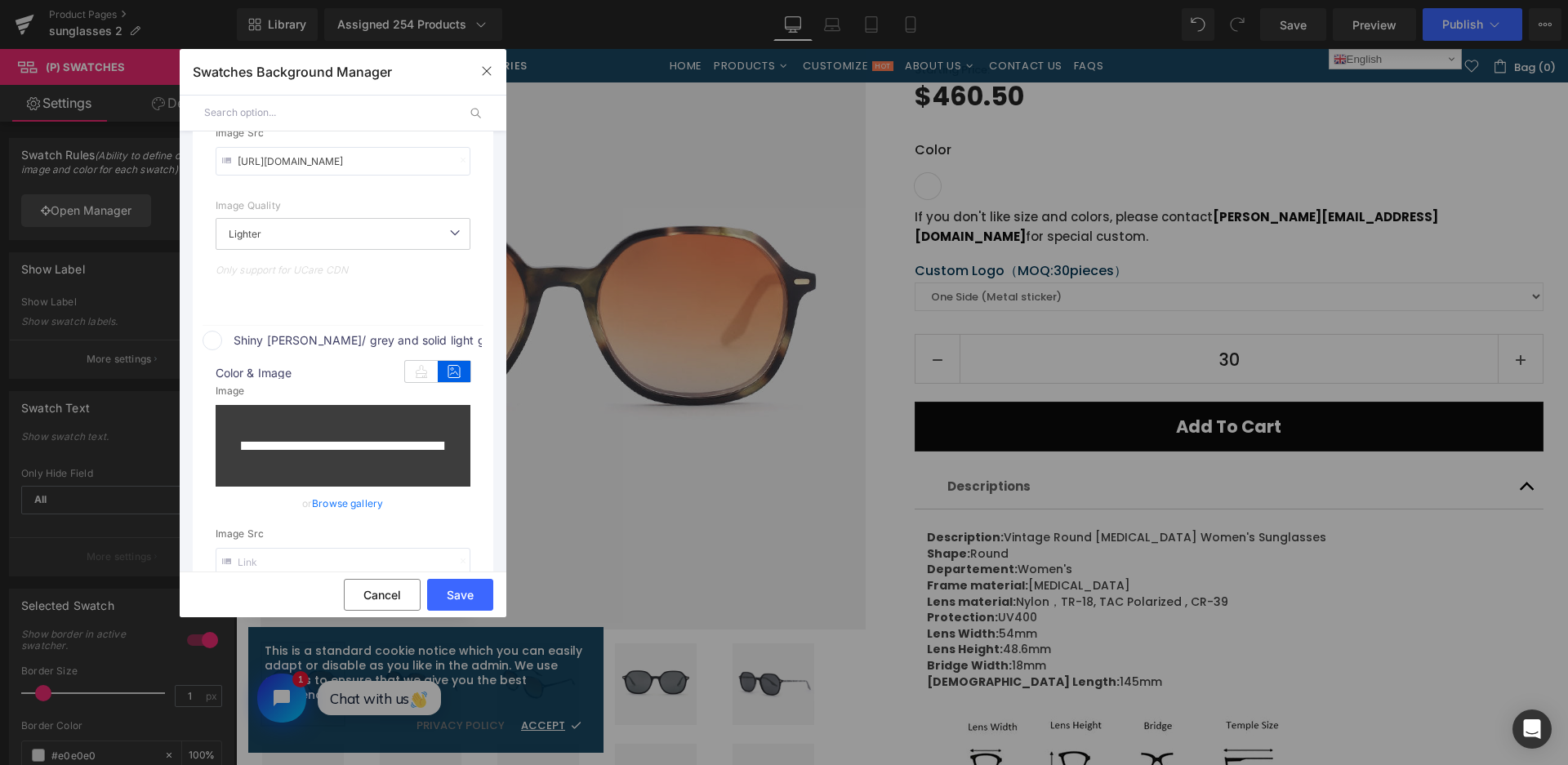
type input "https://ucarecdn.com/1f5b138e-902c-4f78-ae7f-7d68ae93fc0f/-/format/auto/-/previ…"
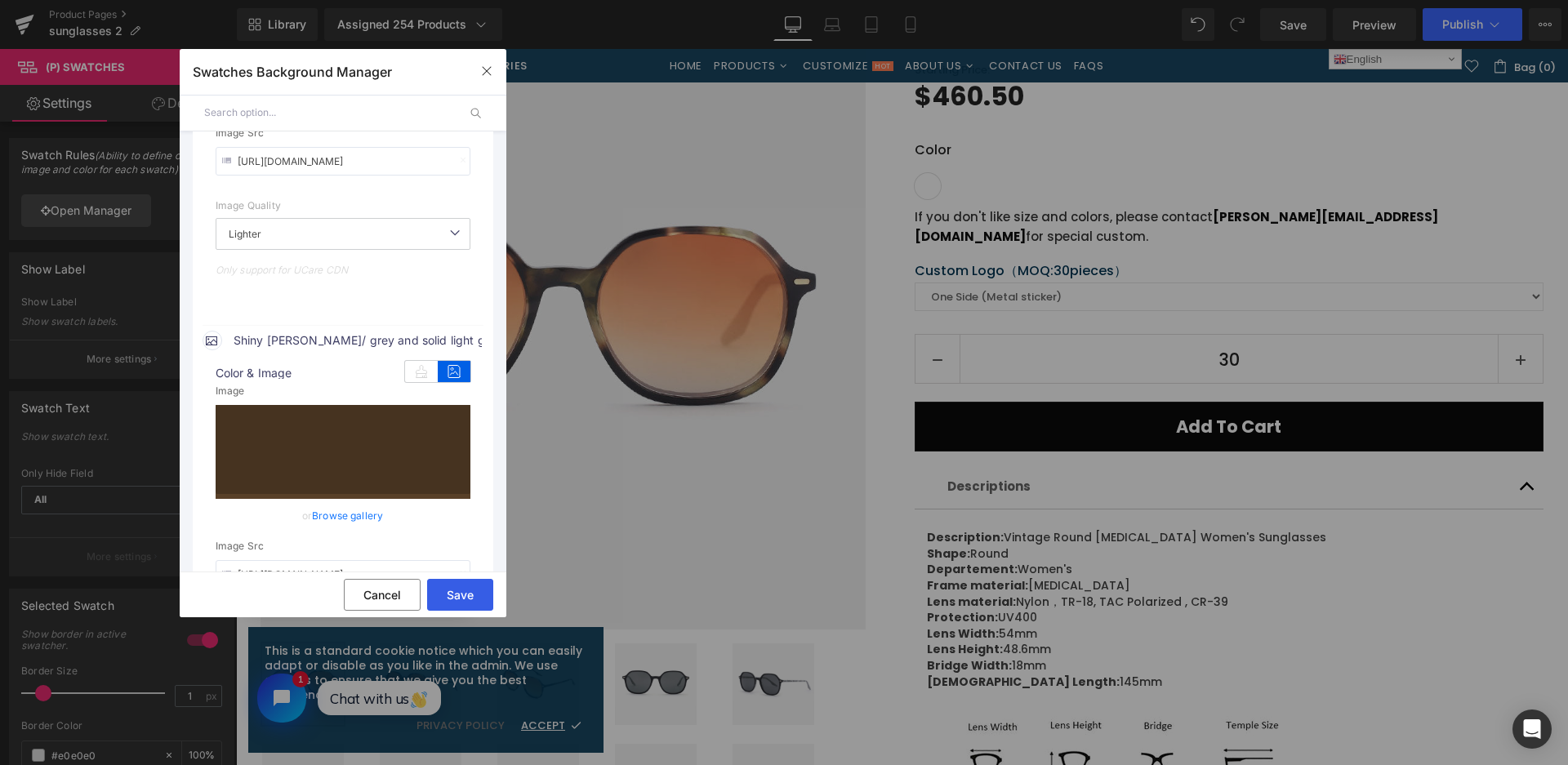
drag, startPoint x: 466, startPoint y: 593, endPoint x: 420, endPoint y: 487, distance: 115.6
click at [466, 593] on button "Save" at bounding box center [461, 595] width 66 height 32
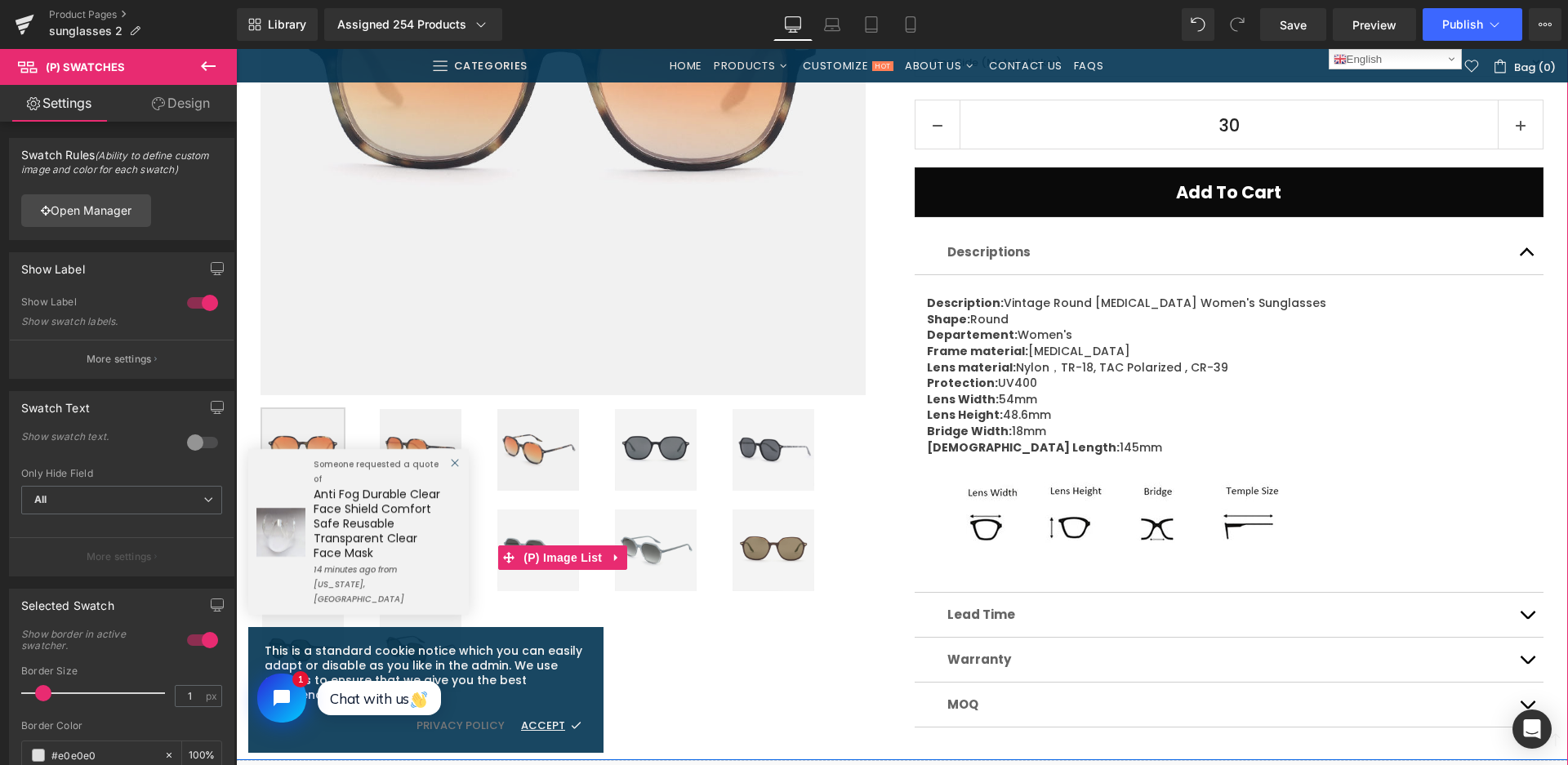
scroll to position [326, 0]
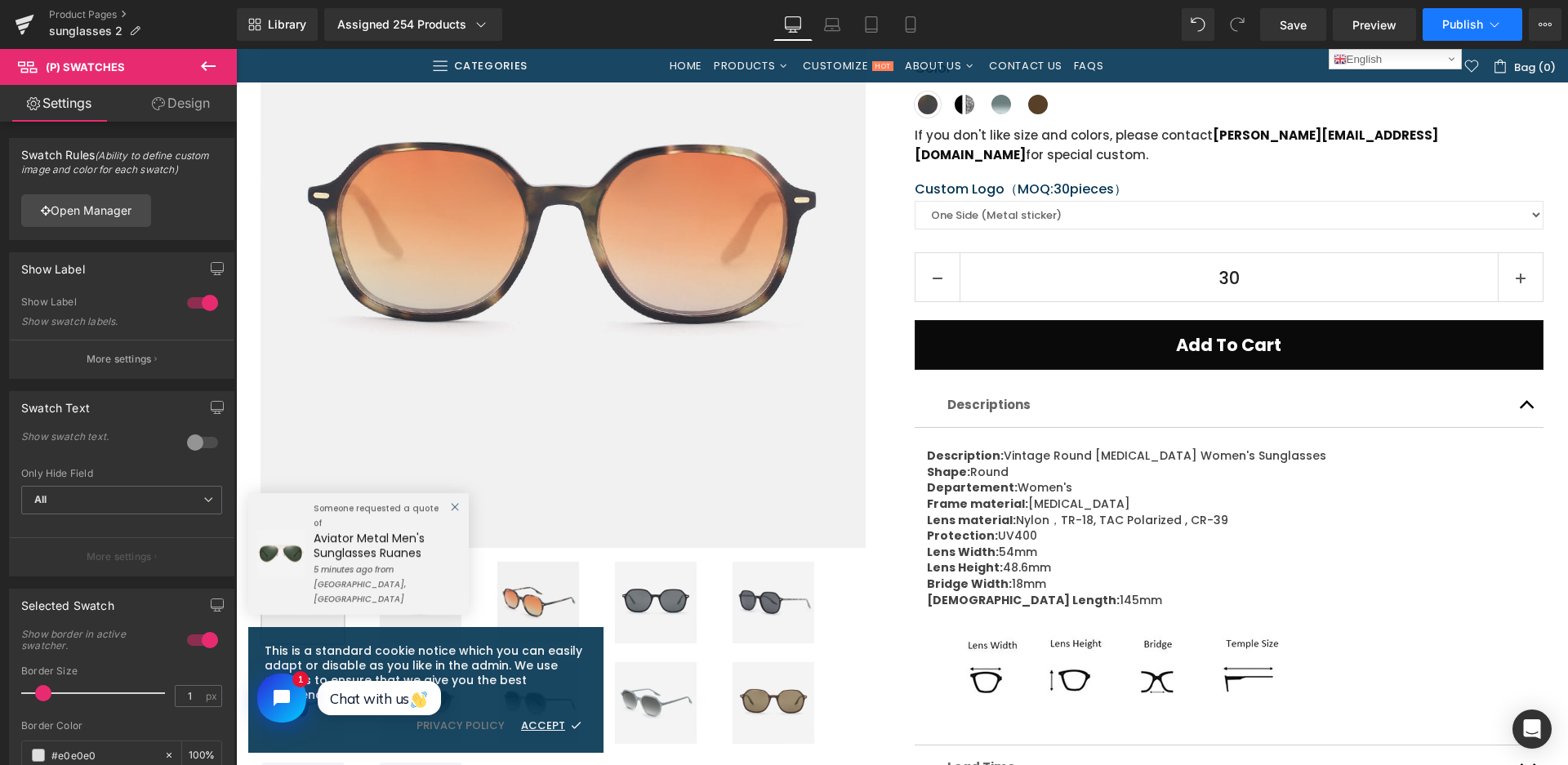
click at [1458, 22] on span "Publish" at bounding box center [1462, 25] width 41 height 13
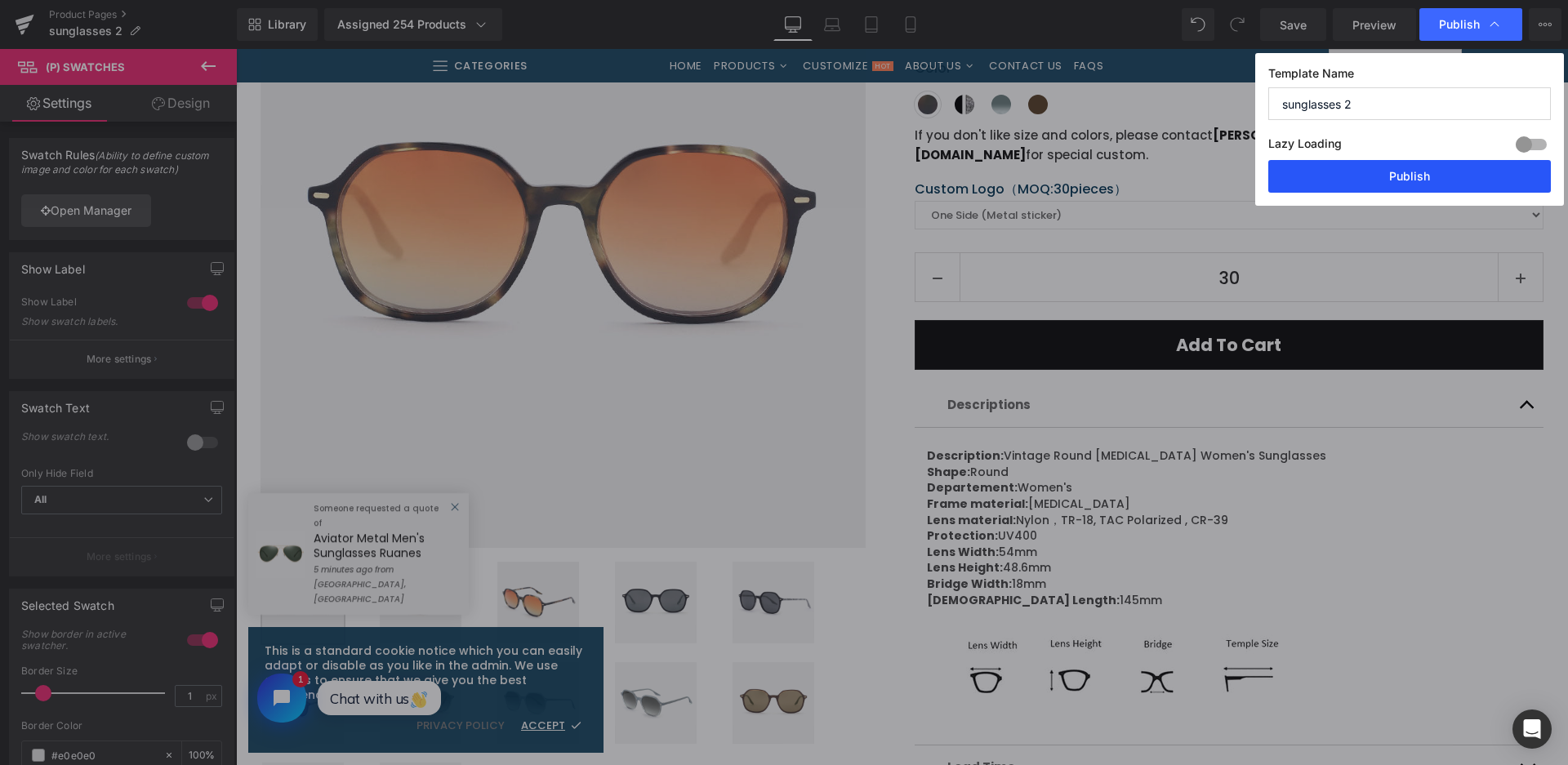
click at [1367, 178] on button "Publish" at bounding box center [1409, 176] width 283 height 33
